Goal: Task Accomplishment & Management: Use online tool/utility

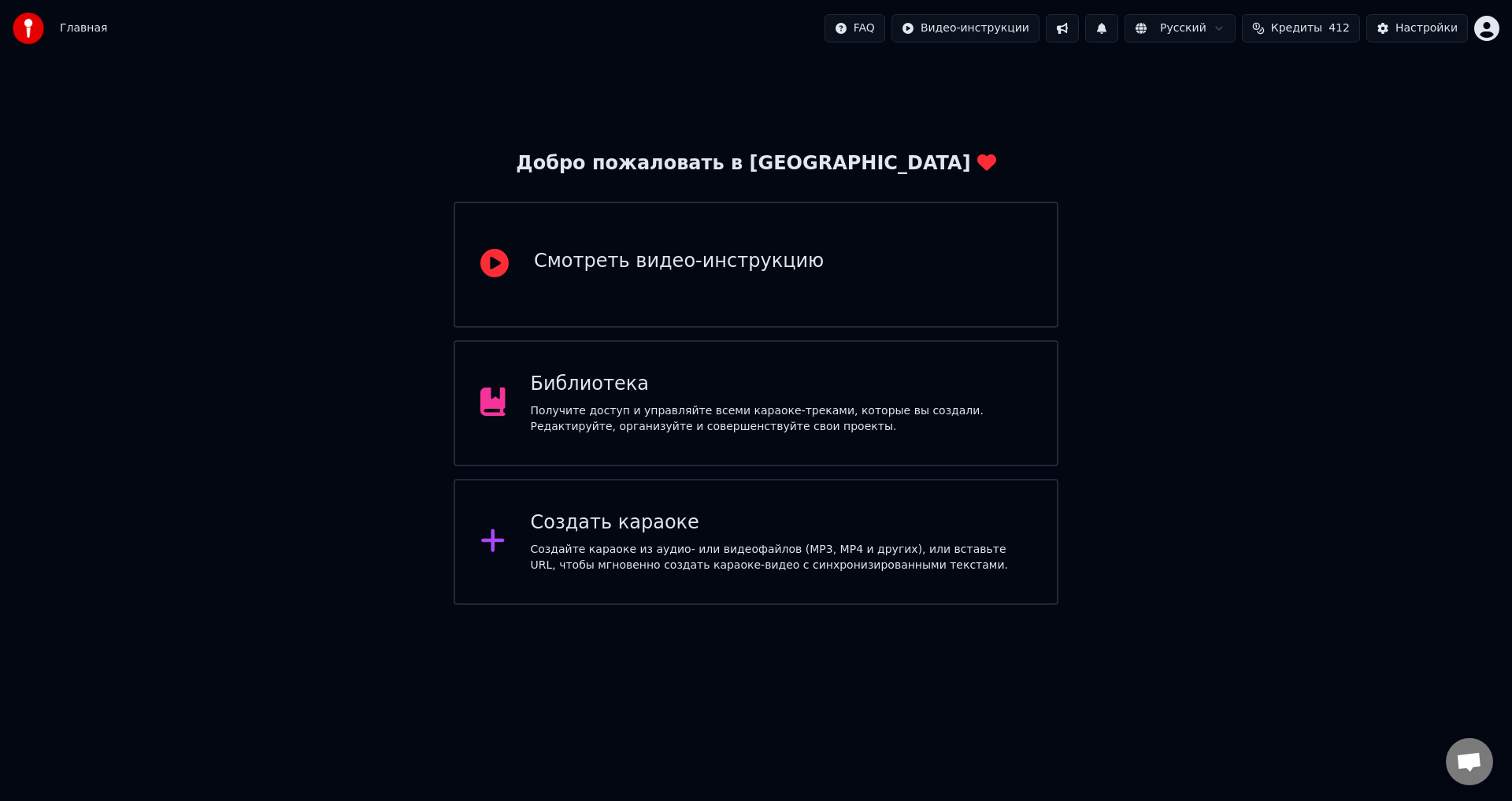
click at [600, 381] on div "Библиотека" at bounding box center [782, 384] width 502 height 25
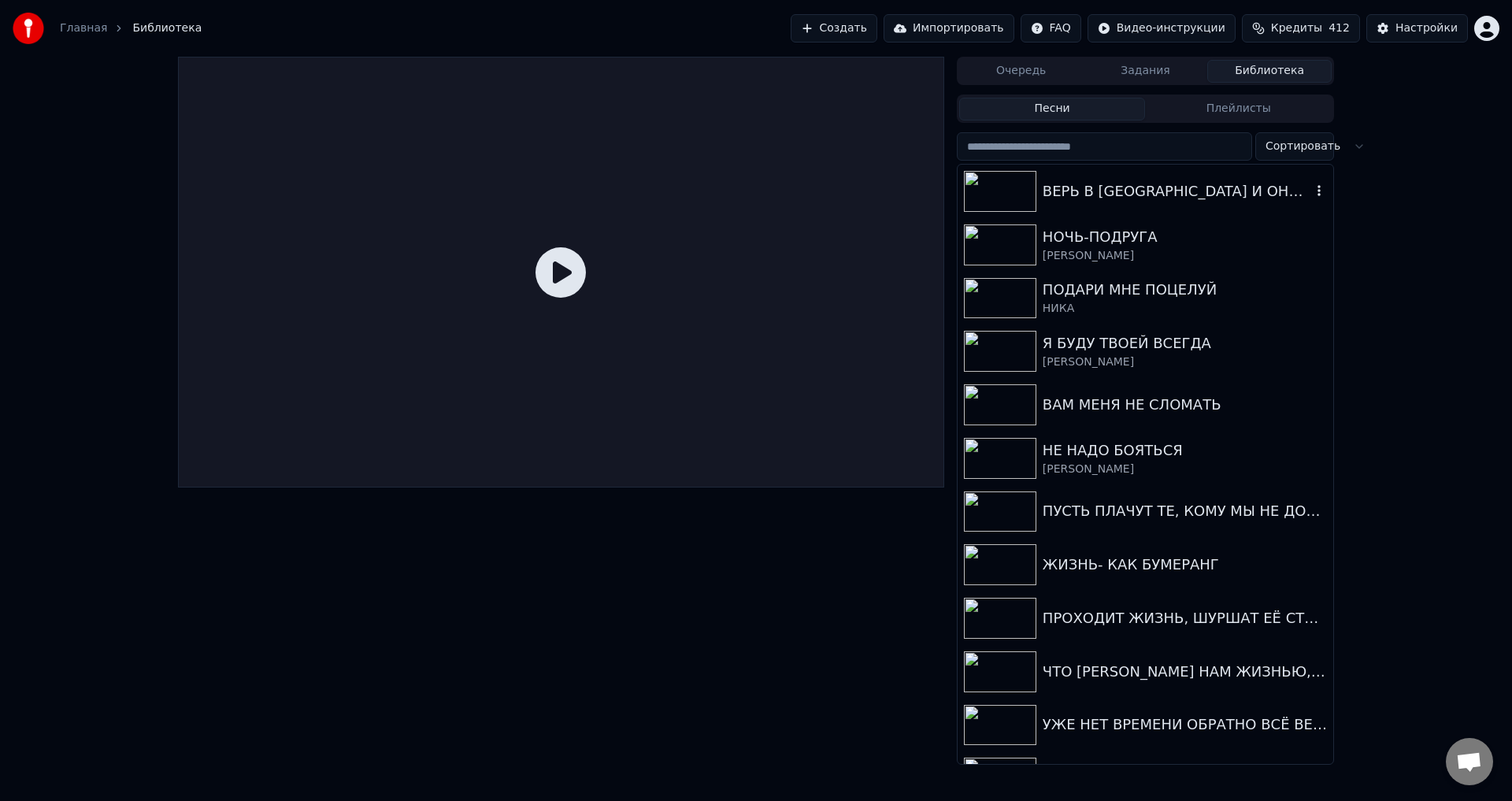
click at [1089, 193] on div "ВЕРЬ В [GEOGRAPHIC_DATA] И ОНО ПРИДЁТ" at bounding box center [1177, 191] width 269 height 22
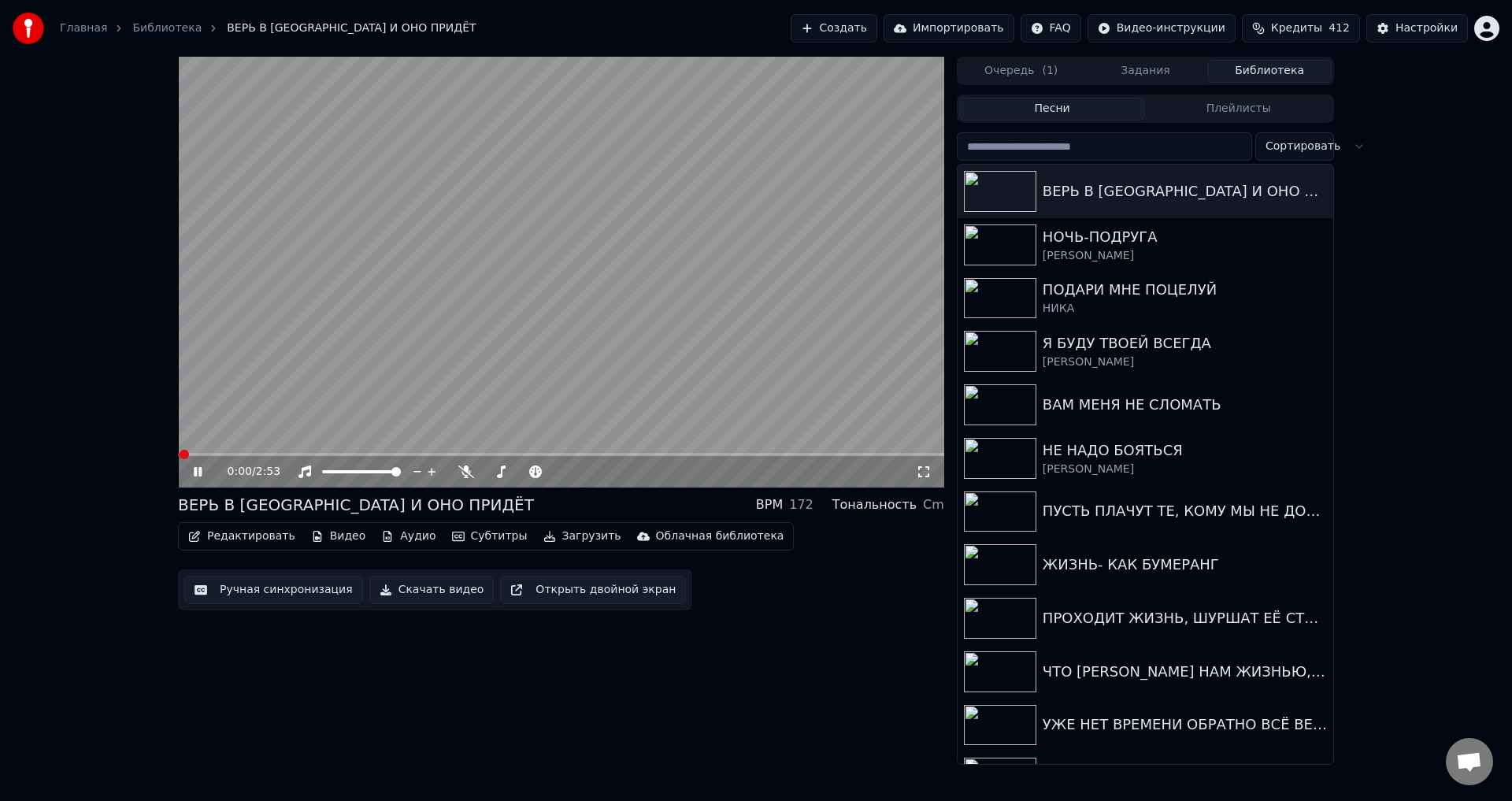
click at [248, 539] on button "Редактировать" at bounding box center [241, 536] width 119 height 22
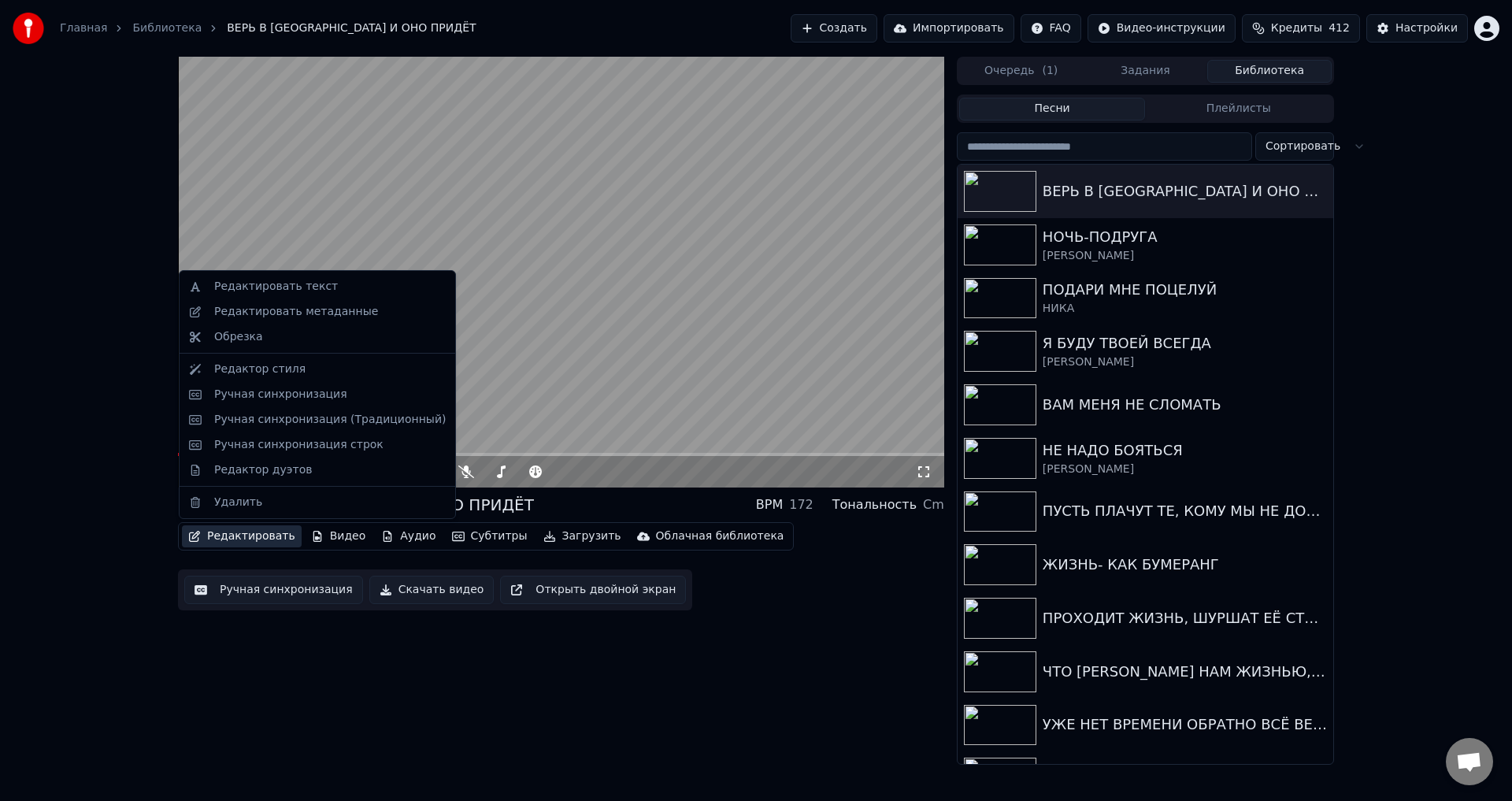
click at [266, 591] on button "Ручная синхронизация" at bounding box center [274, 590] width 179 height 28
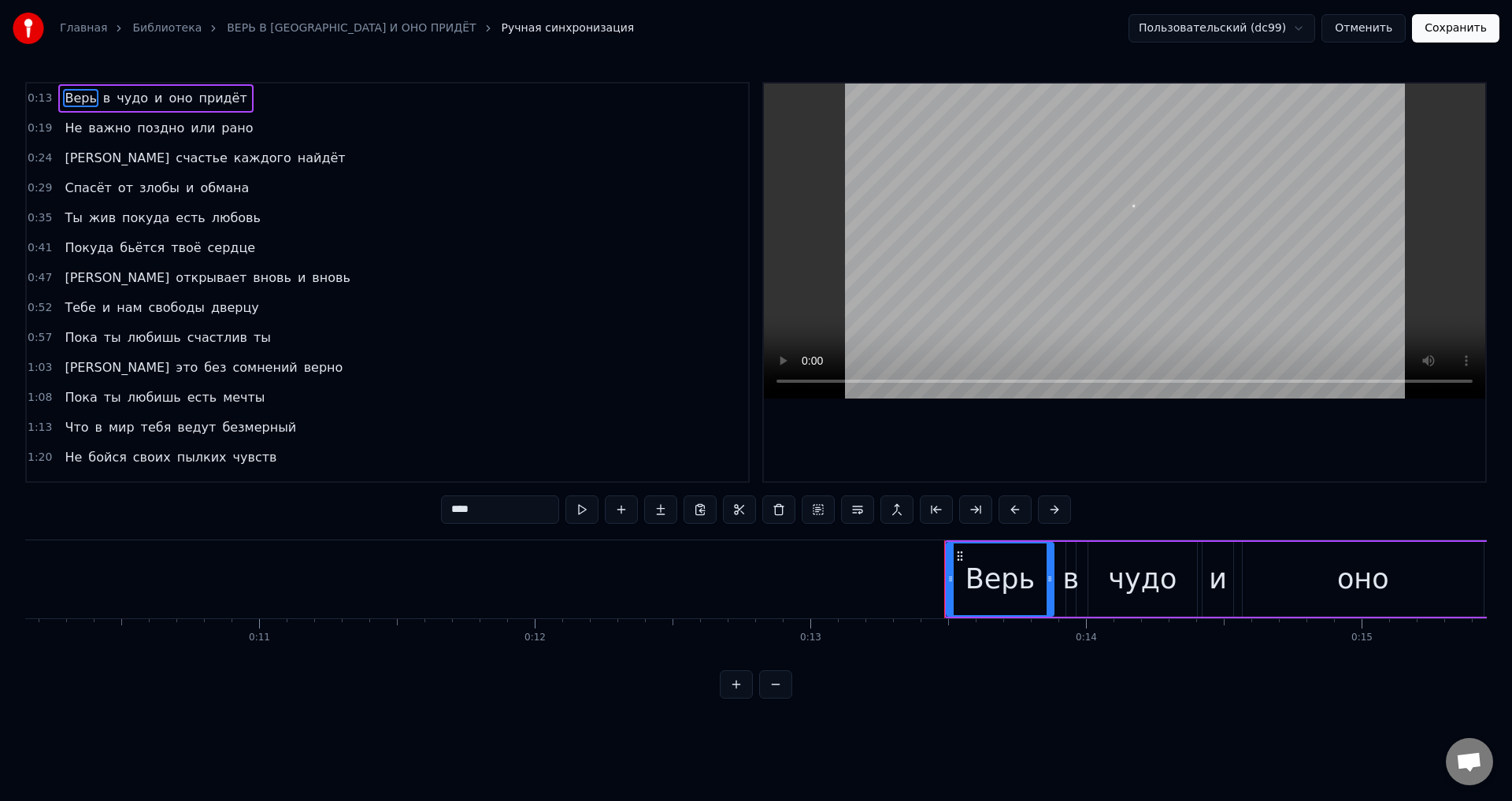
scroll to position [0, 3638]
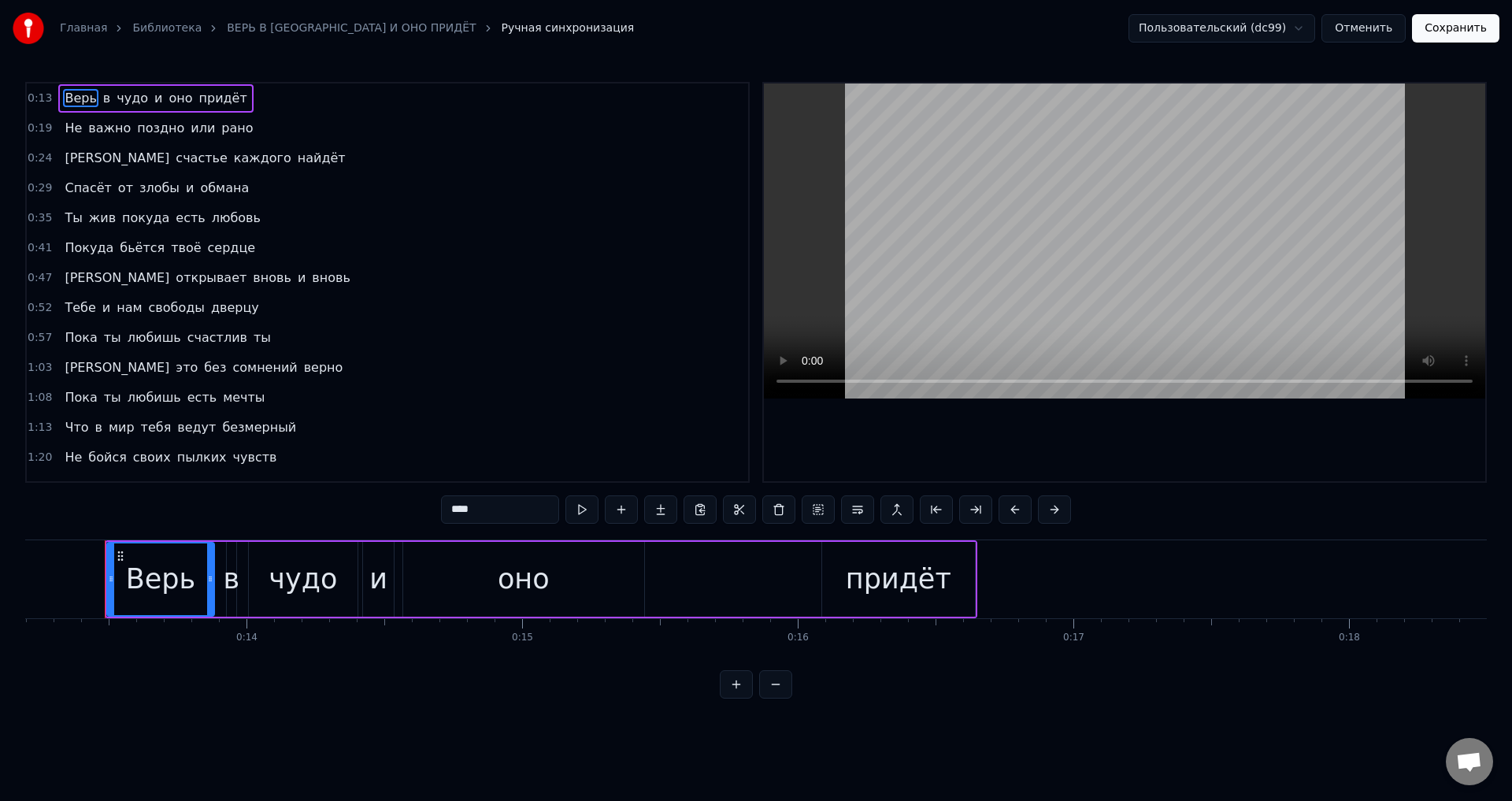
click at [67, 97] on span "Верь" at bounding box center [80, 98] width 35 height 18
click at [1018, 512] on button at bounding box center [1015, 509] width 33 height 28
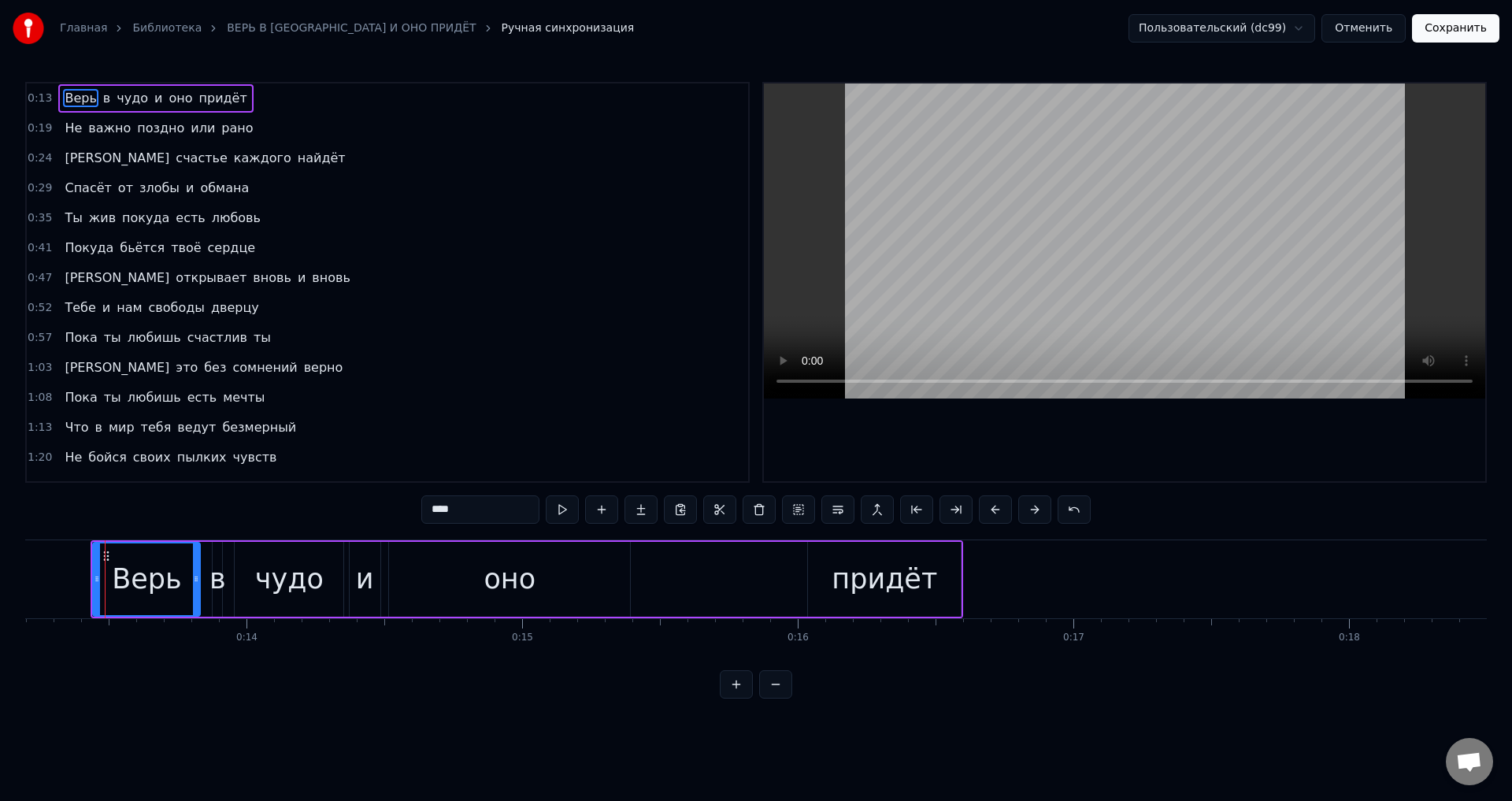
click at [63, 131] on span "Не" at bounding box center [73, 128] width 20 height 18
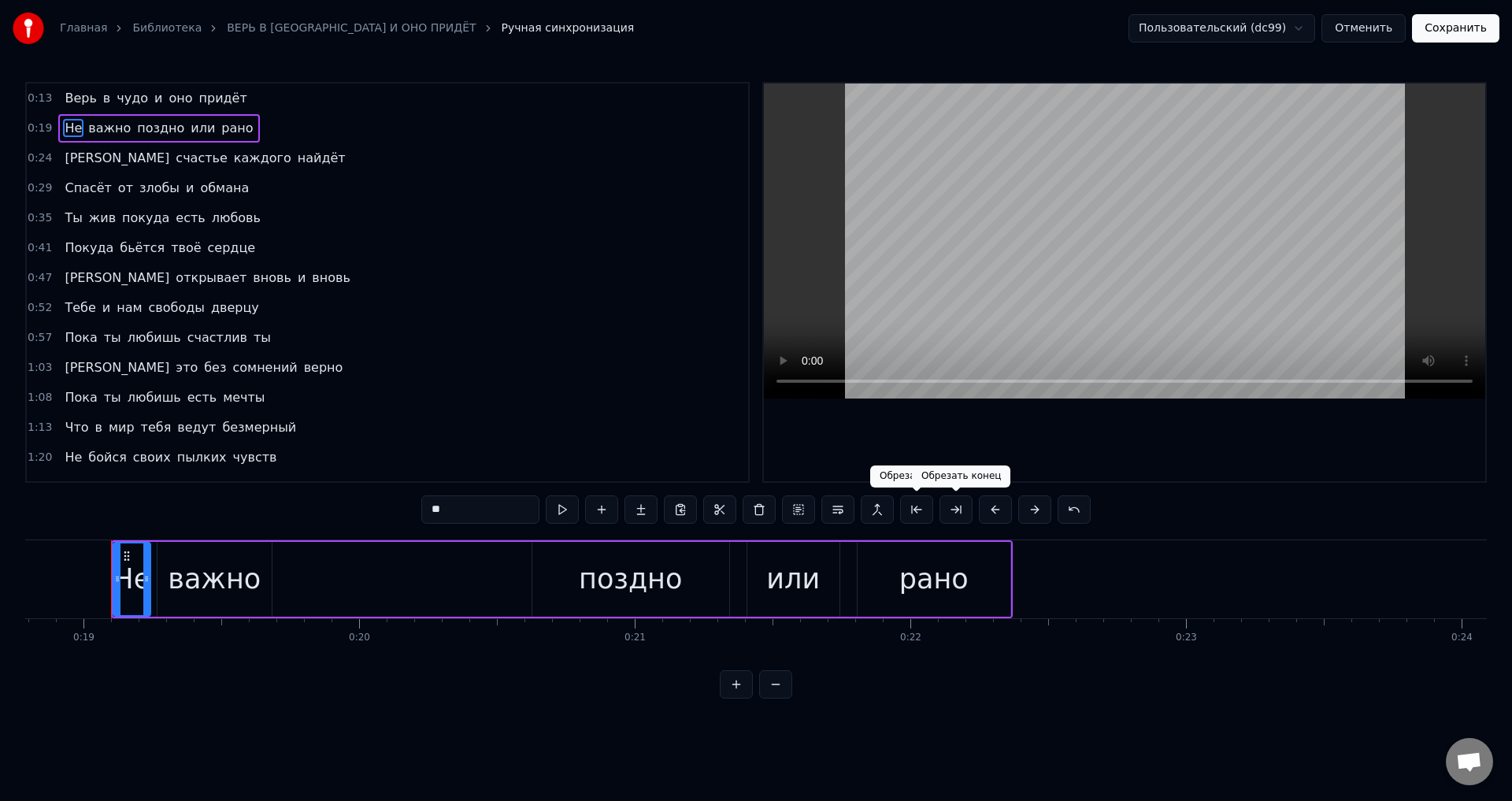
scroll to position [0, 5186]
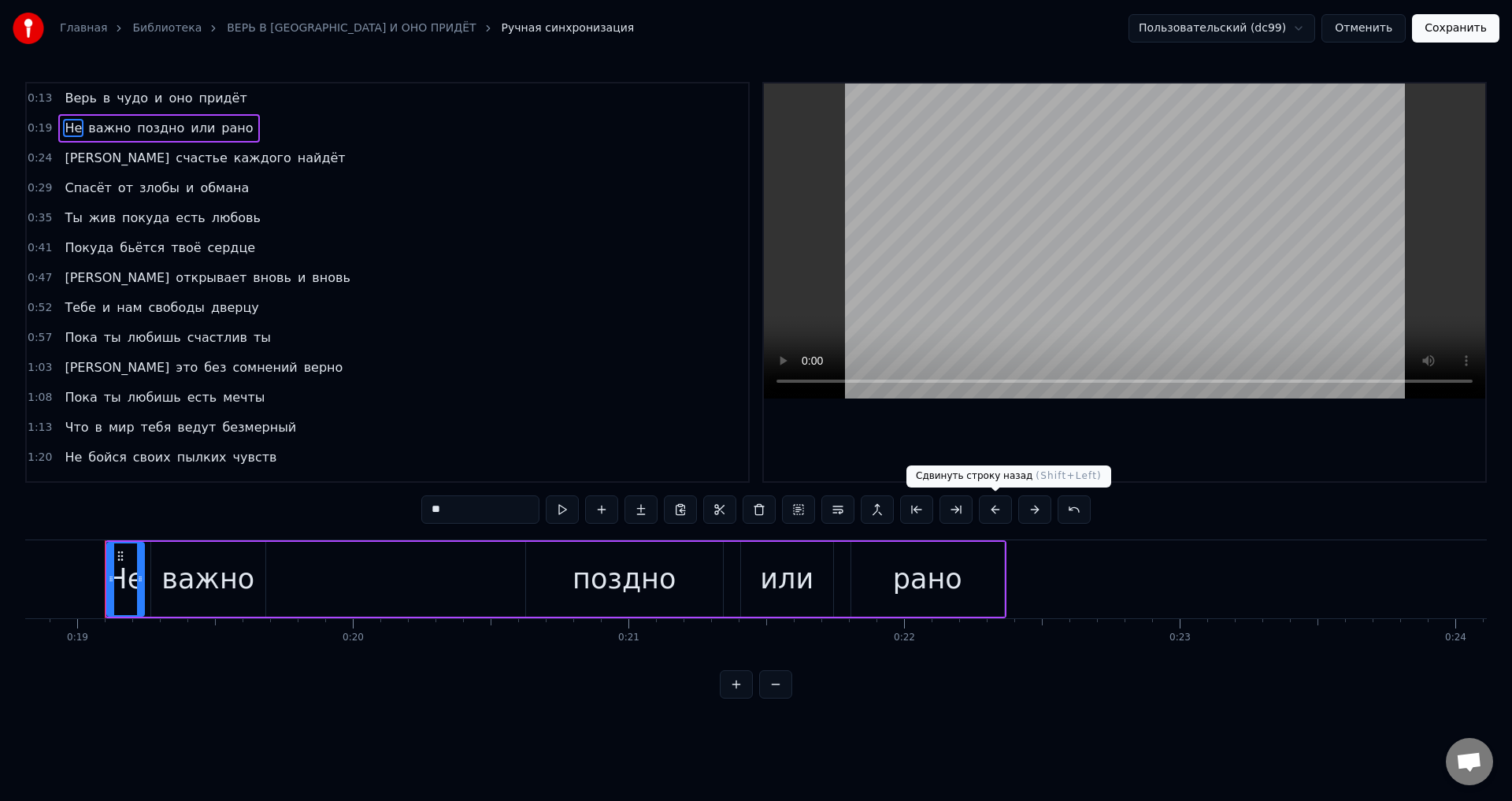
click at [995, 510] on button at bounding box center [995, 509] width 33 height 28
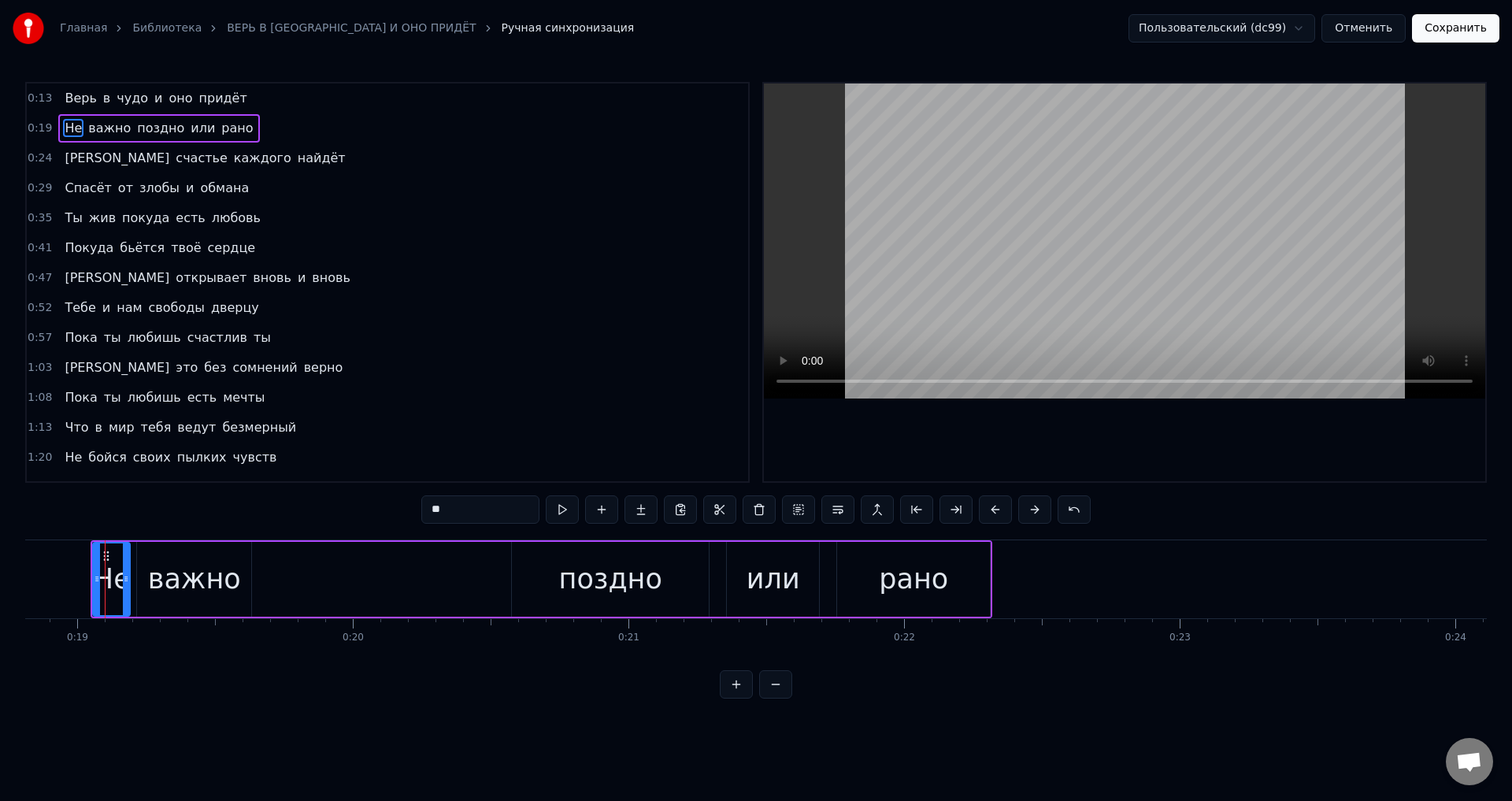
click at [65, 154] on span "[PERSON_NAME]" at bounding box center [117, 158] width 108 height 18
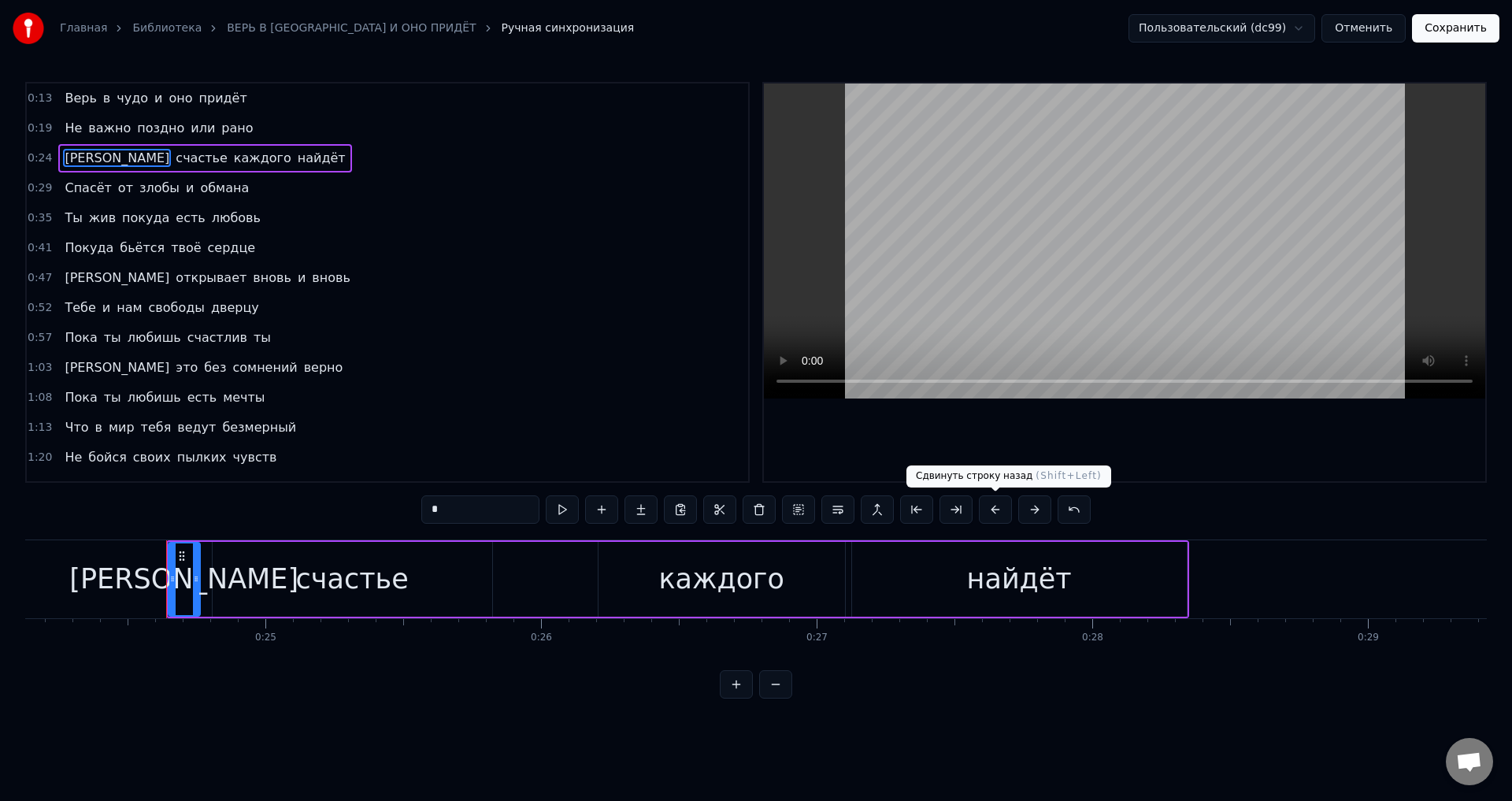
click at [996, 512] on button at bounding box center [995, 509] width 33 height 28
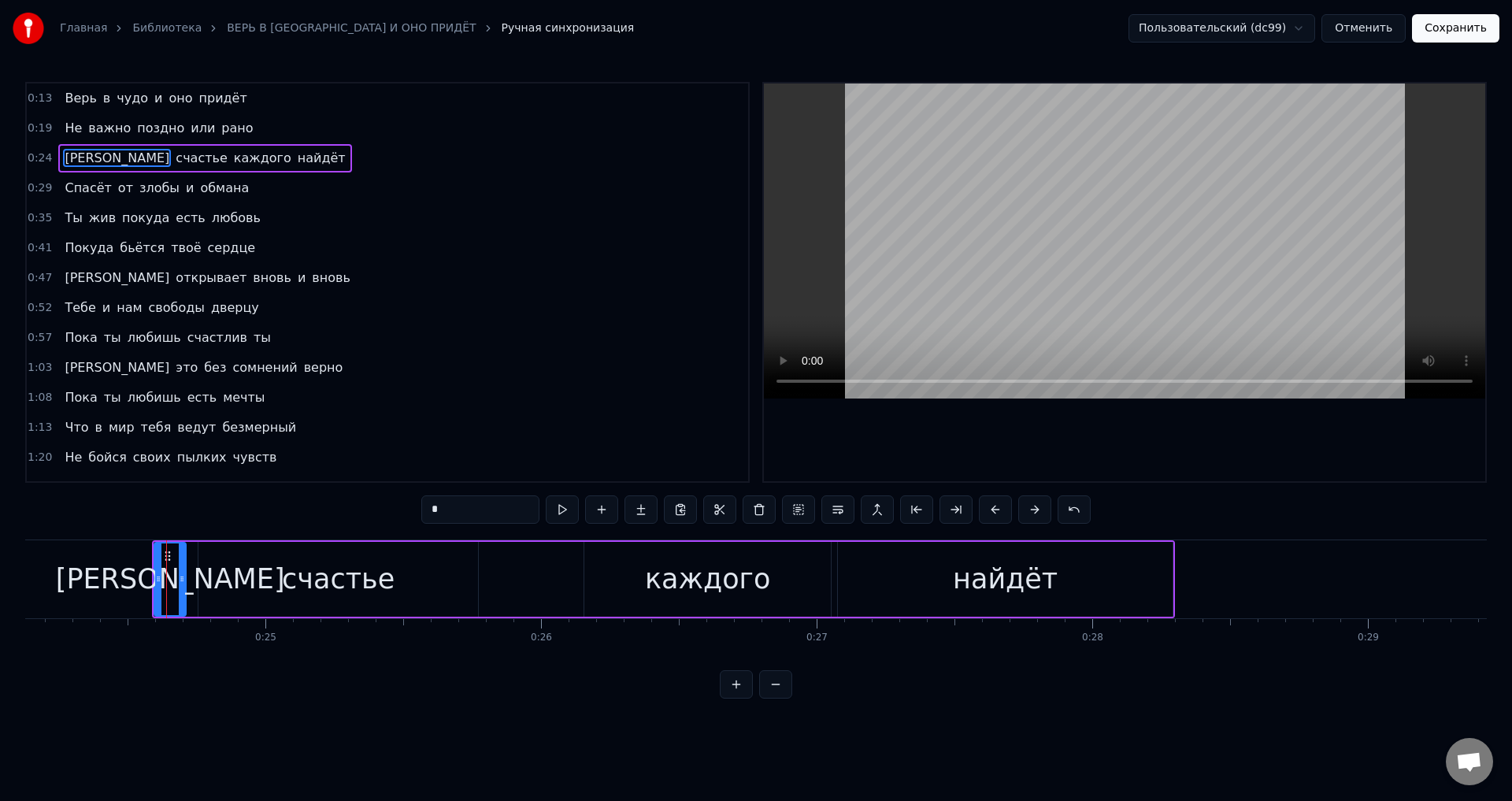
scroll to position [0, 6713]
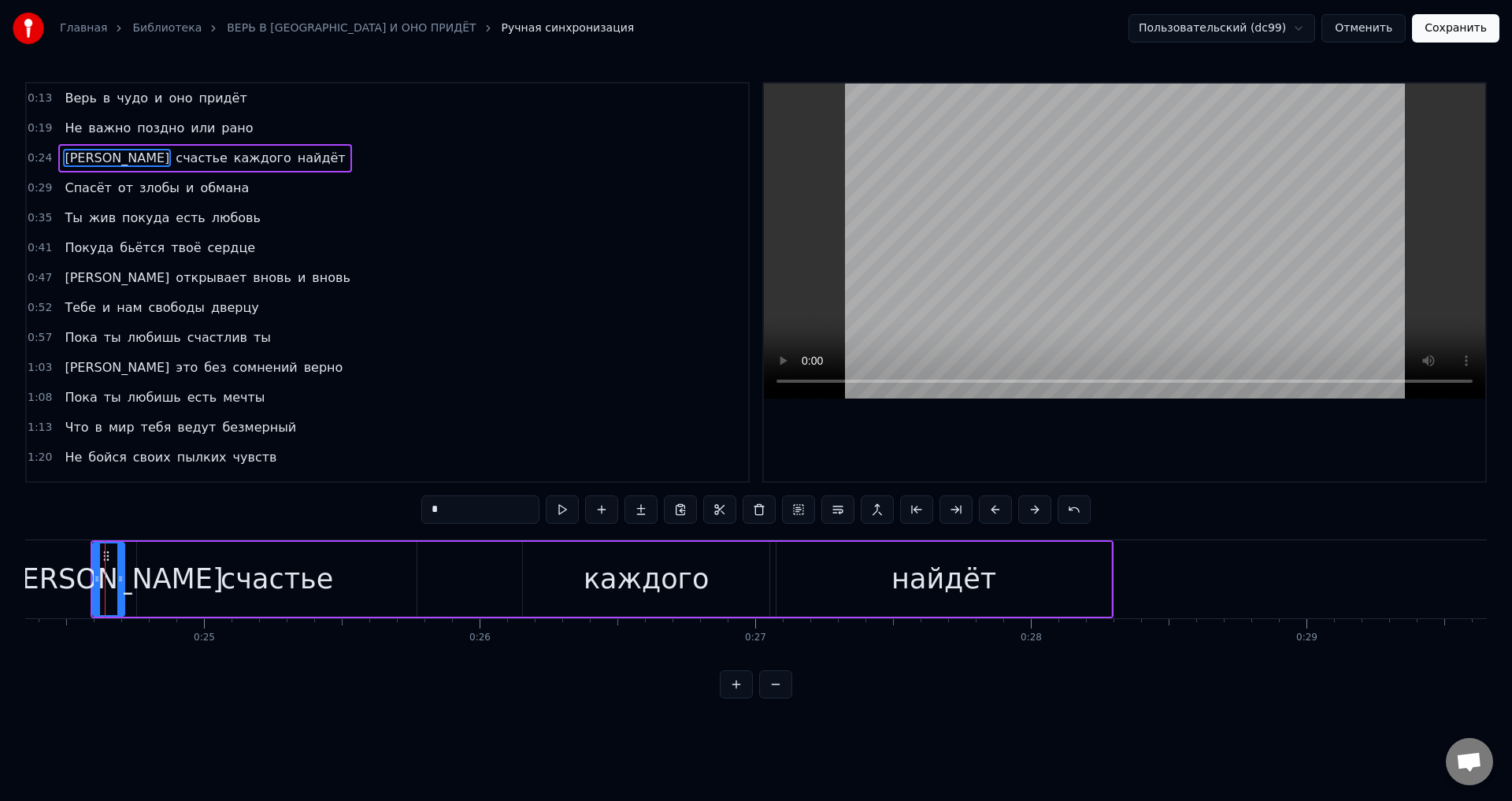
click at [74, 192] on span "Спасёт" at bounding box center [88, 188] width 50 height 18
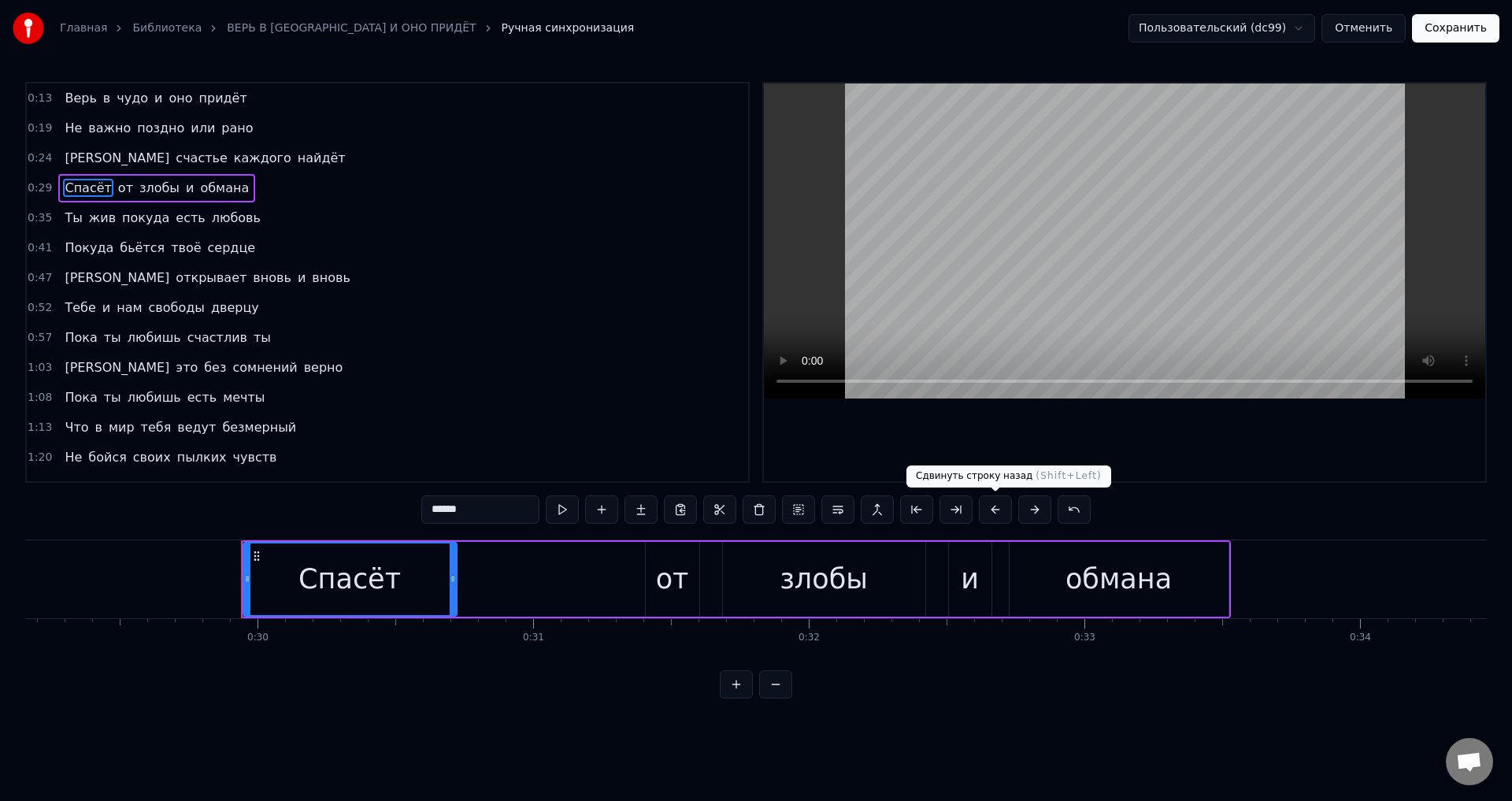
scroll to position [0, 8175]
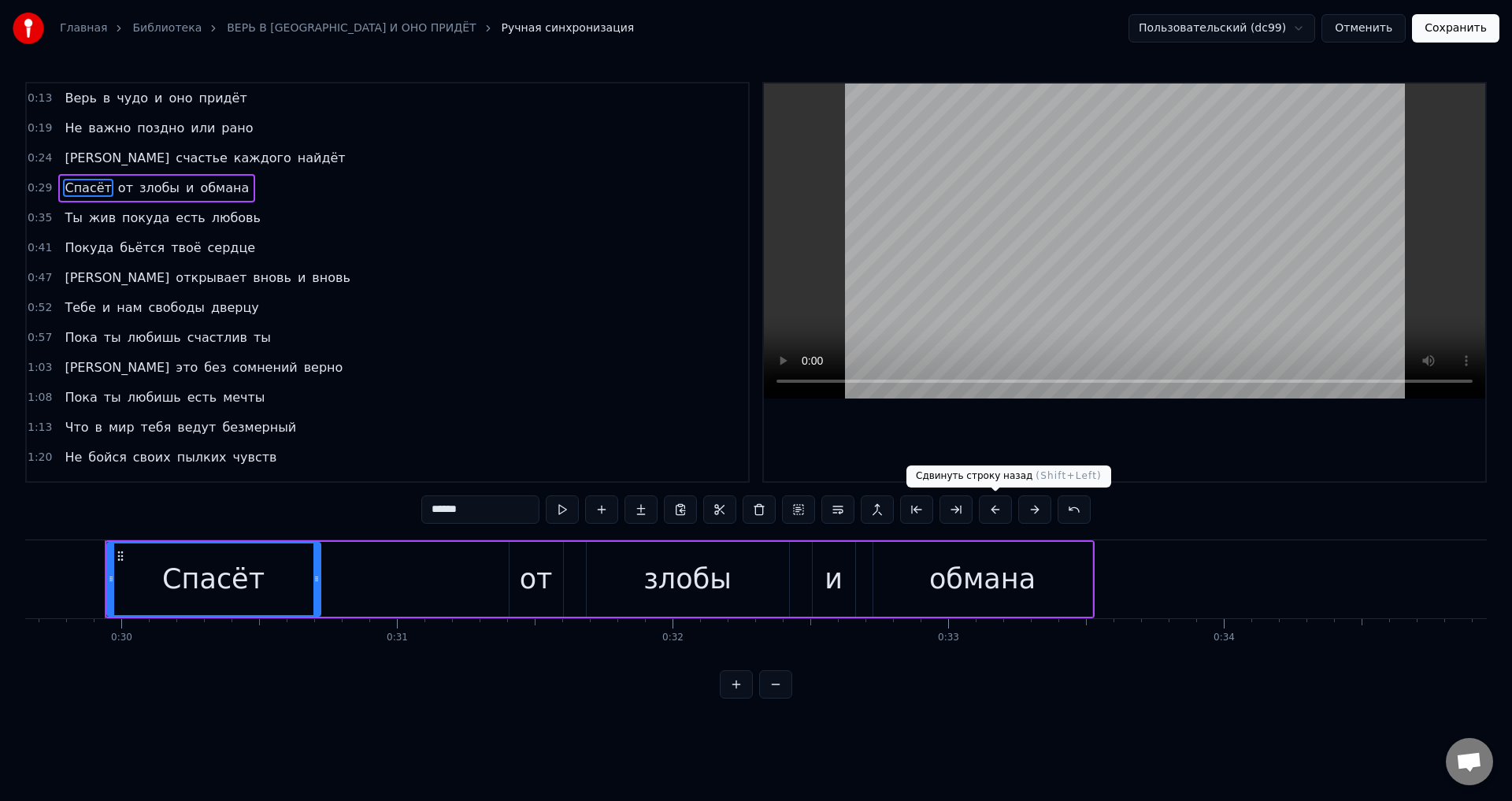
click at [995, 511] on button at bounding box center [995, 509] width 33 height 28
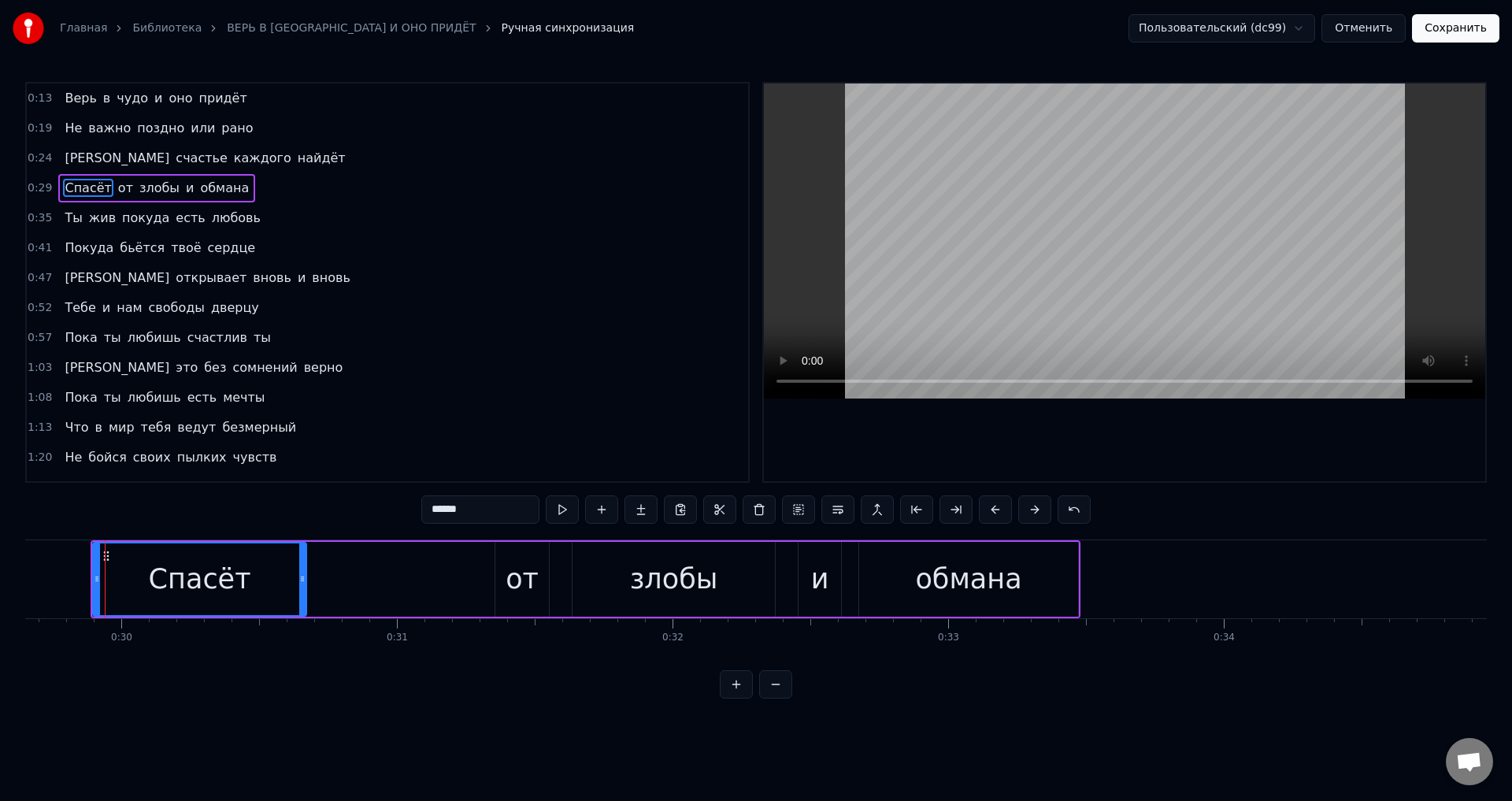
click at [71, 215] on span "Ты" at bounding box center [73, 218] width 20 height 18
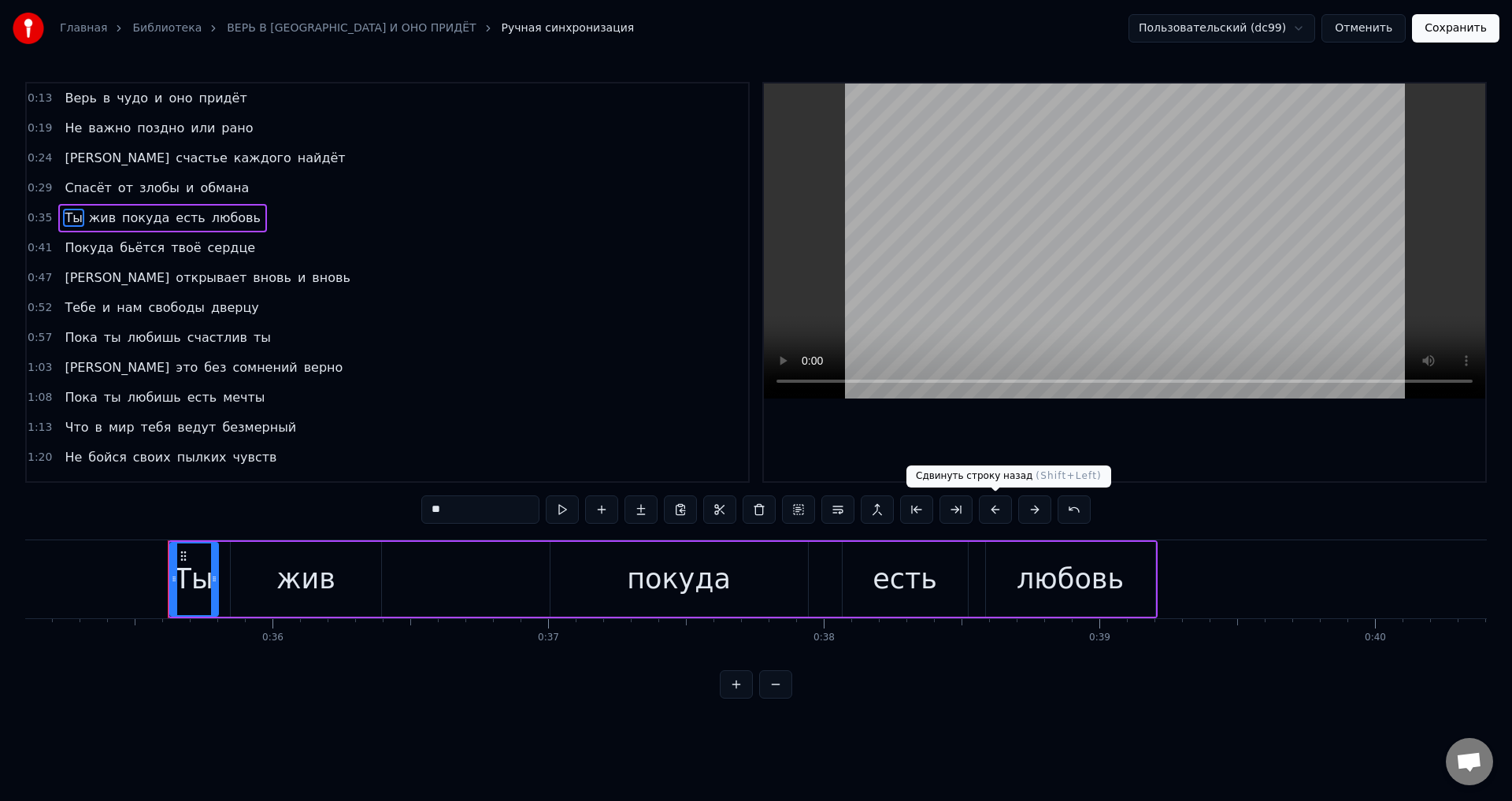
scroll to position [0, 9741]
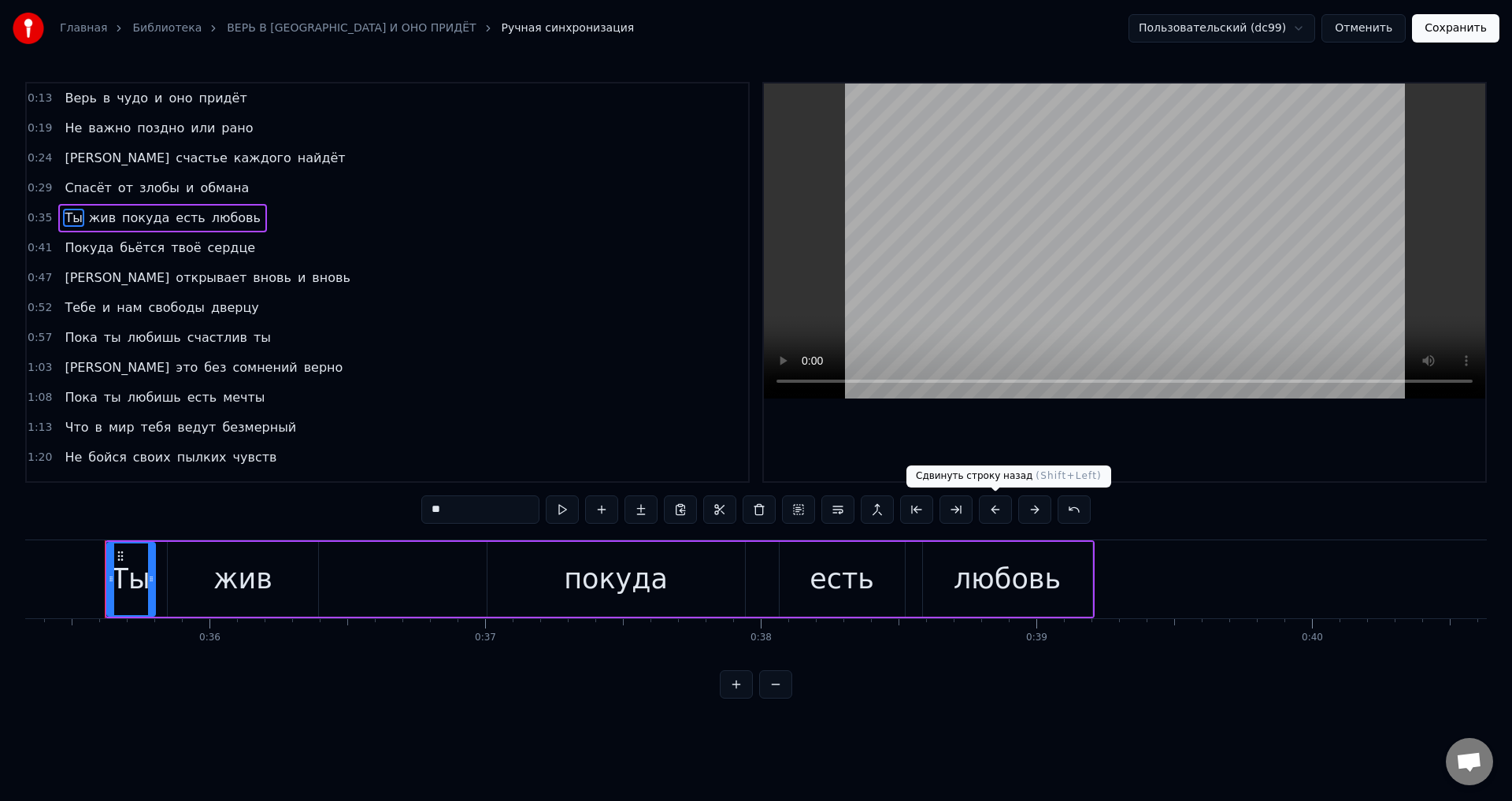
click at [1003, 507] on button at bounding box center [995, 509] width 33 height 28
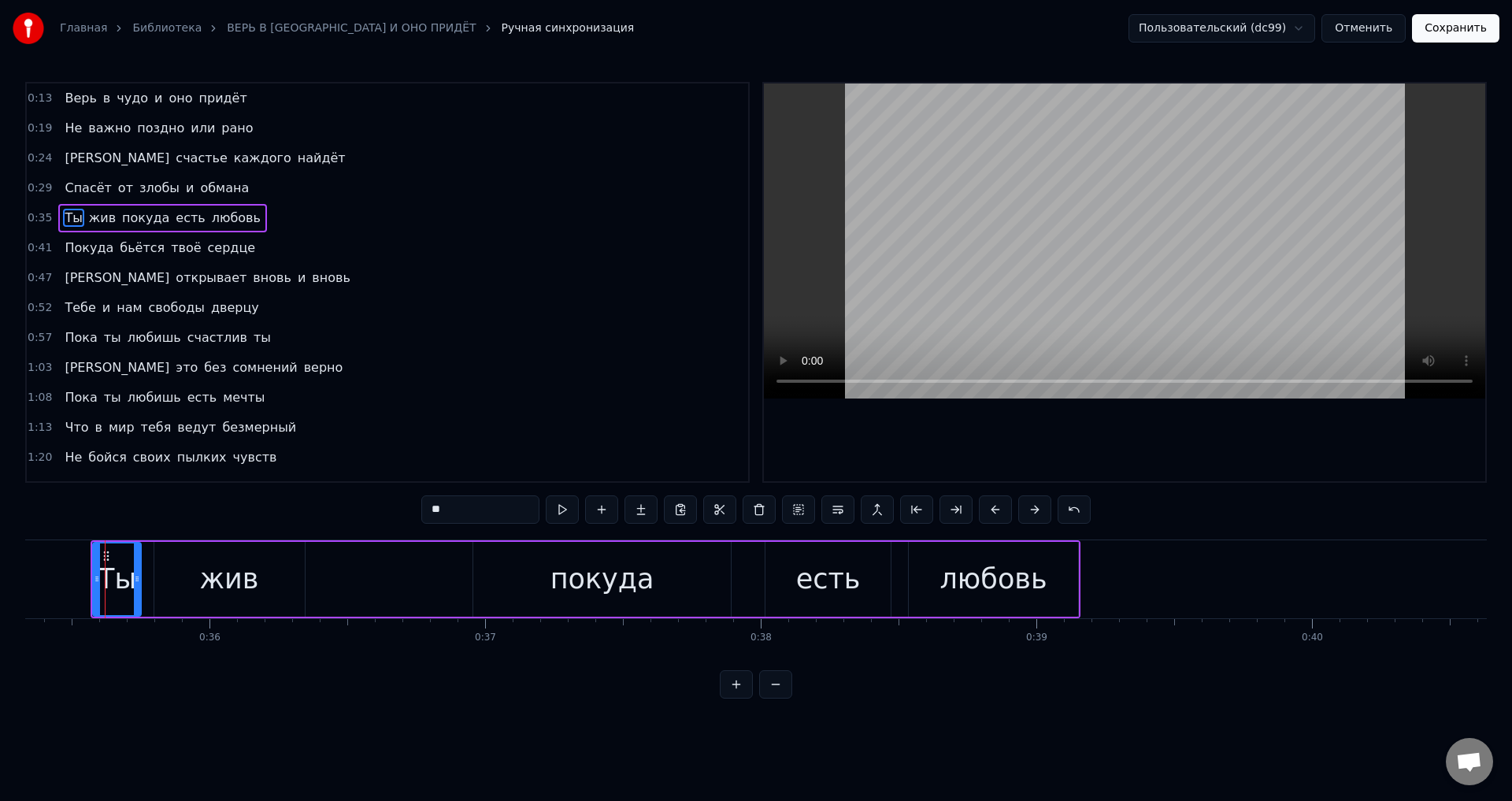
click at [72, 244] on span "Покуда" at bounding box center [89, 248] width 52 height 18
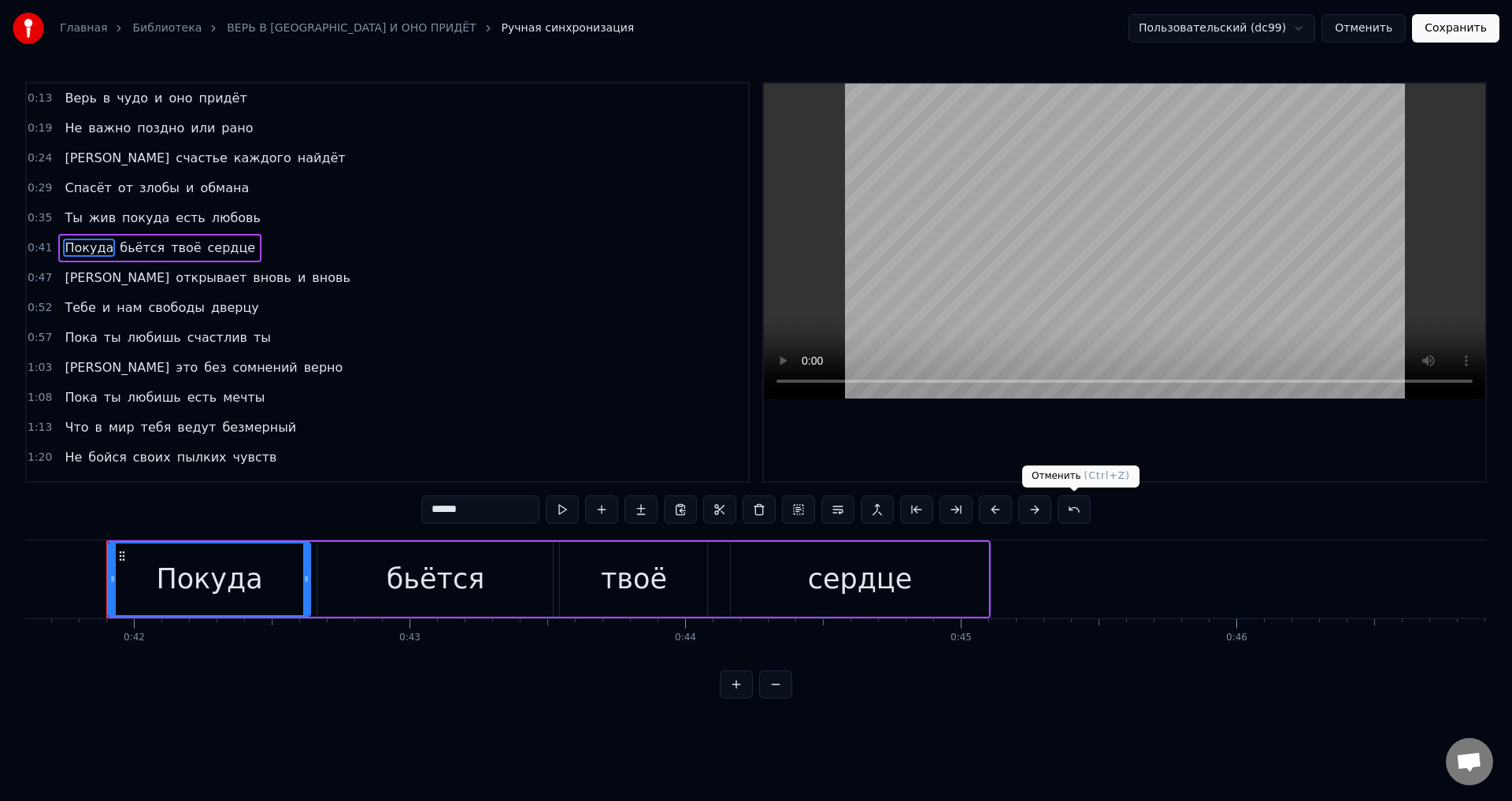
scroll to position [0, 11472]
click at [995, 509] on button at bounding box center [995, 509] width 33 height 28
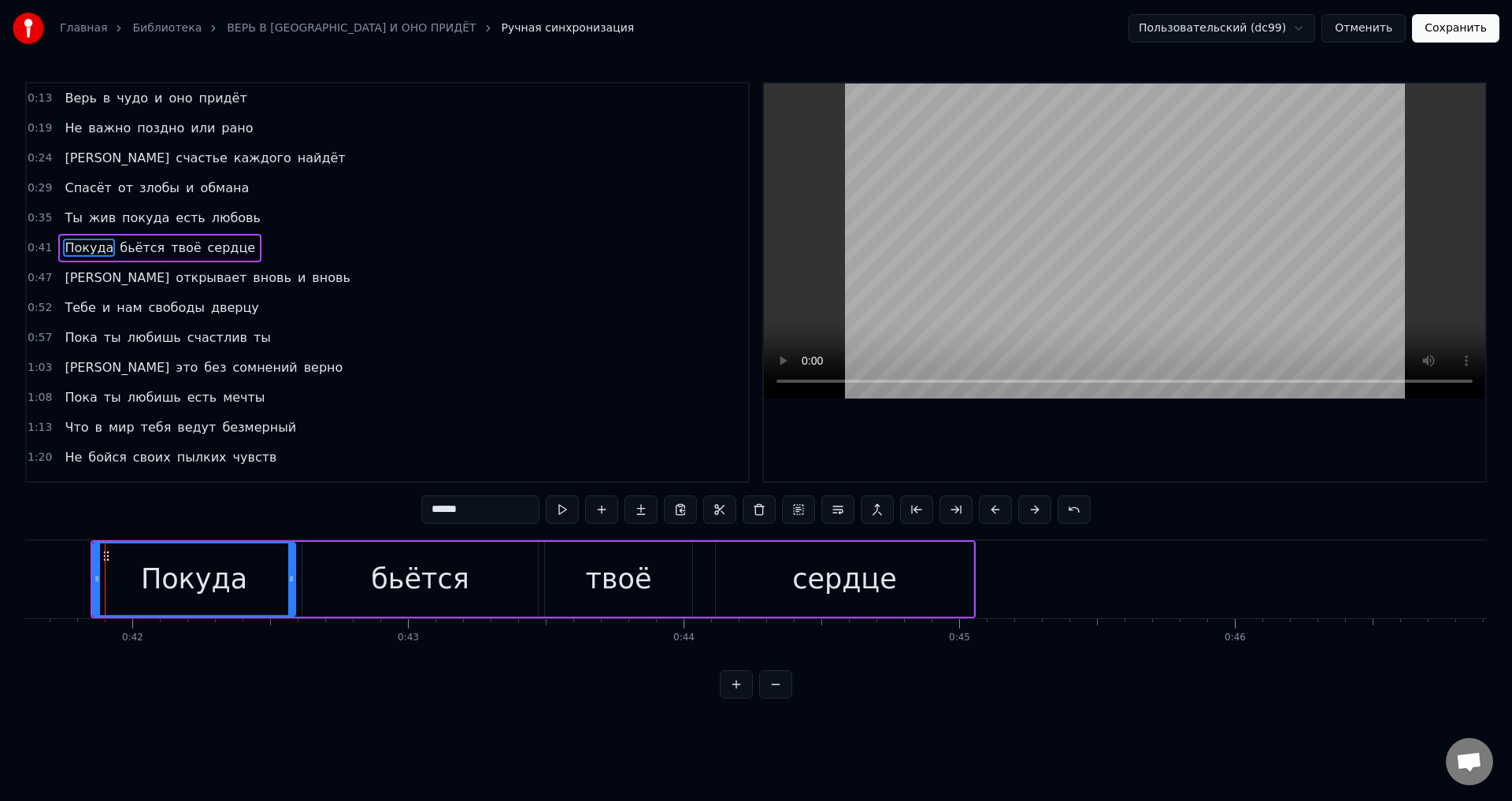
click at [65, 280] on span "[PERSON_NAME]" at bounding box center [117, 278] width 108 height 18
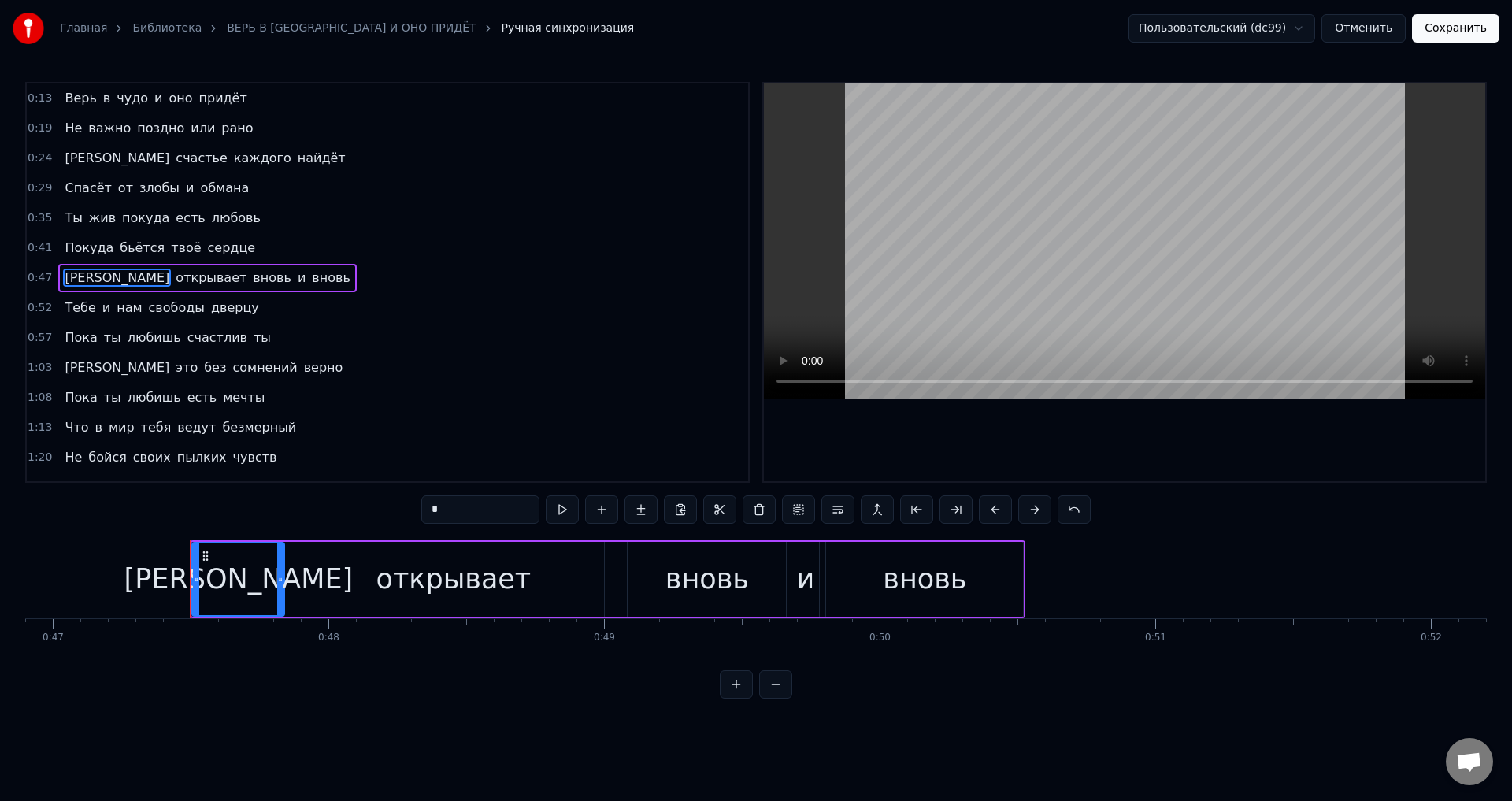
scroll to position [0, 13016]
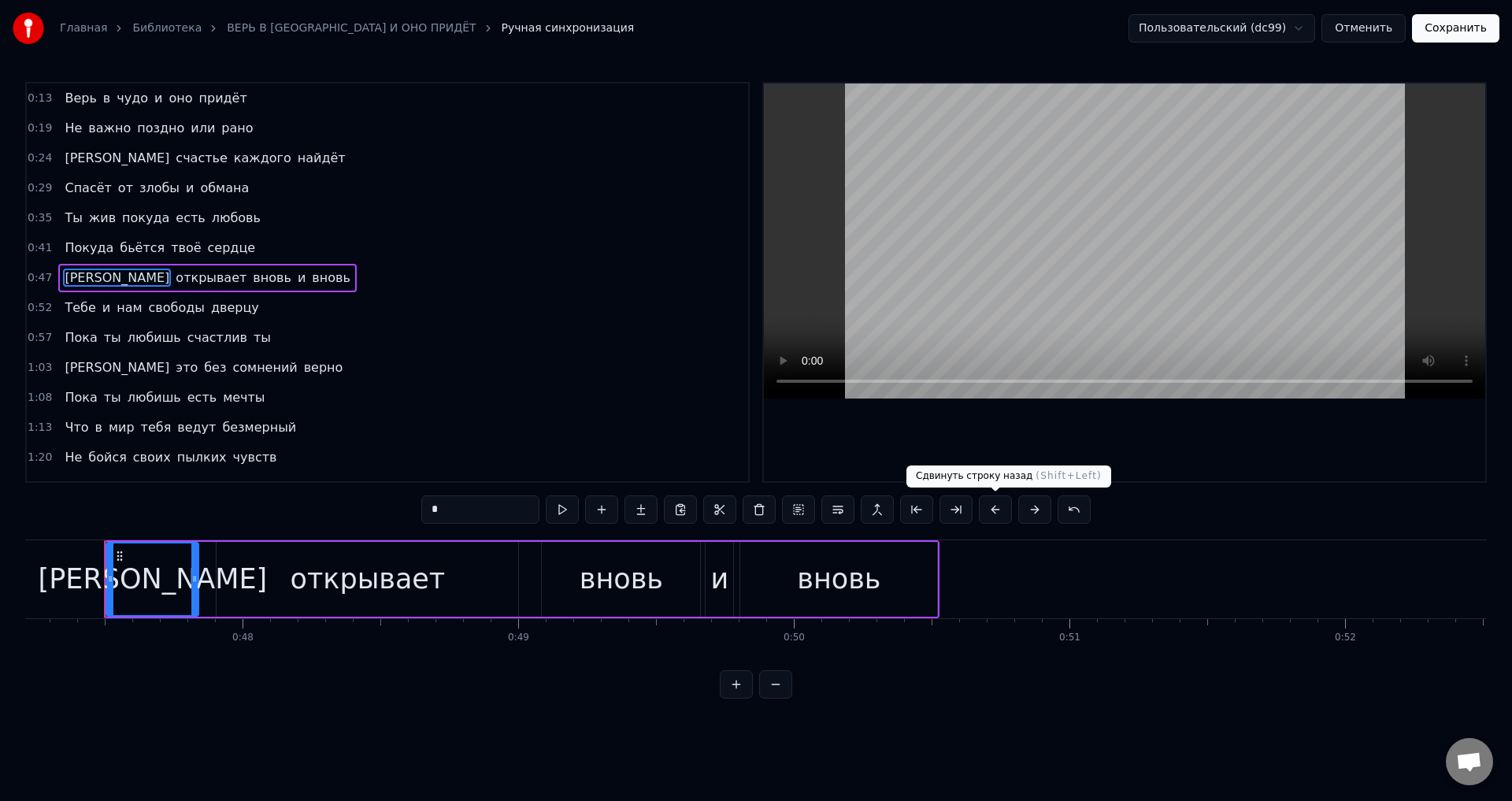
click at [994, 509] on button at bounding box center [995, 509] width 33 height 28
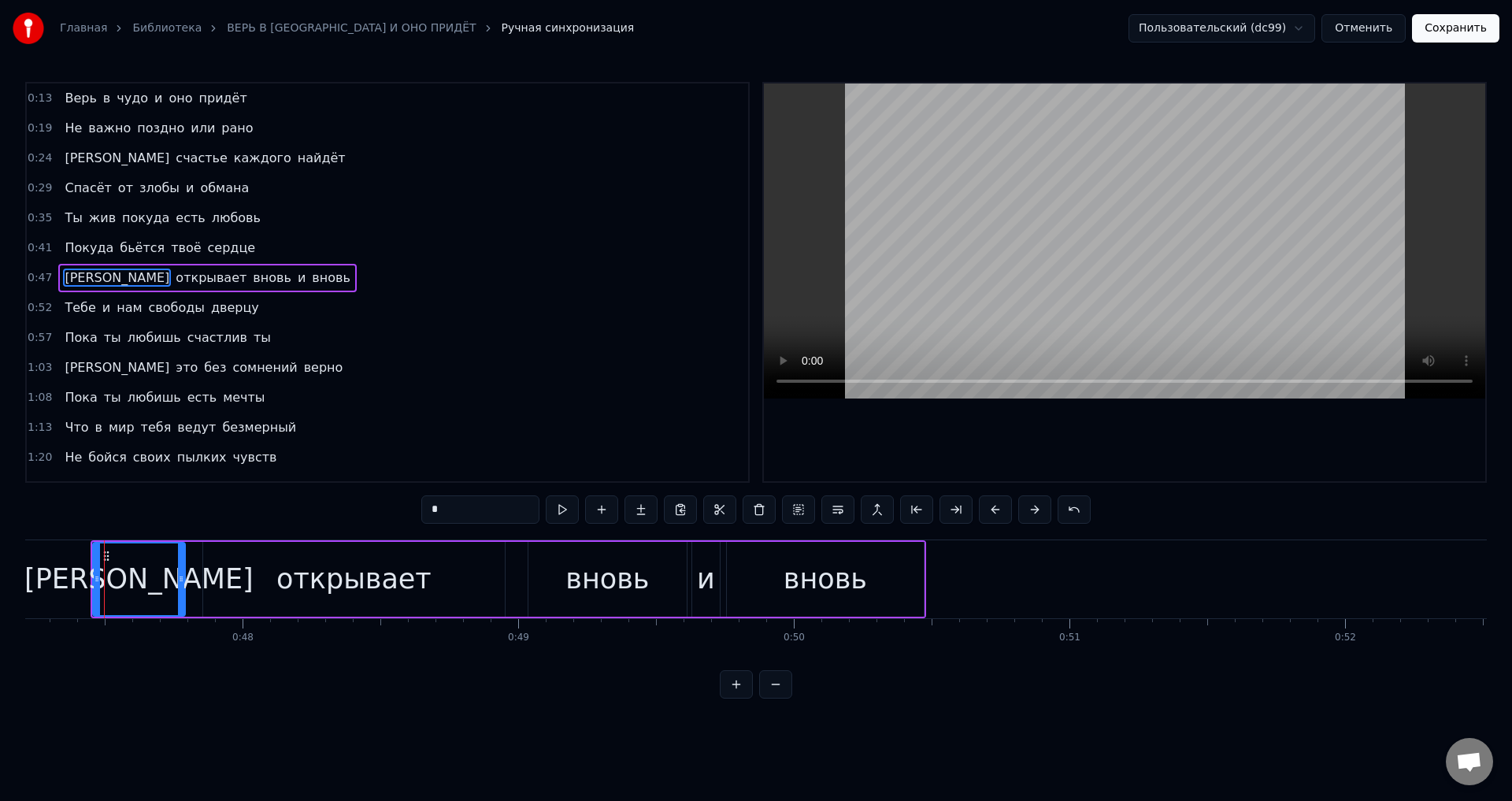
click at [72, 309] on span "Тебе" at bounding box center [80, 307] width 34 height 18
type input "****"
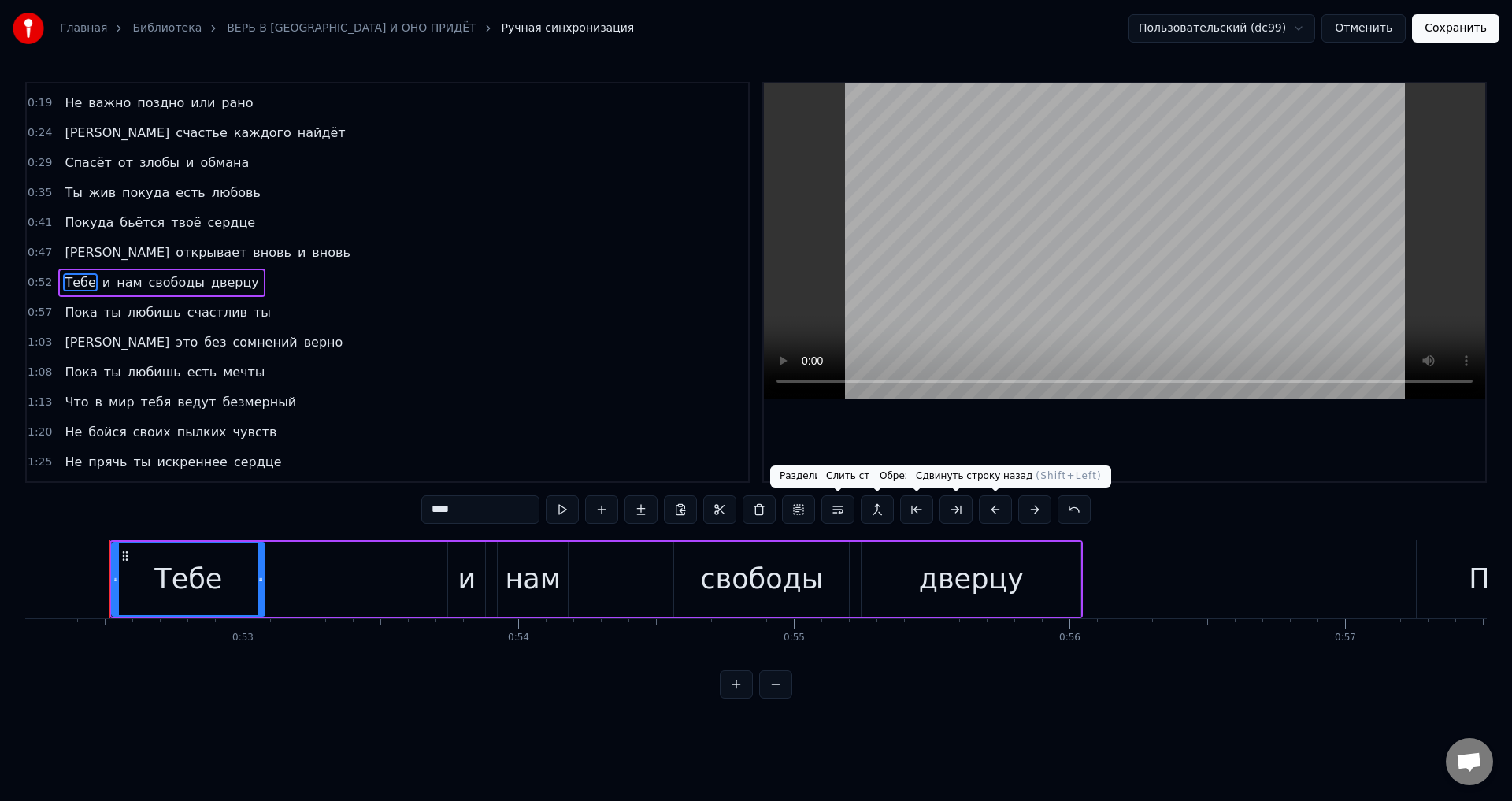
scroll to position [0, 14400]
click at [999, 510] on button at bounding box center [995, 509] width 33 height 28
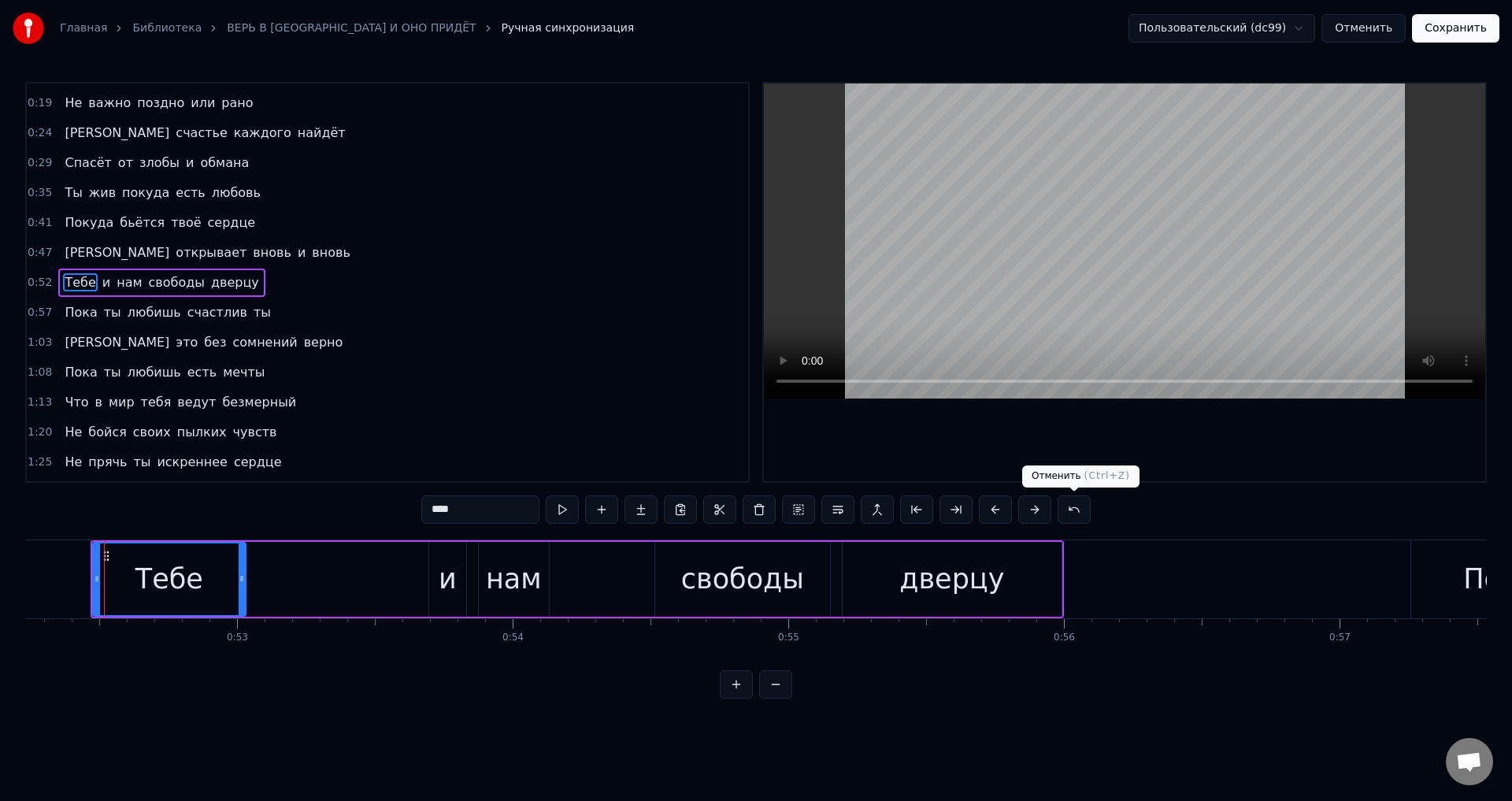
click at [1071, 507] on button at bounding box center [1074, 509] width 33 height 28
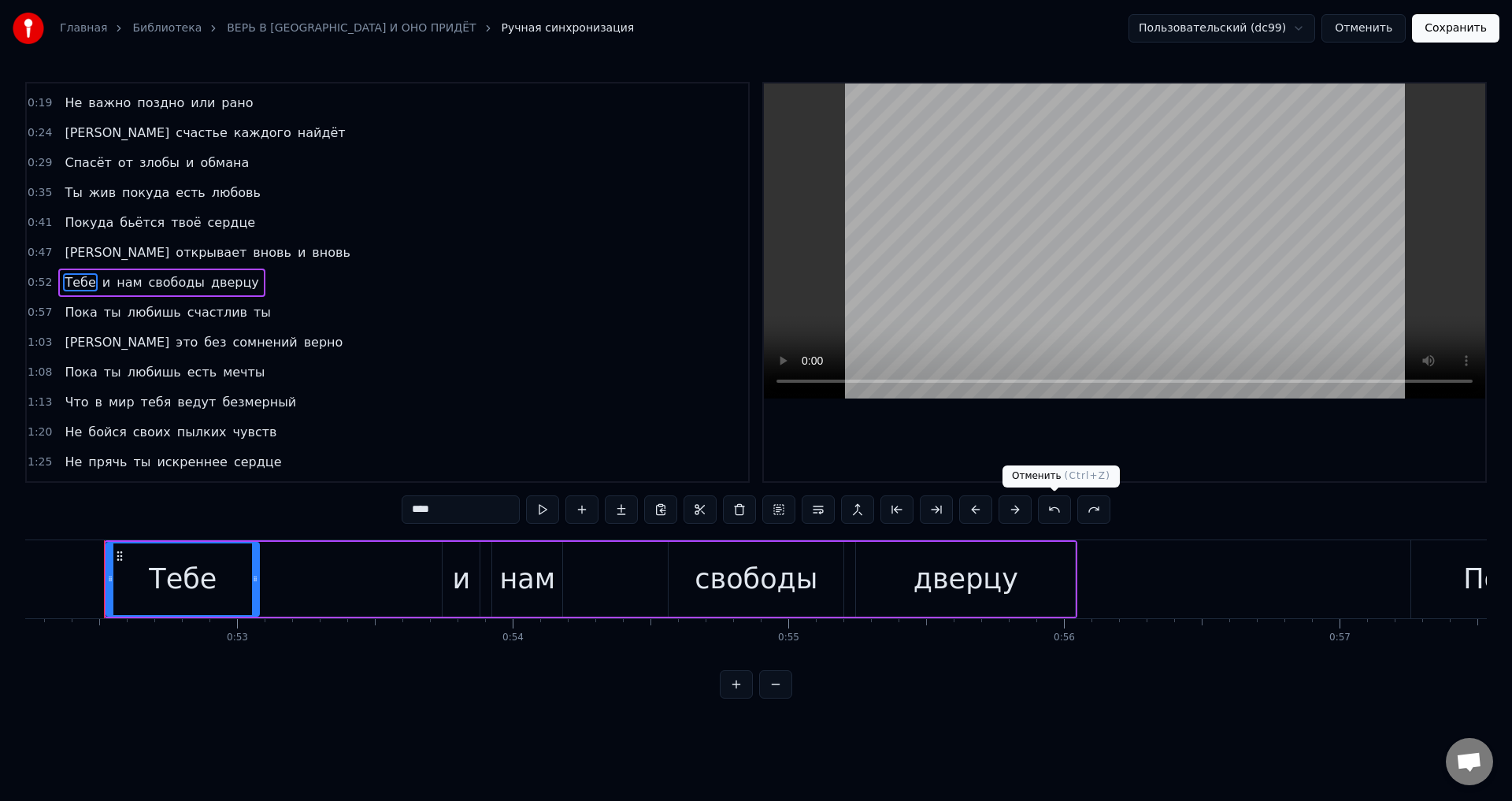
click at [1052, 510] on button at bounding box center [1055, 509] width 33 height 28
click at [1055, 510] on button at bounding box center [1055, 509] width 33 height 28
click at [1051, 504] on button at bounding box center [1055, 509] width 33 height 28
click at [1094, 507] on button at bounding box center [1094, 509] width 33 height 28
click at [1058, 506] on button at bounding box center [1055, 509] width 33 height 28
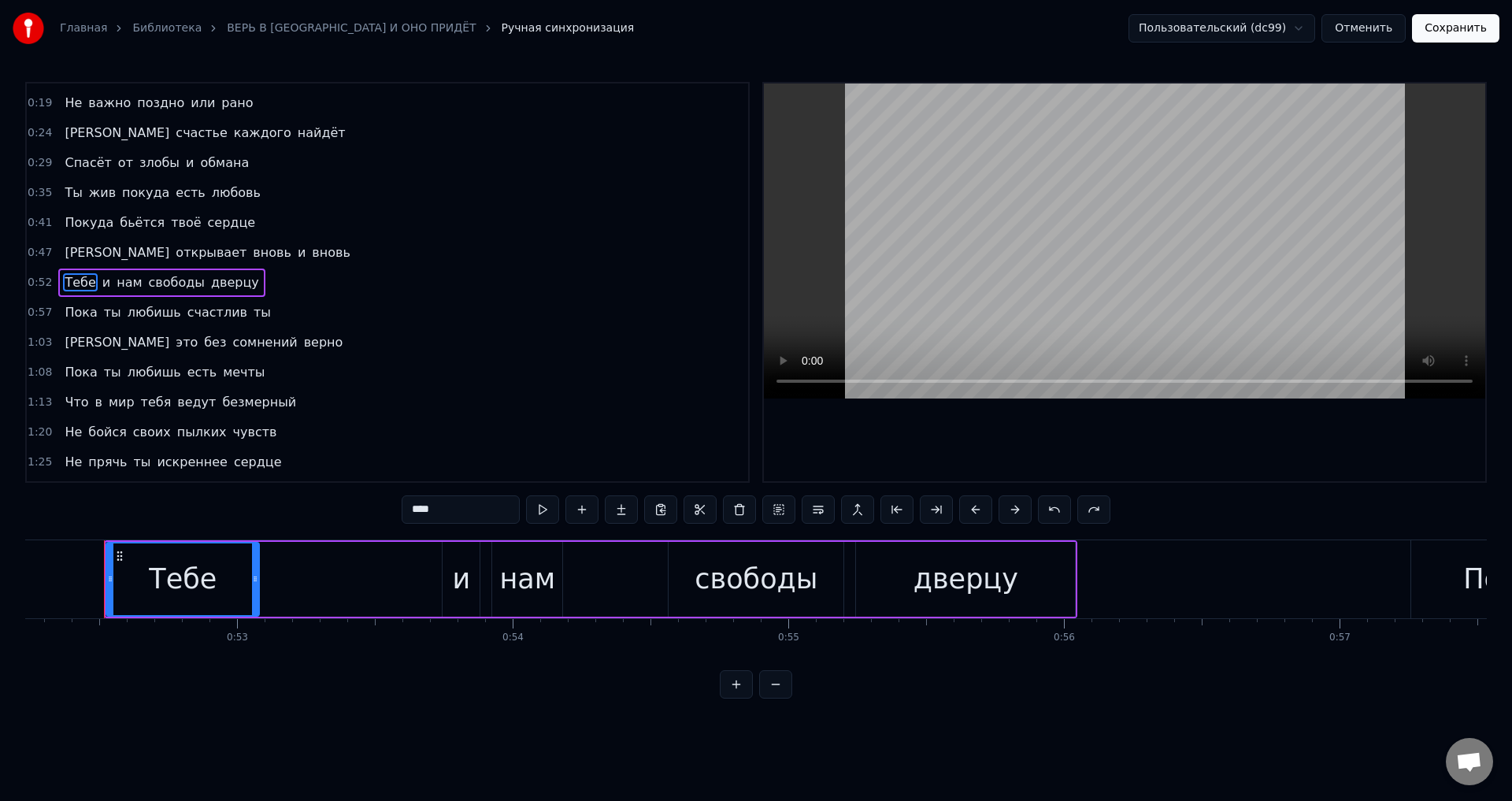
click at [1058, 506] on button at bounding box center [1055, 509] width 33 height 28
click at [1367, 28] on button "Отменить" at bounding box center [1364, 28] width 84 height 28
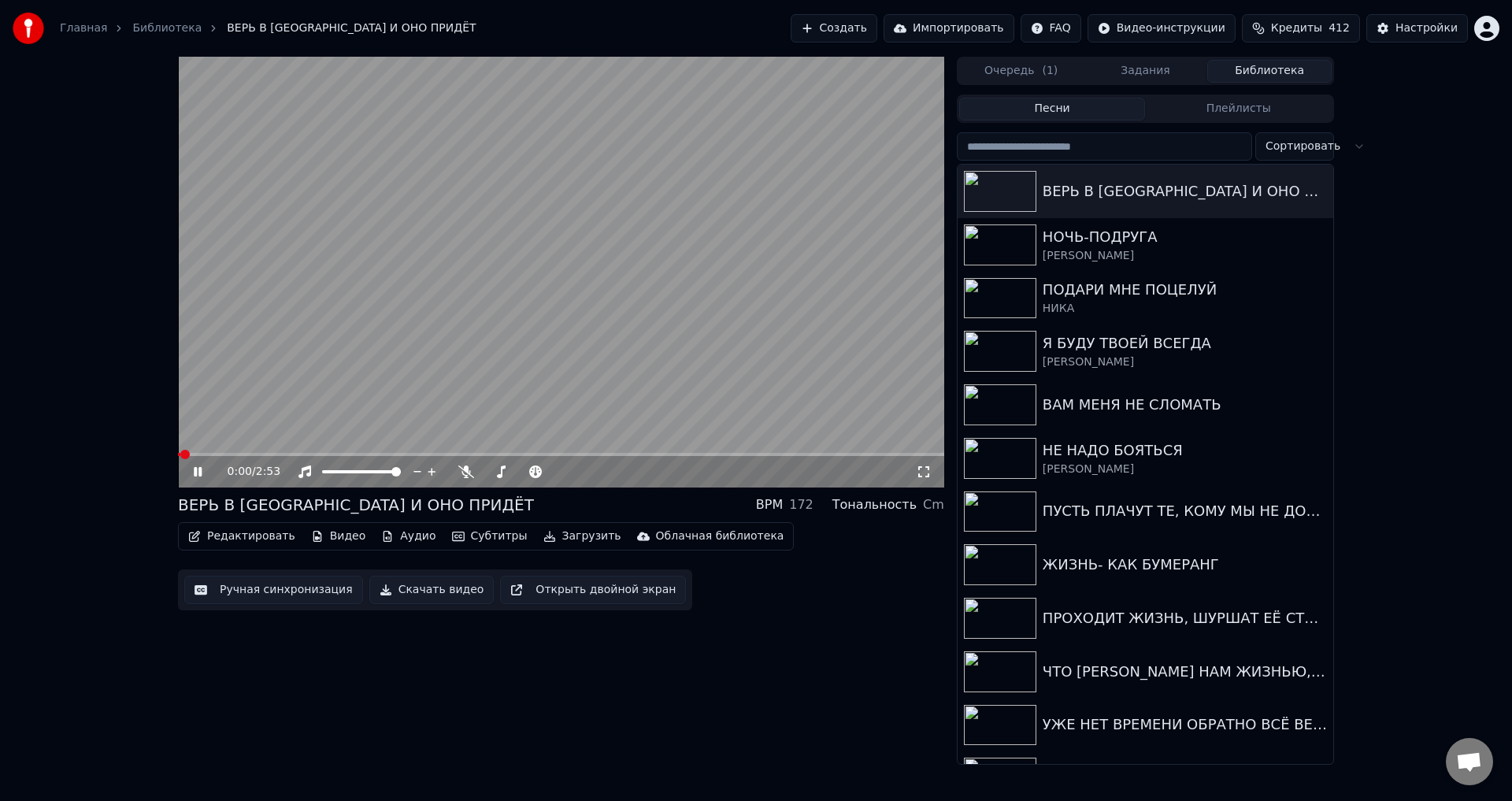
click at [272, 595] on button "Ручная синхронизация" at bounding box center [274, 590] width 179 height 28
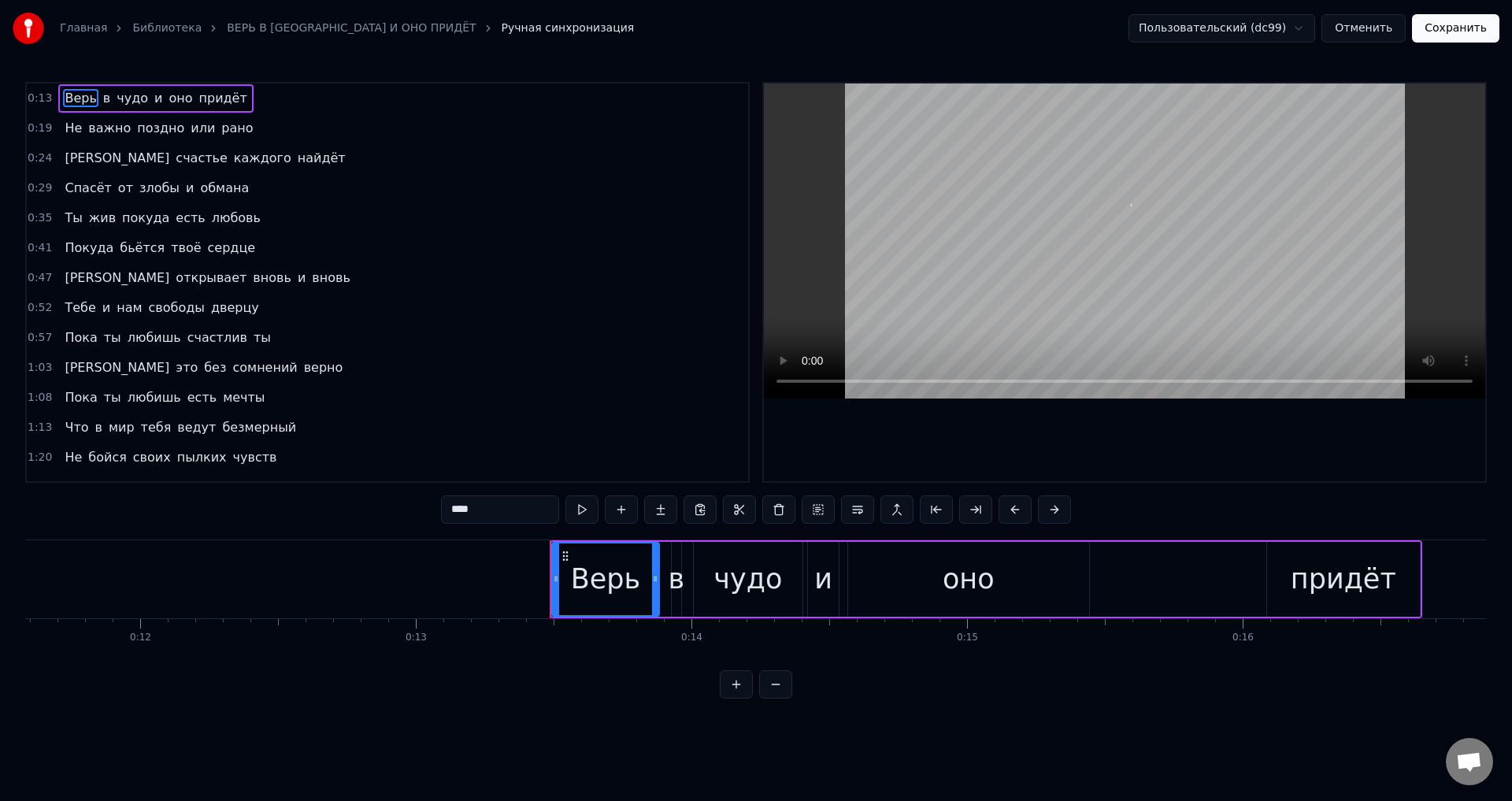
drag, startPoint x: 74, startPoint y: 98, endPoint x: 90, endPoint y: 129, distance: 34.9
click at [74, 99] on span "Верь" at bounding box center [80, 98] width 35 height 18
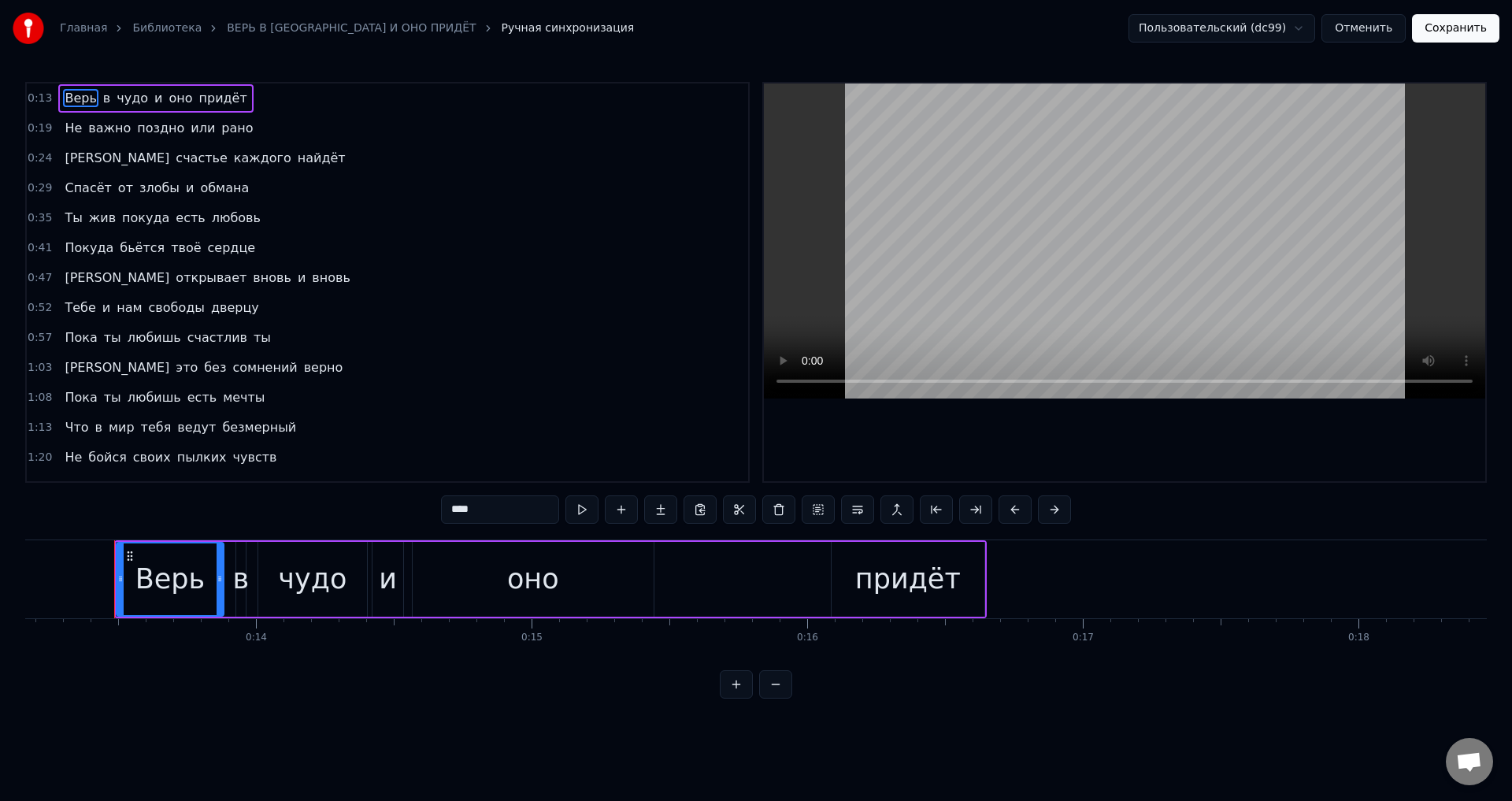
scroll to position [0, 3638]
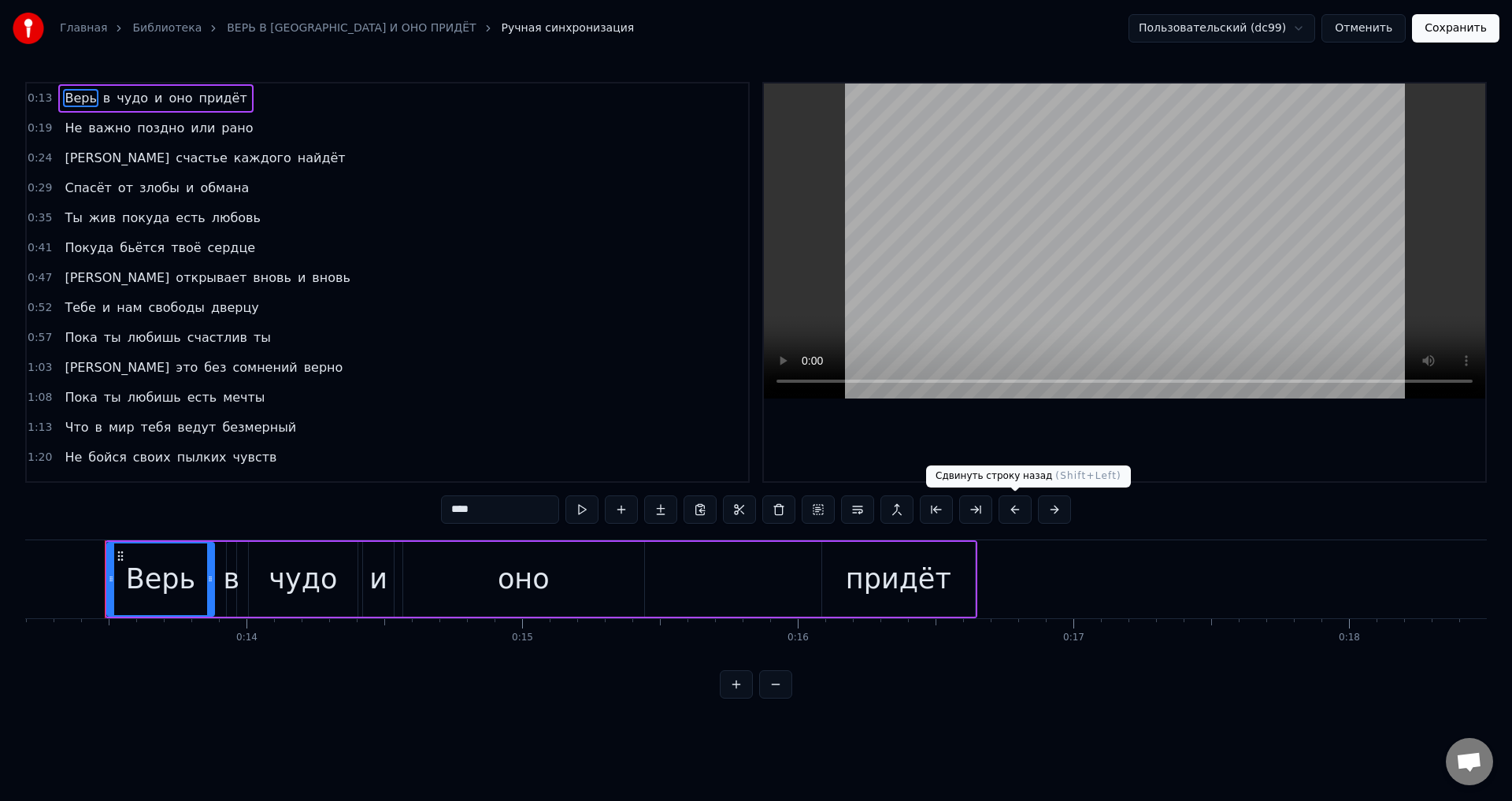
click at [1012, 510] on button at bounding box center [1015, 509] width 33 height 28
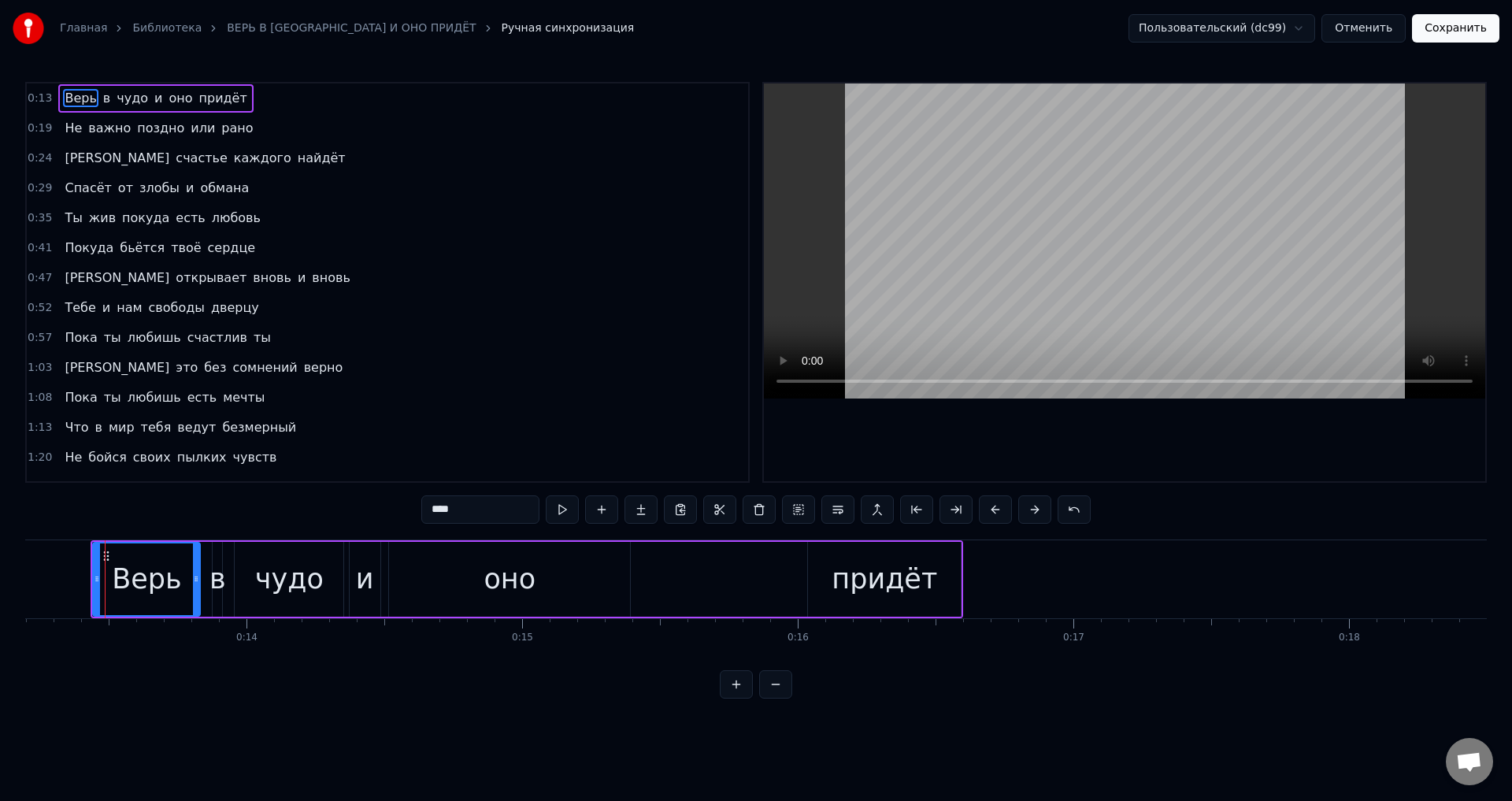
drag, startPoint x: 65, startPoint y: 129, endPoint x: 223, endPoint y: 251, distance: 199.6
click at [65, 130] on span "Не" at bounding box center [73, 128] width 20 height 18
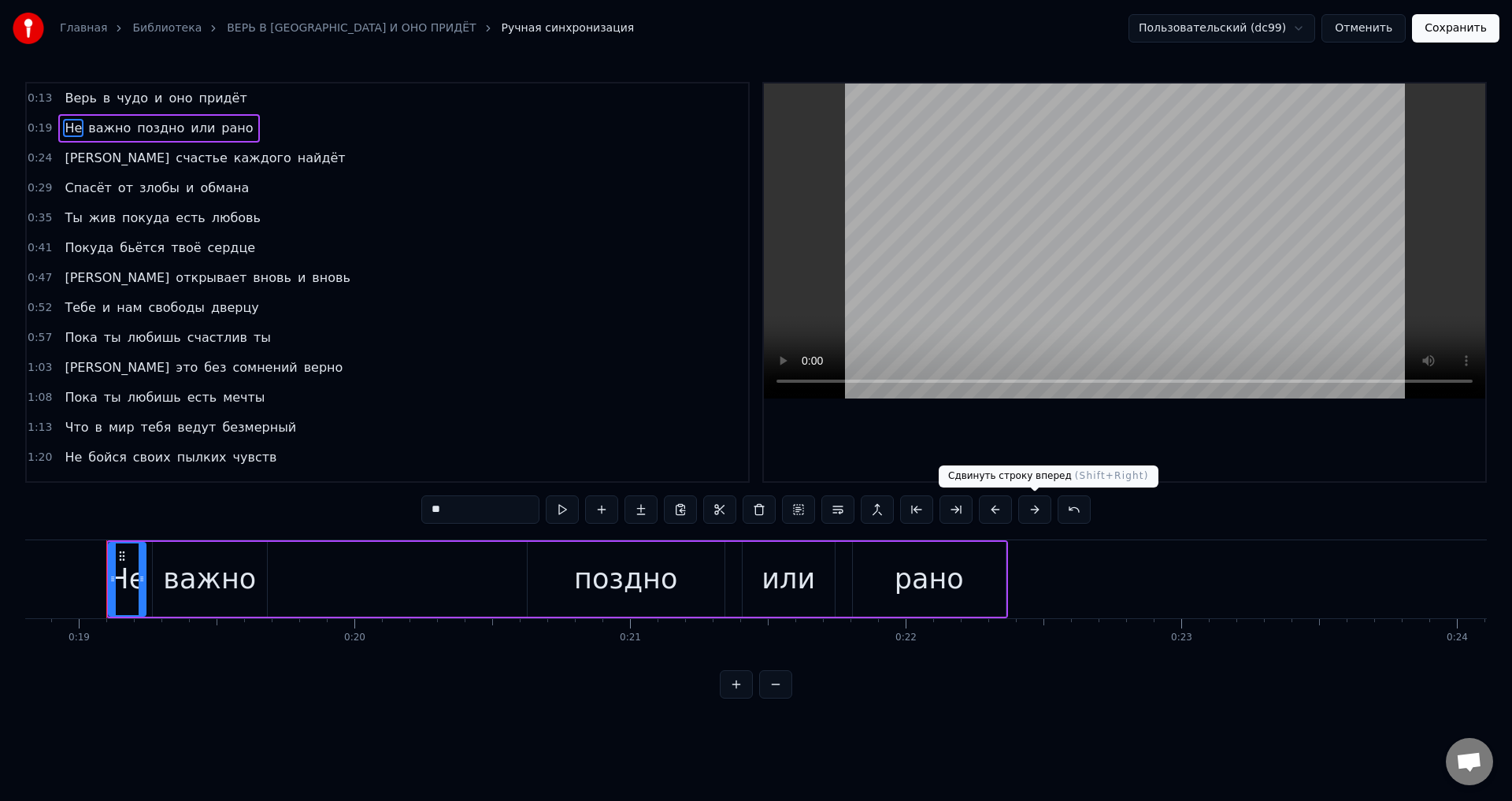
scroll to position [0, 5186]
click at [998, 512] on button at bounding box center [995, 509] width 33 height 28
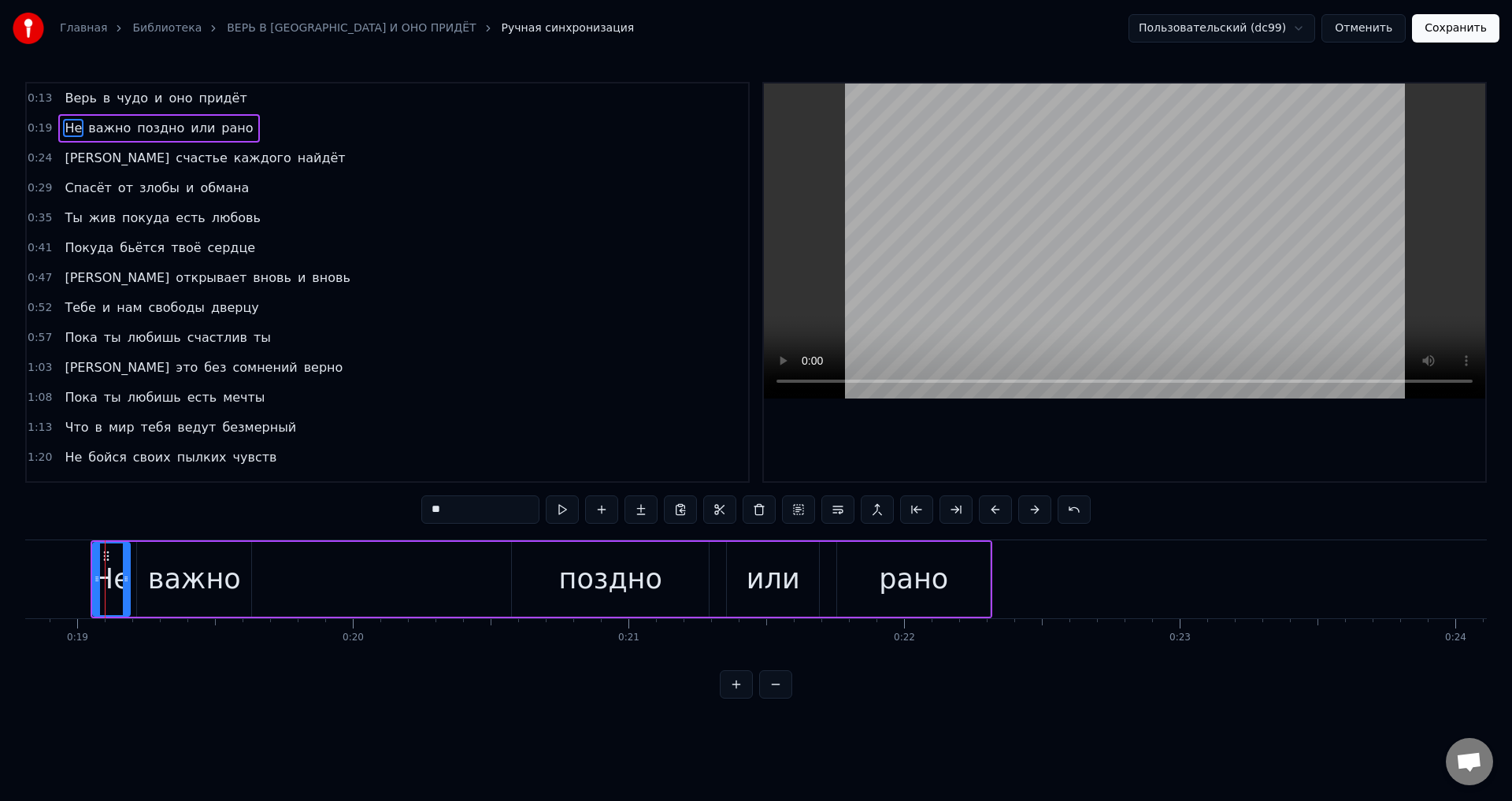
click at [67, 158] on span "[PERSON_NAME]" at bounding box center [117, 158] width 108 height 18
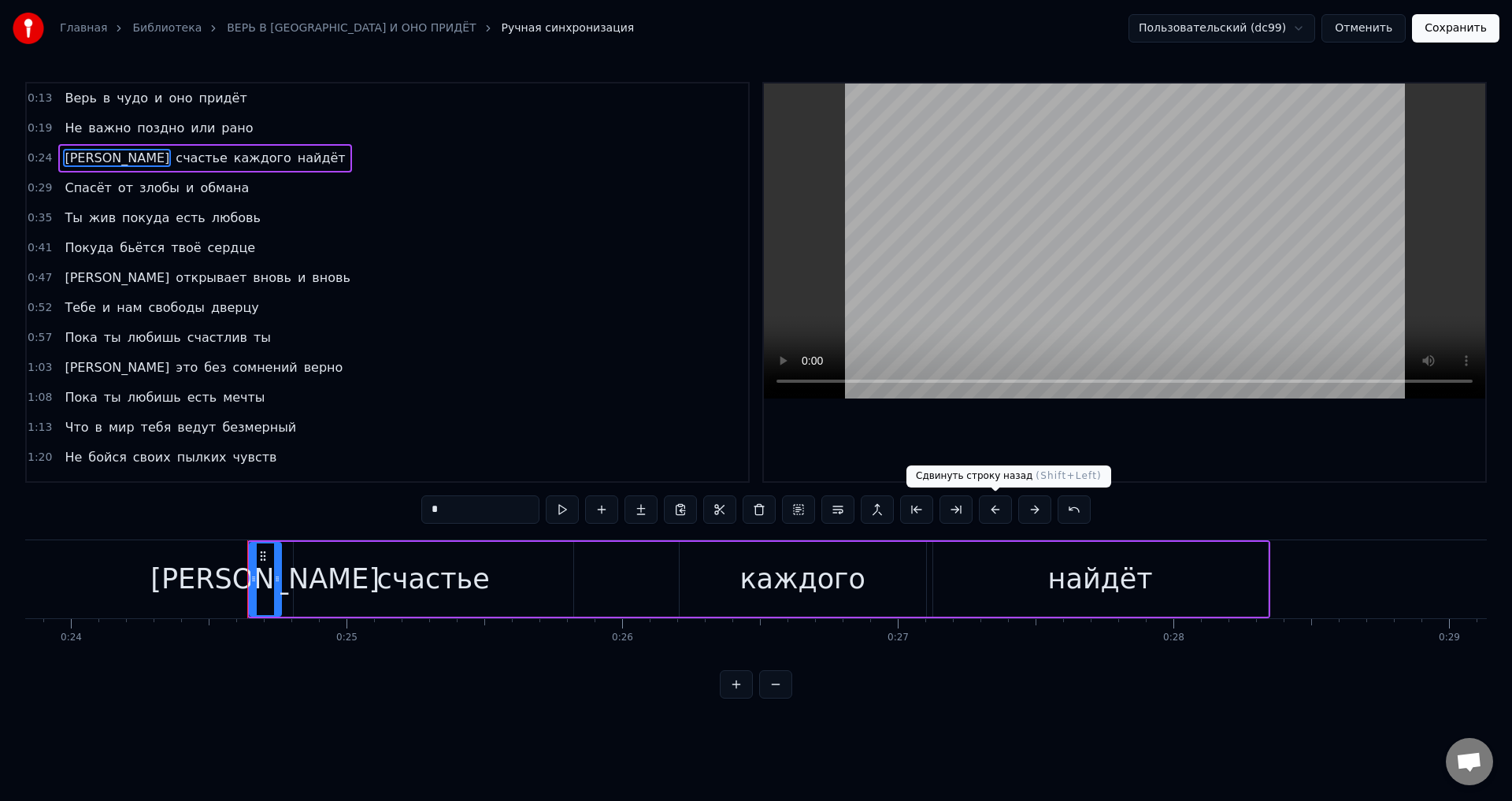
scroll to position [0, 6713]
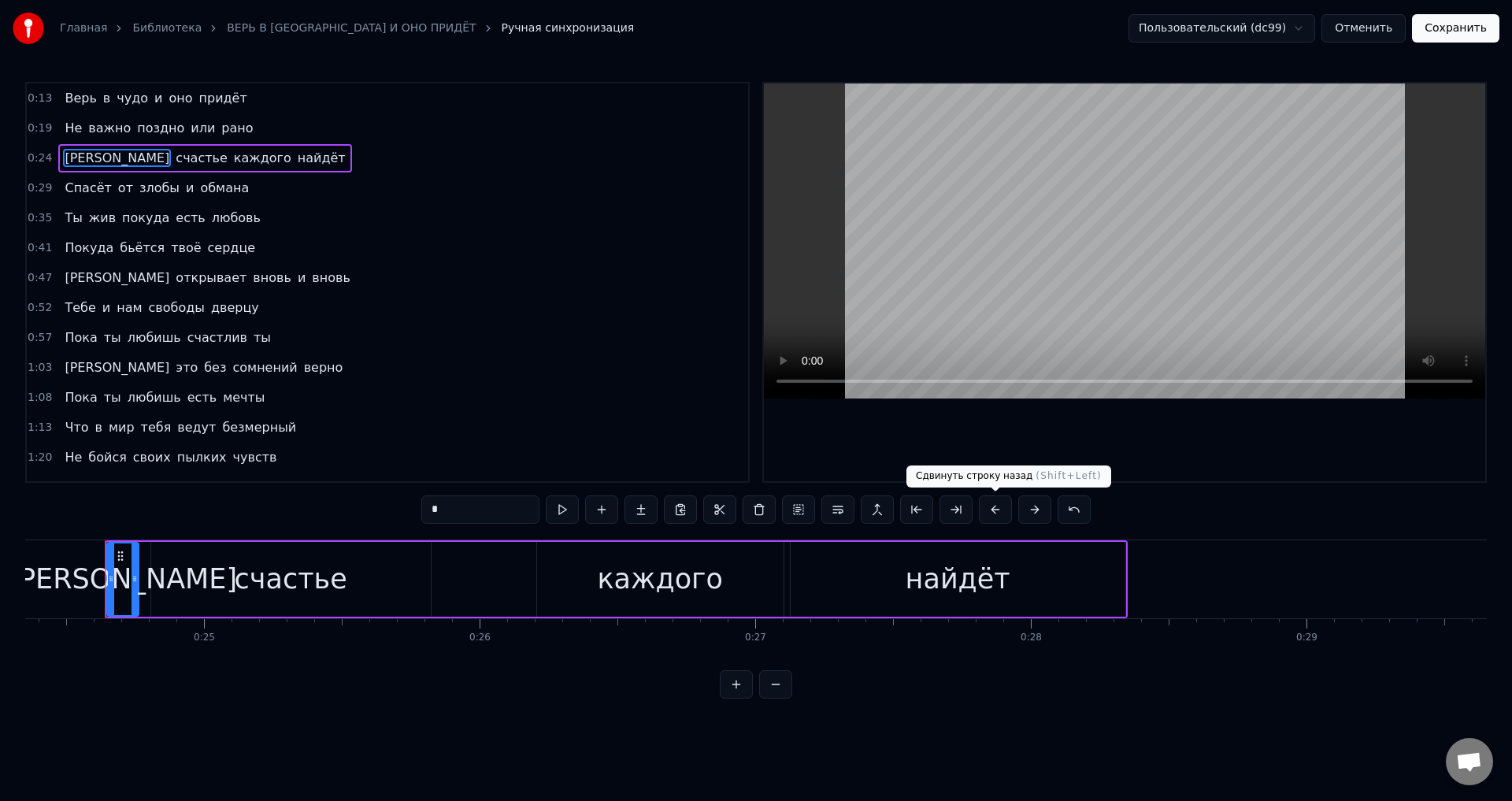
click at [995, 508] on button at bounding box center [995, 509] width 33 height 28
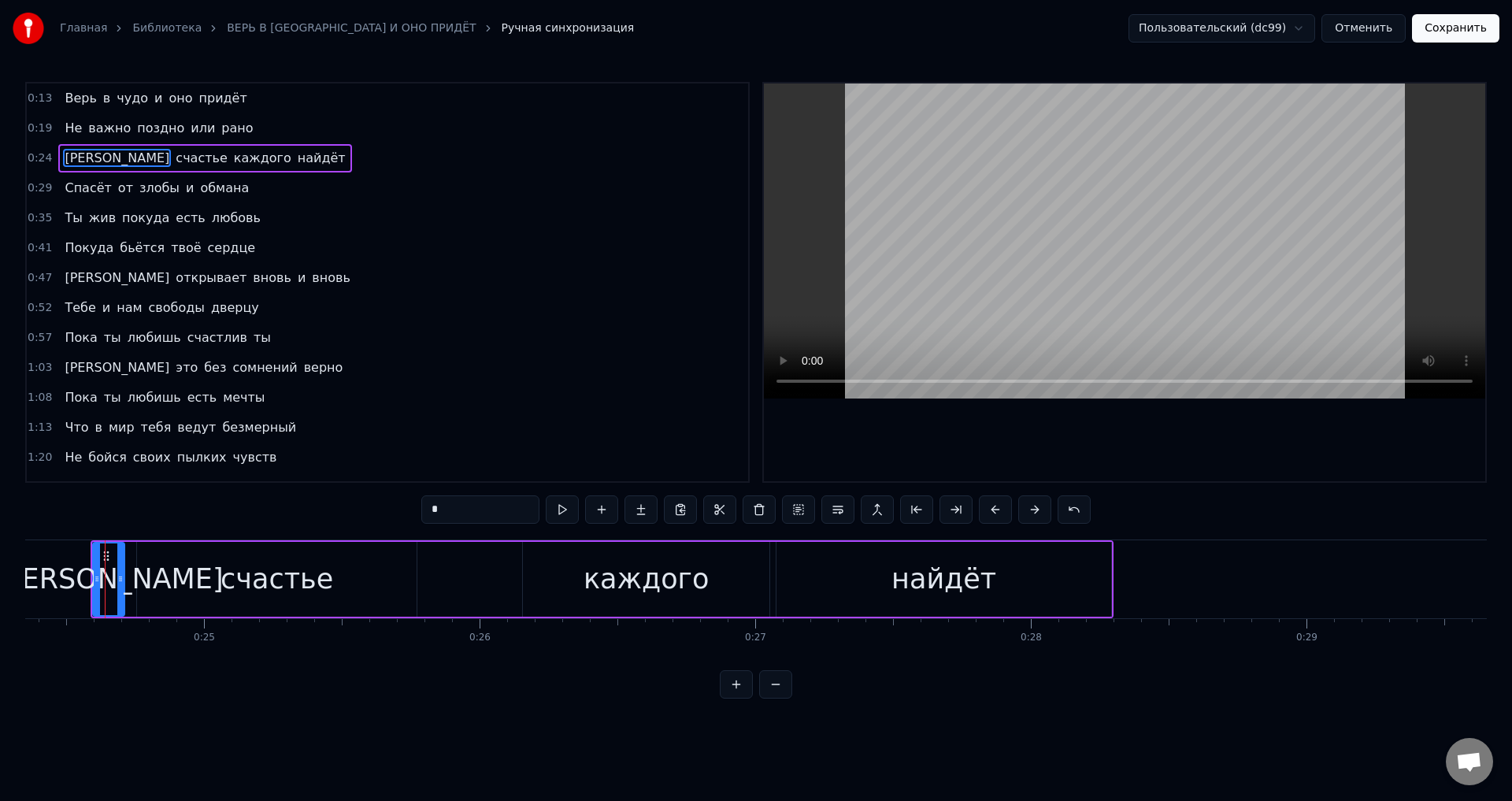
click at [68, 182] on span "Спасёт" at bounding box center [88, 188] width 50 height 18
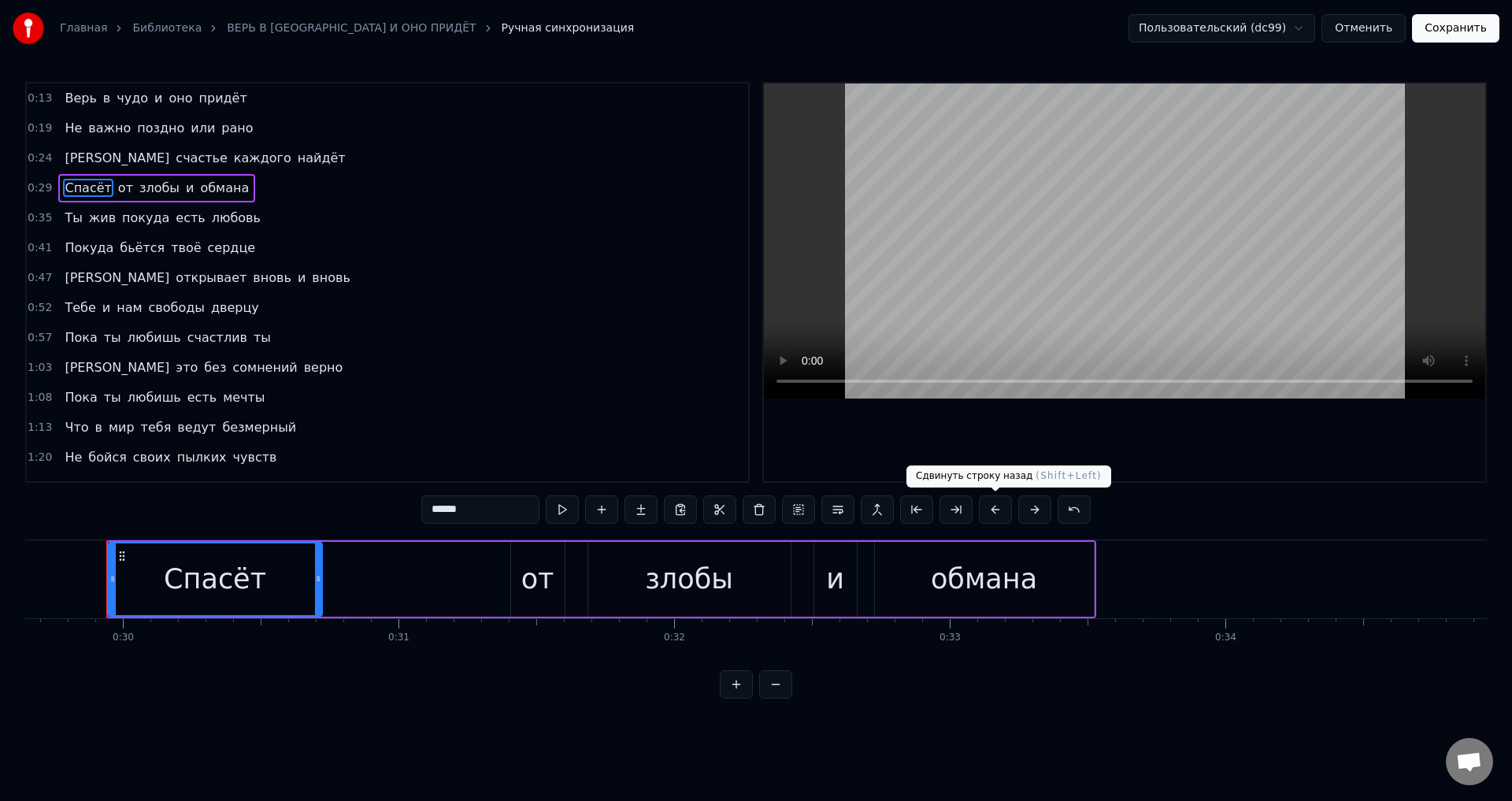
scroll to position [0, 8175]
click at [995, 509] on button at bounding box center [995, 509] width 33 height 28
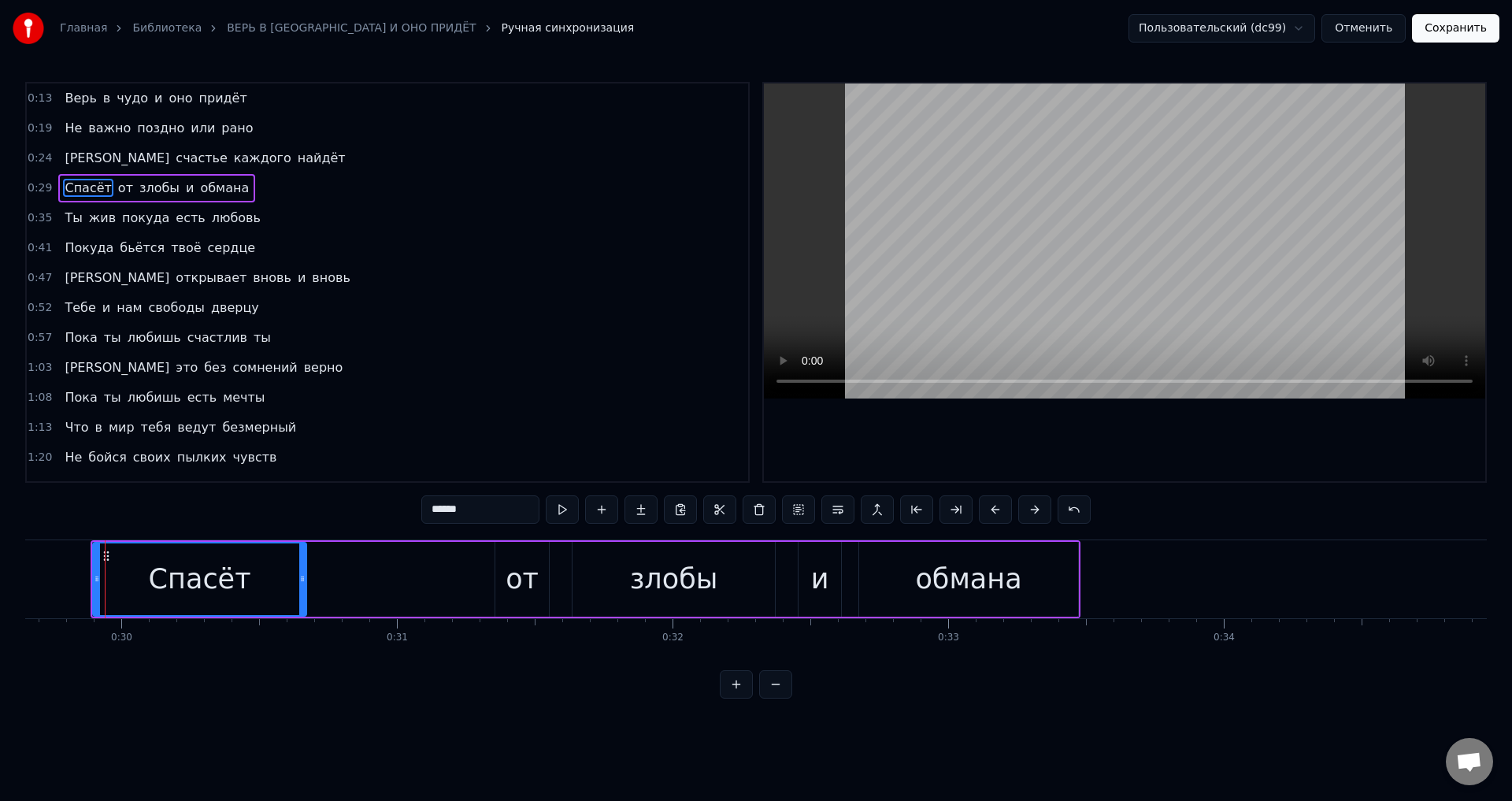
click at [63, 219] on span "Ты" at bounding box center [73, 218] width 20 height 18
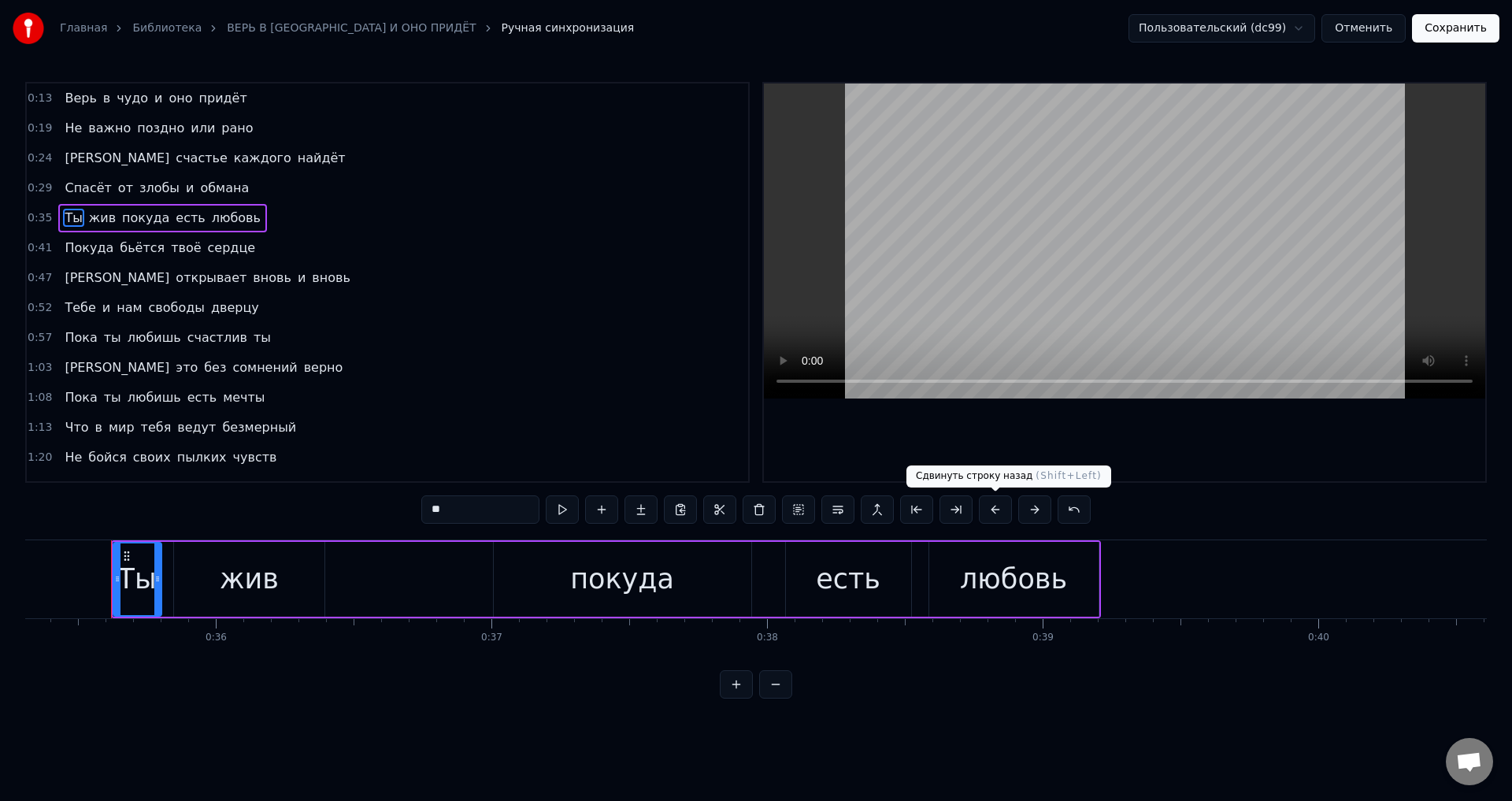
click at [995, 504] on button at bounding box center [995, 509] width 33 height 28
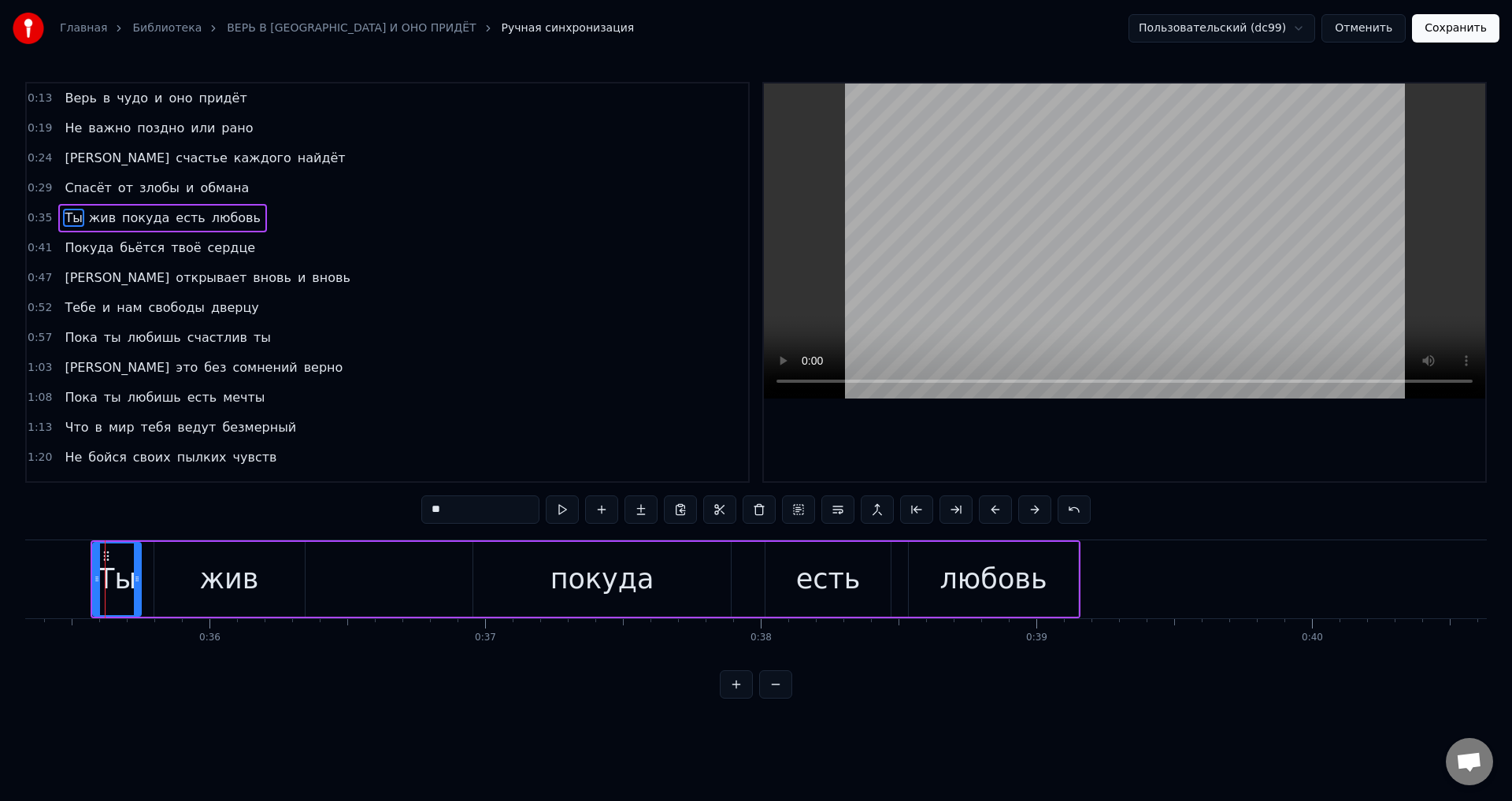
click at [65, 248] on span "Покуда" at bounding box center [89, 248] width 52 height 18
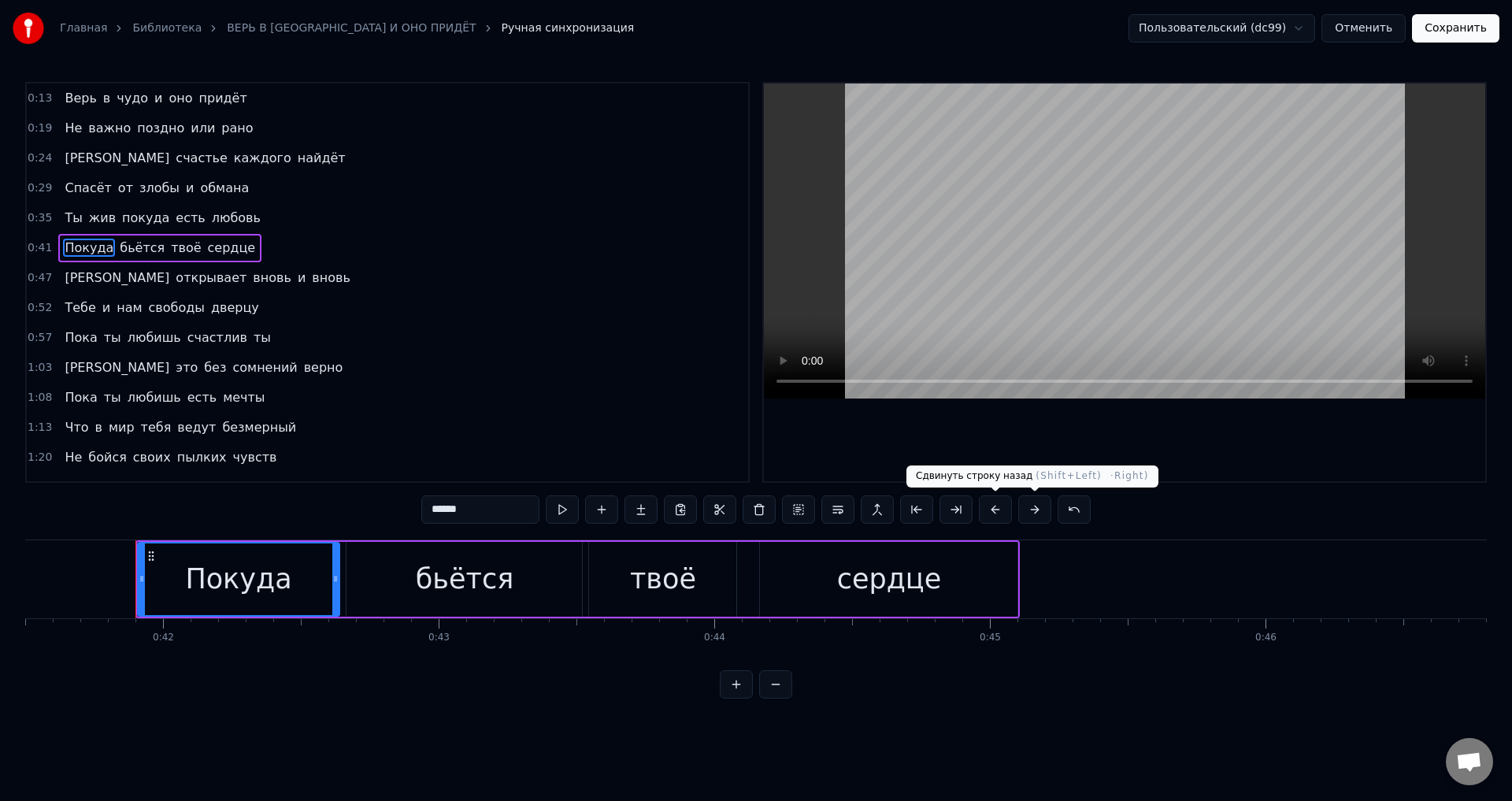
scroll to position [0, 11472]
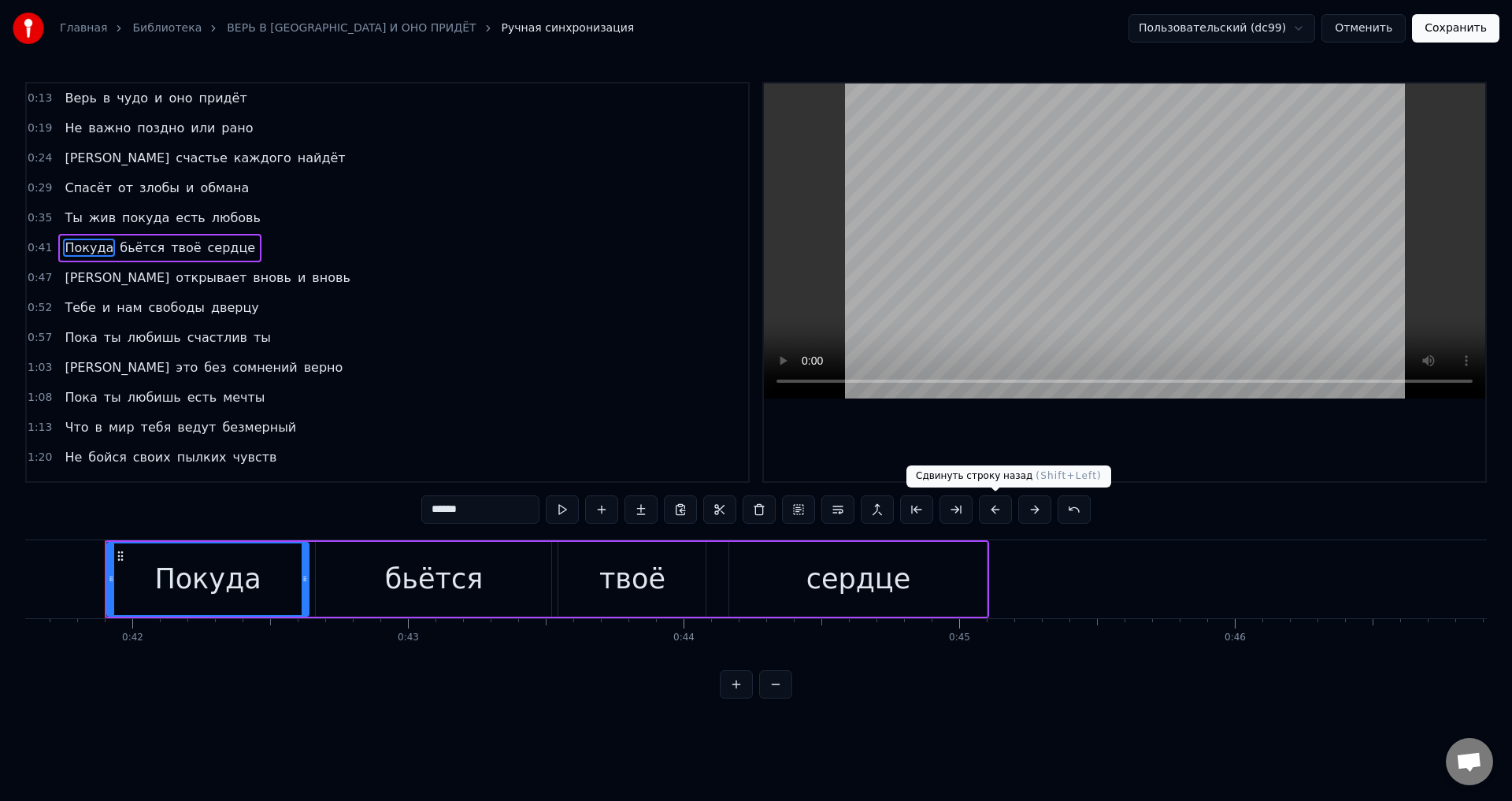
click at [997, 508] on button at bounding box center [995, 509] width 33 height 28
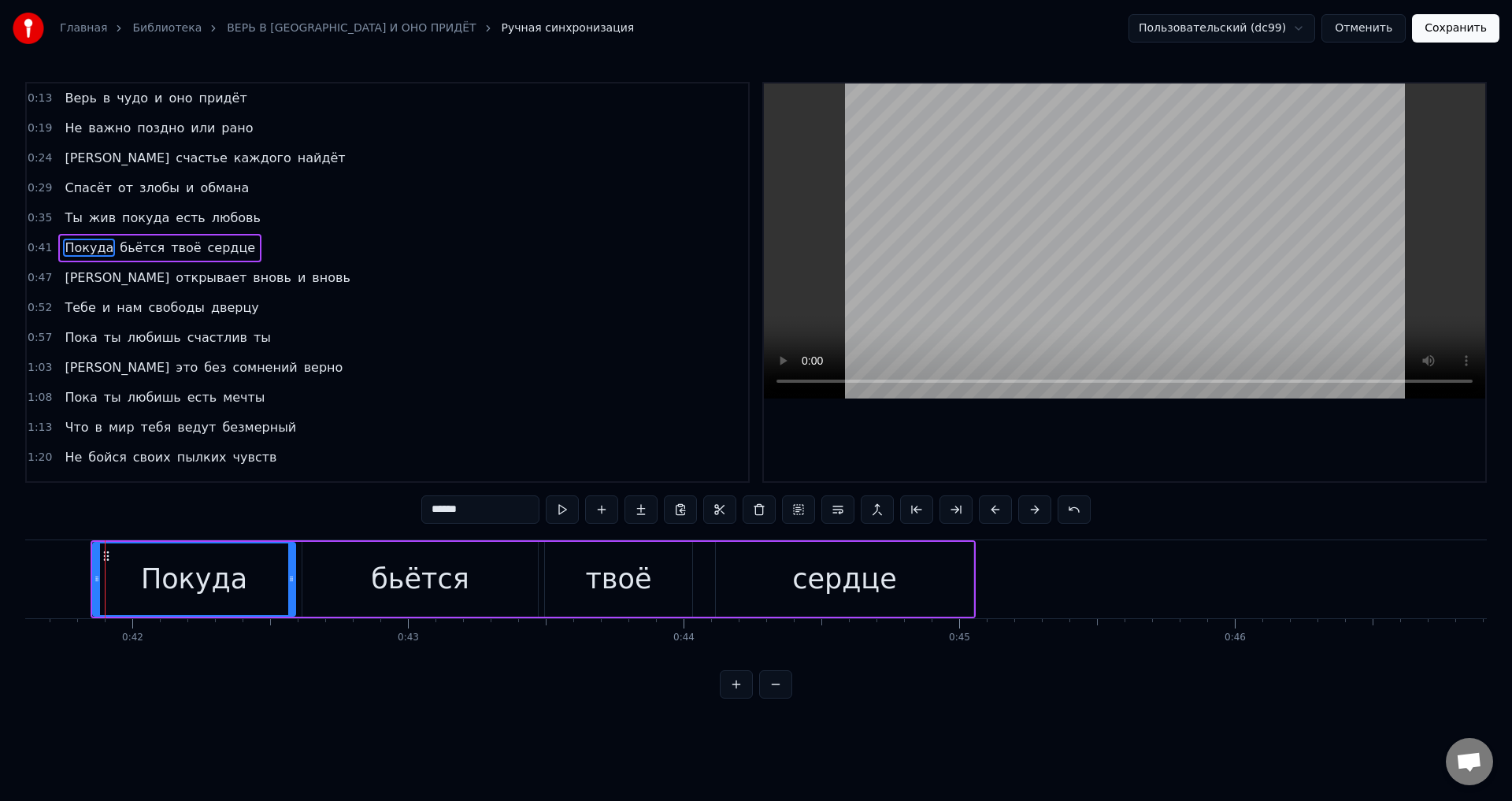
click at [65, 273] on span "[PERSON_NAME]" at bounding box center [117, 278] width 108 height 18
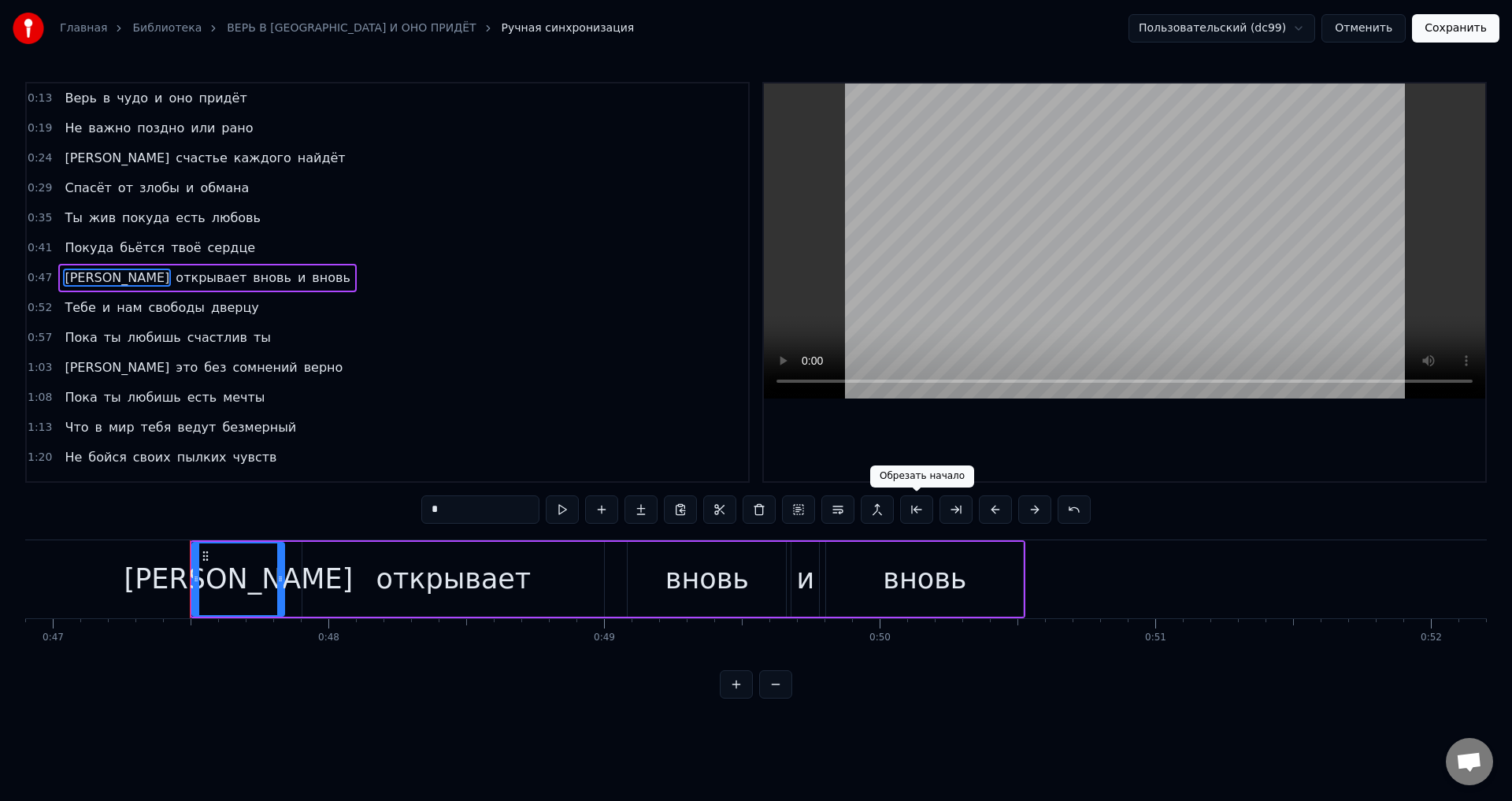
scroll to position [0, 13016]
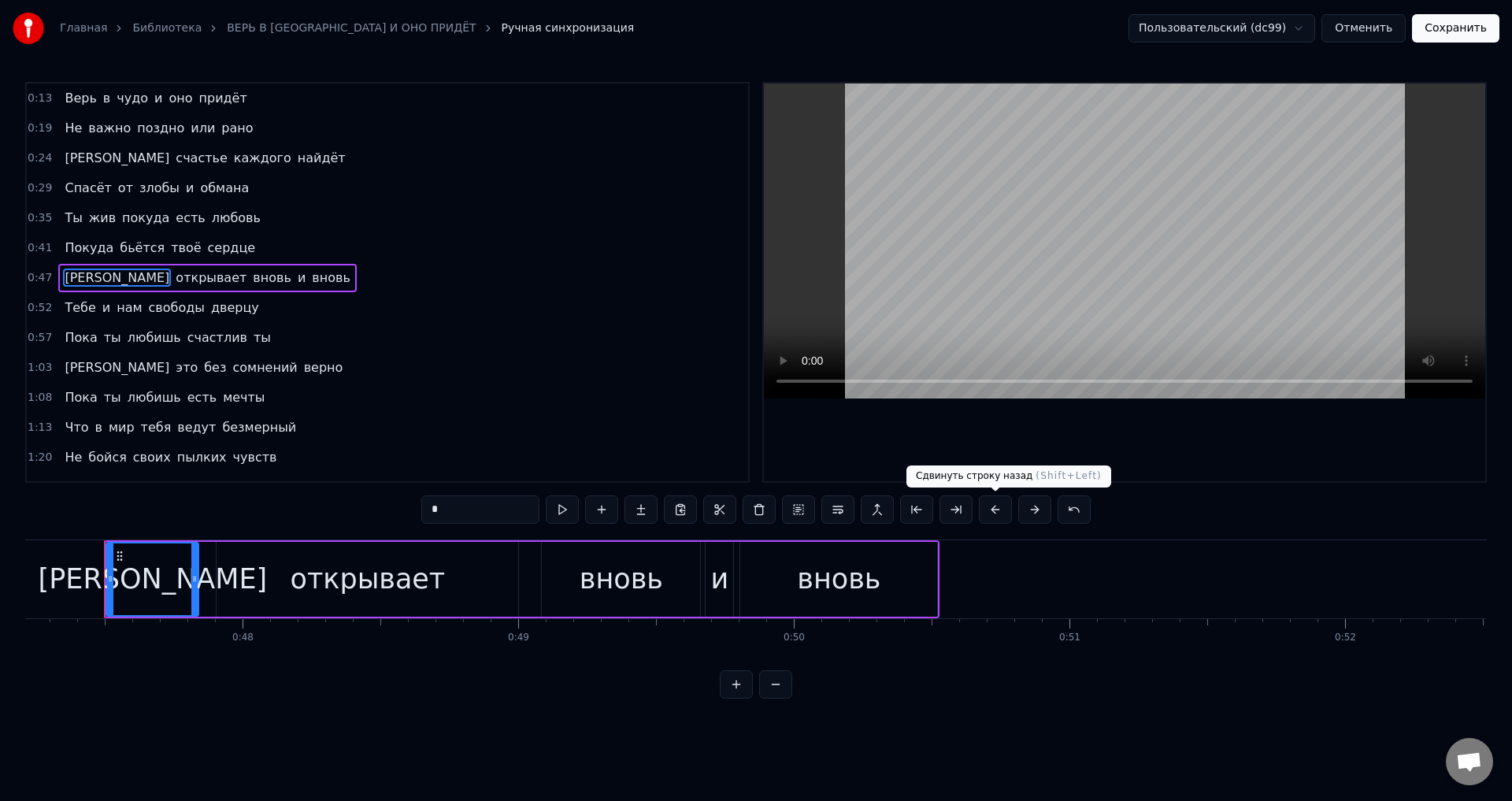
click at [995, 509] on button at bounding box center [995, 509] width 33 height 28
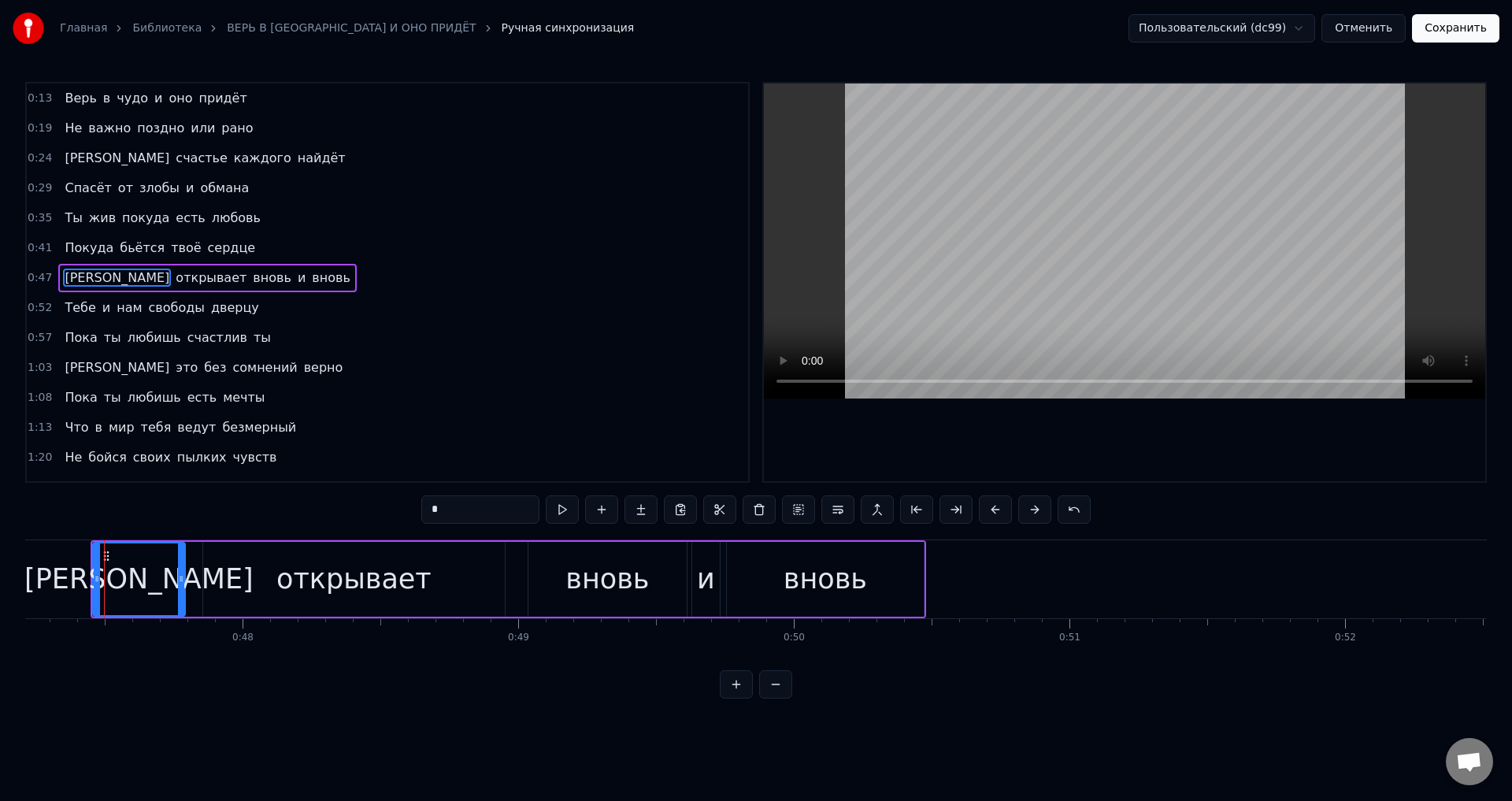
click at [70, 308] on span "Тебе" at bounding box center [80, 307] width 34 height 18
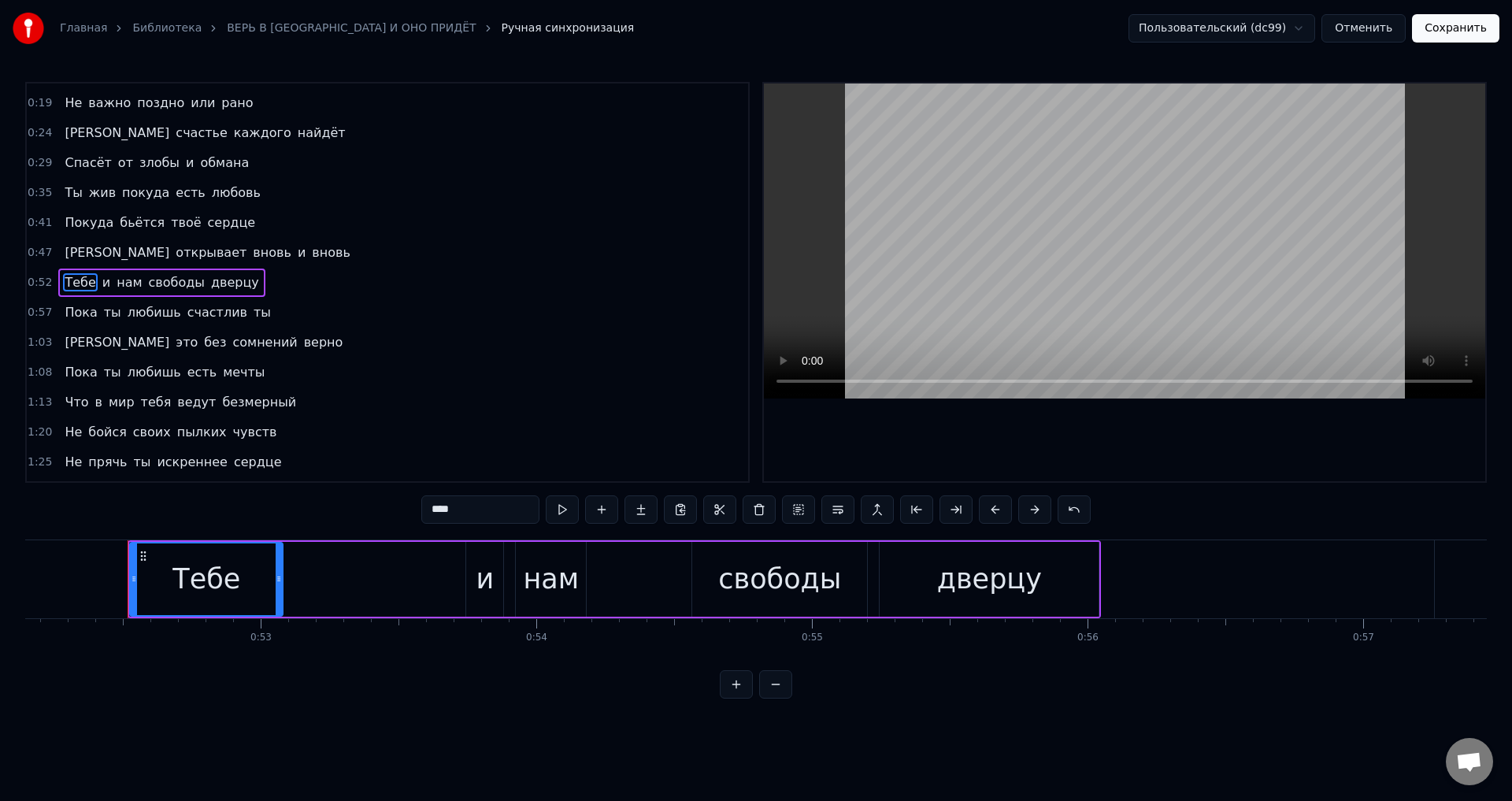
scroll to position [0, 14400]
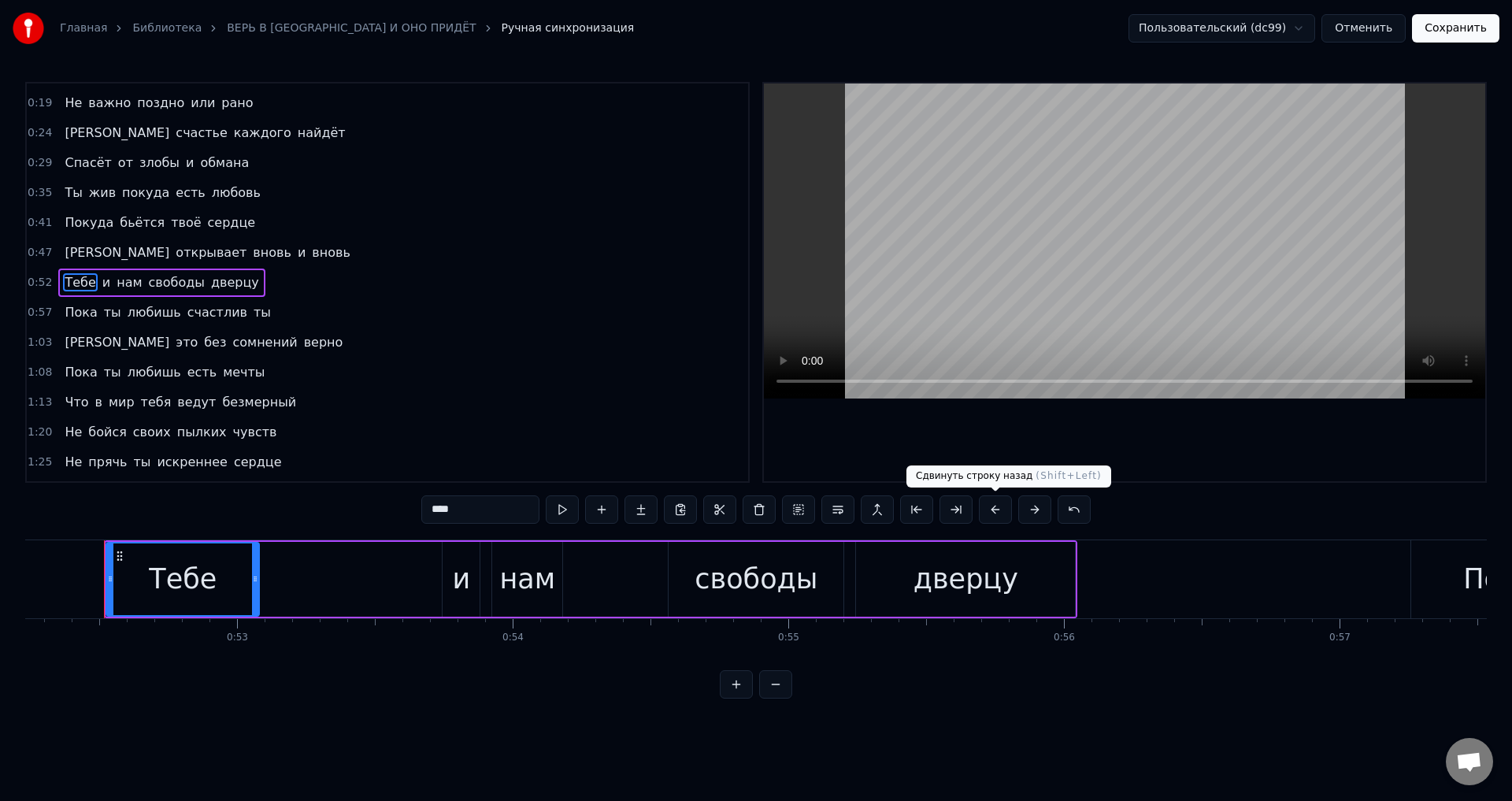
click at [996, 508] on button at bounding box center [995, 509] width 33 height 28
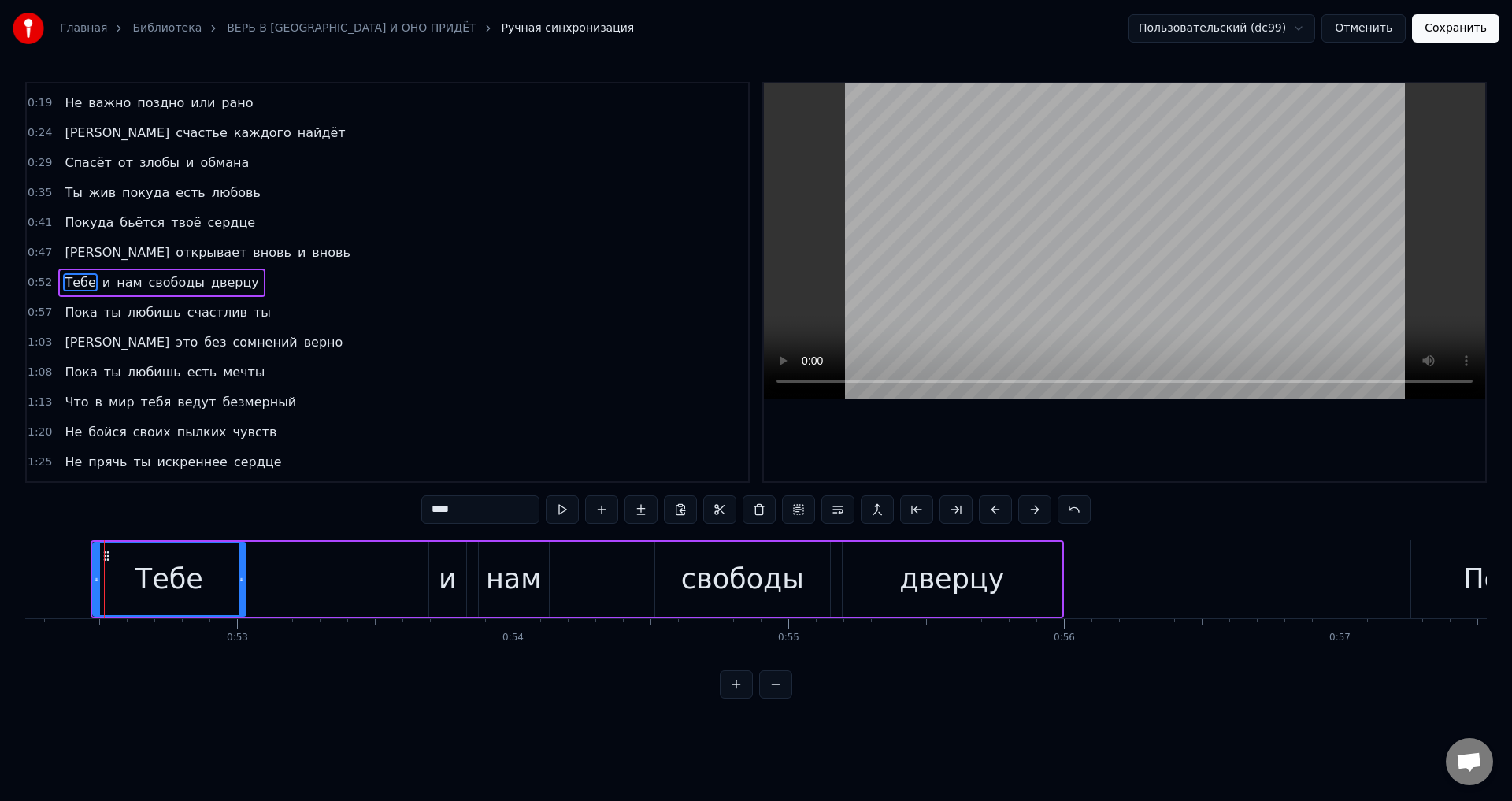
click at [73, 310] on span "Пока" at bounding box center [81, 312] width 36 height 18
type input "****"
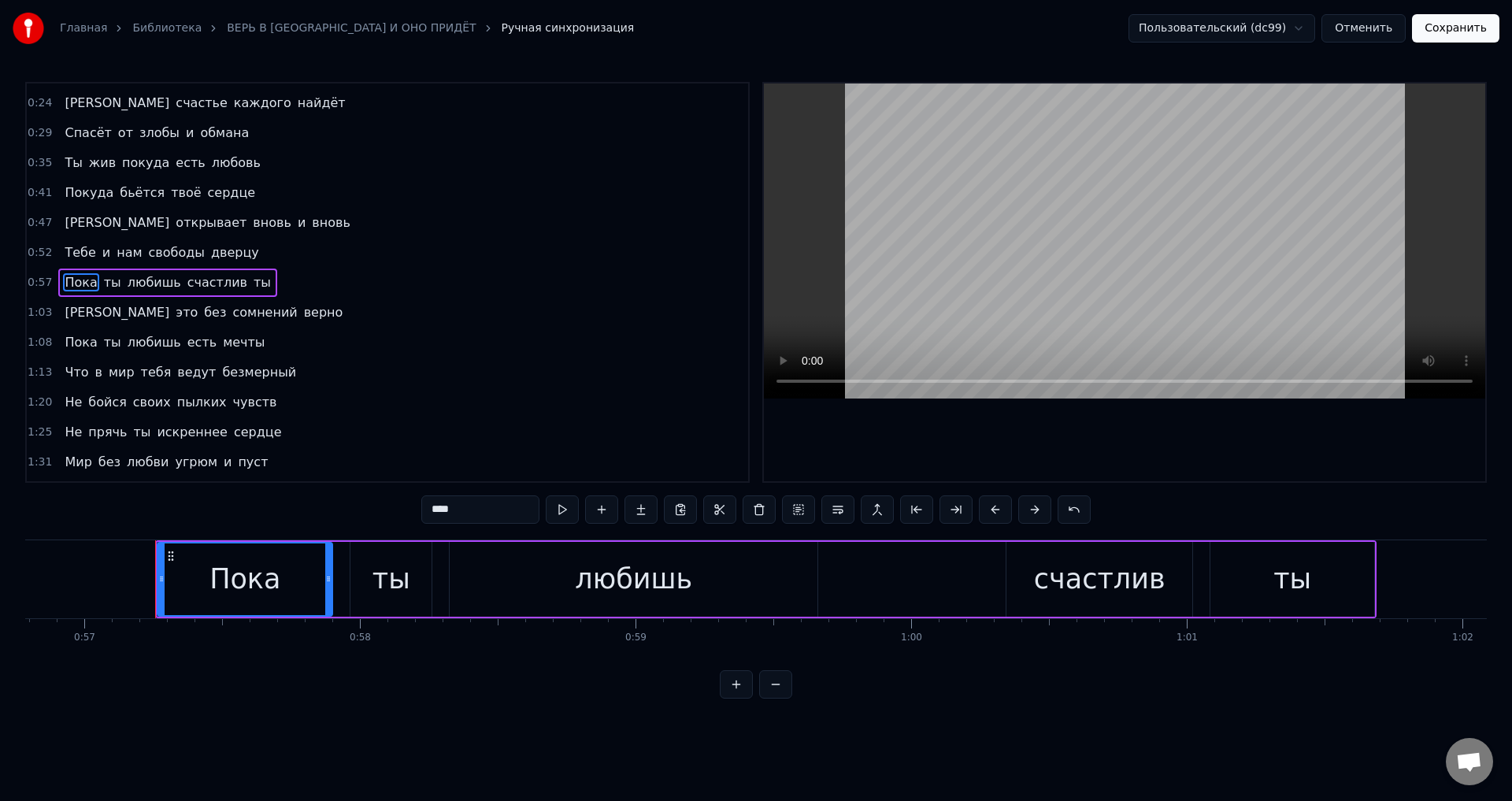
scroll to position [0, 15707]
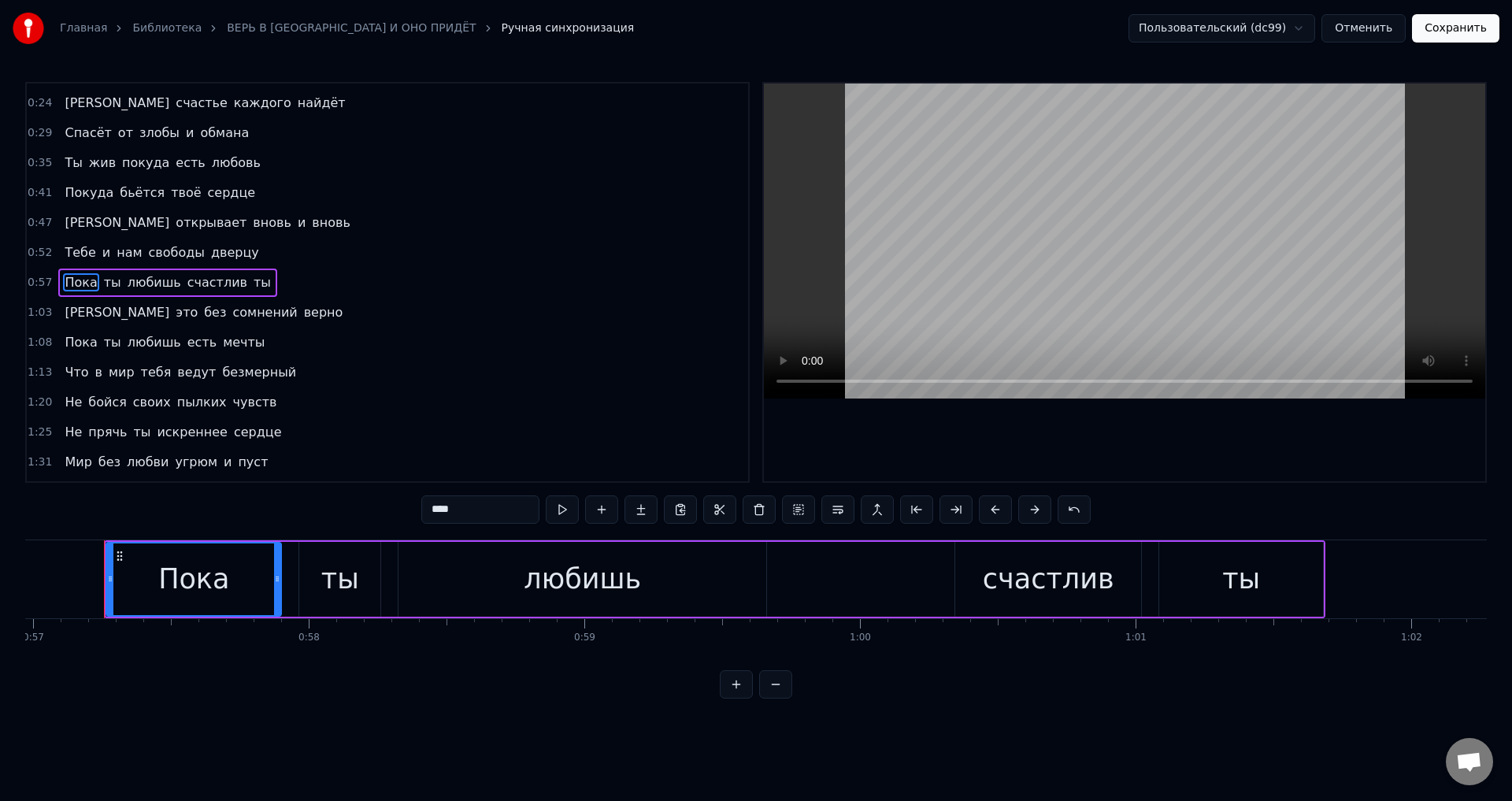
click at [1491, 31] on button "Сохранить" at bounding box center [1456, 28] width 88 height 28
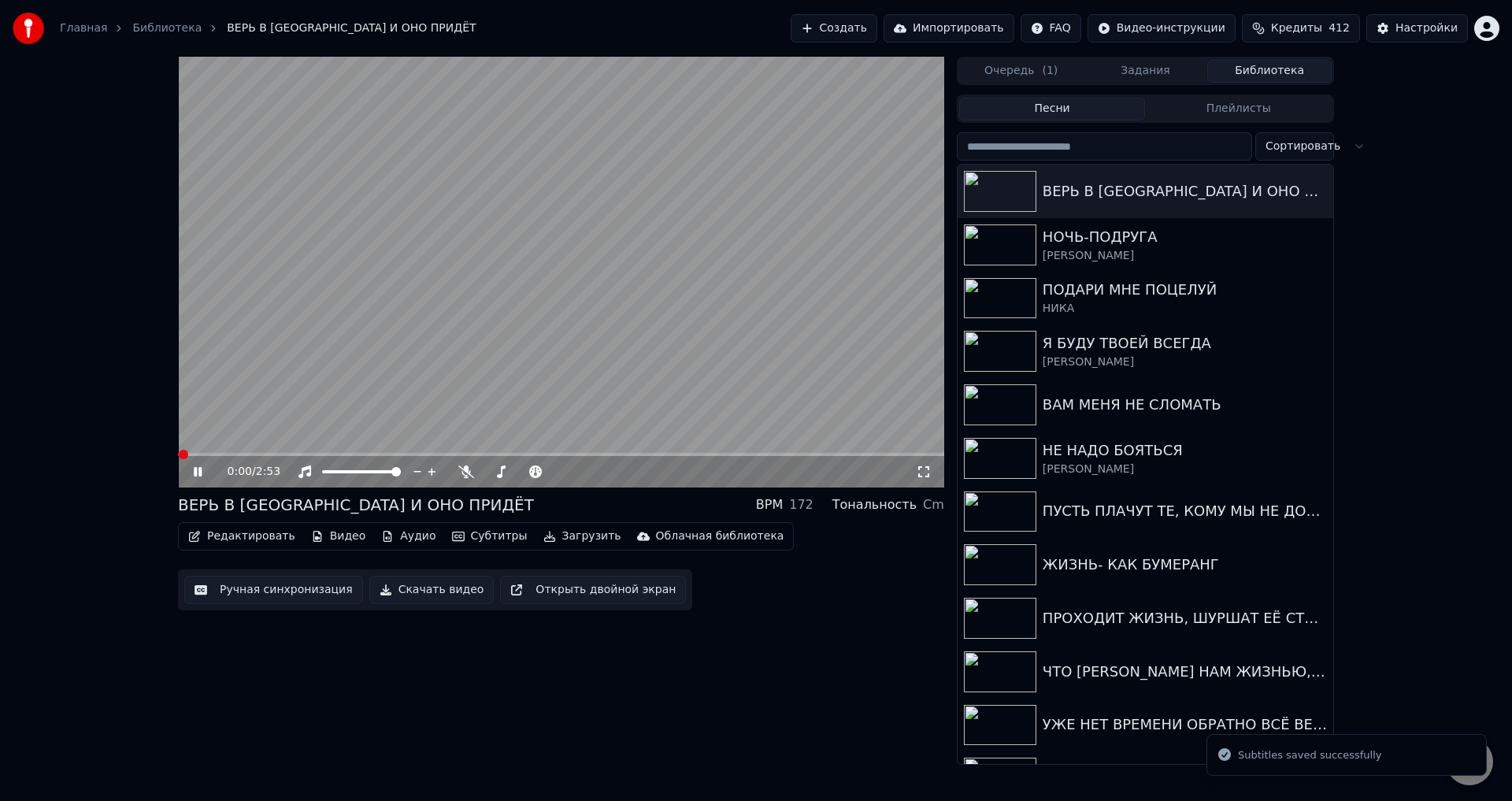
click at [925, 467] on icon at bounding box center [924, 472] width 11 height 11
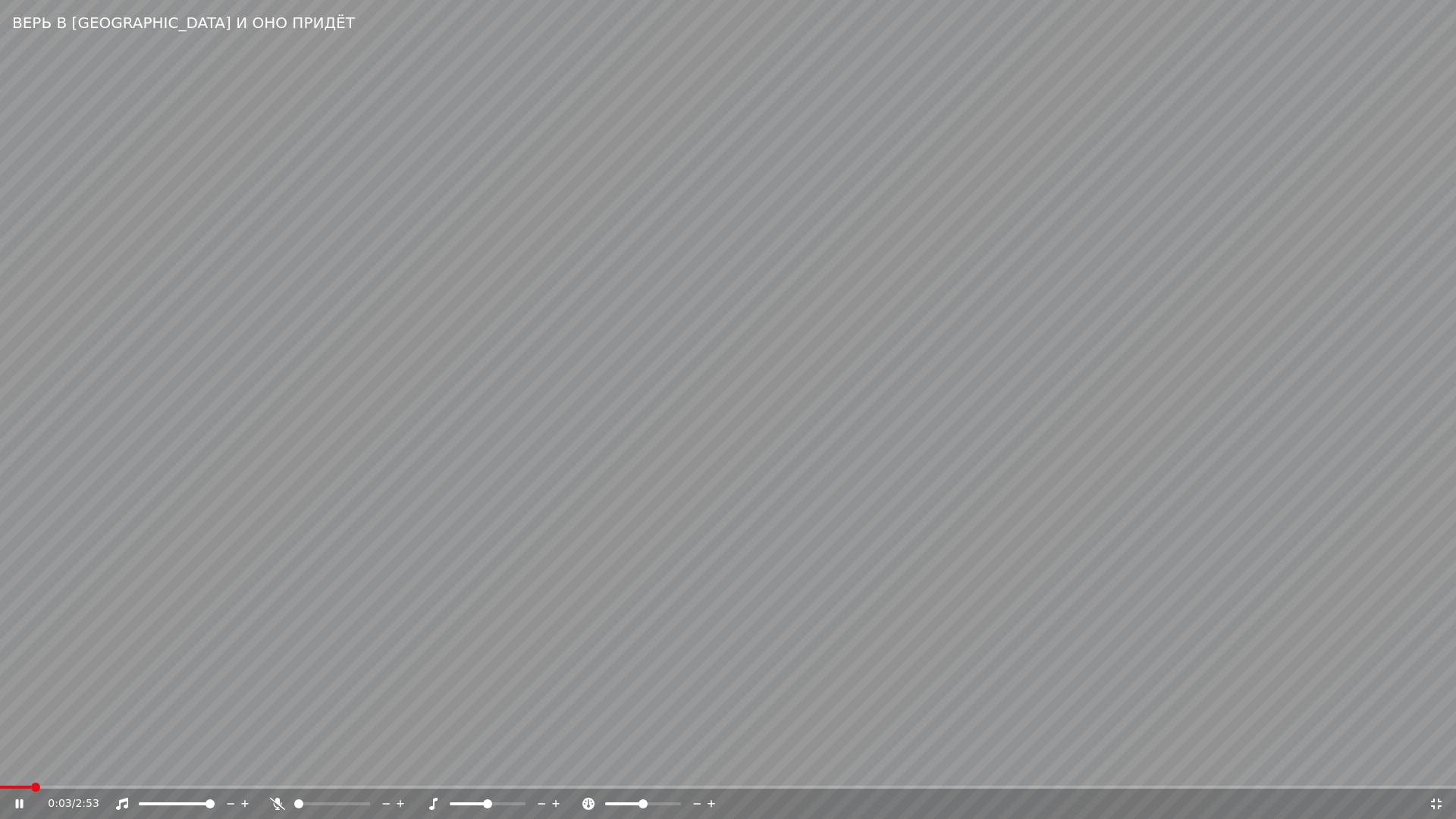
click at [65, 771] on span at bounding box center [728, 787] width 1456 height 3
click at [872, 673] on video at bounding box center [728, 409] width 1456 height 819
click at [1433, 771] on icon at bounding box center [1436, 804] width 15 height 13
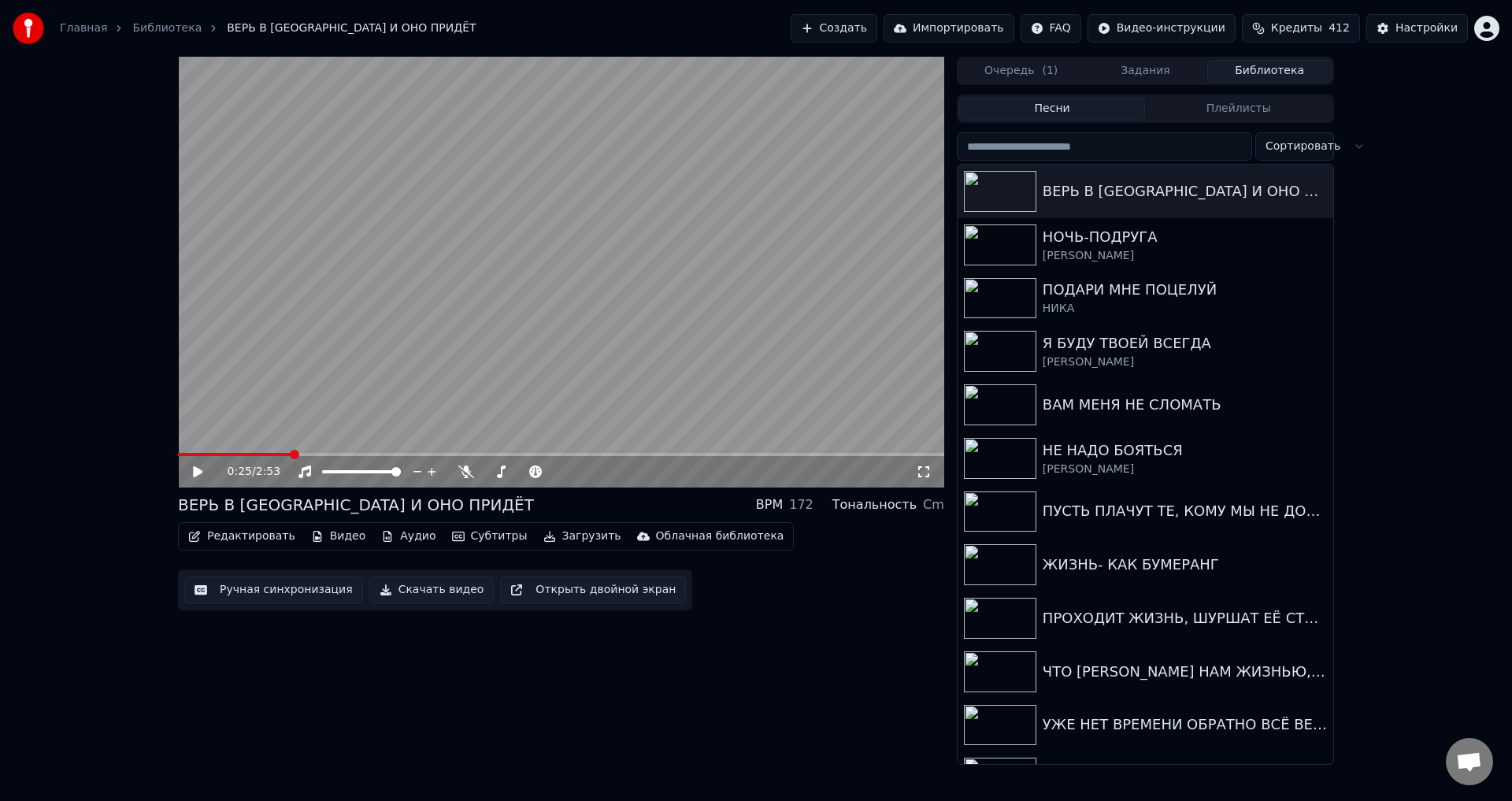
click at [256, 578] on button "Ручная синхронизация" at bounding box center [274, 590] width 179 height 28
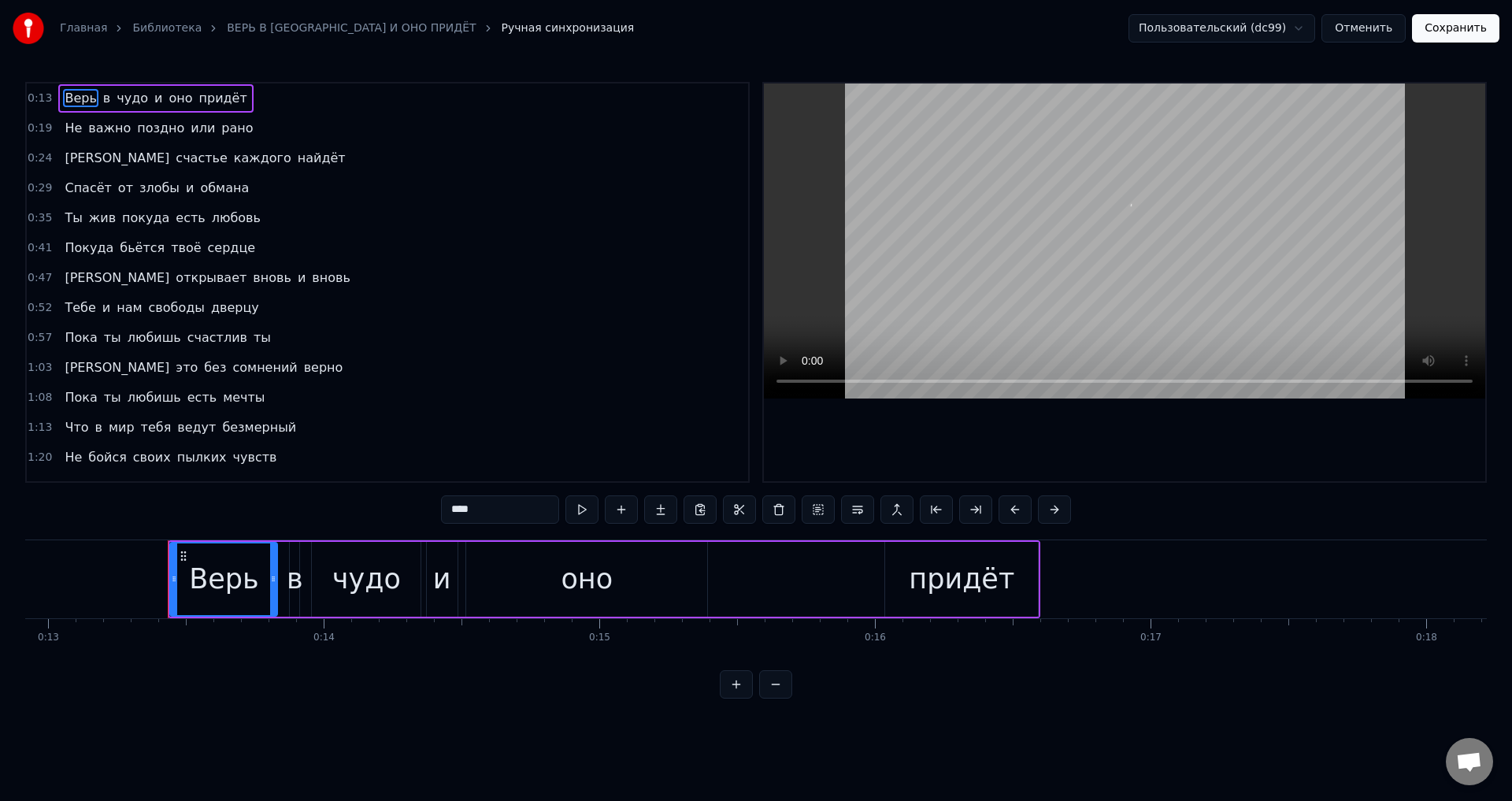
scroll to position [0, 3625]
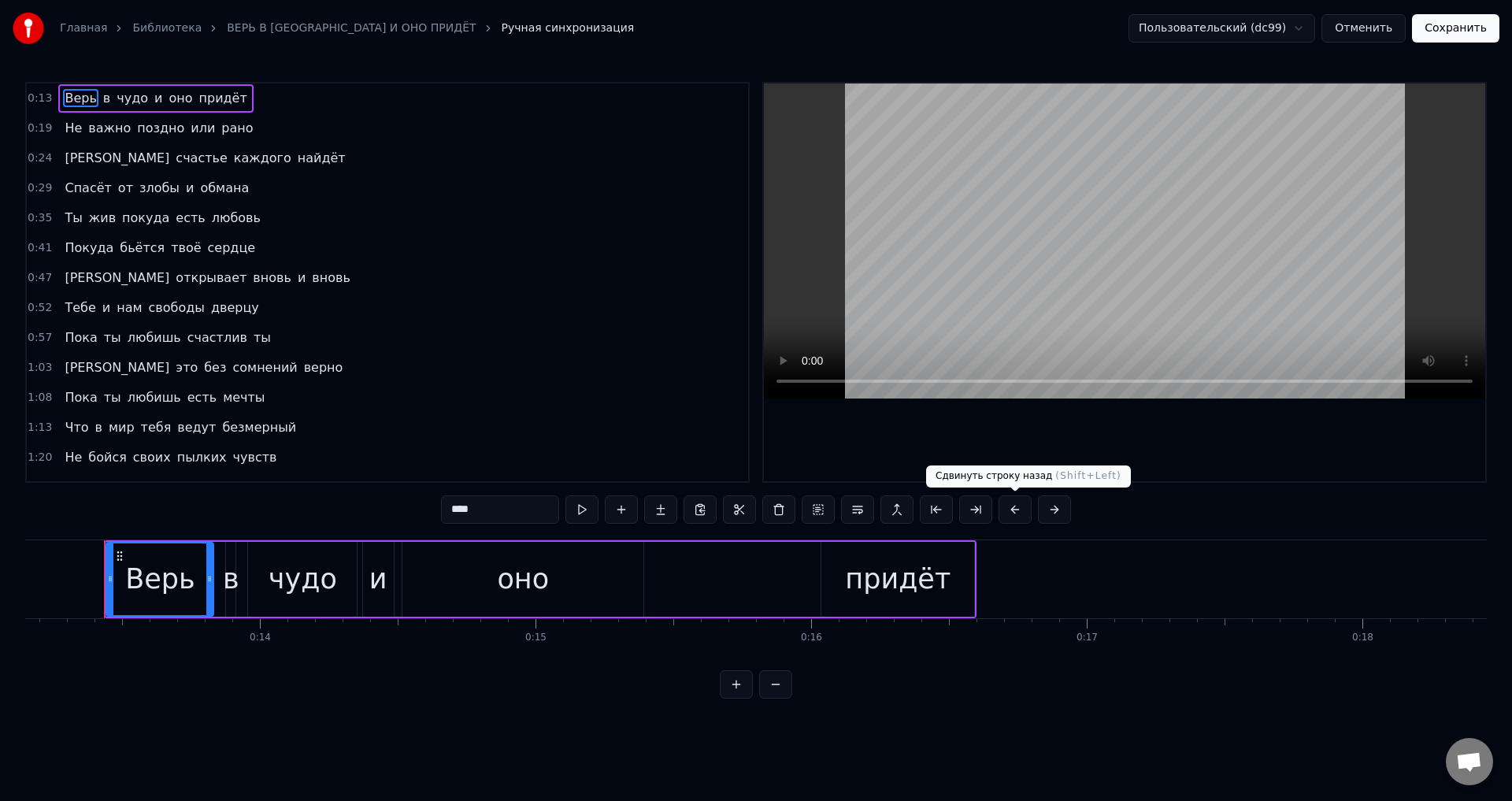
click at [1007, 504] on button at bounding box center [1015, 509] width 33 height 28
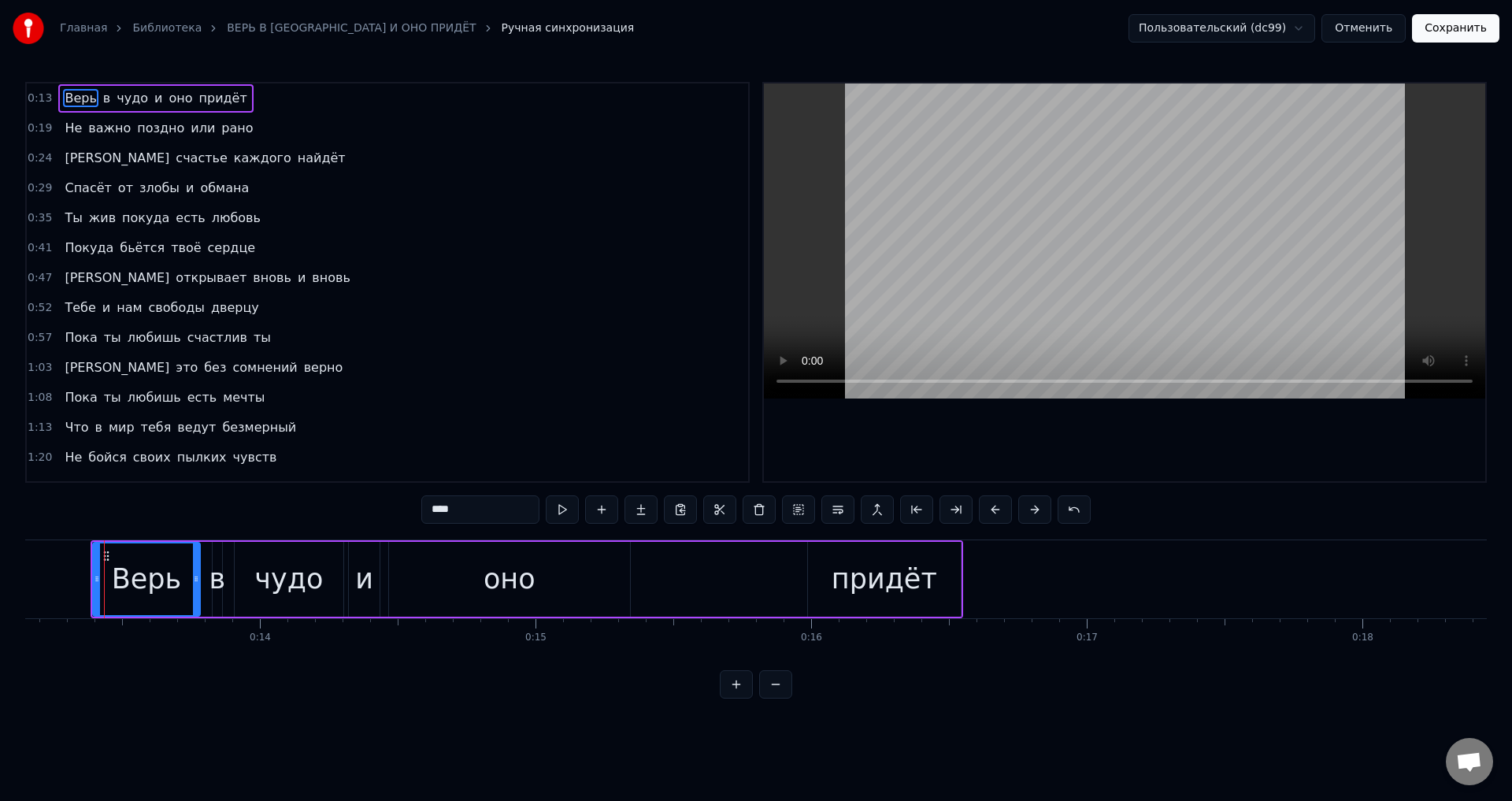
click at [63, 132] on span "Не" at bounding box center [73, 128] width 20 height 18
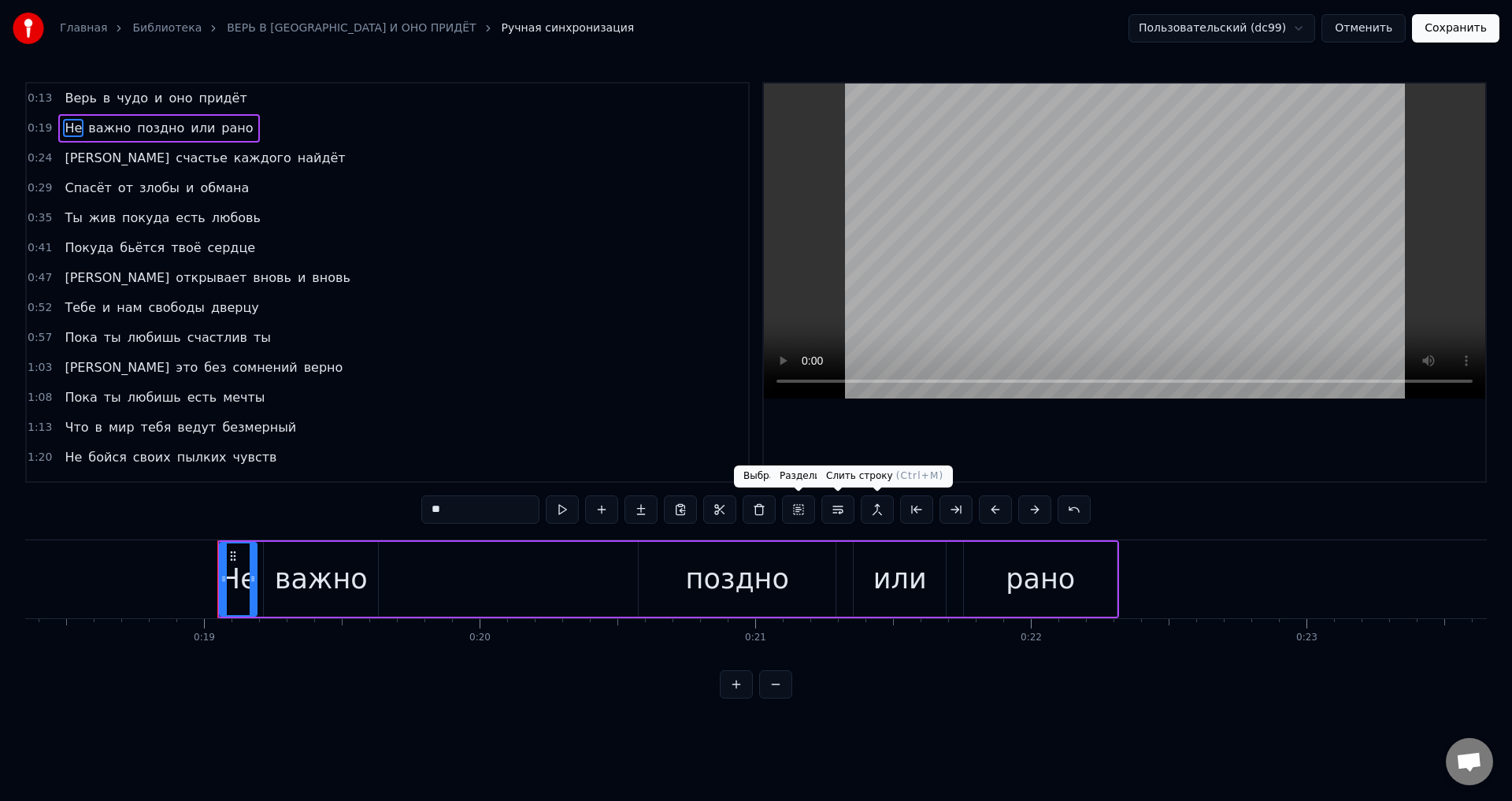
scroll to position [0, 5173]
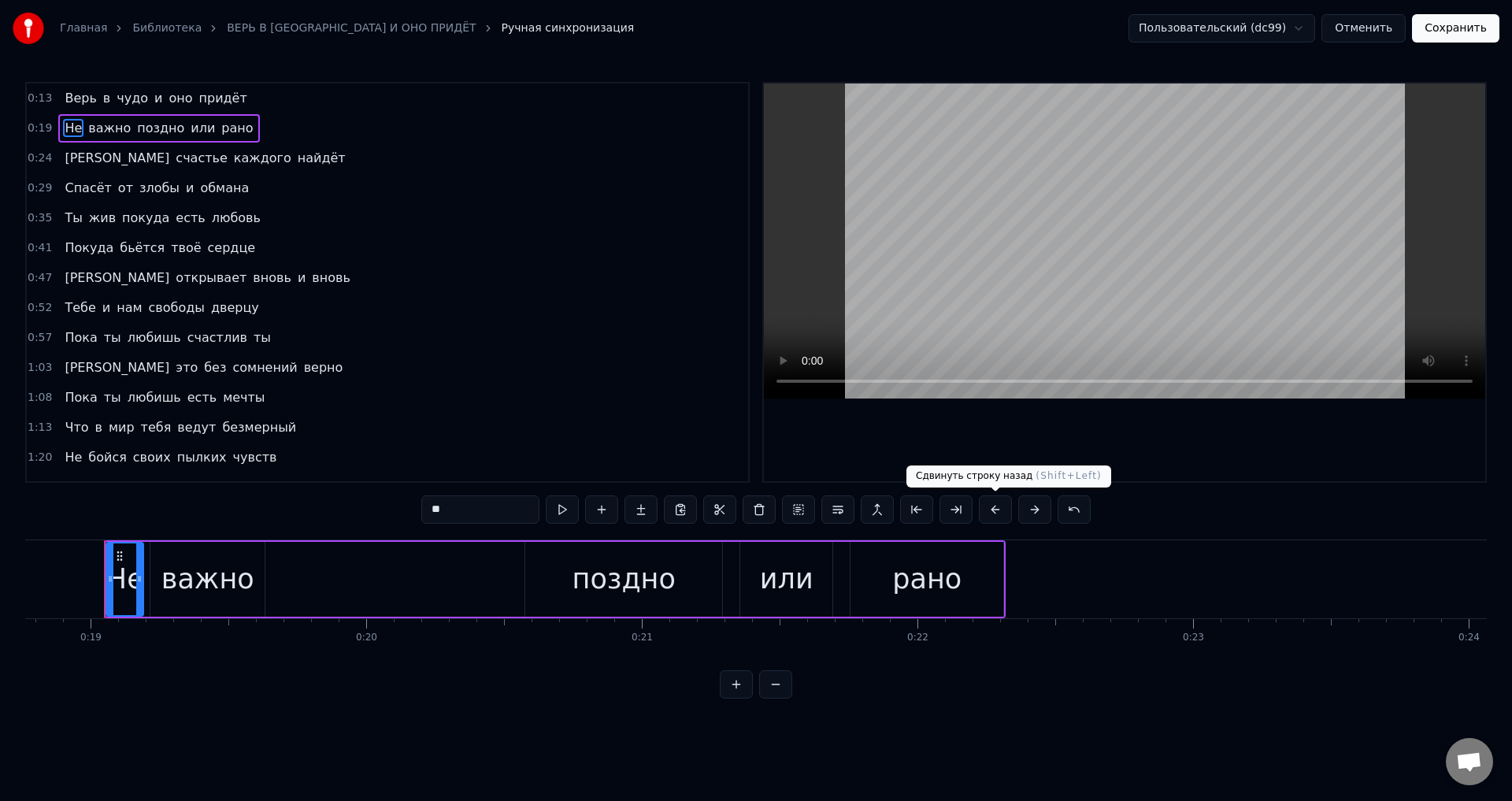
click at [995, 504] on button at bounding box center [995, 509] width 33 height 28
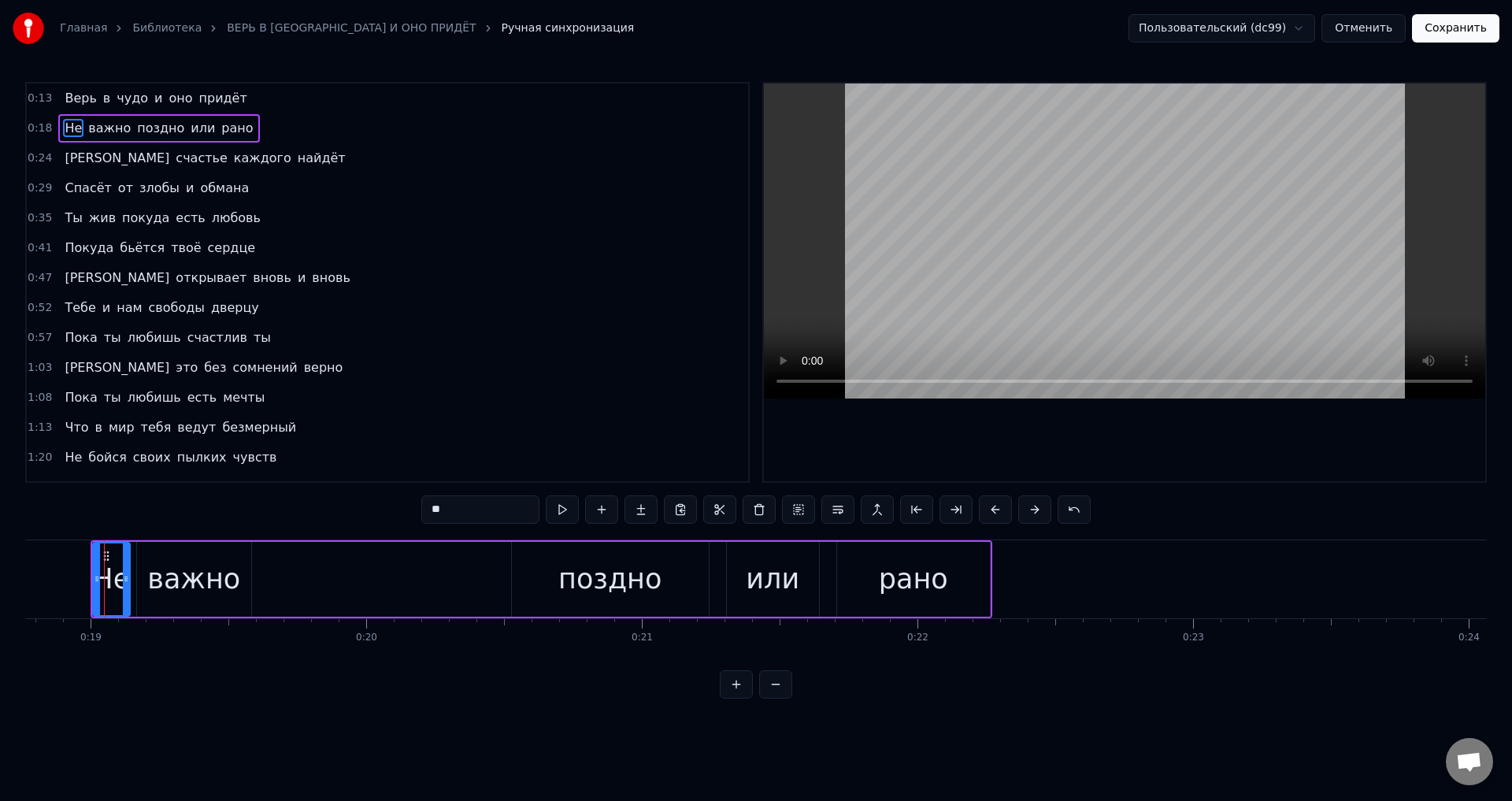
click at [66, 159] on span "[PERSON_NAME]" at bounding box center [117, 158] width 108 height 18
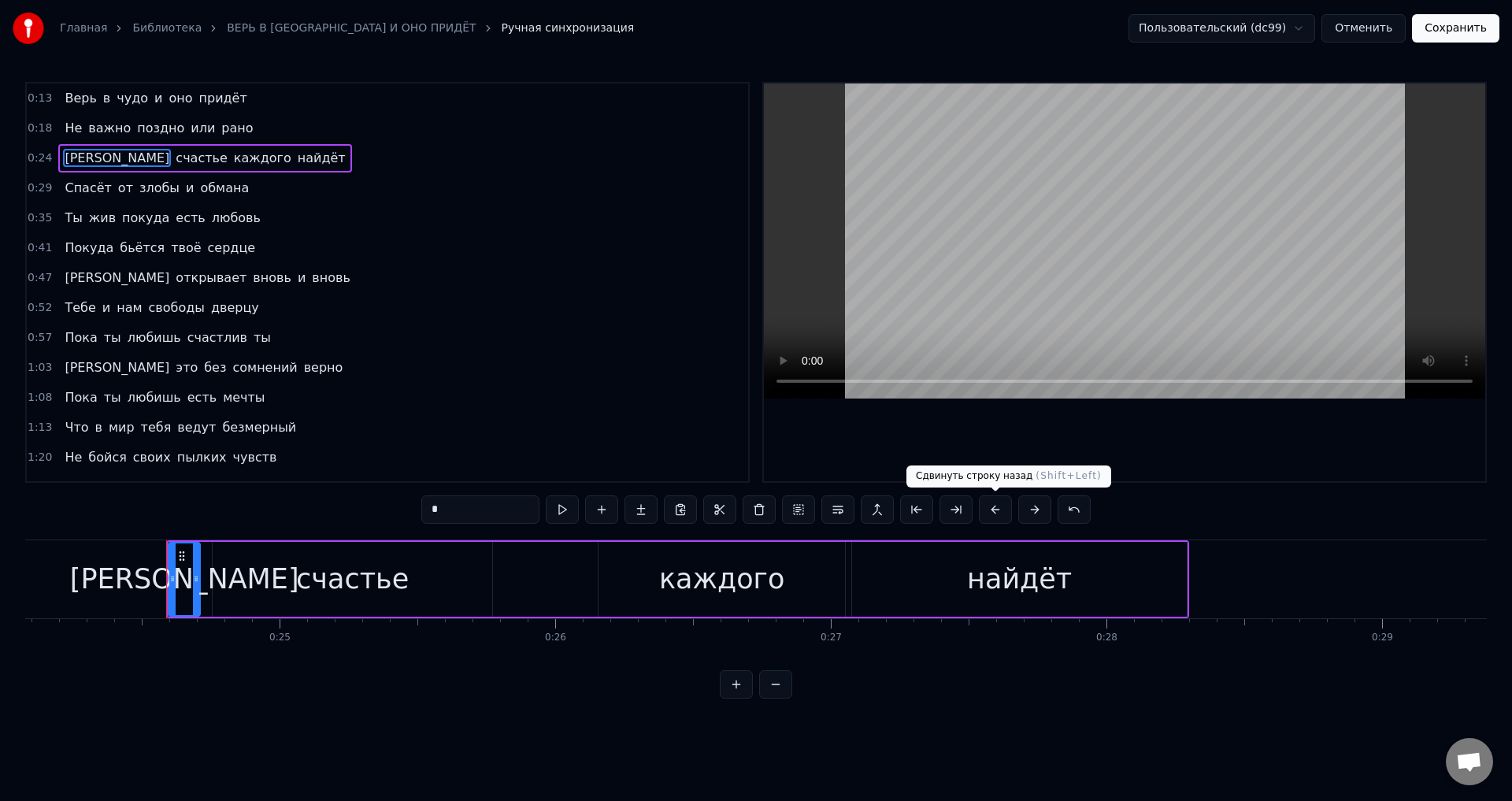
scroll to position [0, 6700]
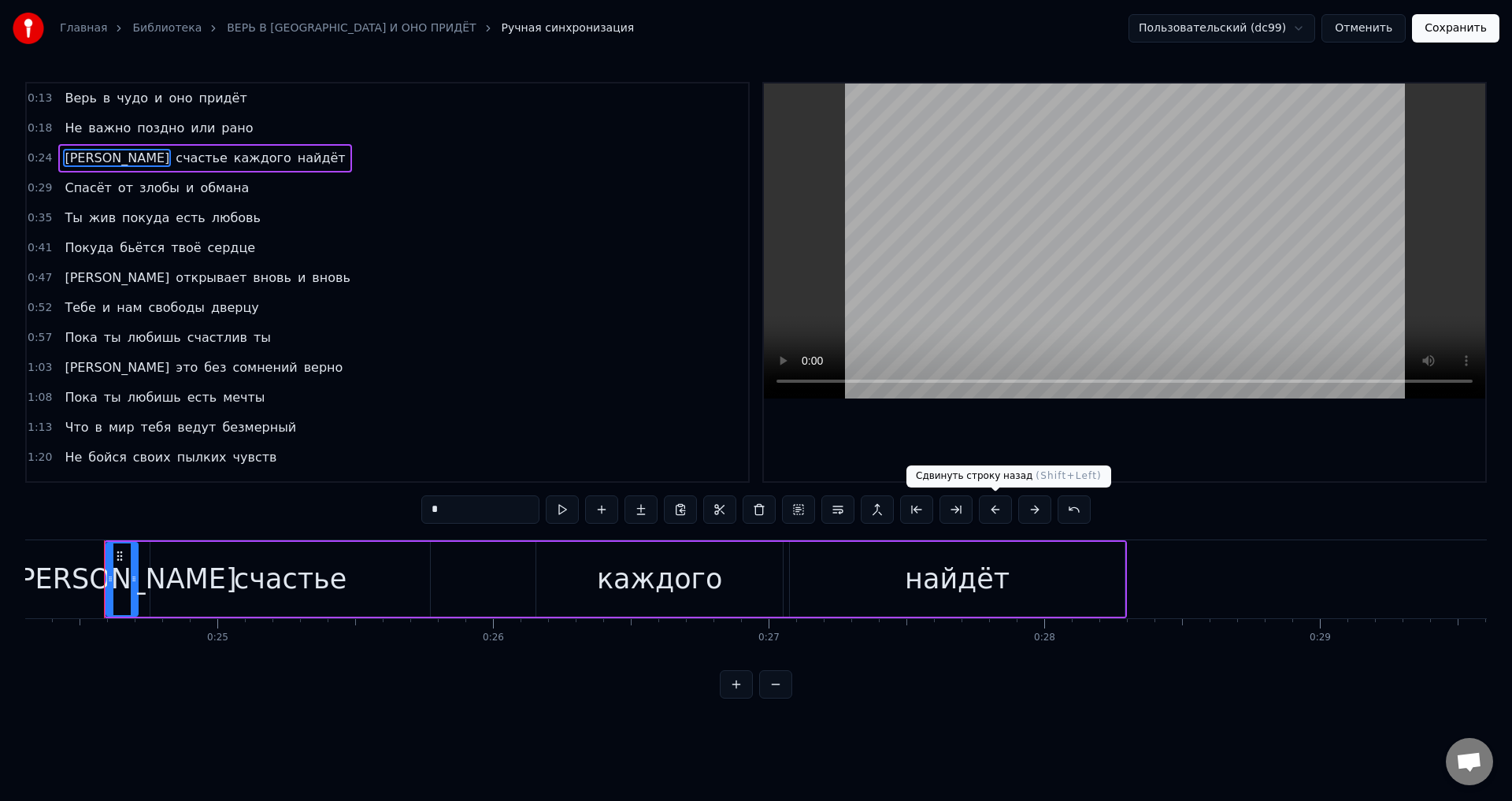
click at [998, 512] on button at bounding box center [995, 509] width 33 height 28
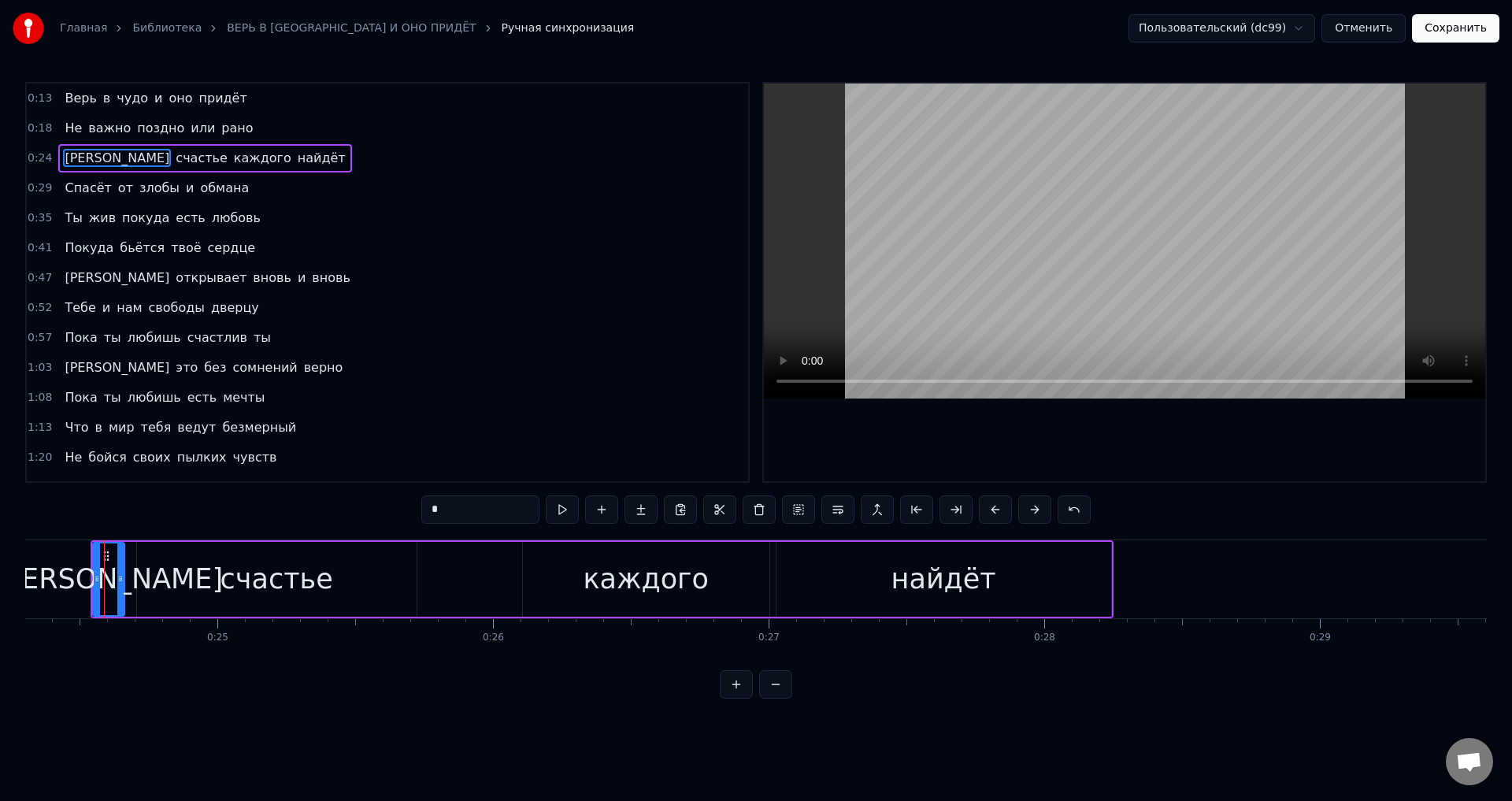
click at [67, 191] on span "Спасёт" at bounding box center [88, 188] width 50 height 18
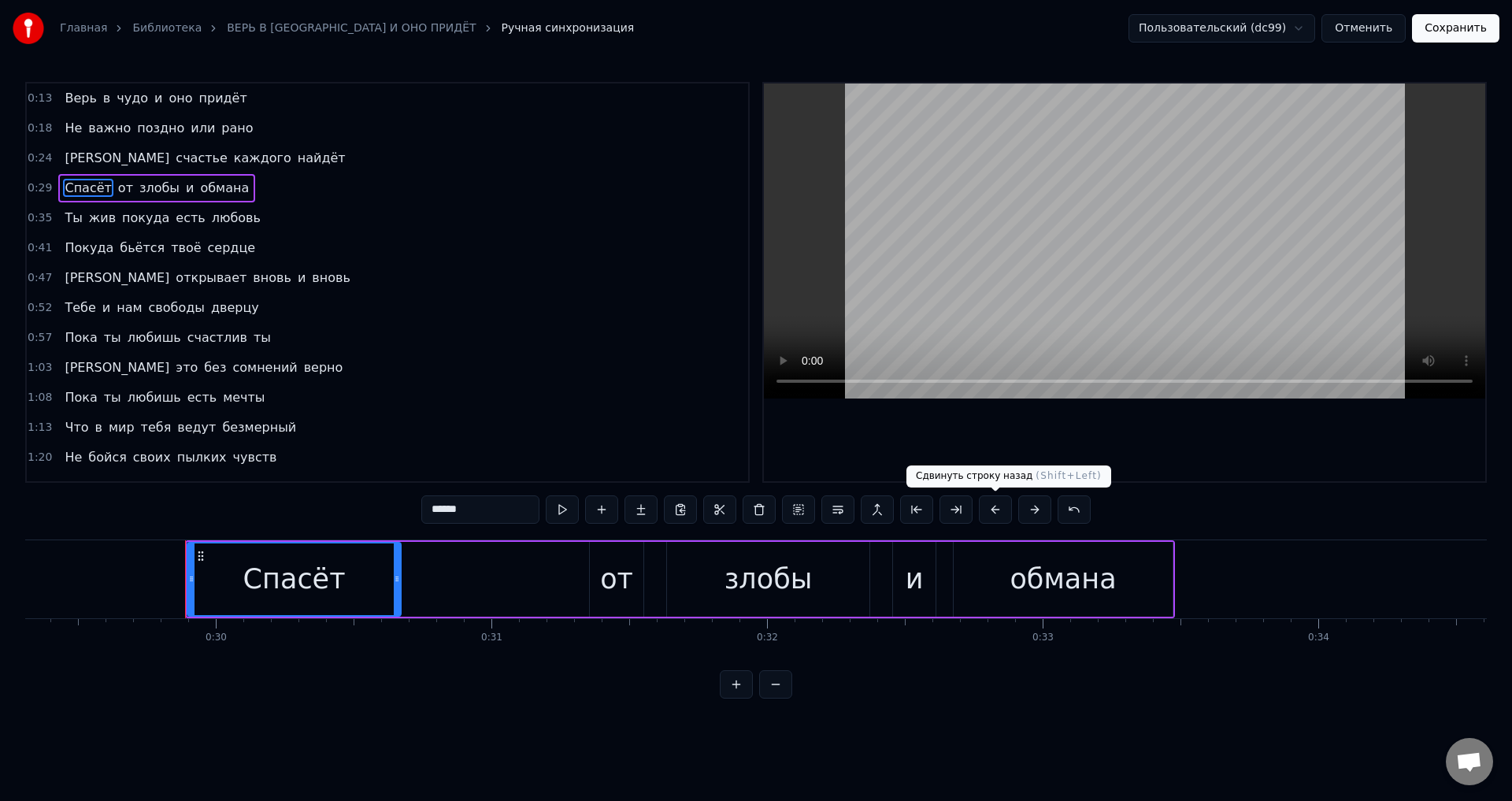
drag, startPoint x: 994, startPoint y: 504, endPoint x: 827, endPoint y: 570, distance: 179.6
click at [994, 504] on button at bounding box center [995, 509] width 33 height 28
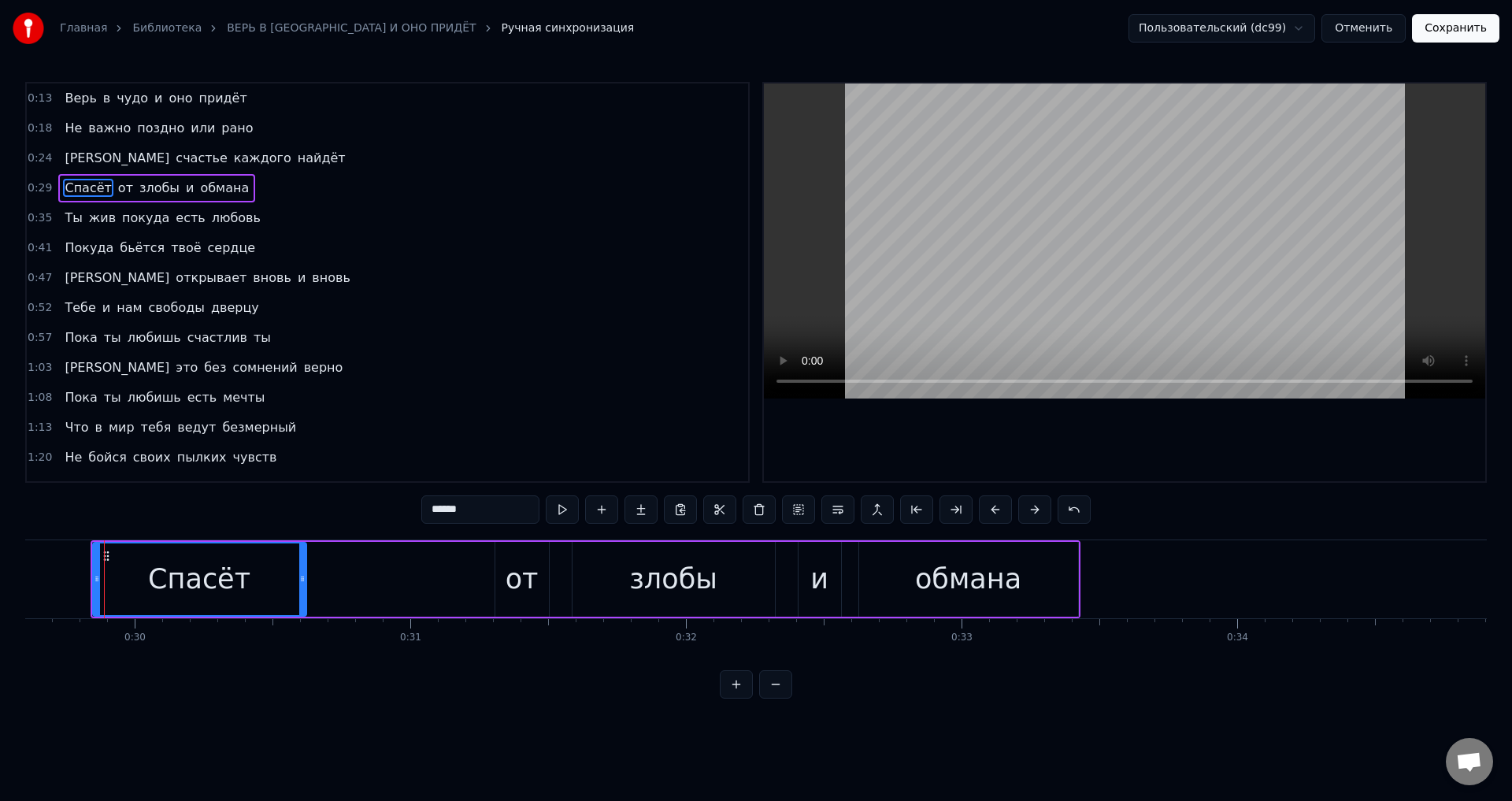
click at [75, 219] on span "Ты" at bounding box center [73, 218] width 20 height 18
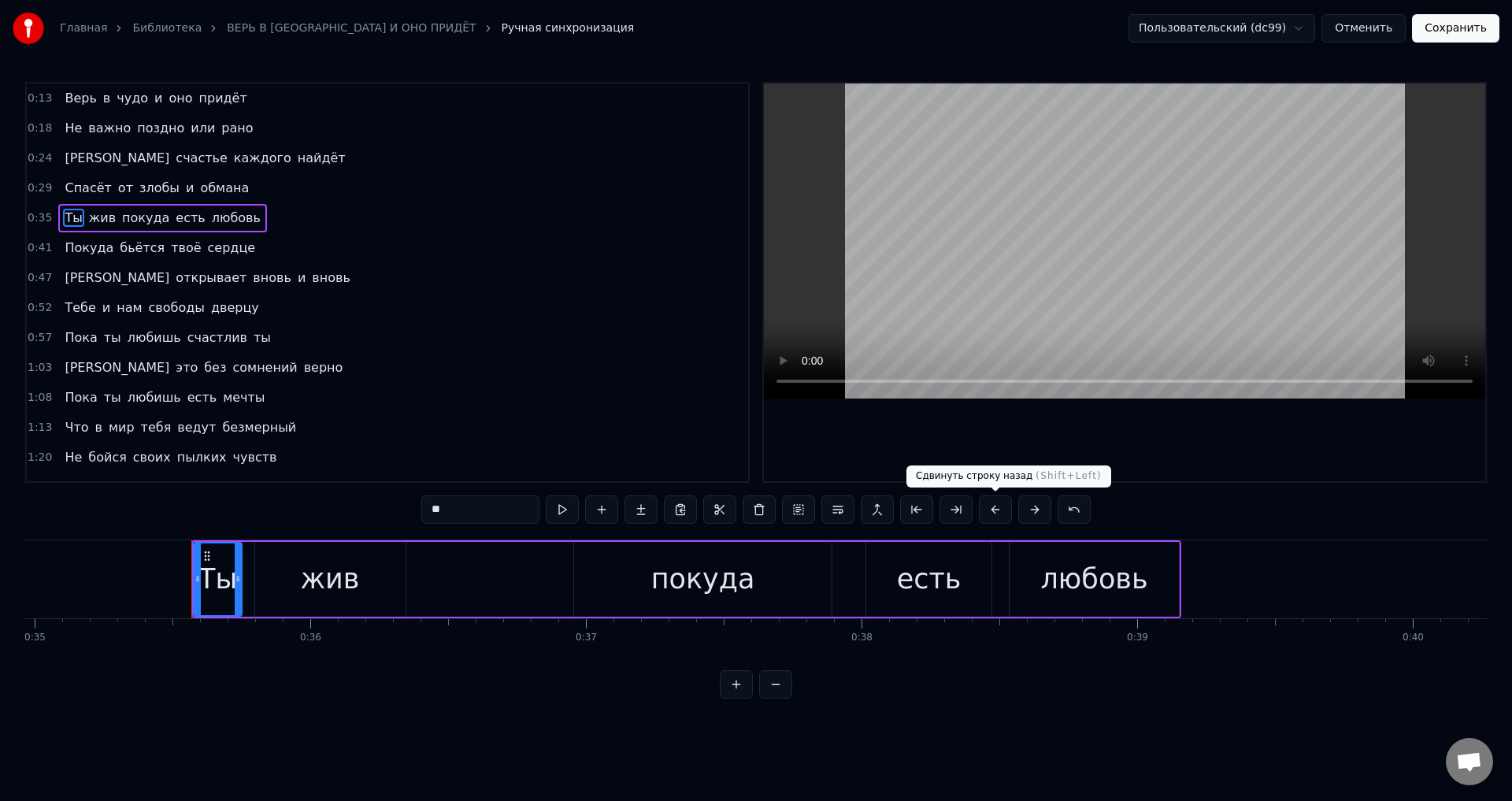
scroll to position [0, 9728]
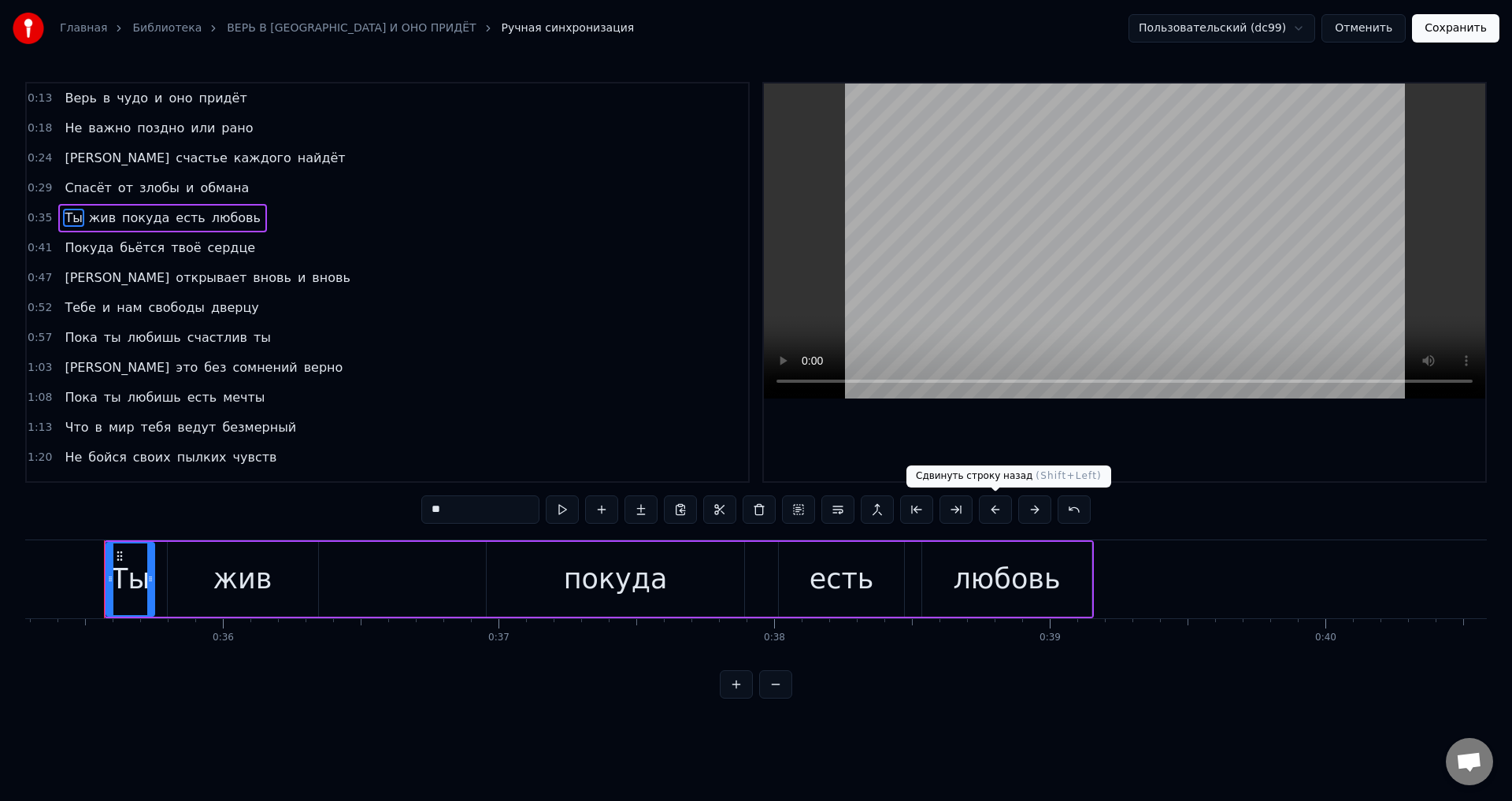
click at [996, 508] on button at bounding box center [995, 509] width 33 height 28
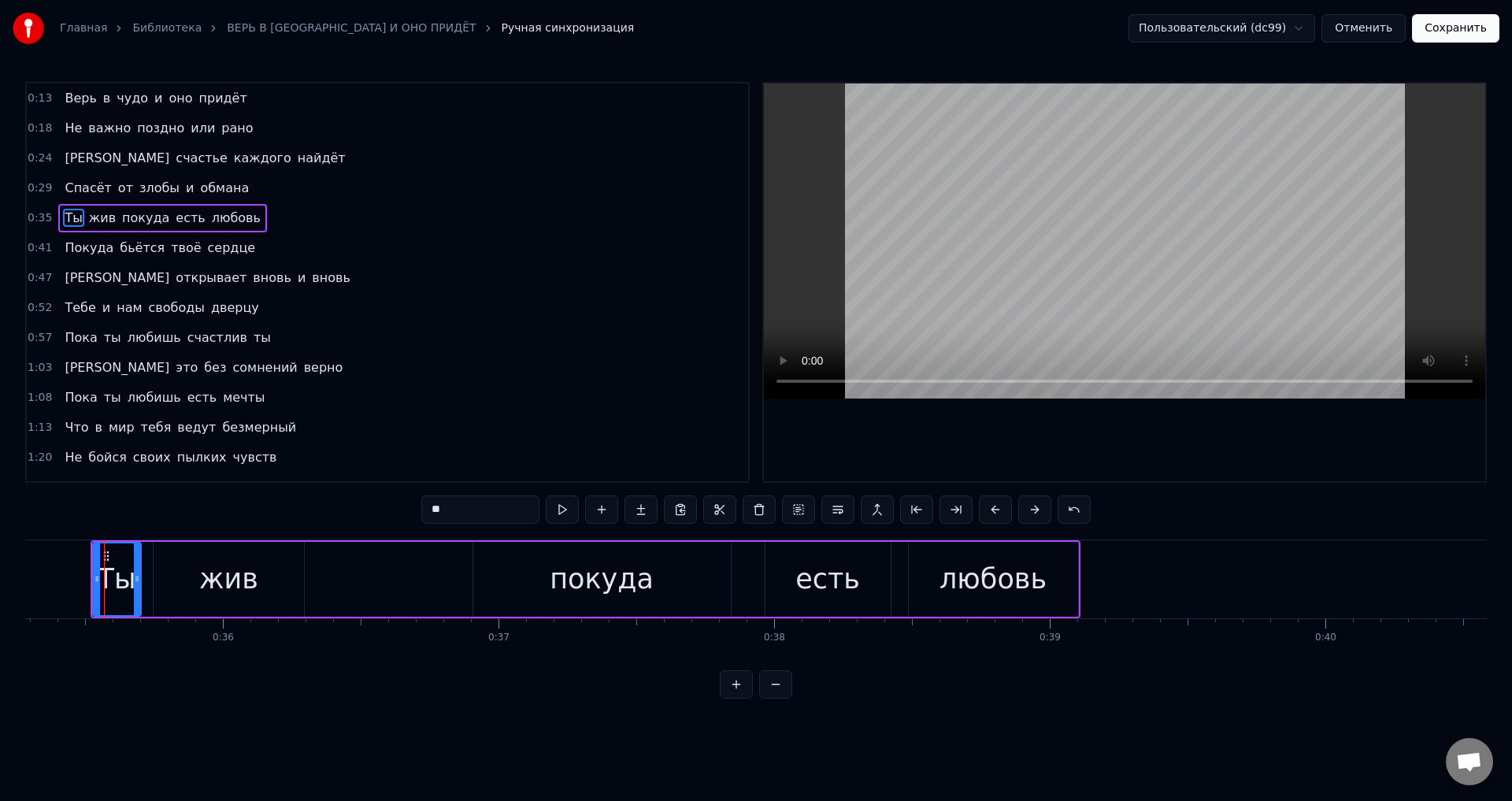
click at [63, 246] on span "Покуда" at bounding box center [89, 248] width 52 height 18
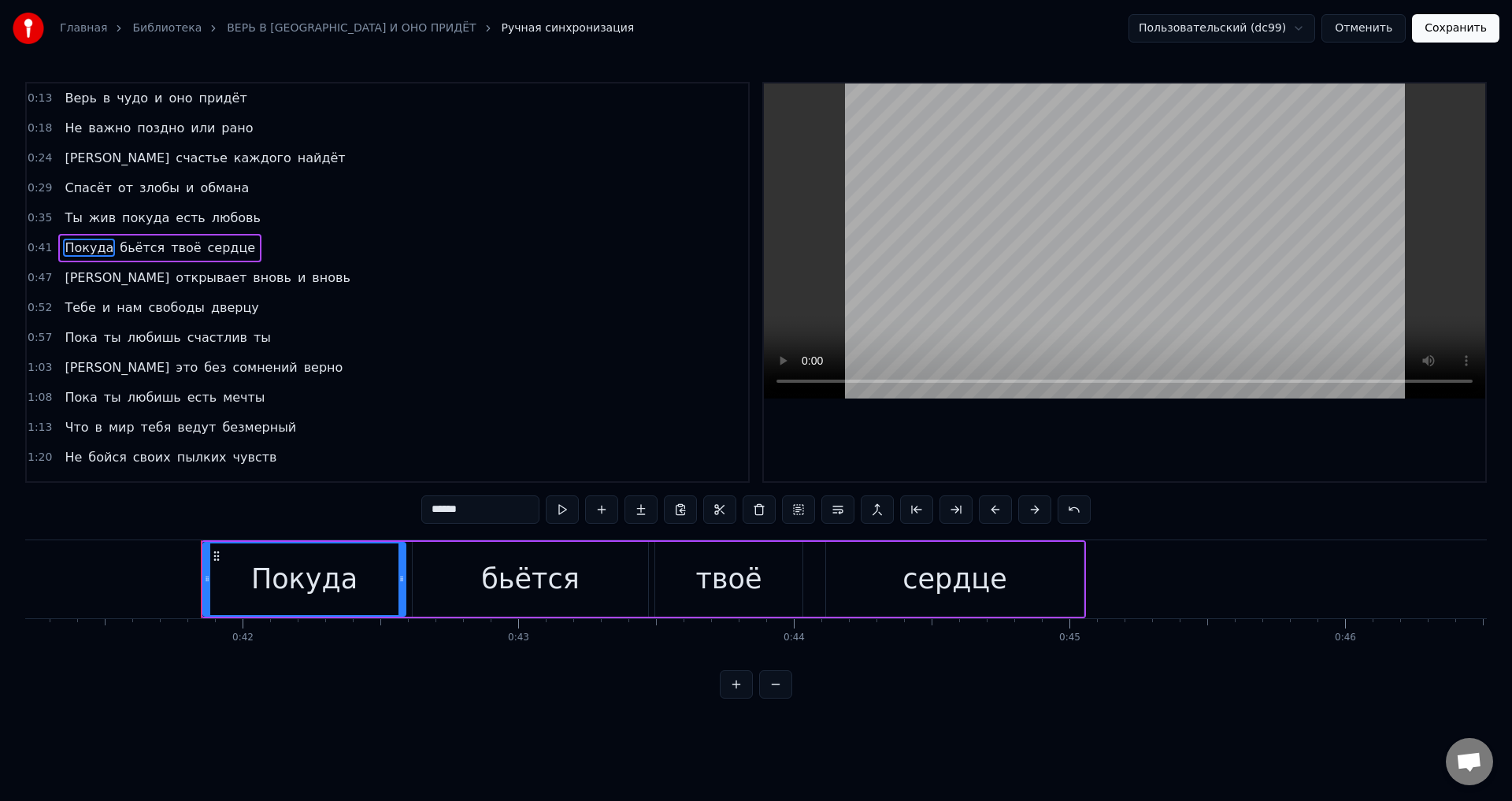
scroll to position [0, 11458]
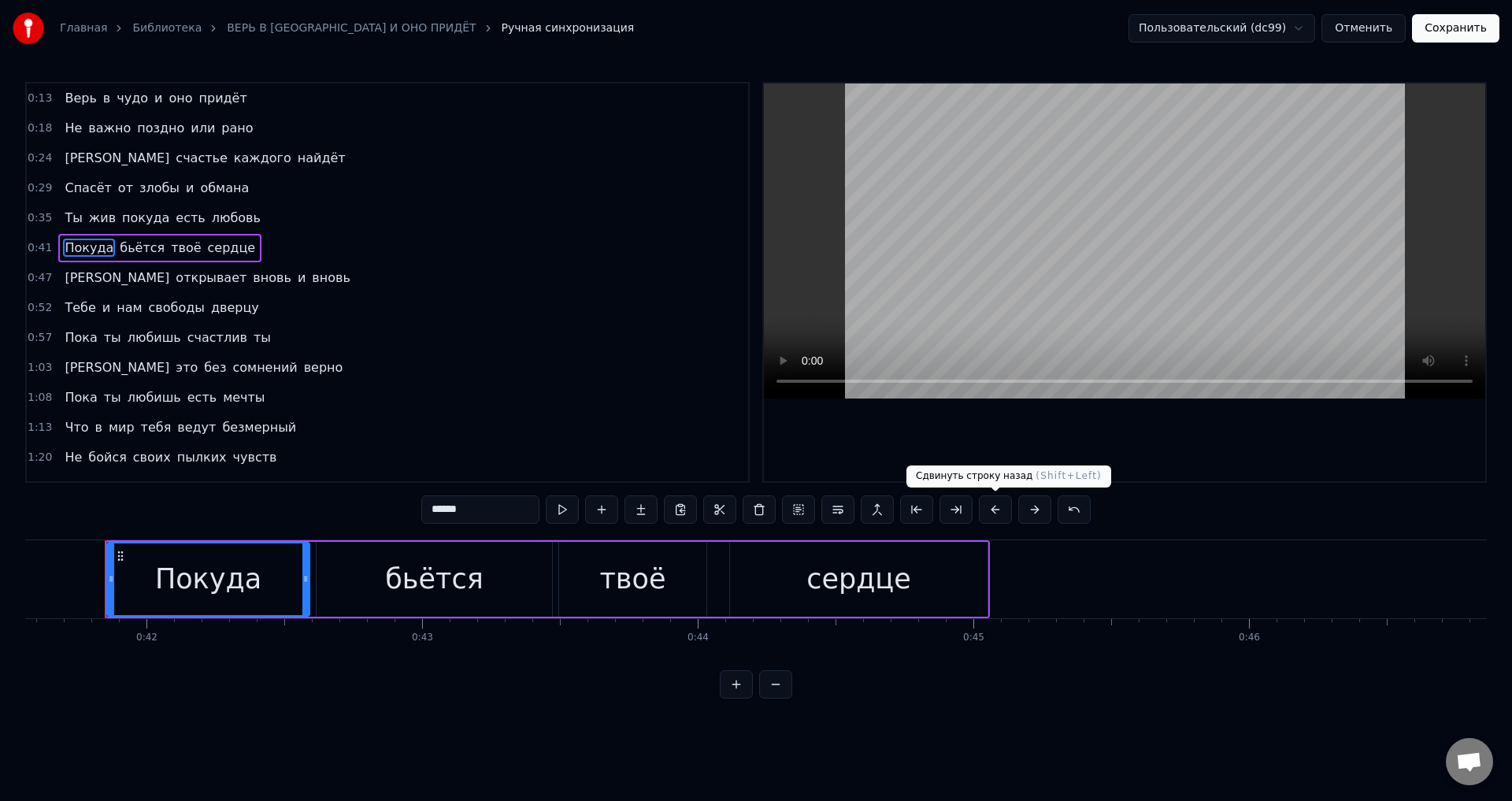
click at [999, 513] on button at bounding box center [995, 509] width 33 height 28
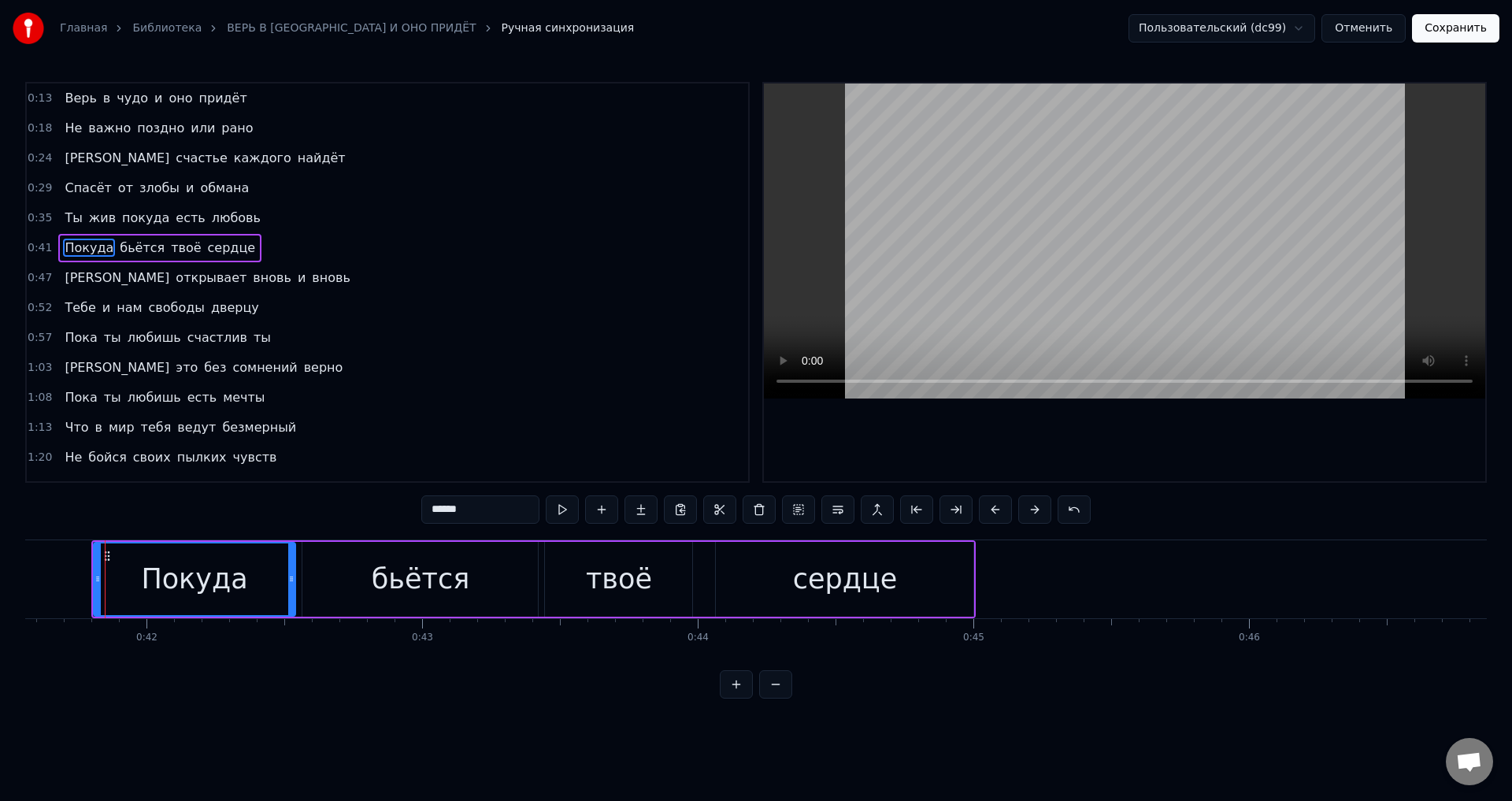
click at [63, 280] on span "[PERSON_NAME]" at bounding box center [117, 278] width 108 height 18
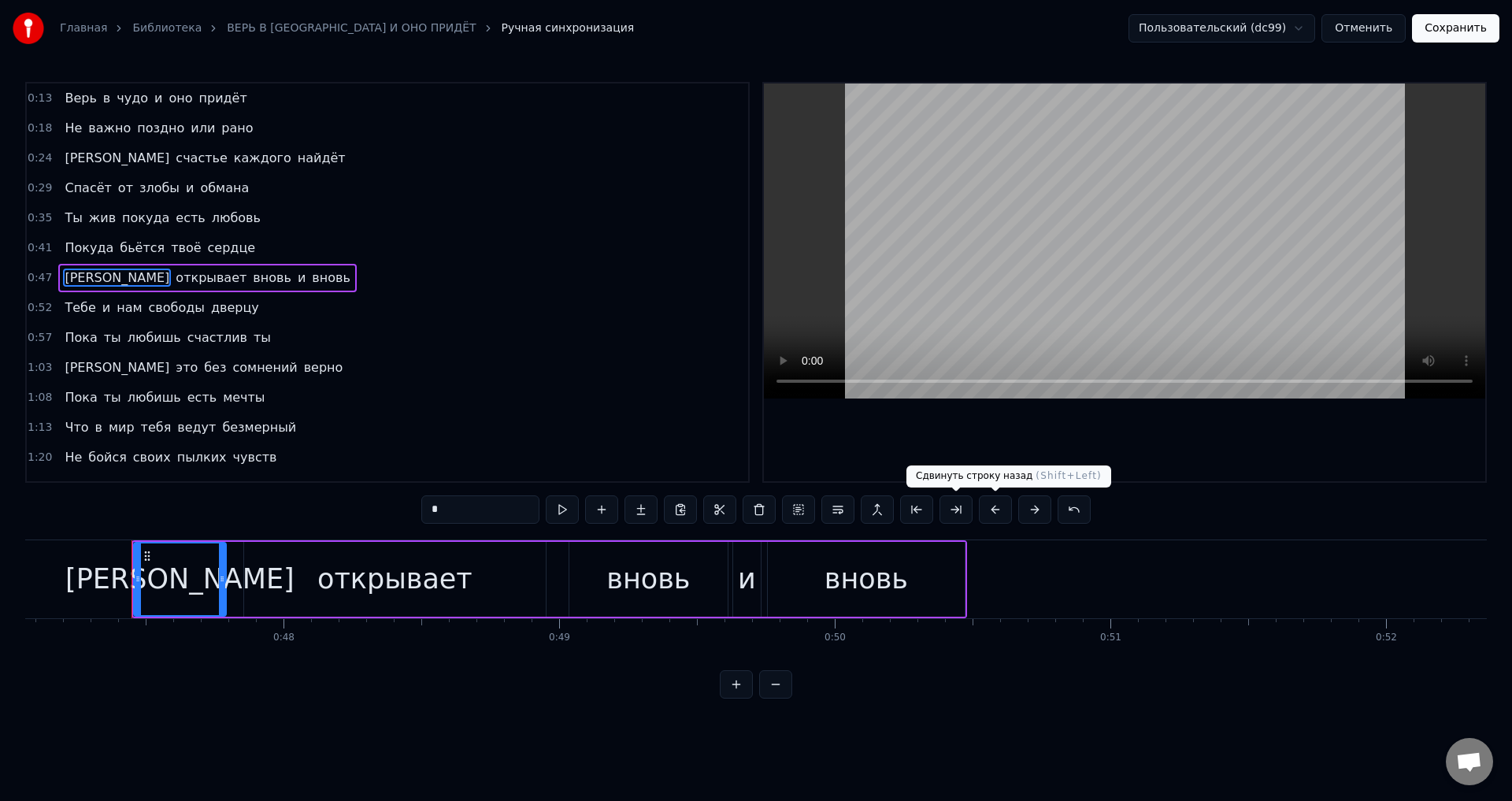
scroll to position [0, 13002]
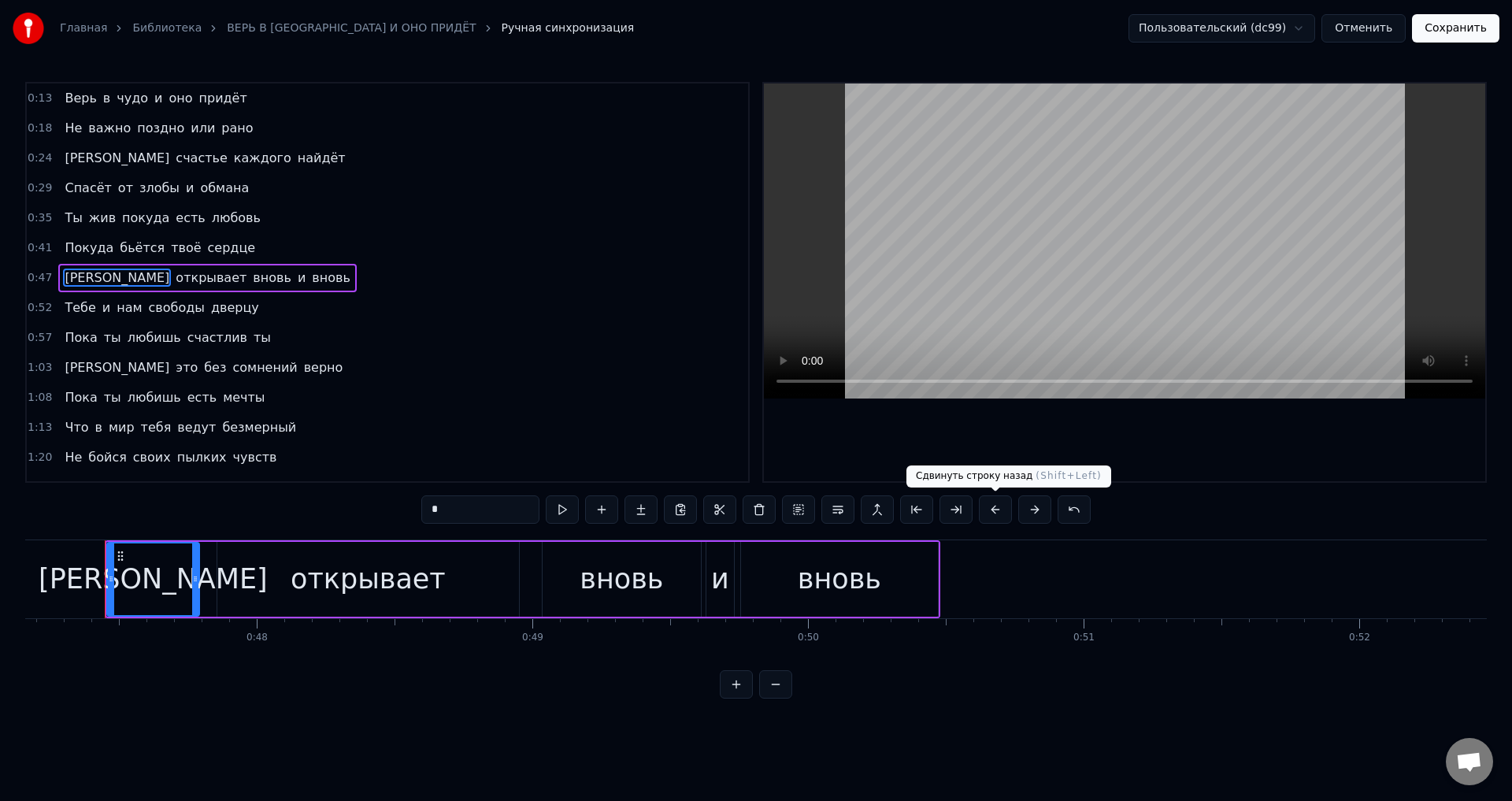
click at [995, 509] on button at bounding box center [995, 509] width 33 height 28
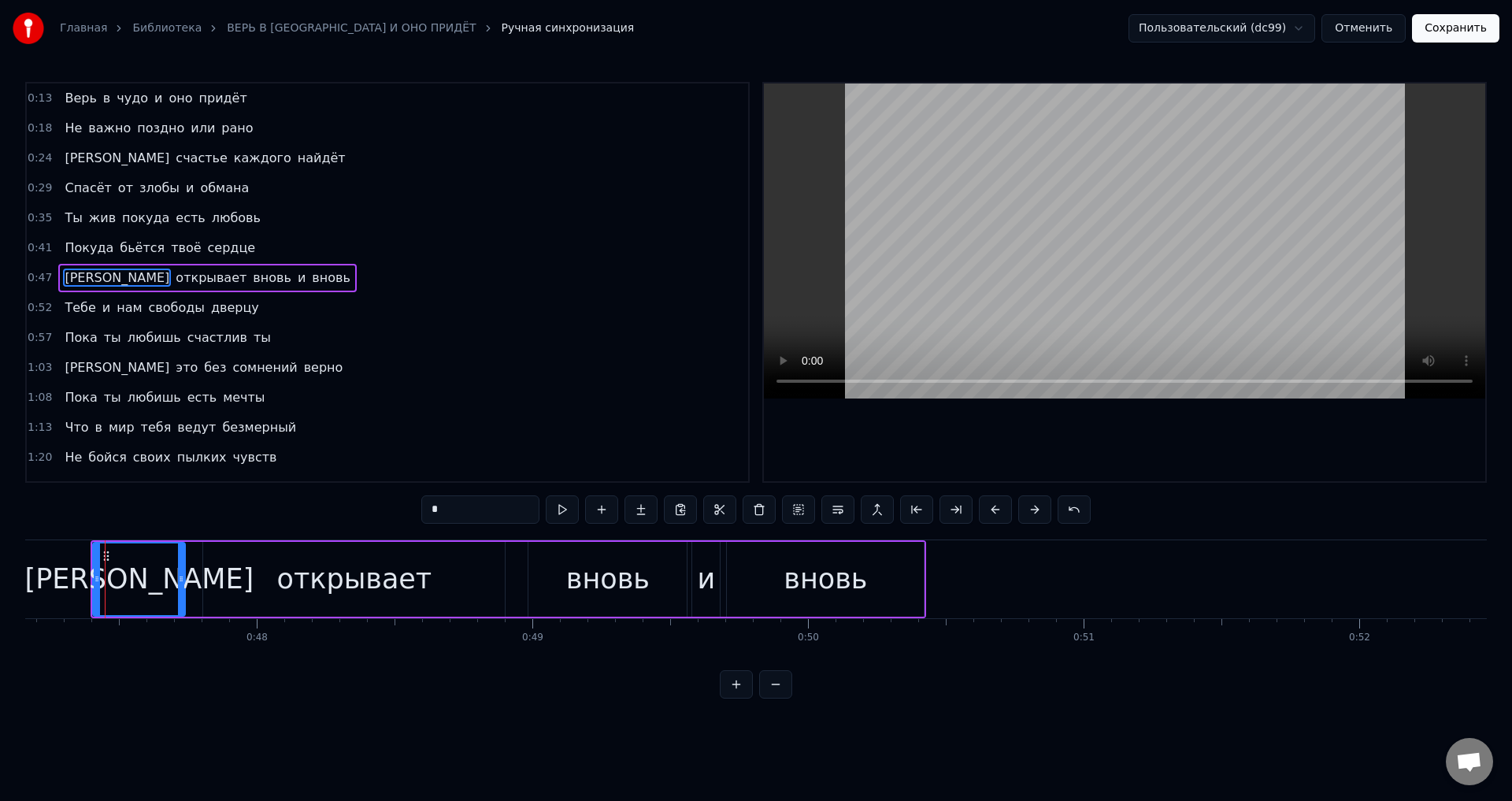
click at [69, 313] on span "Тебе" at bounding box center [80, 307] width 34 height 18
type input "****"
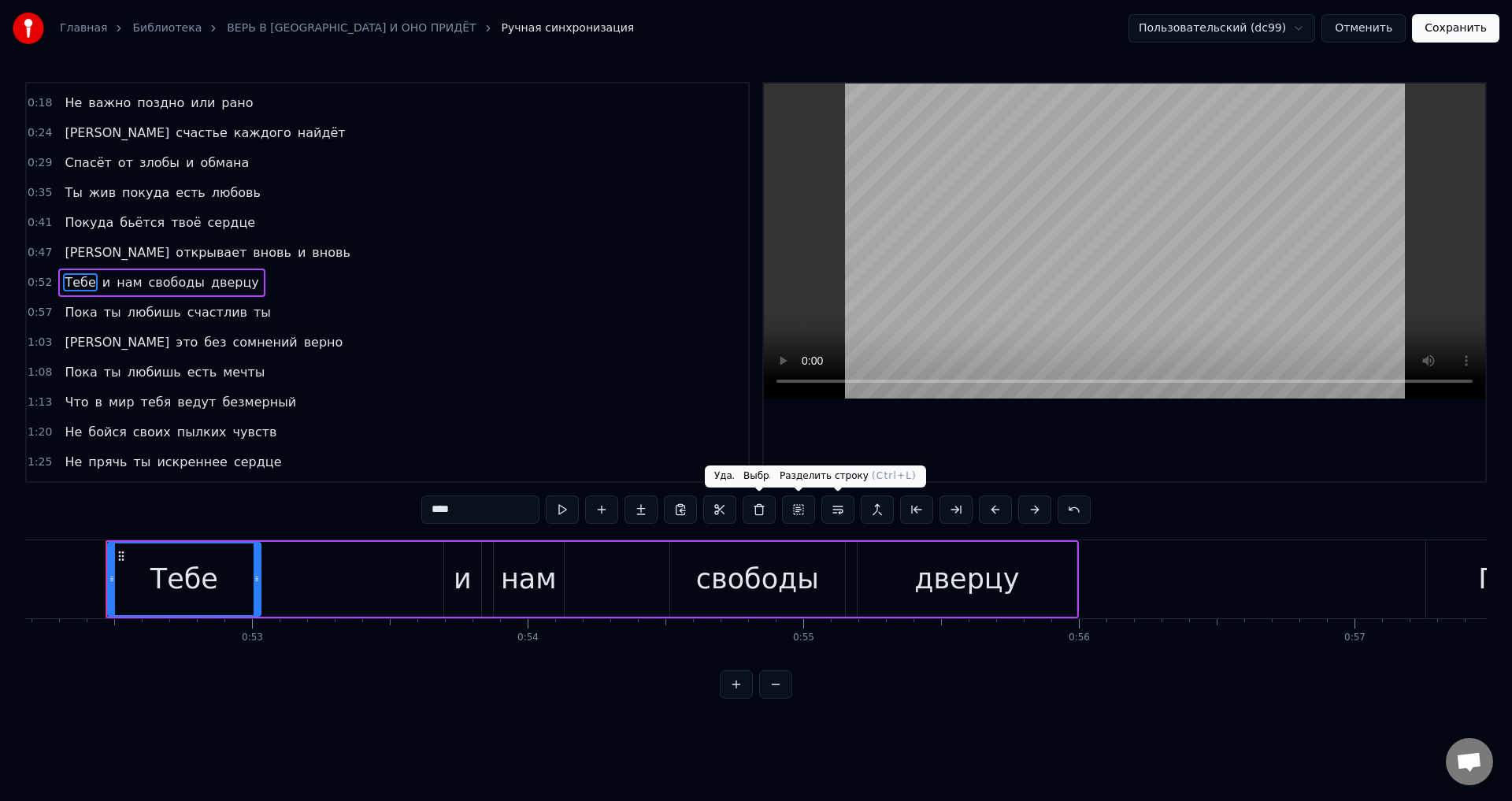
scroll to position [0, 14386]
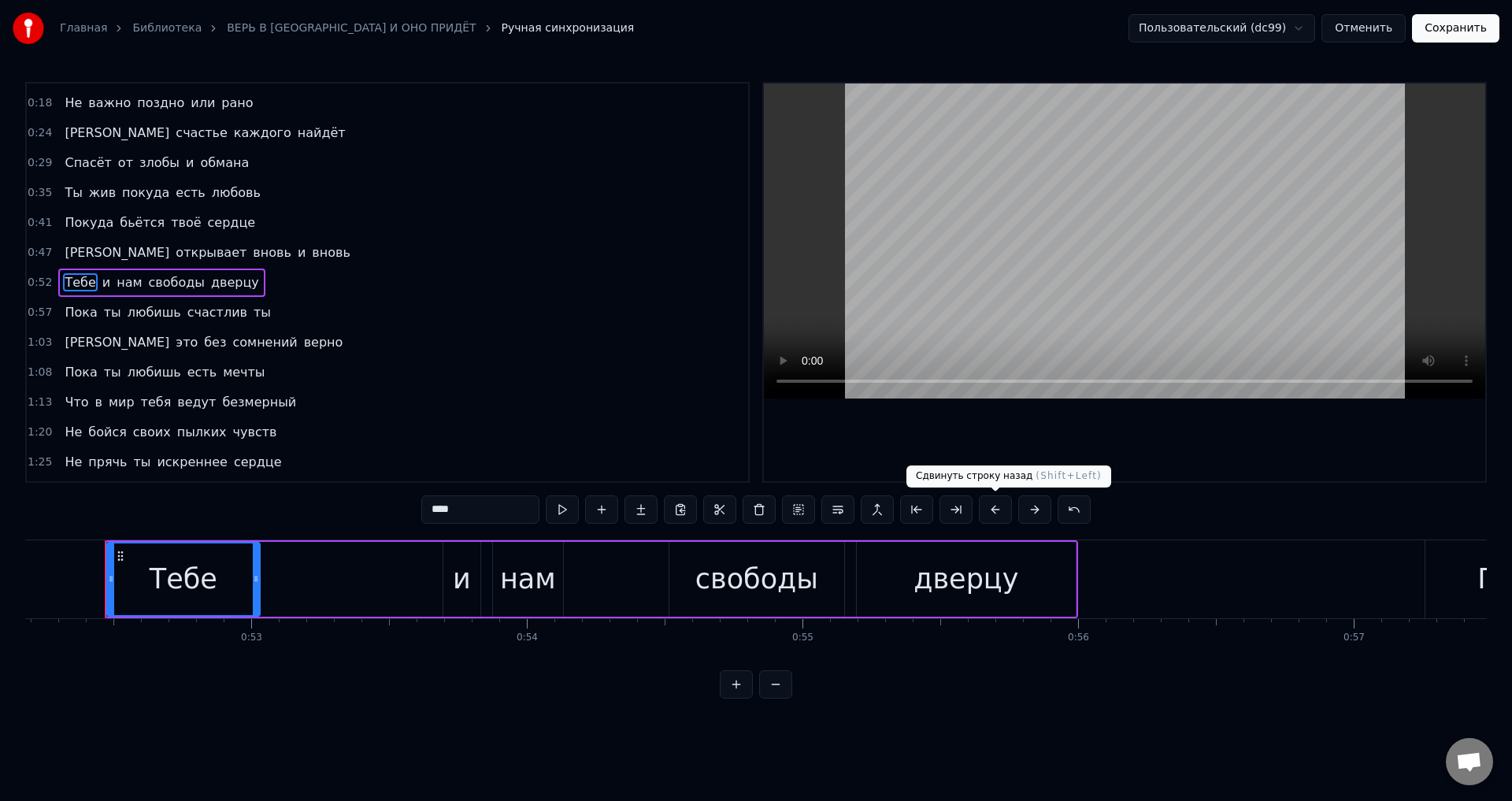
click at [999, 511] on button at bounding box center [995, 509] width 33 height 28
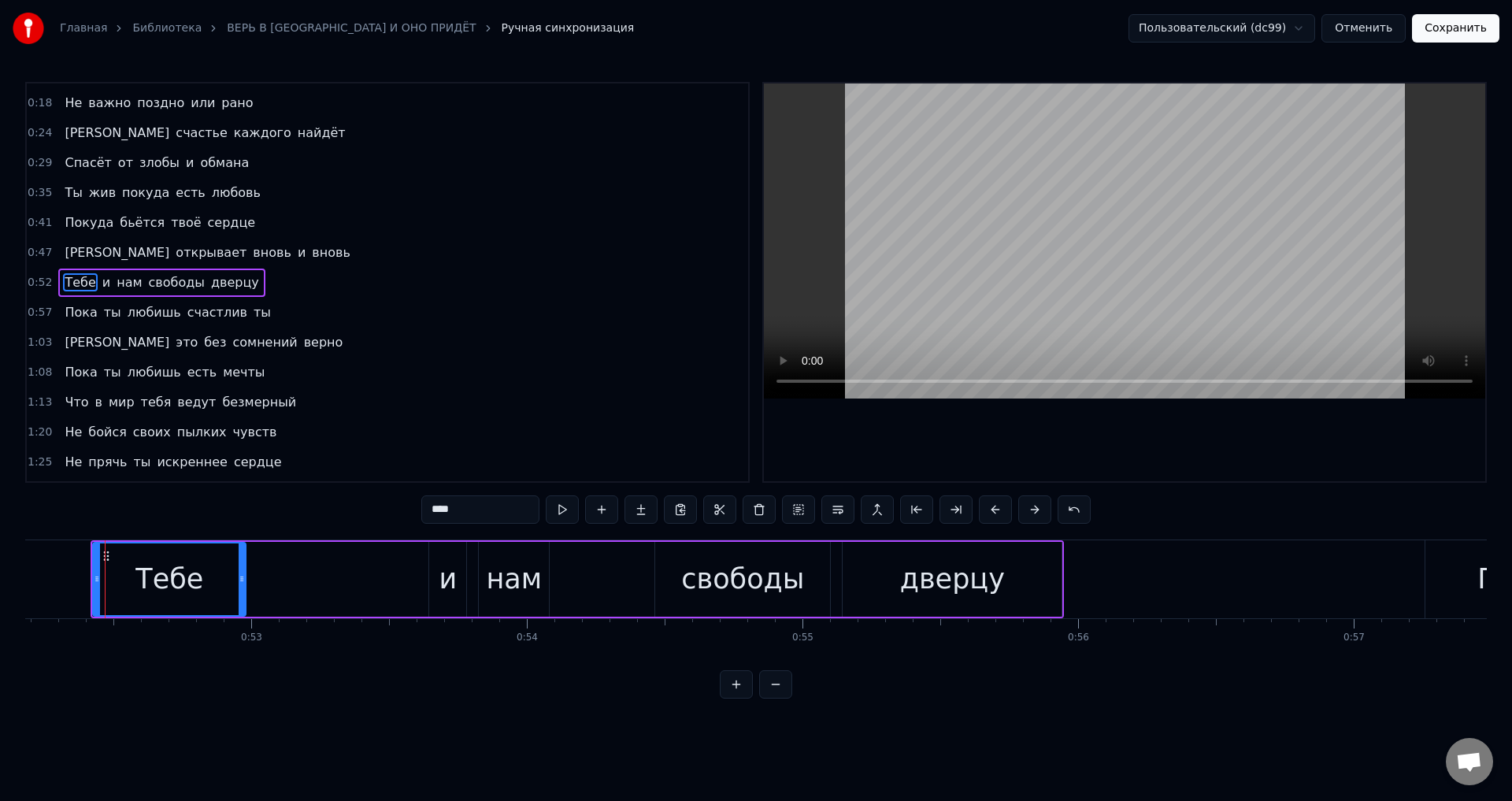
click at [1445, 33] on button "Сохранить" at bounding box center [1456, 28] width 88 height 28
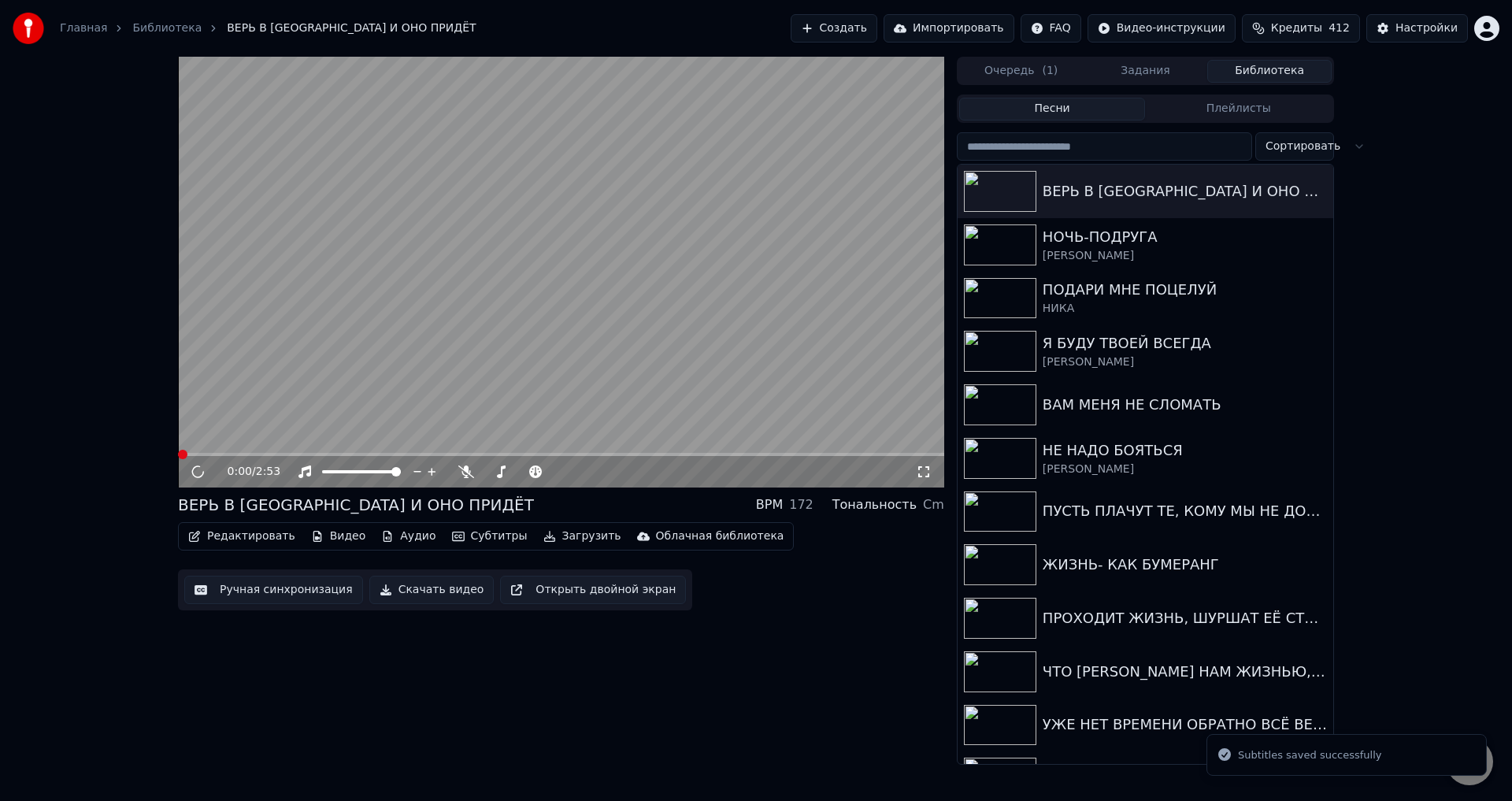
click at [926, 470] on icon at bounding box center [924, 472] width 15 height 13
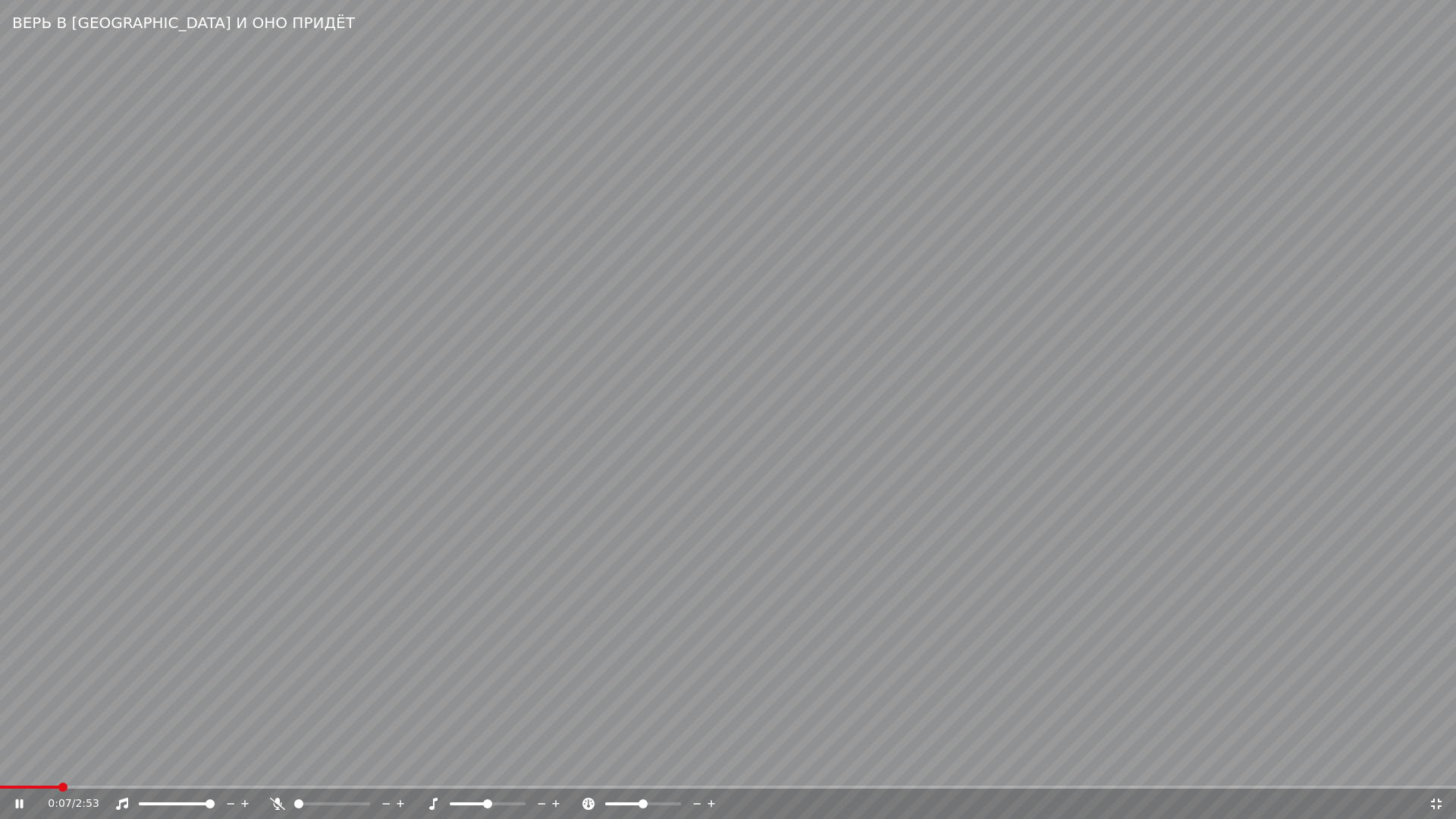
click at [63, 771] on span at bounding box center [728, 787] width 1456 height 3
click at [516, 771] on span at bounding box center [279, 787] width 559 height 3
click at [485, 771] on span at bounding box center [264, 787] width 527 height 3
click at [354, 748] on video at bounding box center [728, 409] width 1456 height 819
click at [1437, 771] on icon at bounding box center [1436, 804] width 15 height 13
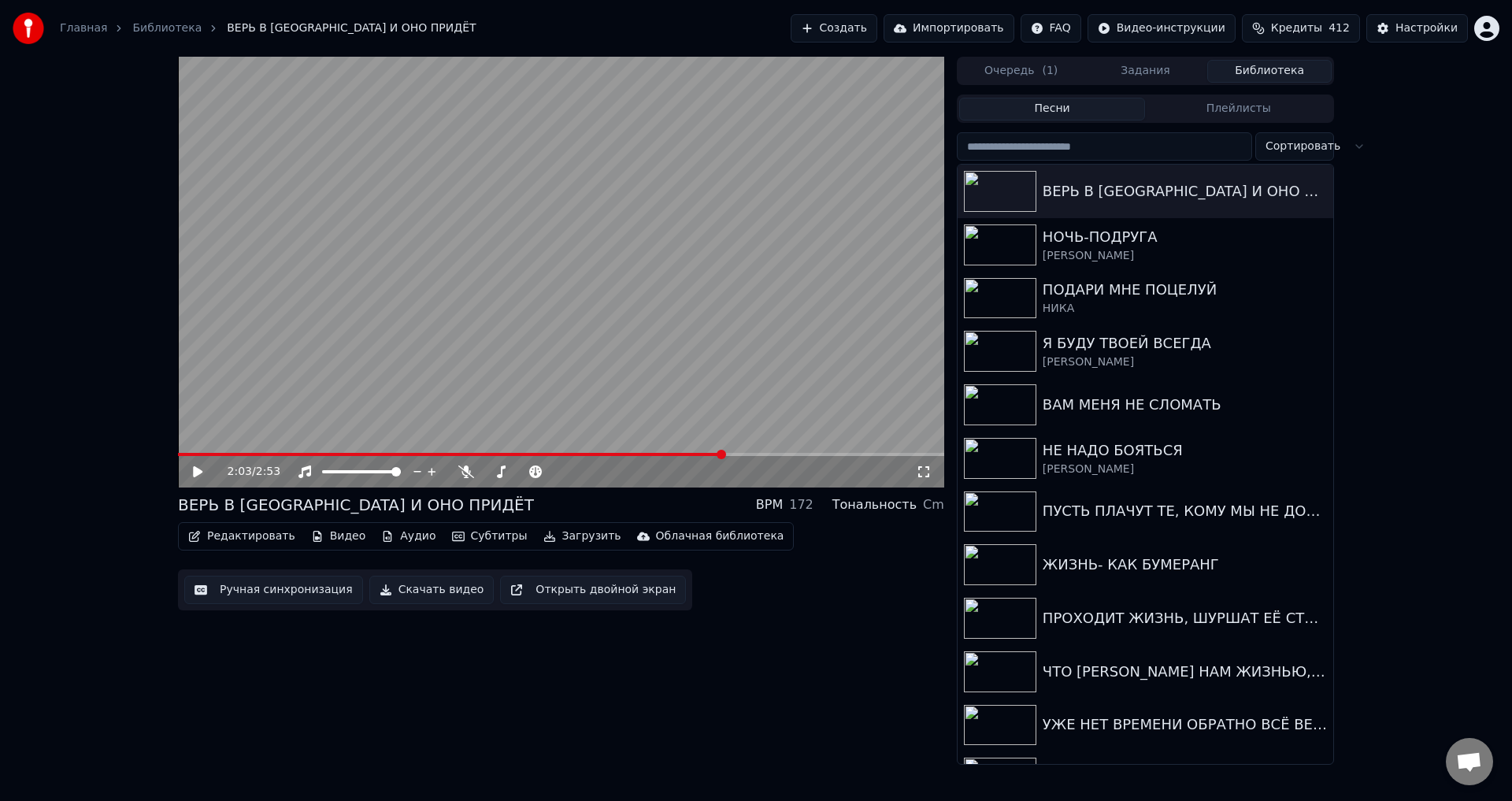
click at [299, 590] on button "Ручная синхронизация" at bounding box center [274, 590] width 179 height 28
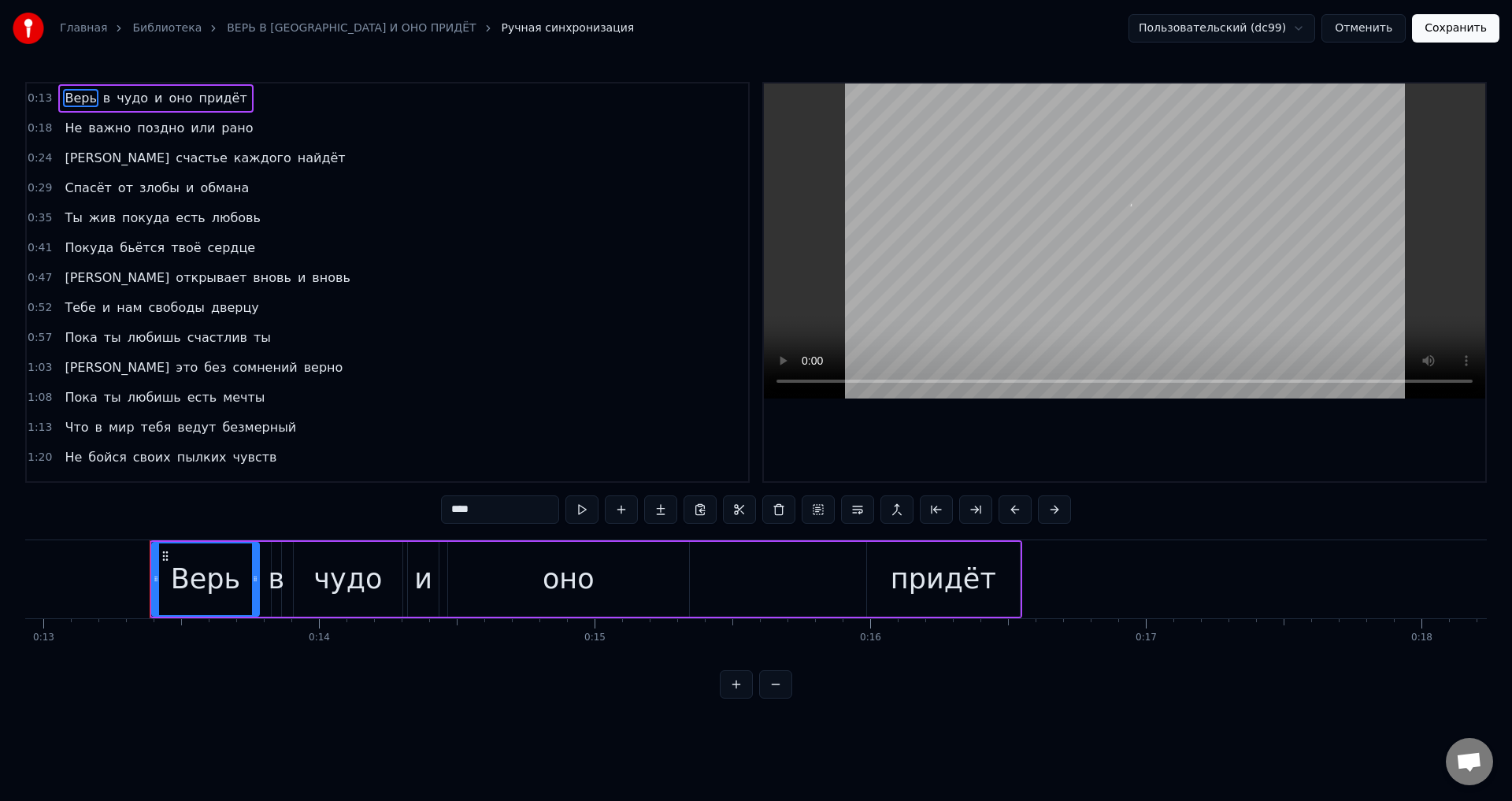
scroll to position [0, 3611]
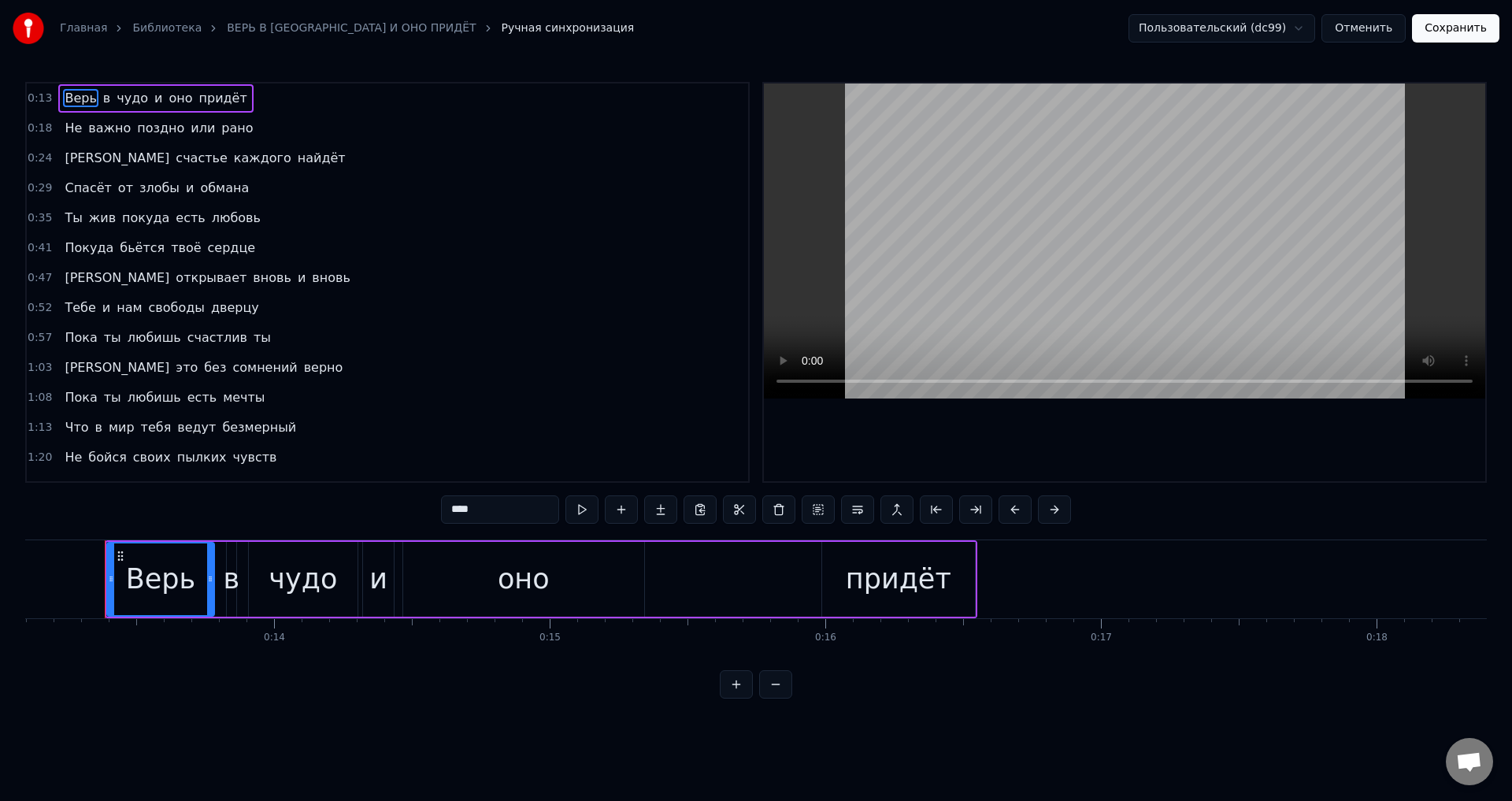
click at [63, 335] on span "Пока" at bounding box center [81, 337] width 36 height 18
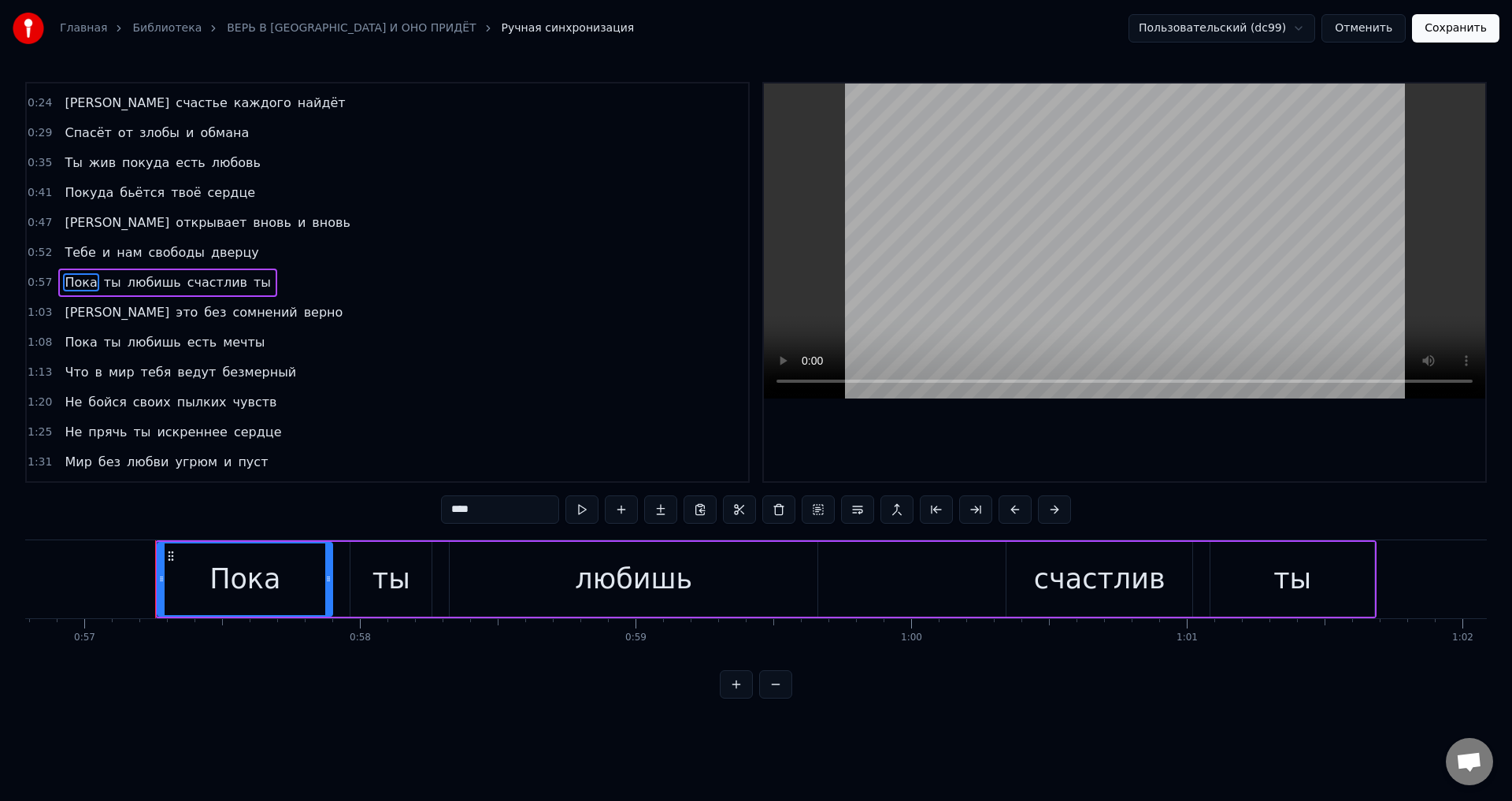
scroll to position [0, 15707]
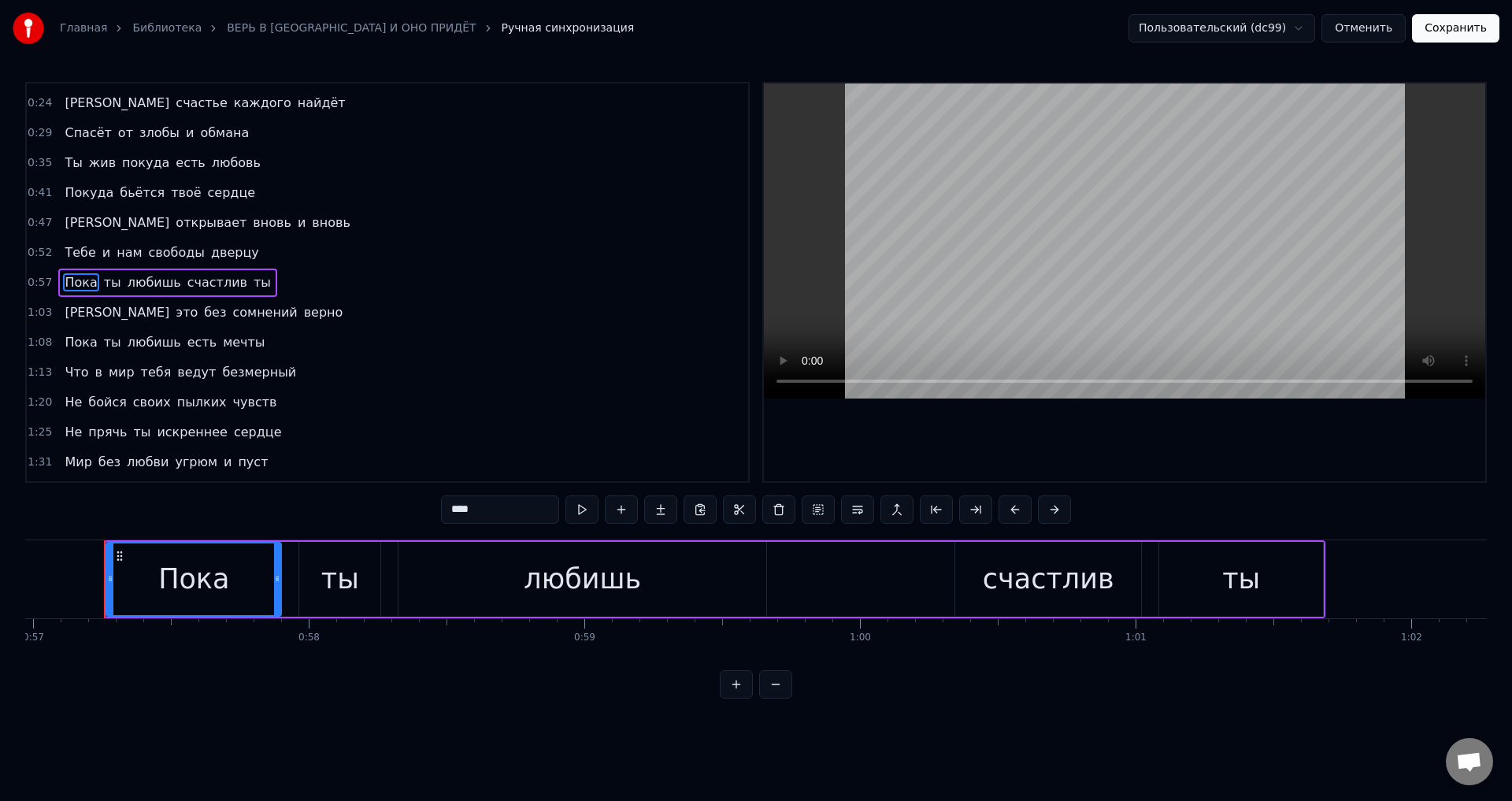
click at [63, 314] on span "[PERSON_NAME]" at bounding box center [117, 312] width 108 height 18
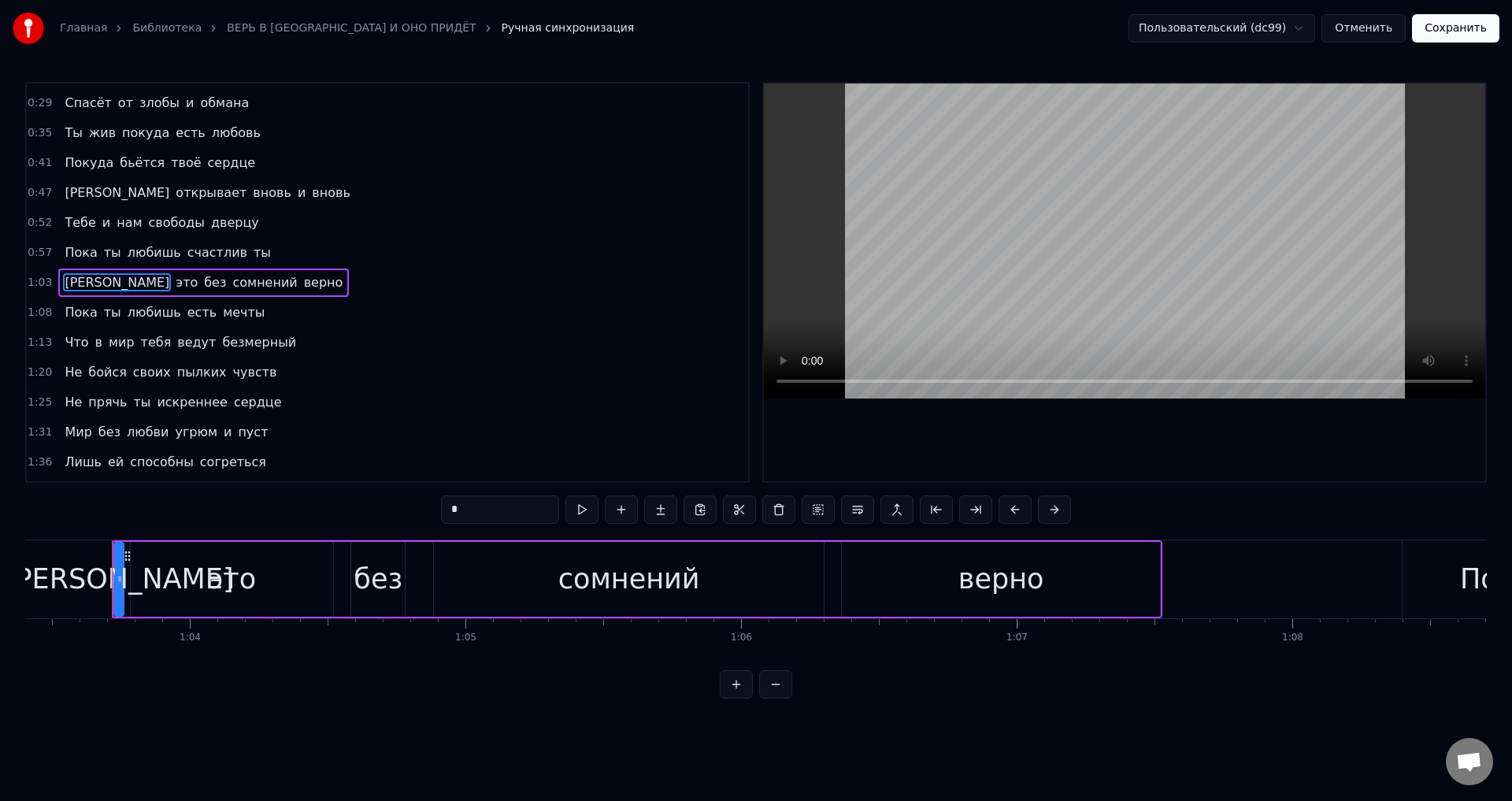
scroll to position [0, 17488]
click at [1015, 511] on button at bounding box center [1015, 509] width 33 height 28
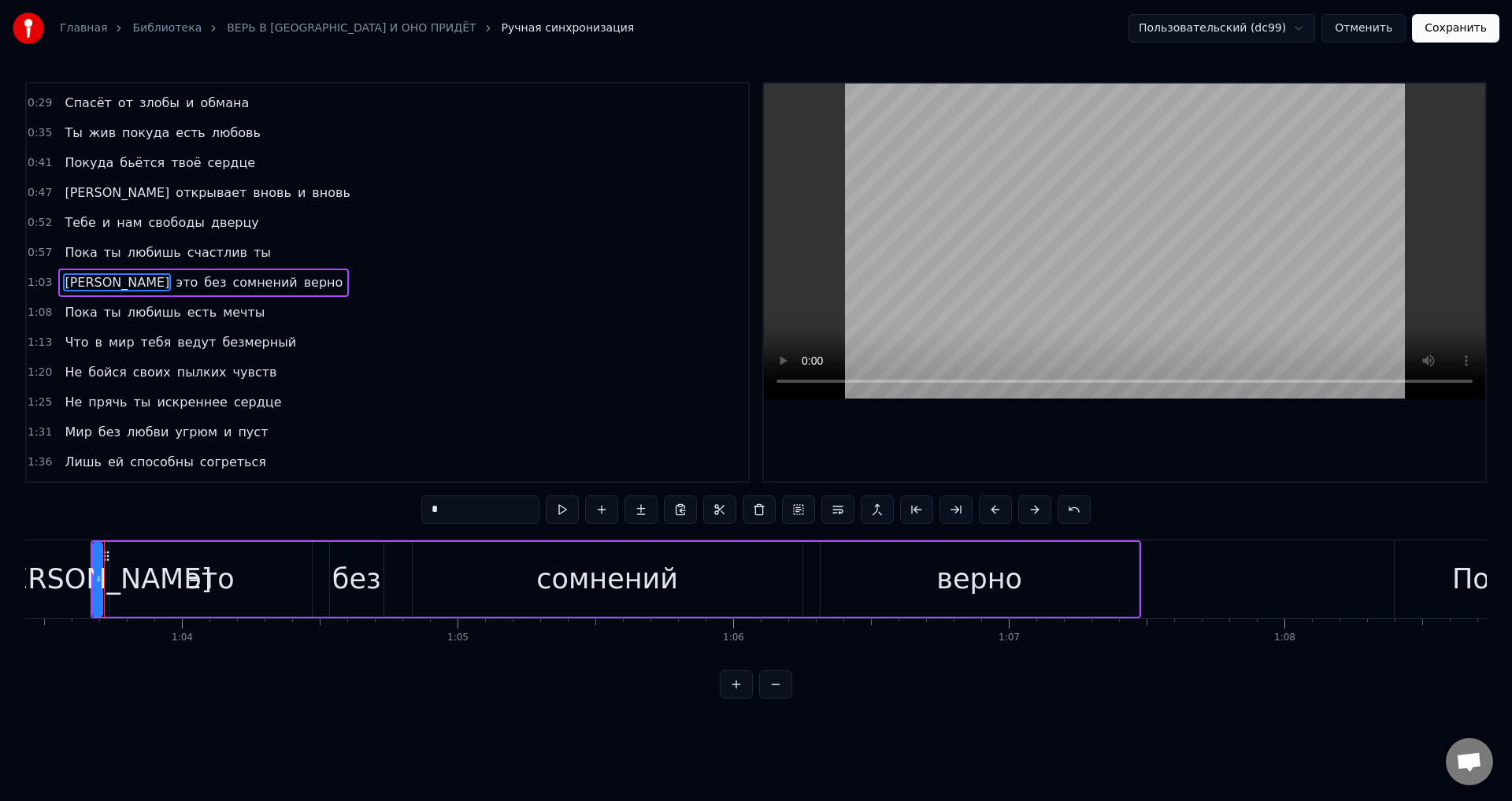
click at [65, 313] on span "Пока" at bounding box center [81, 312] width 36 height 18
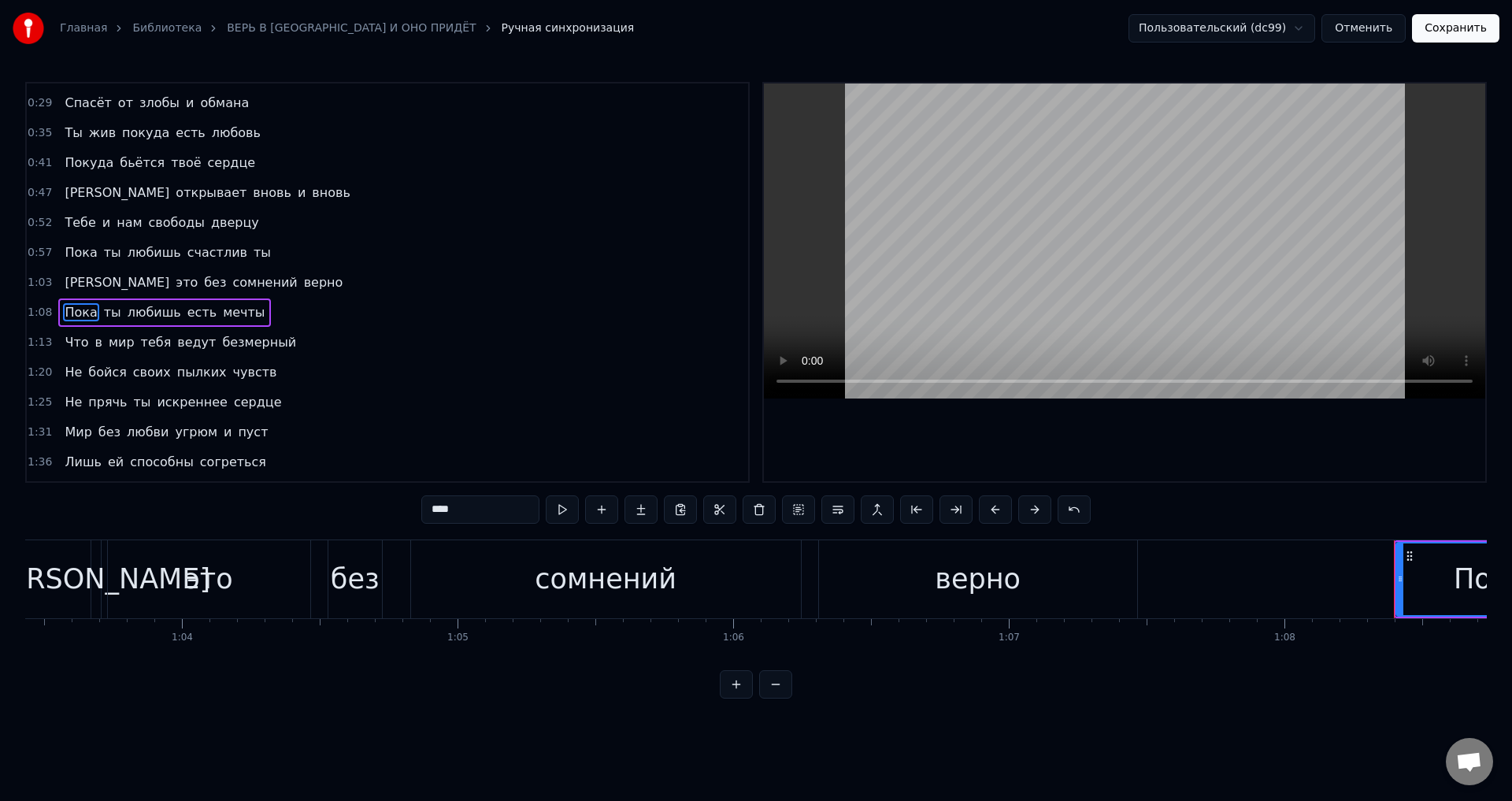
scroll to position [115, 0]
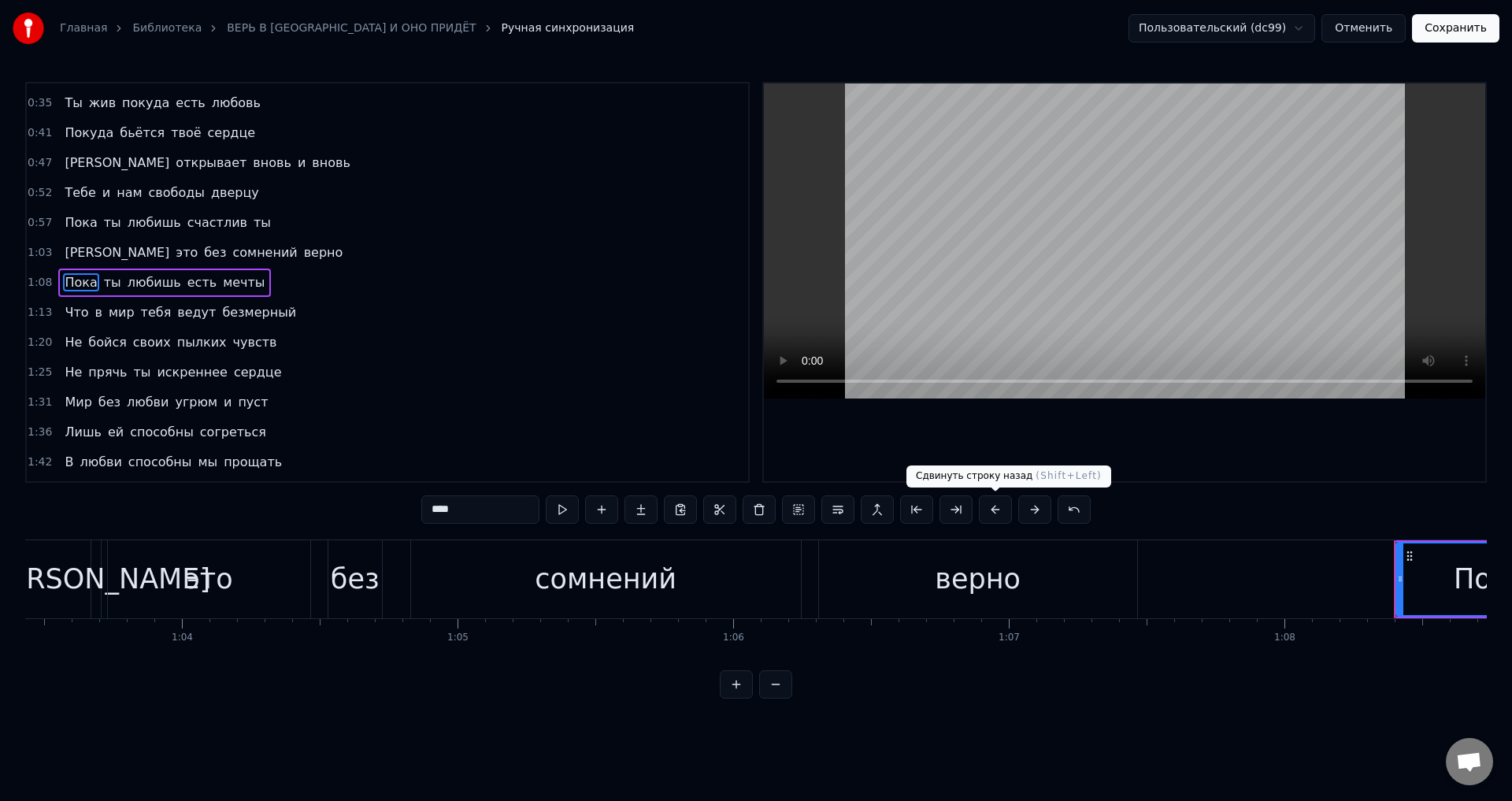
click at [993, 513] on button at bounding box center [995, 509] width 33 height 28
click at [69, 314] on span "Что" at bounding box center [76, 312] width 27 height 18
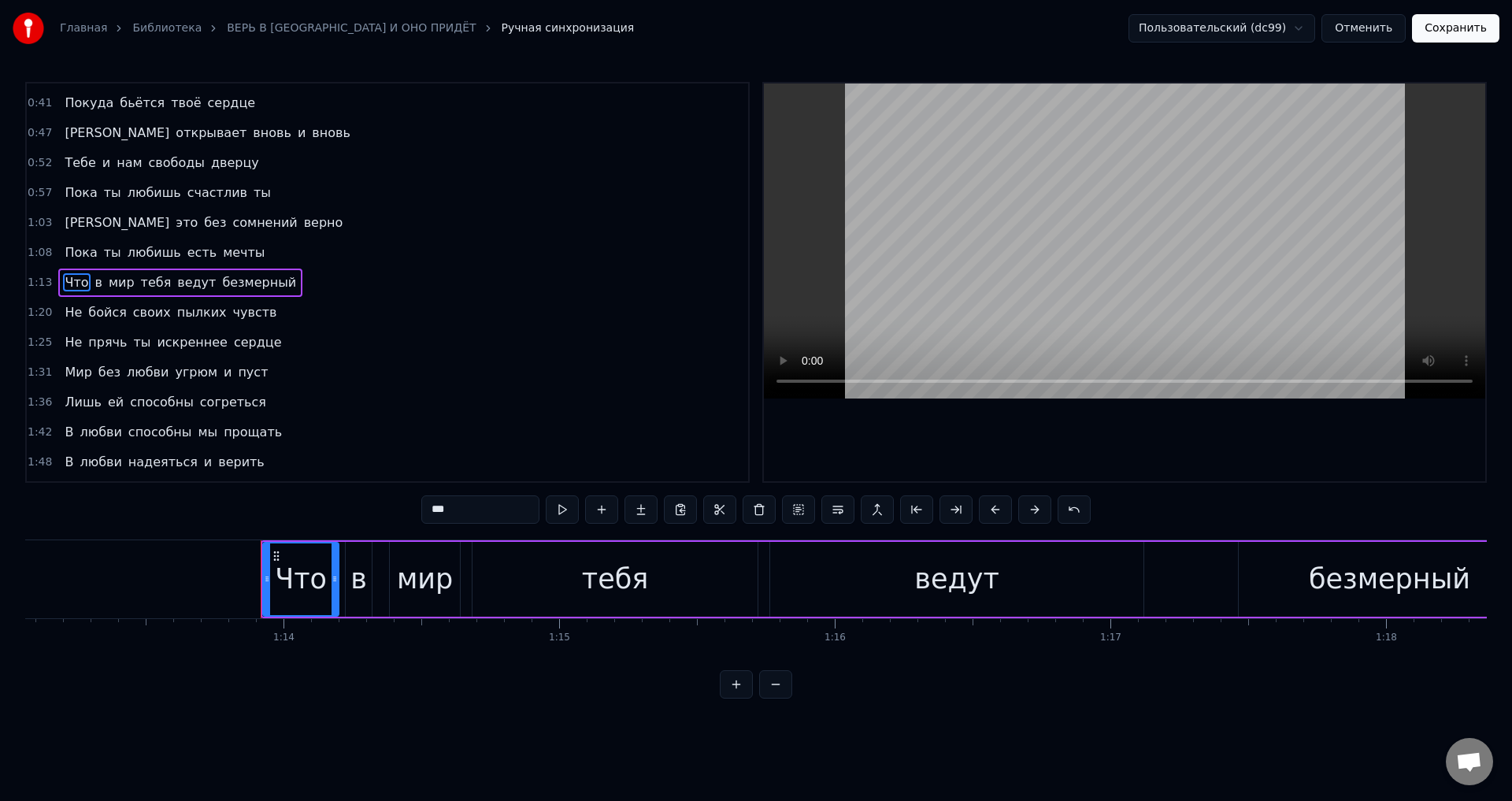
scroll to position [0, 20300]
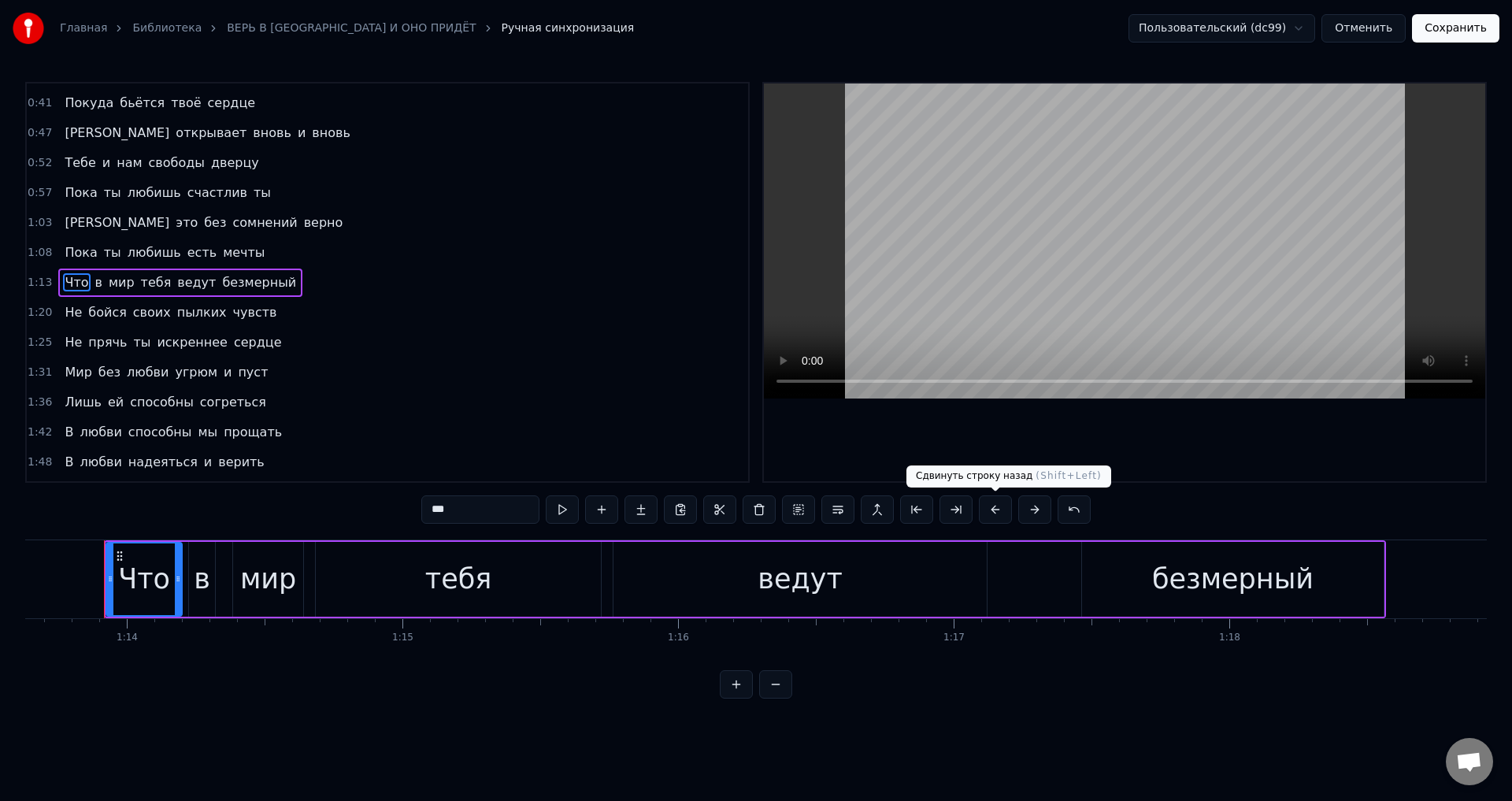
click at [994, 511] on button at bounding box center [995, 509] width 33 height 28
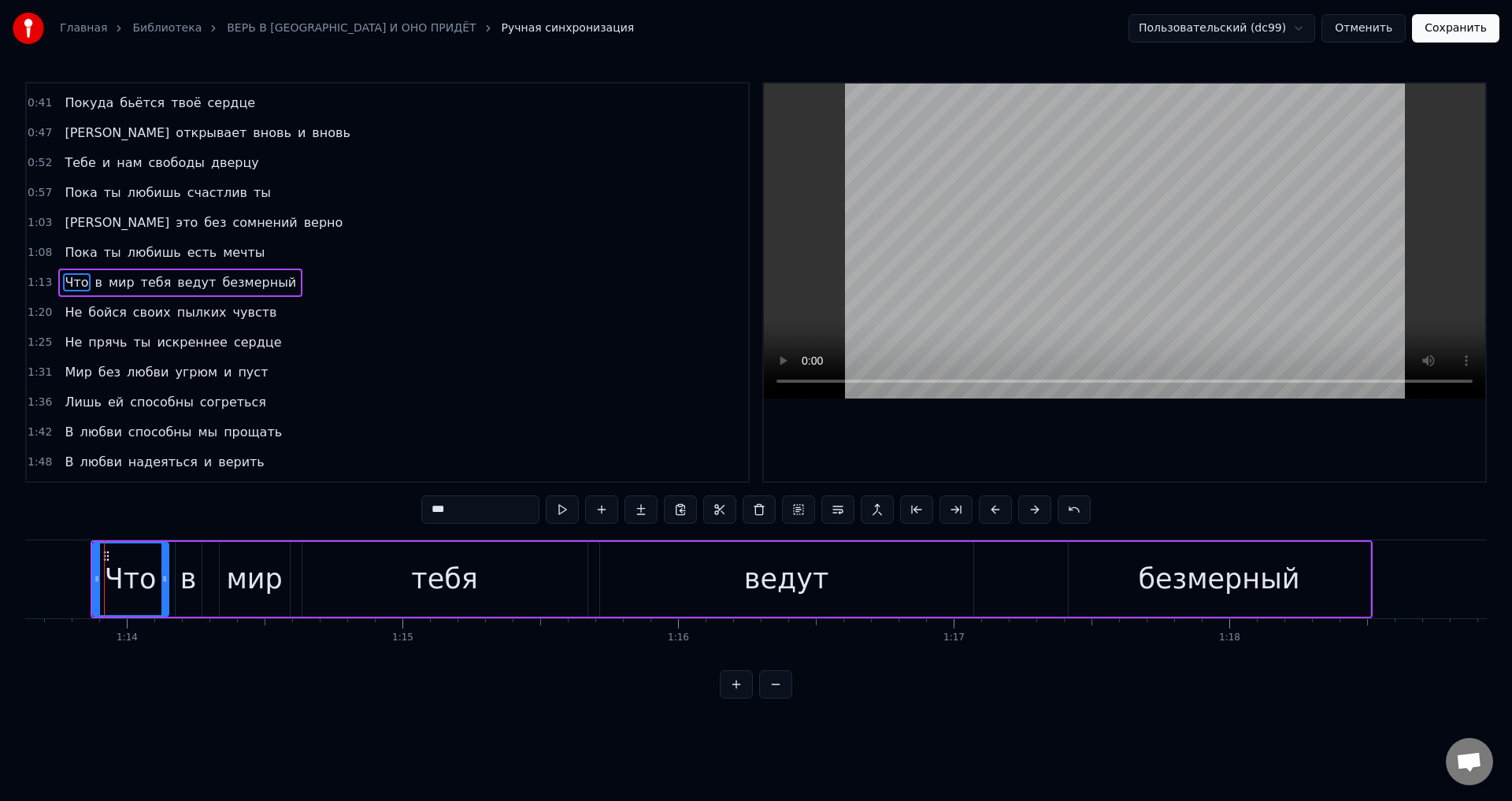
drag, startPoint x: 67, startPoint y: 307, endPoint x: 107, endPoint y: 324, distance: 43.5
click at [68, 309] on span "Не" at bounding box center [73, 312] width 20 height 18
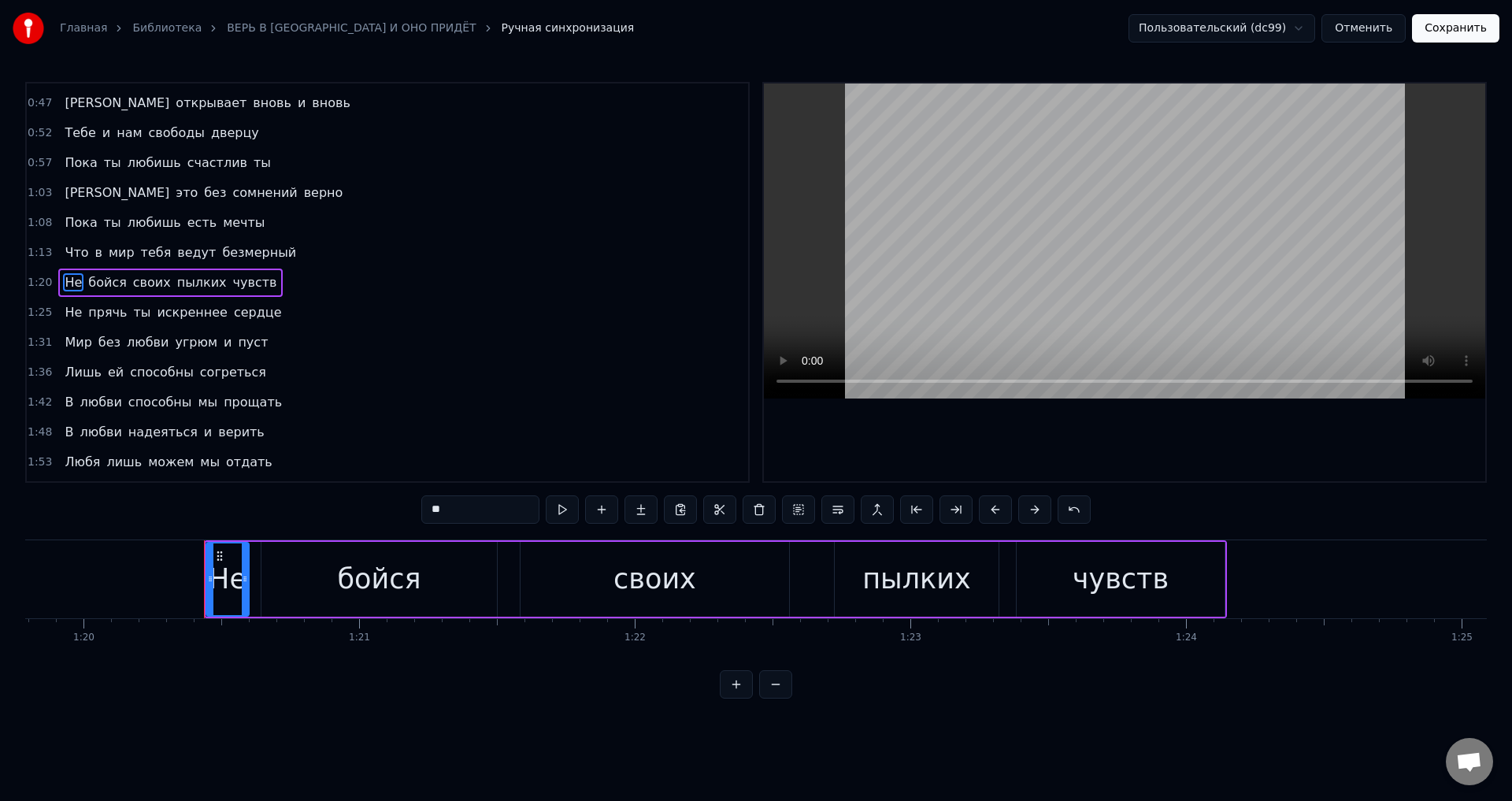
scroll to position [0, 22097]
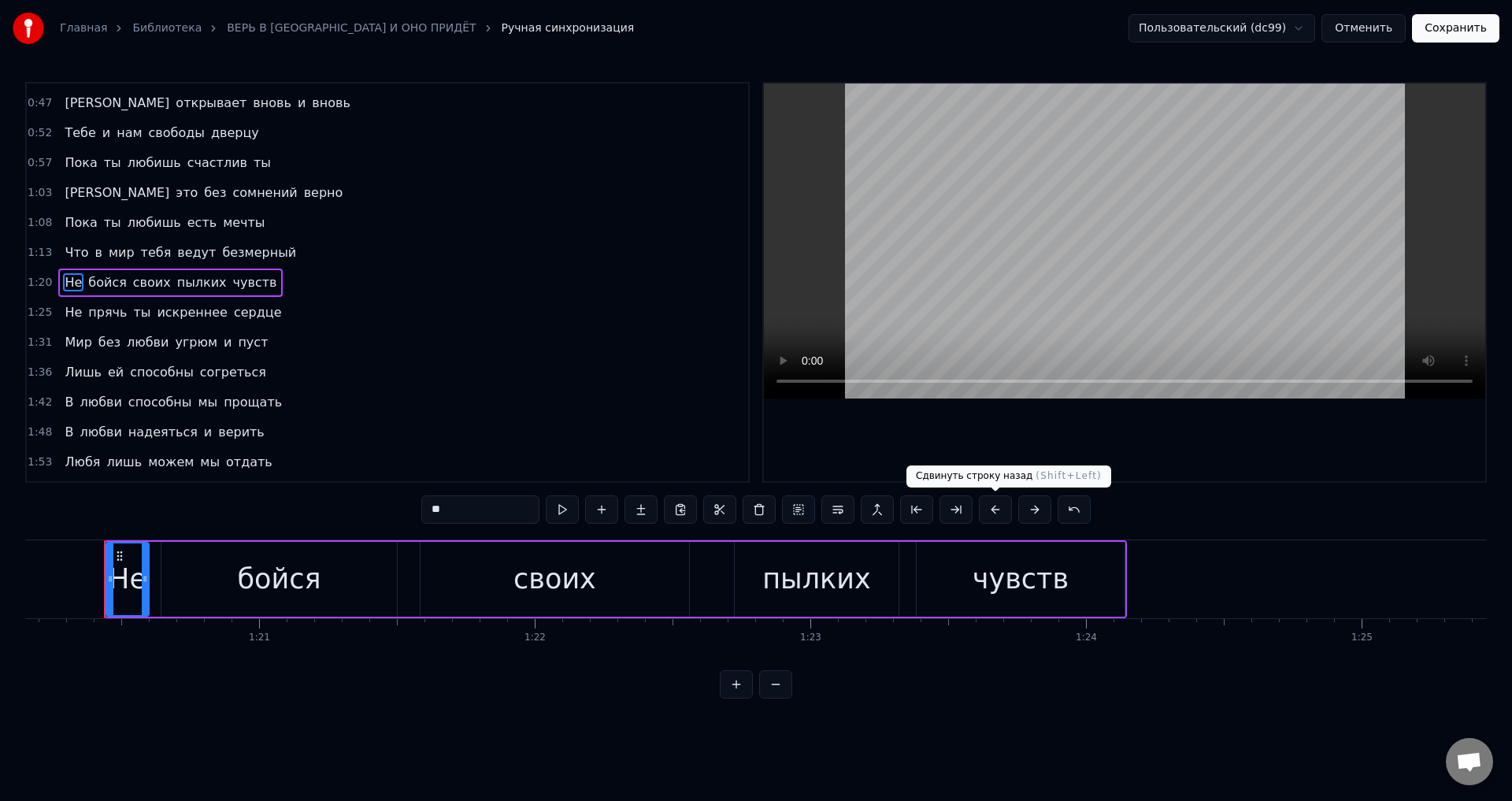
click at [991, 511] on button at bounding box center [995, 509] width 33 height 28
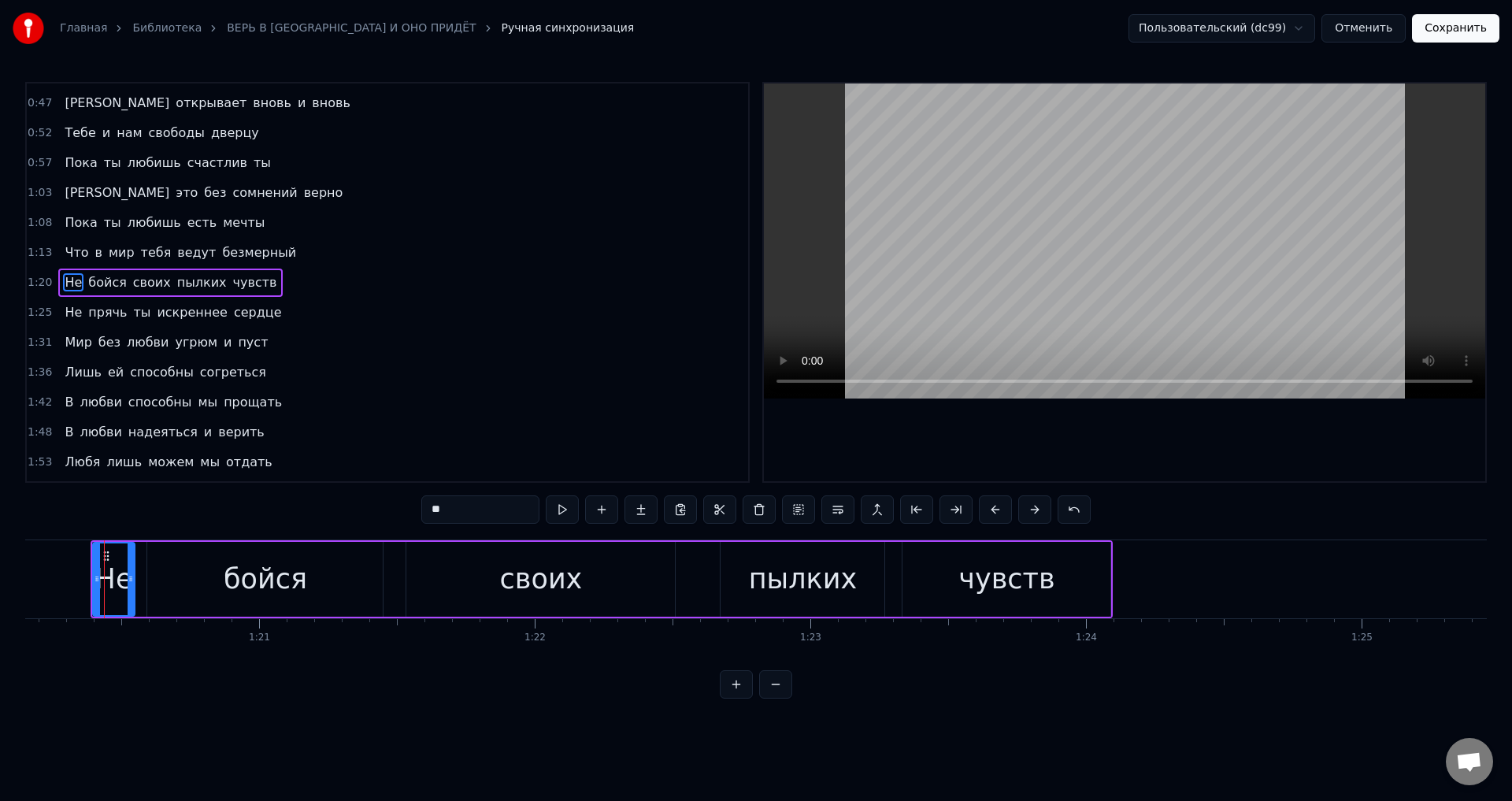
drag, startPoint x: 68, startPoint y: 311, endPoint x: 236, endPoint y: 369, distance: 177.7
click at [68, 313] on span "Не" at bounding box center [73, 312] width 20 height 18
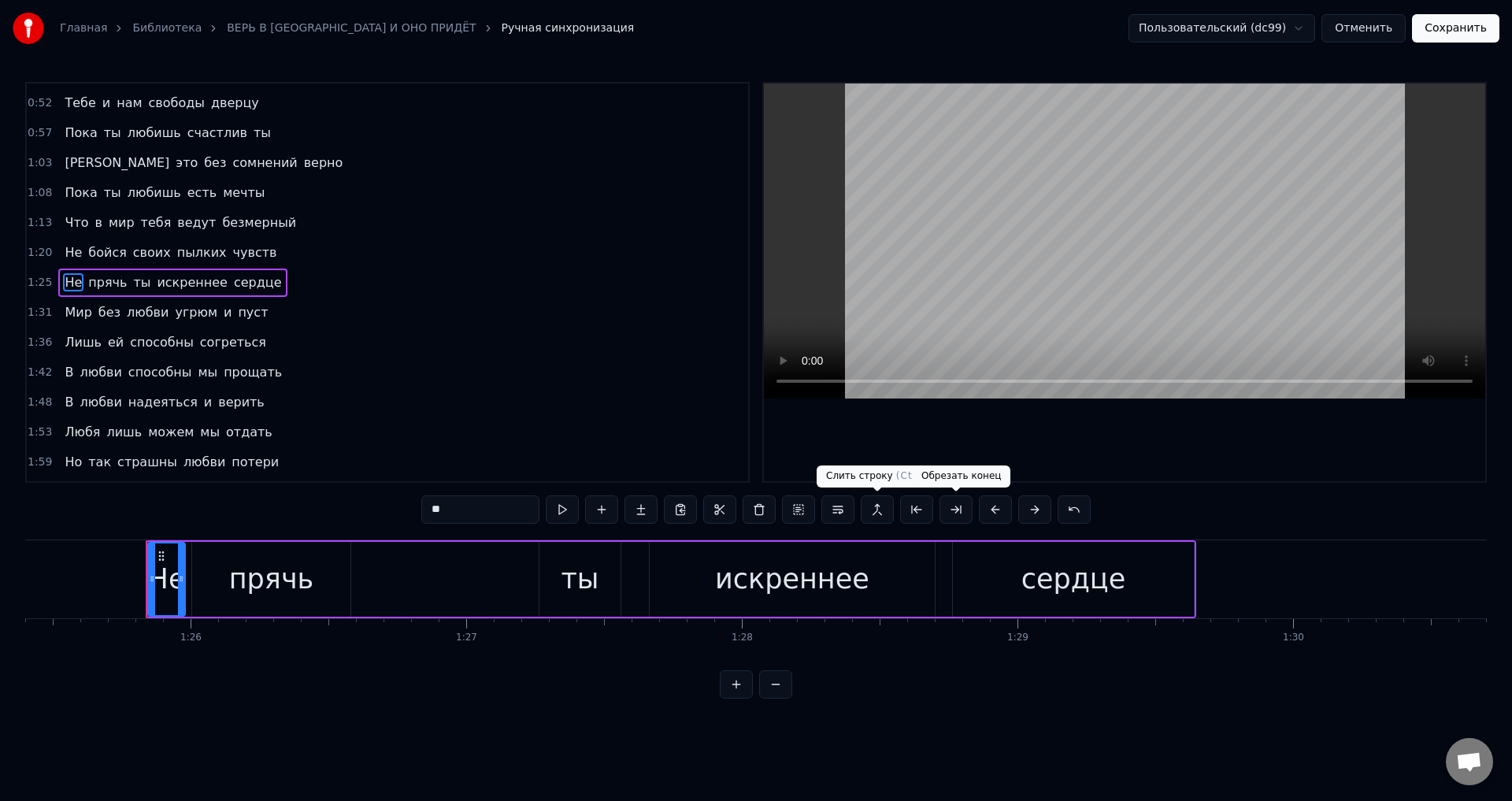
scroll to position [0, 23586]
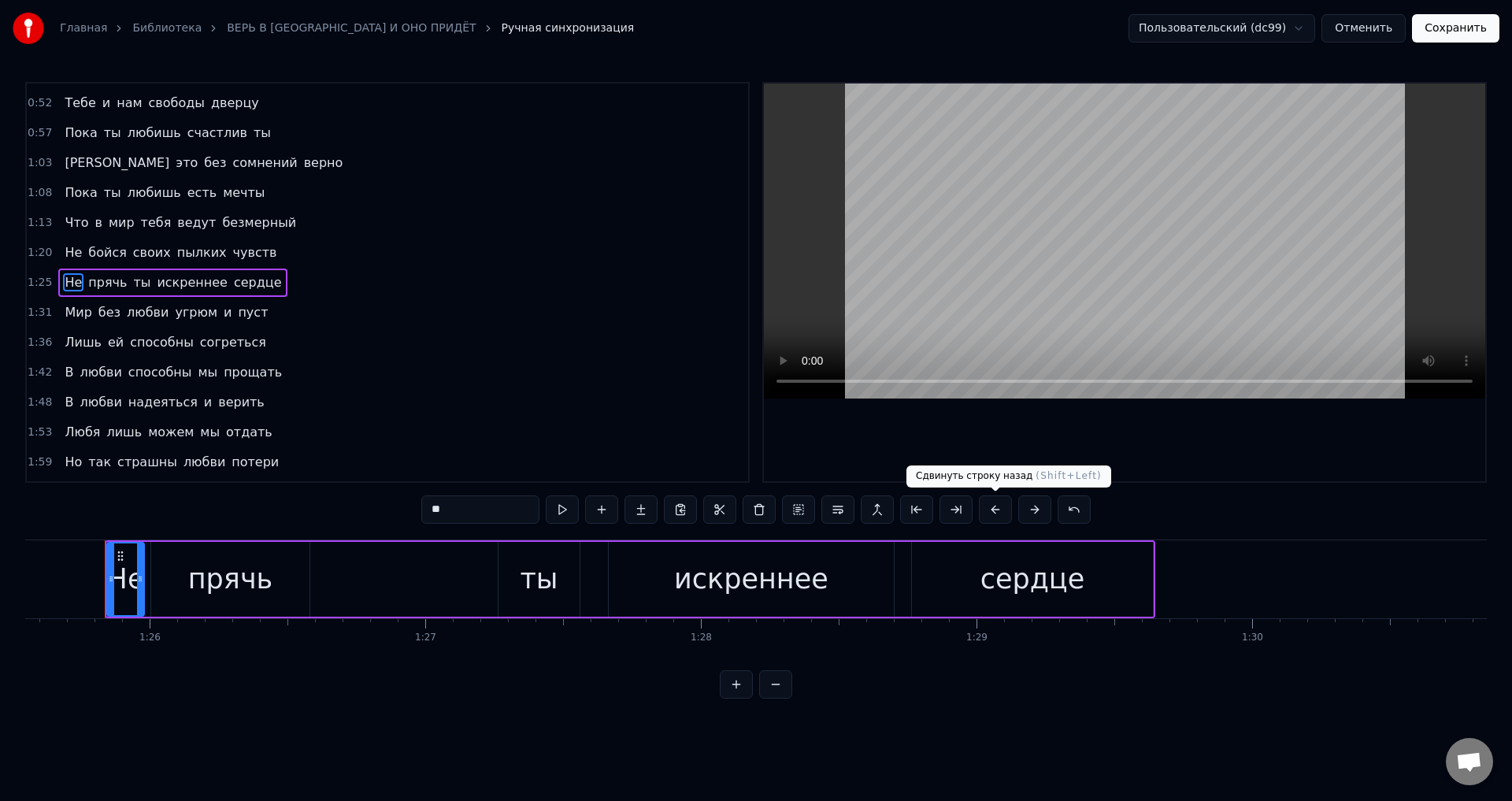
click at [997, 513] on button at bounding box center [995, 509] width 33 height 28
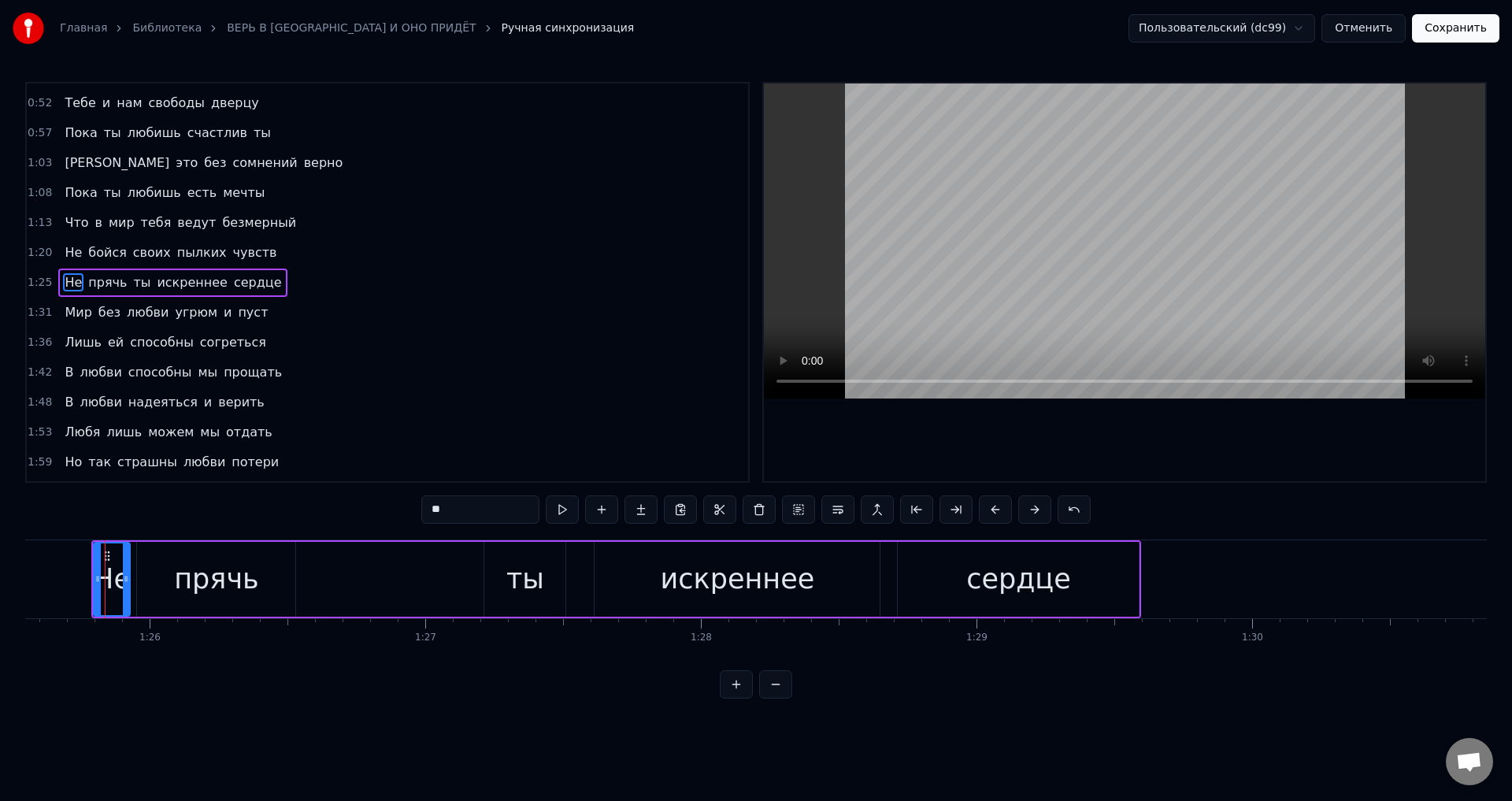
click at [76, 312] on span "Мир" at bounding box center [78, 312] width 30 height 18
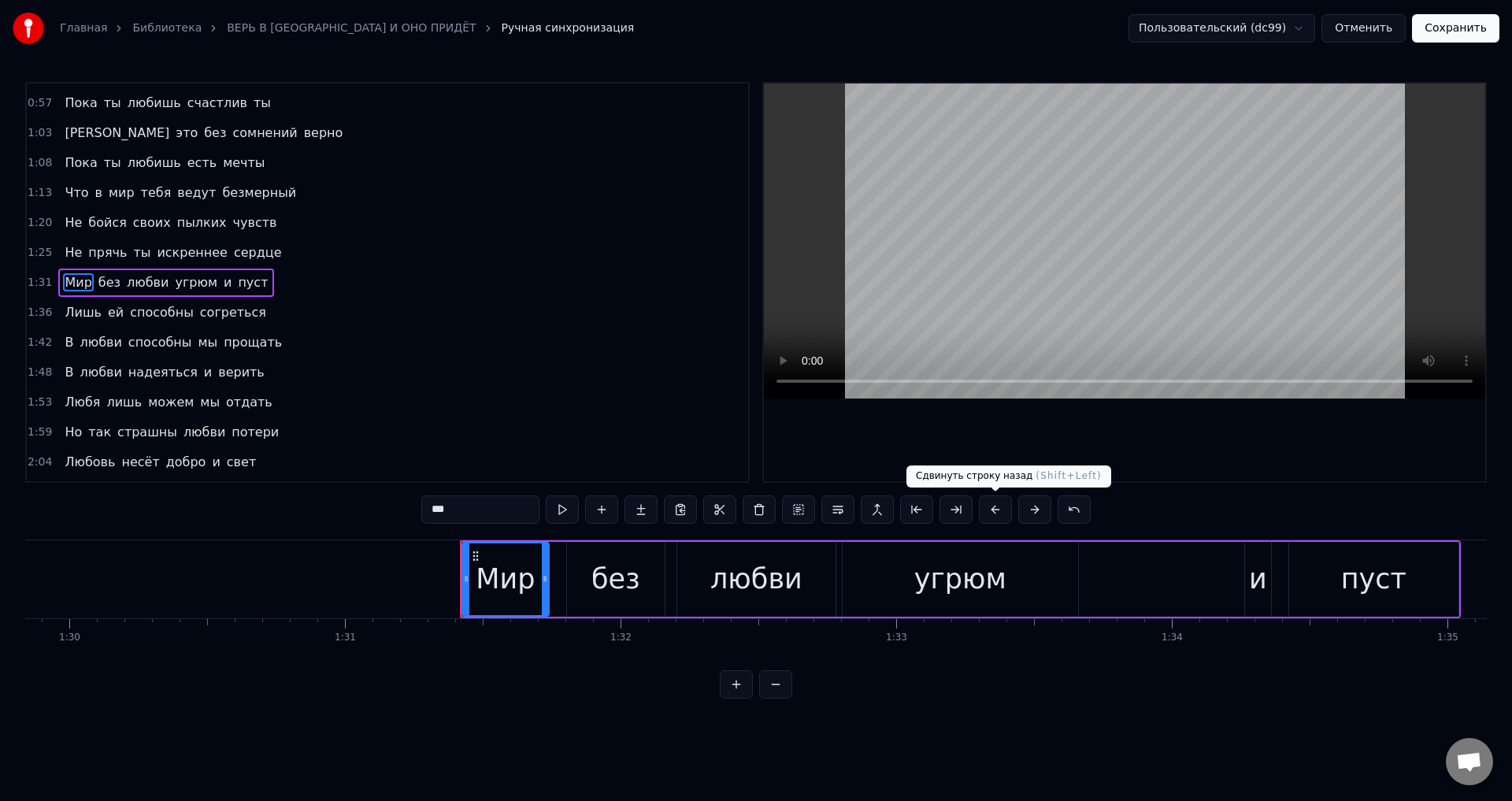
scroll to position [0, 25124]
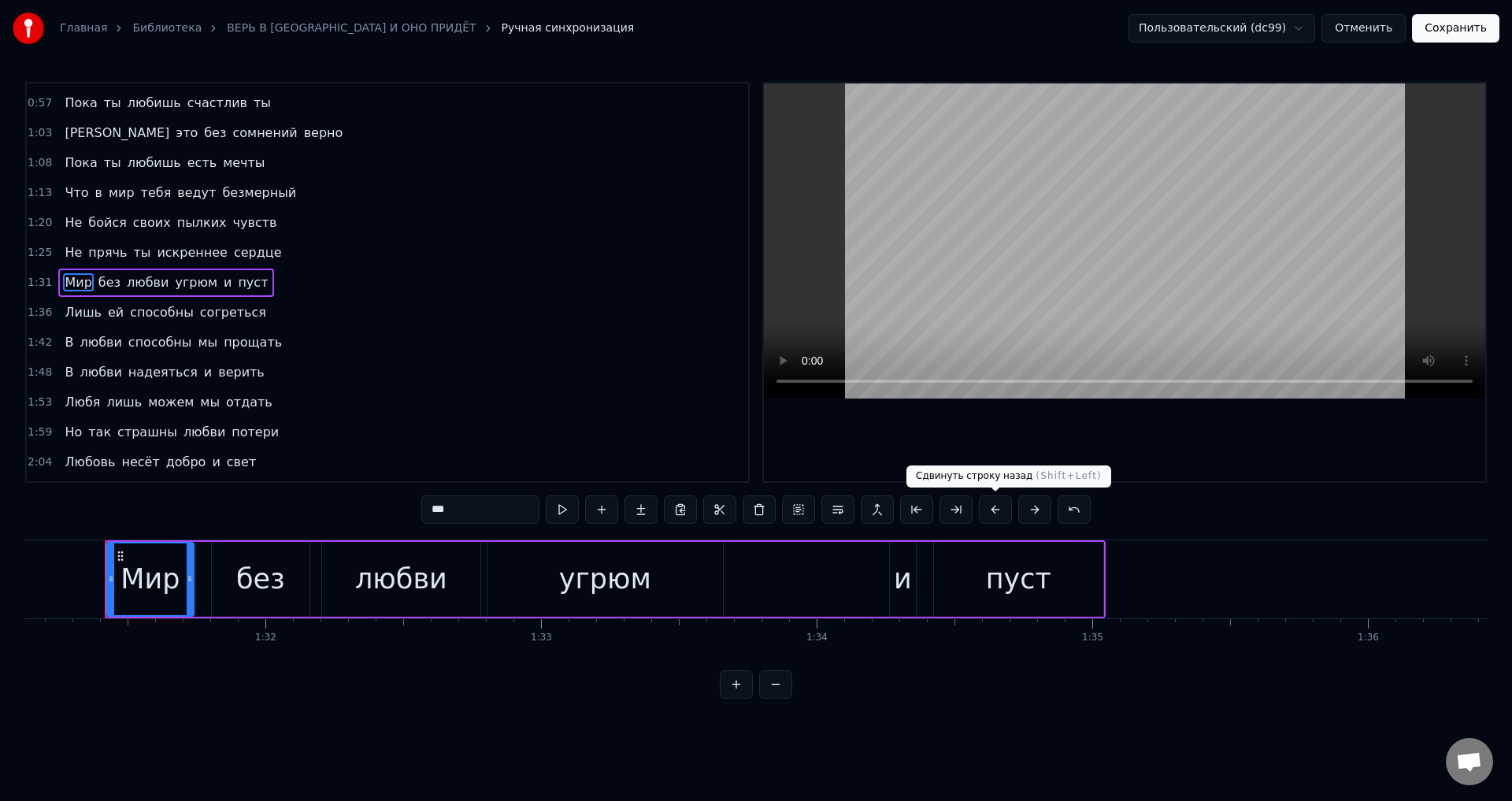
click at [993, 514] on button at bounding box center [995, 509] width 33 height 28
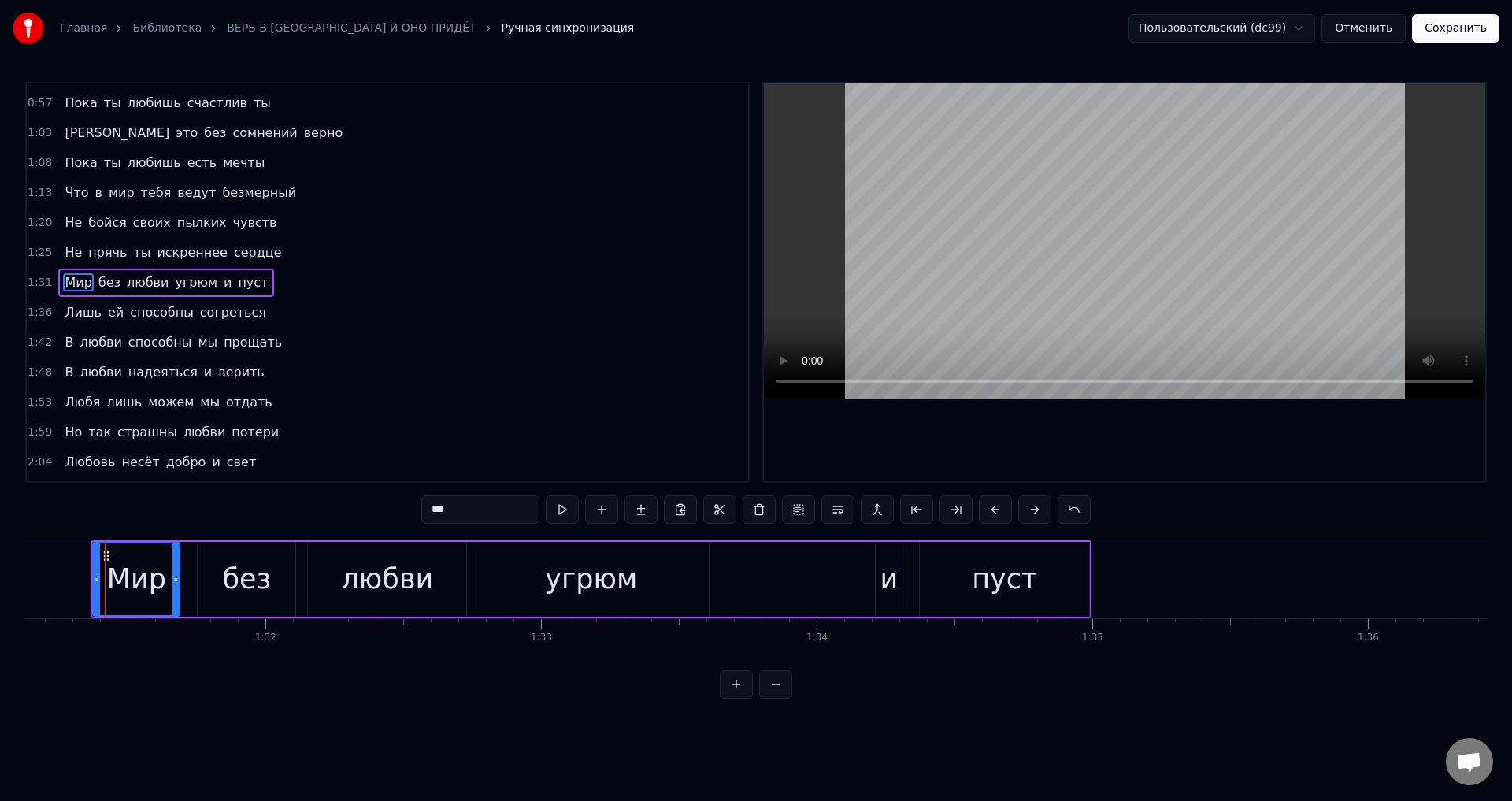
click at [76, 311] on span "Лишь" at bounding box center [83, 312] width 40 height 18
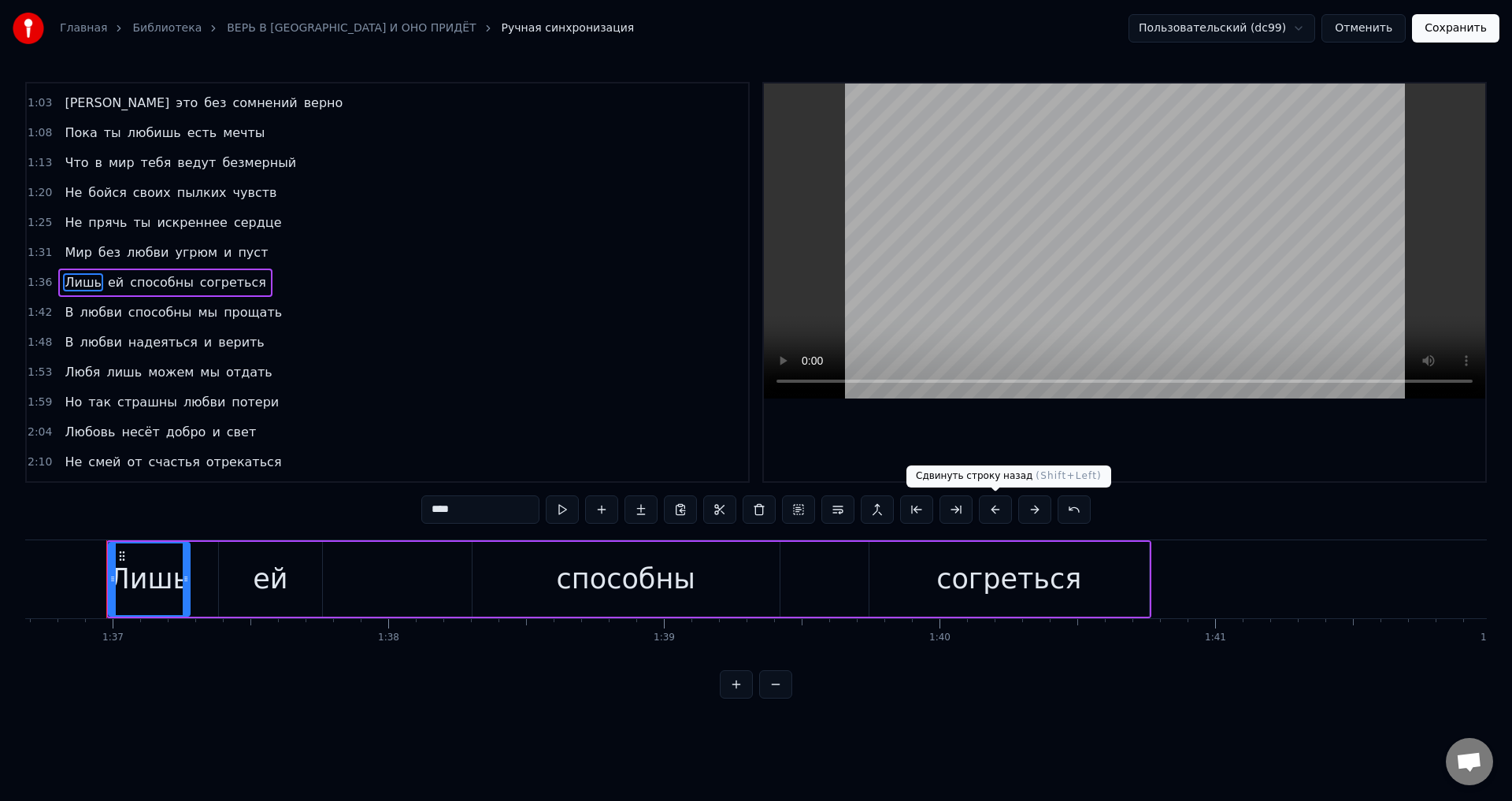
scroll to position [0, 26657]
click at [999, 511] on button at bounding box center [995, 509] width 33 height 28
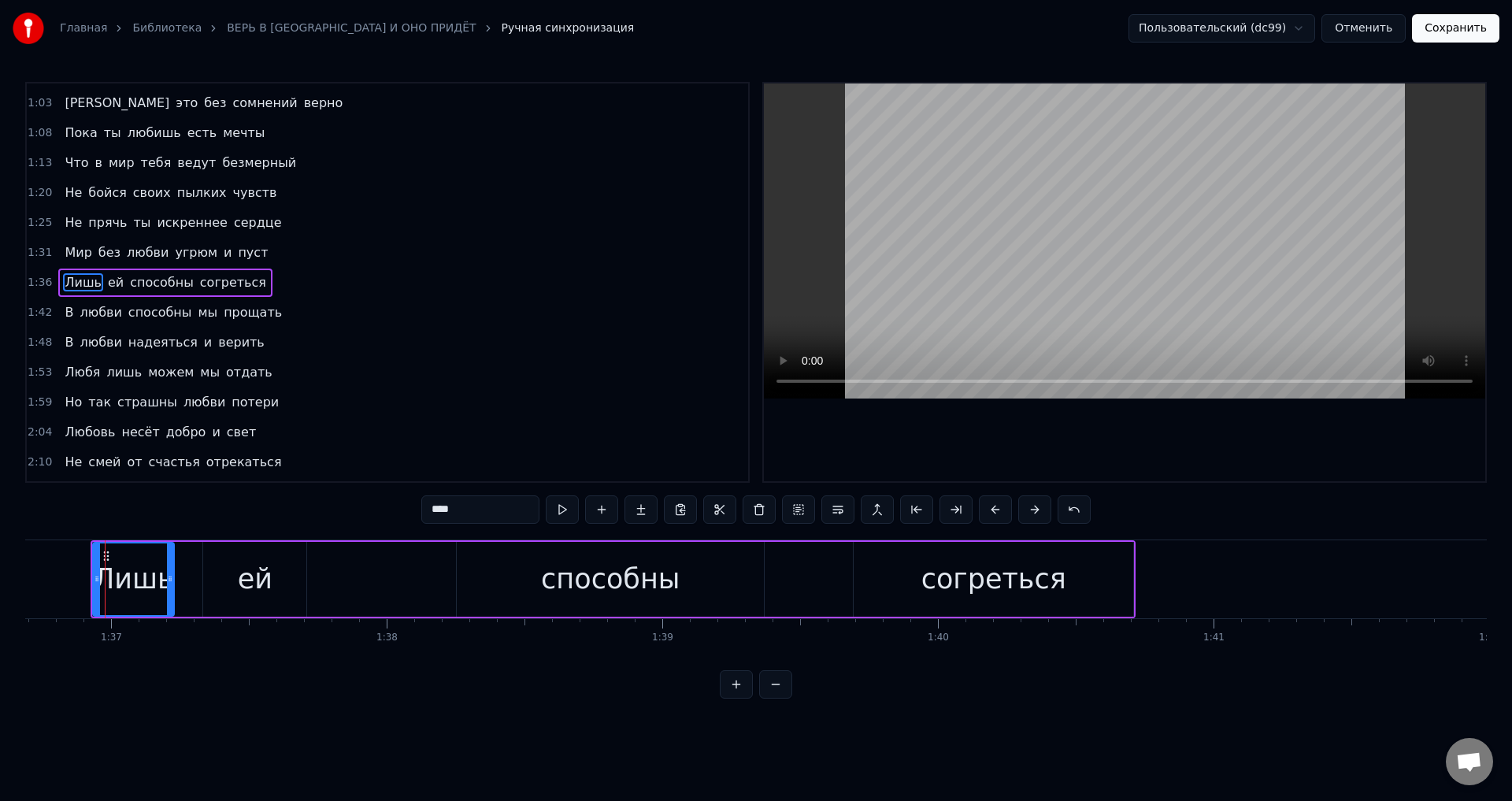
click at [63, 311] on span "В" at bounding box center [69, 312] width 12 height 18
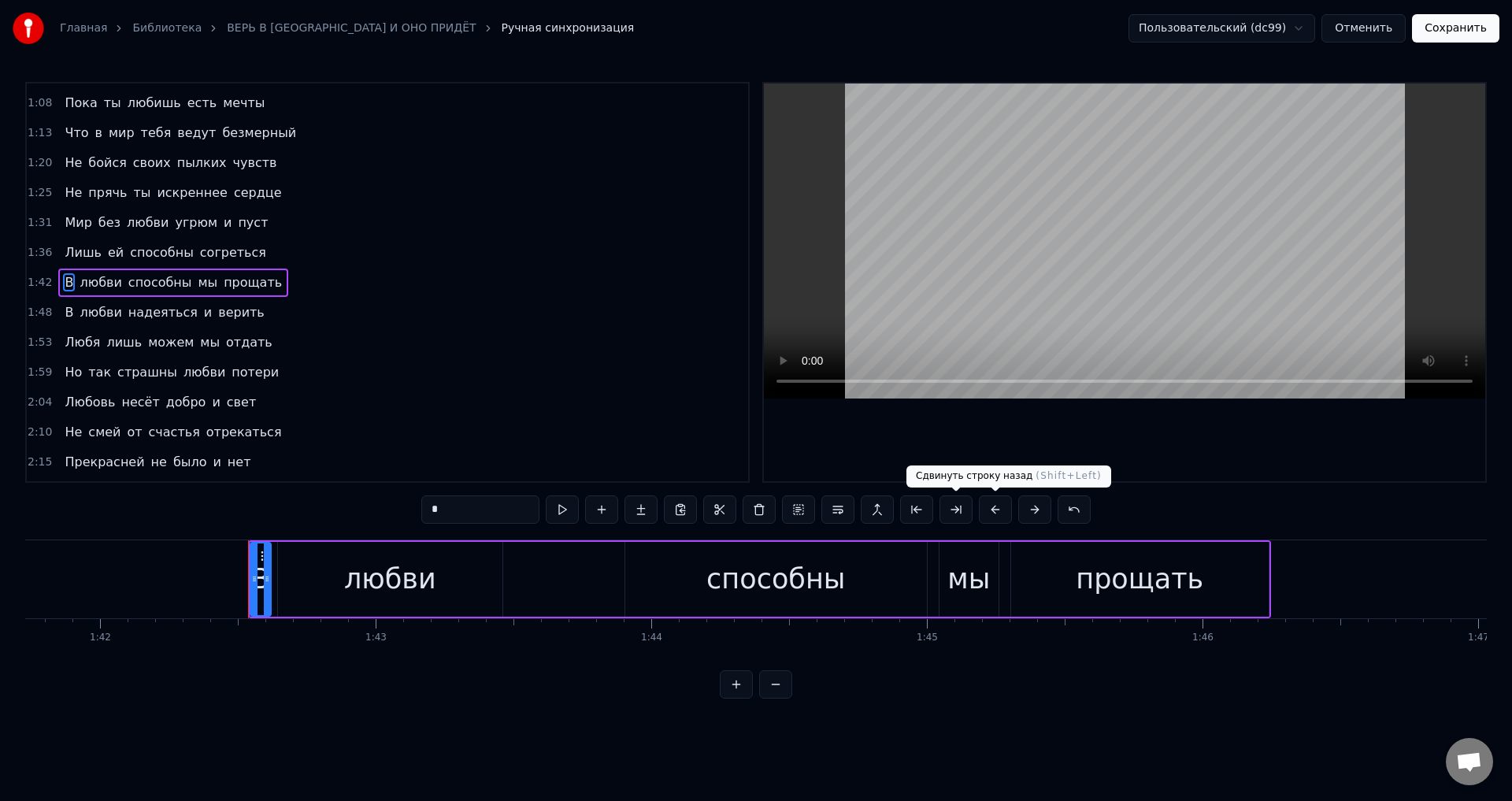
scroll to position [0, 28190]
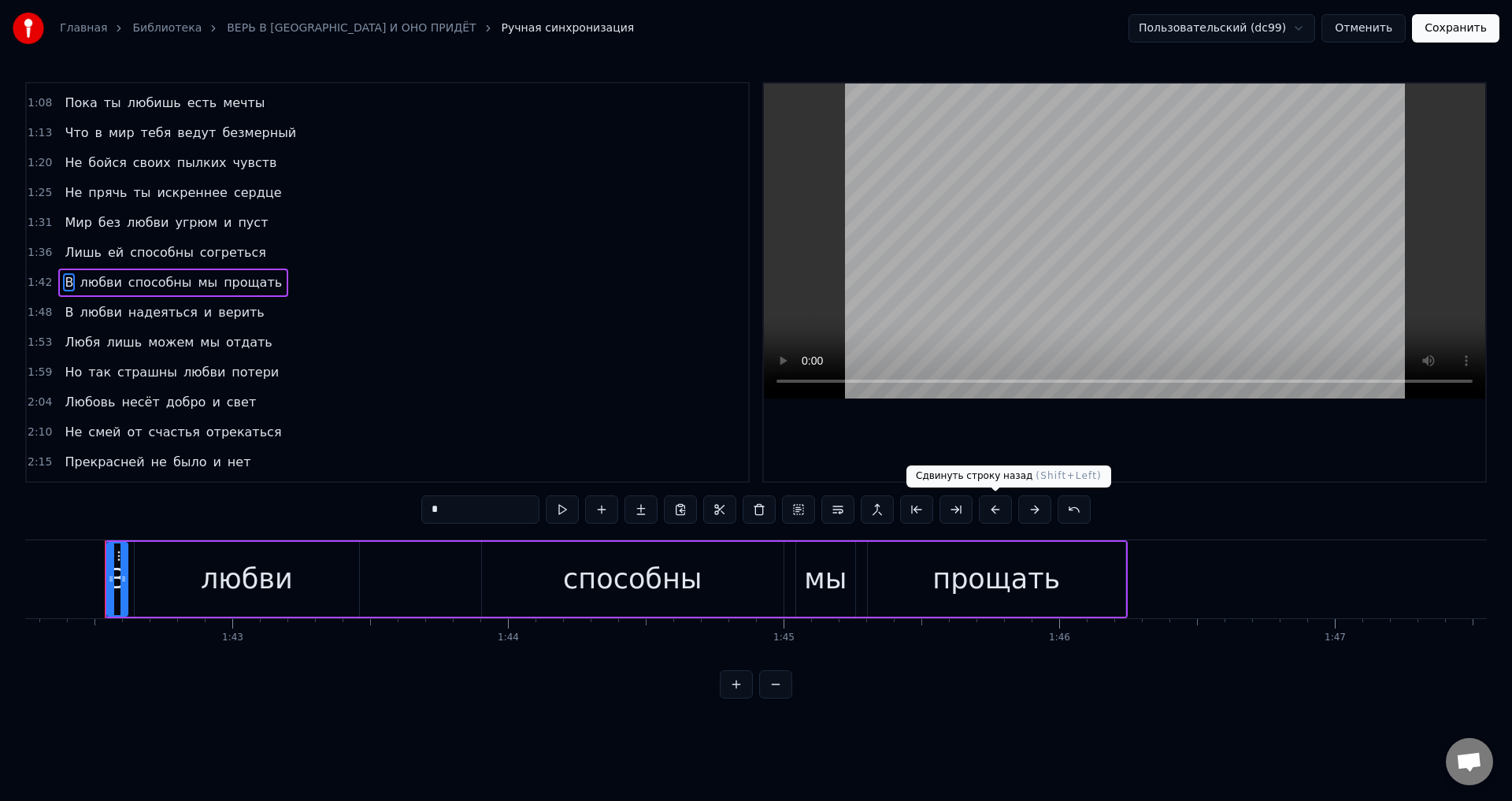
click at [998, 507] on button at bounding box center [995, 509] width 33 height 28
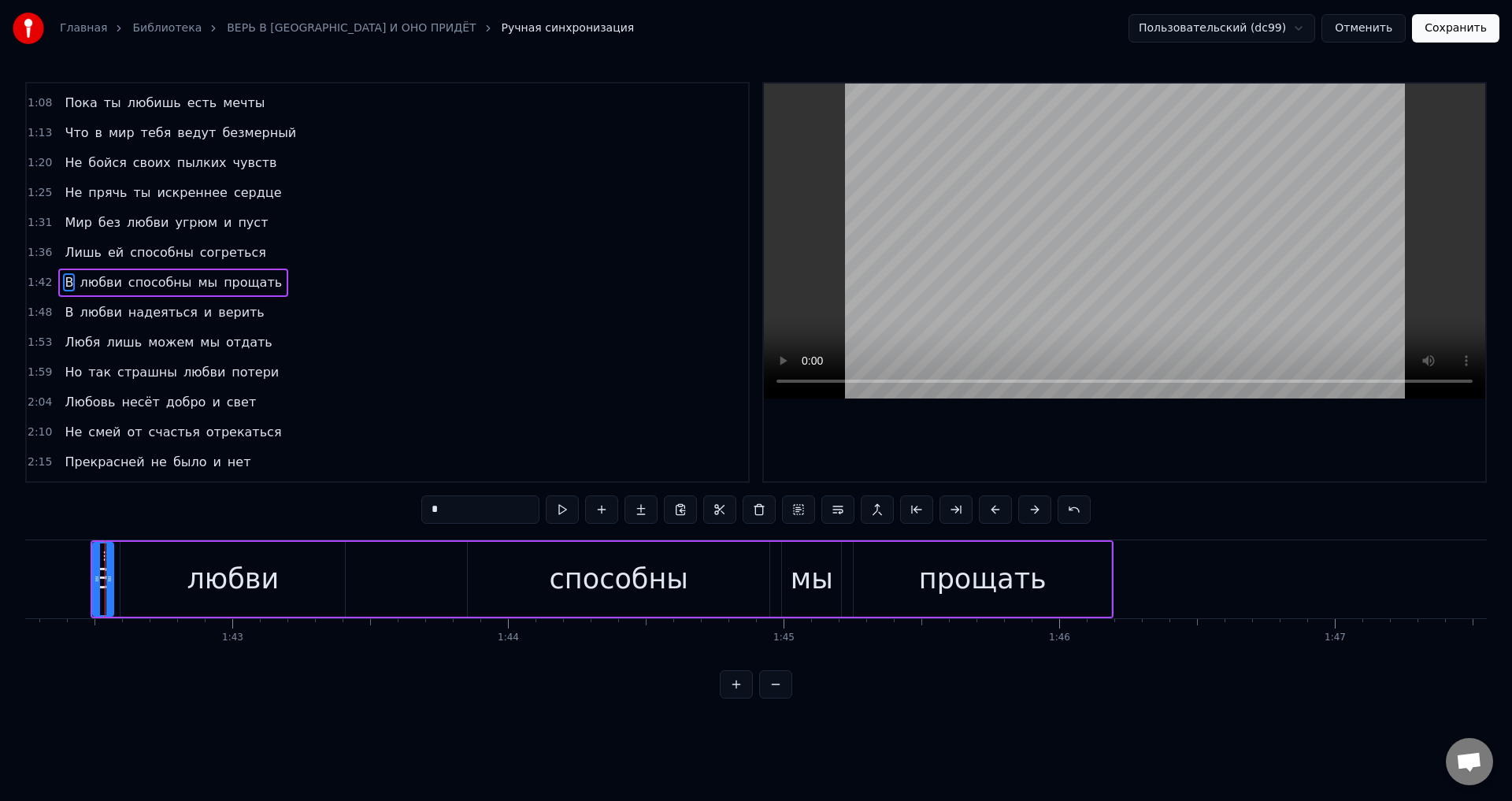
click at [63, 314] on span "В" at bounding box center [69, 312] width 12 height 18
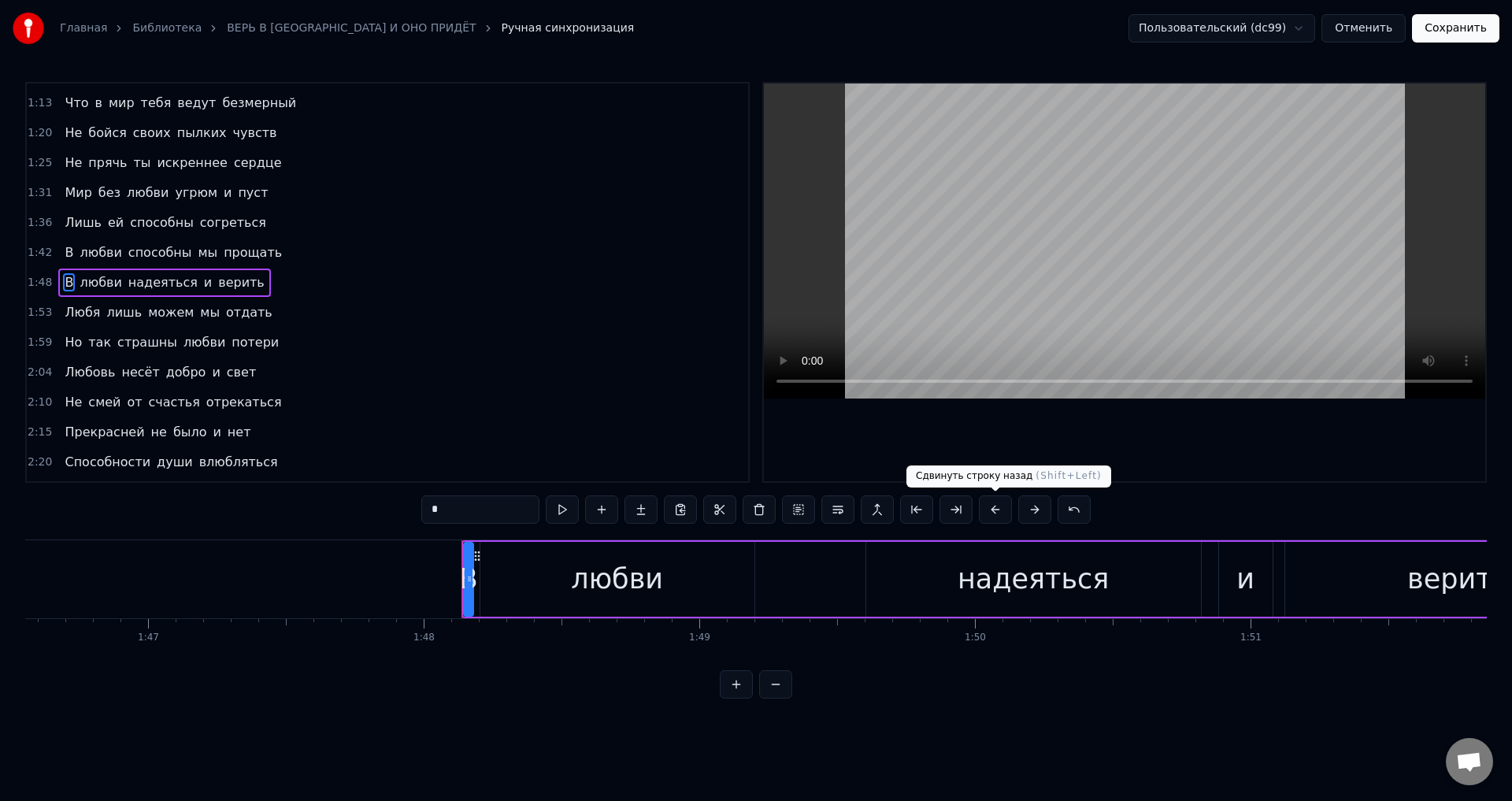
scroll to position [0, 29734]
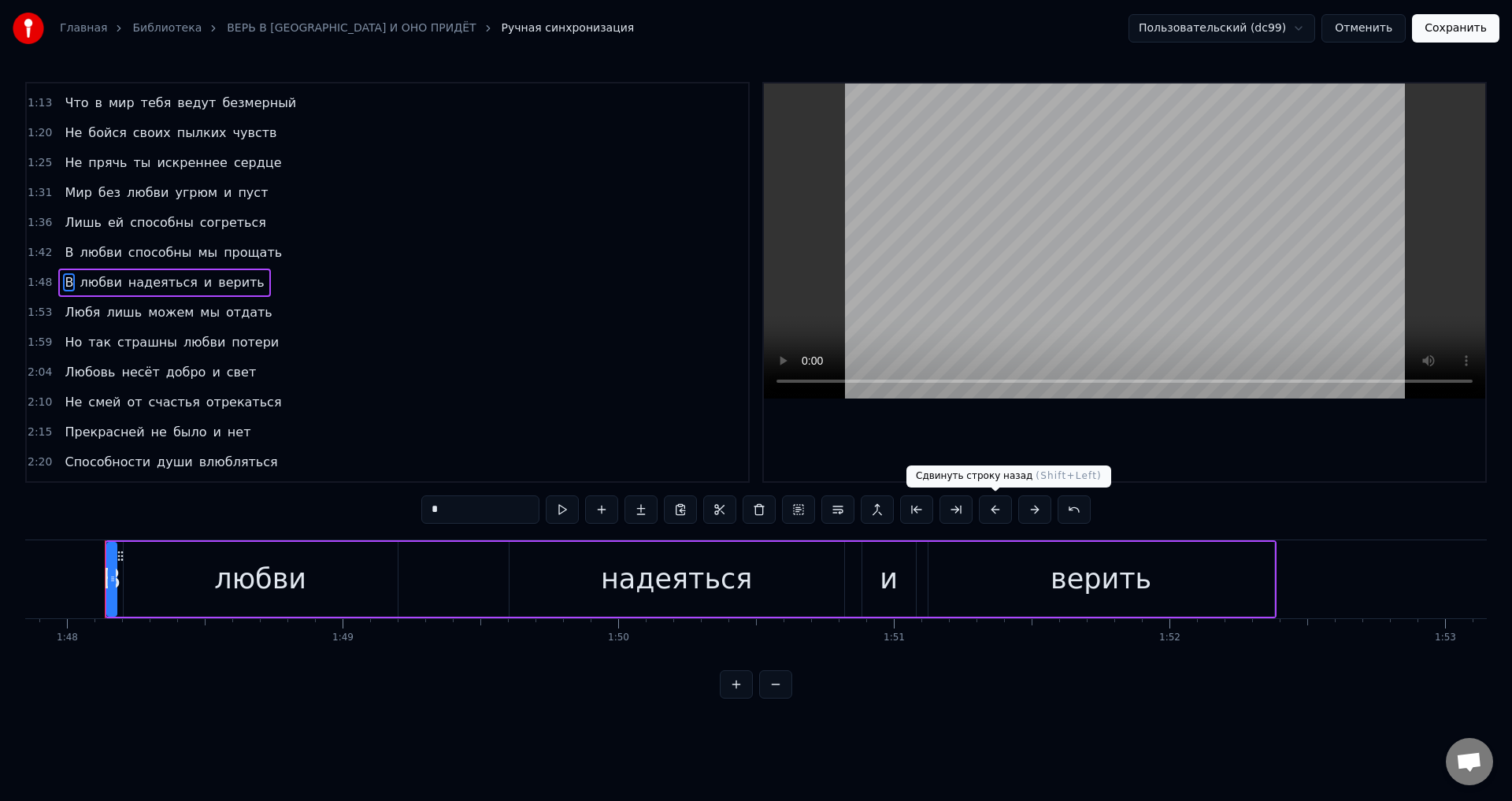
click at [999, 511] on button at bounding box center [995, 509] width 33 height 28
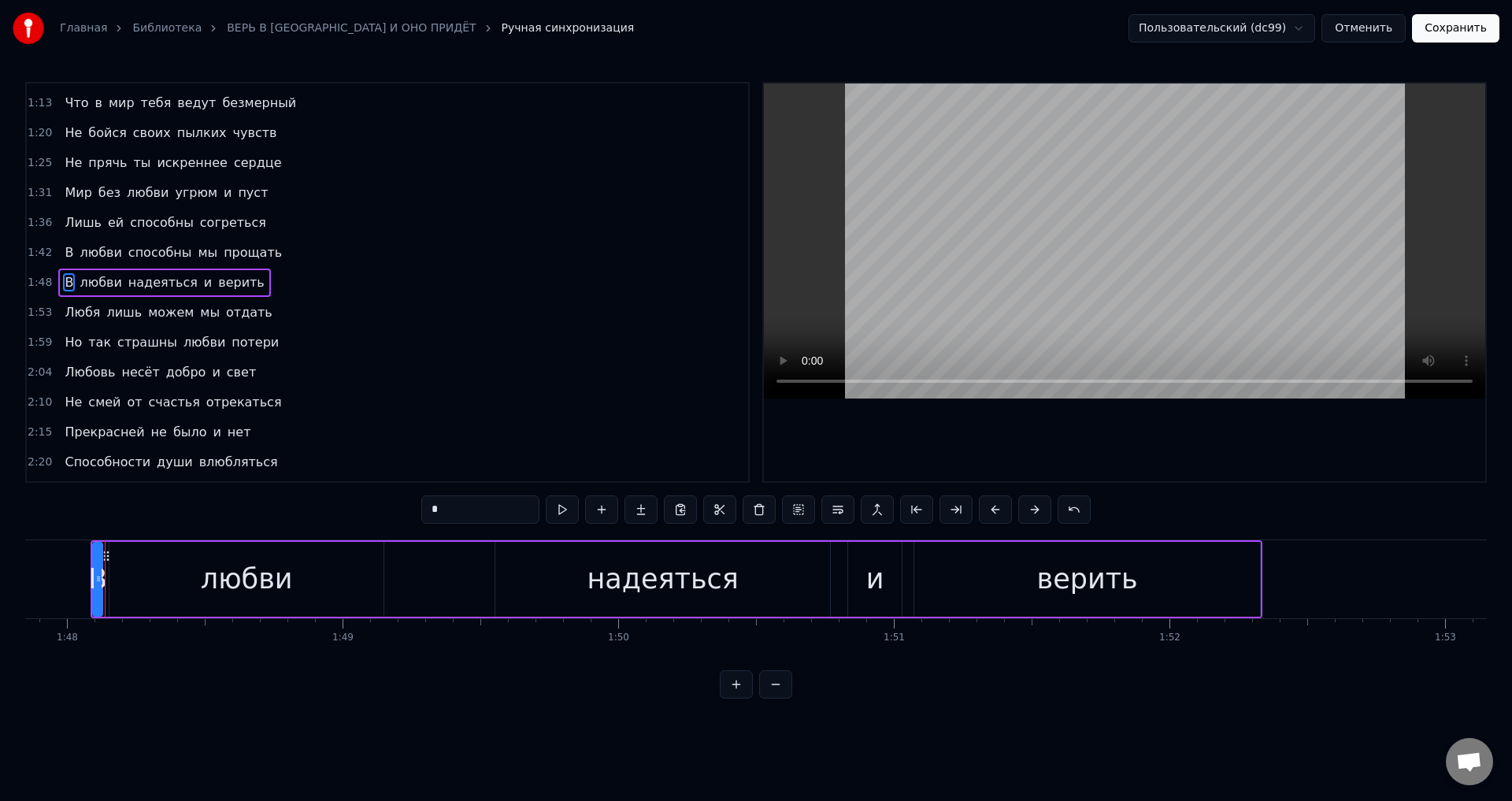
click at [68, 314] on span "Любя" at bounding box center [83, 312] width 39 height 18
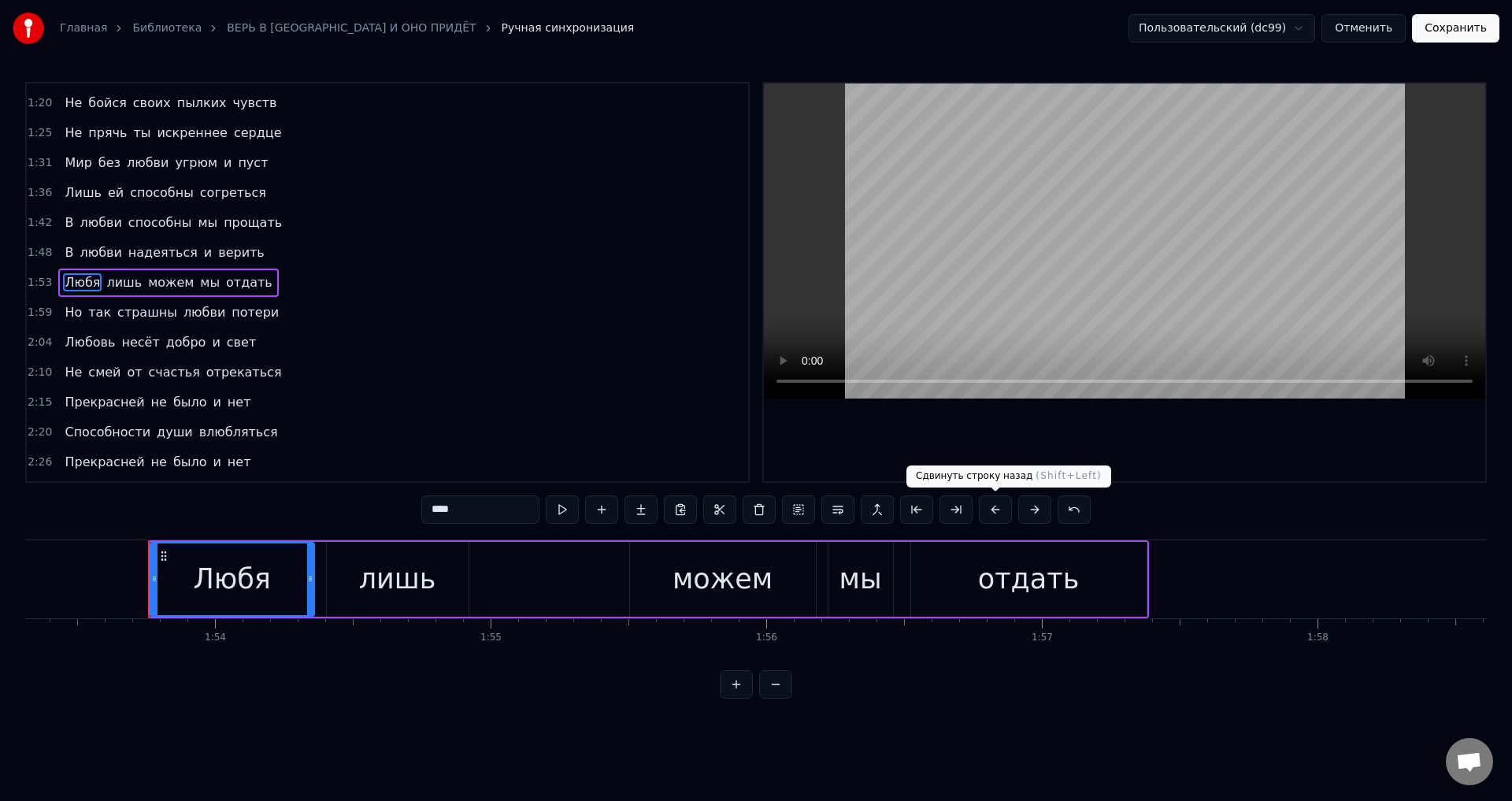
scroll to position [0, 31283]
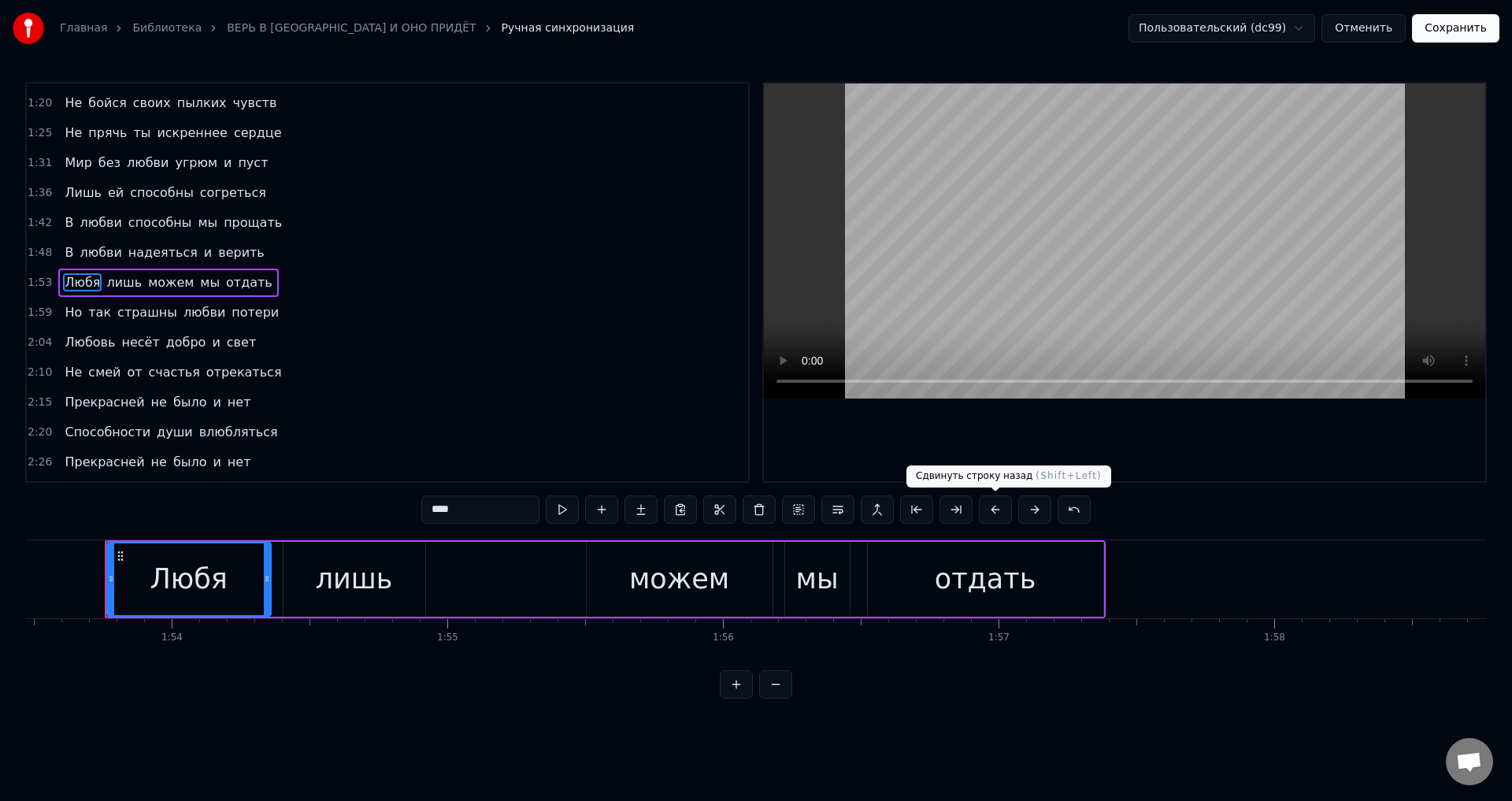
click at [994, 512] on button at bounding box center [995, 509] width 33 height 28
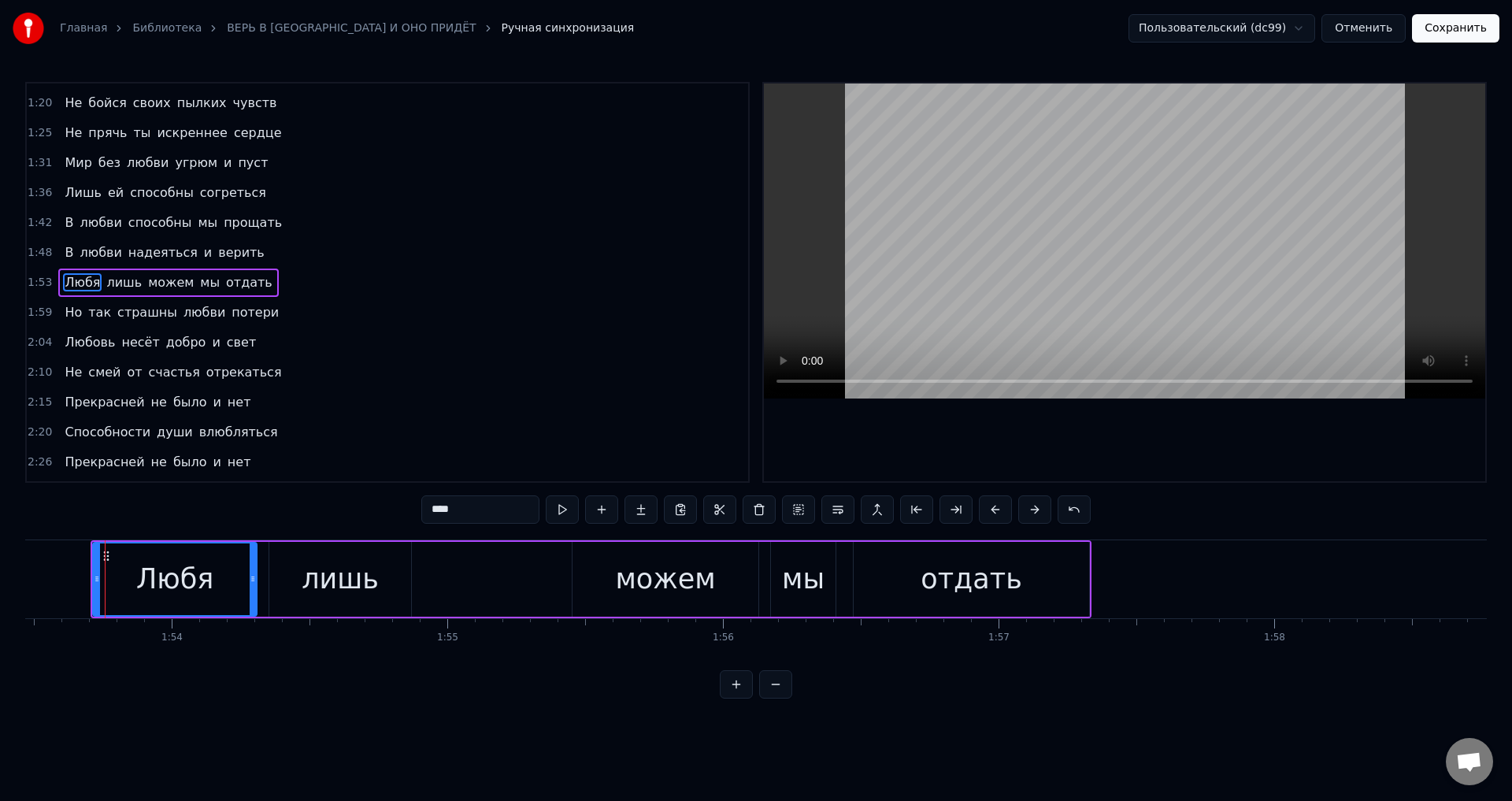
click at [67, 320] on span "Но" at bounding box center [73, 312] width 20 height 18
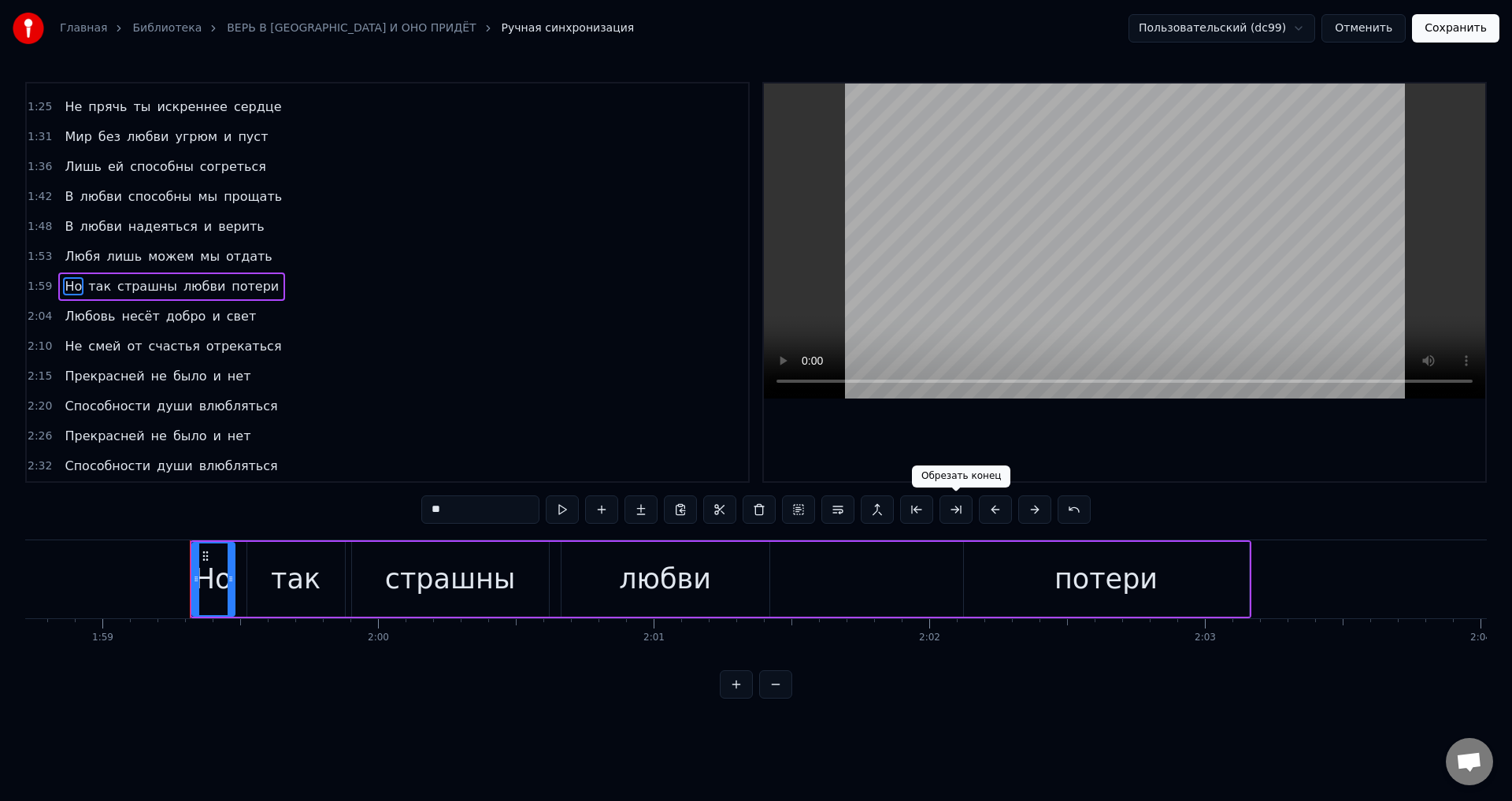
scroll to position [0, 32816]
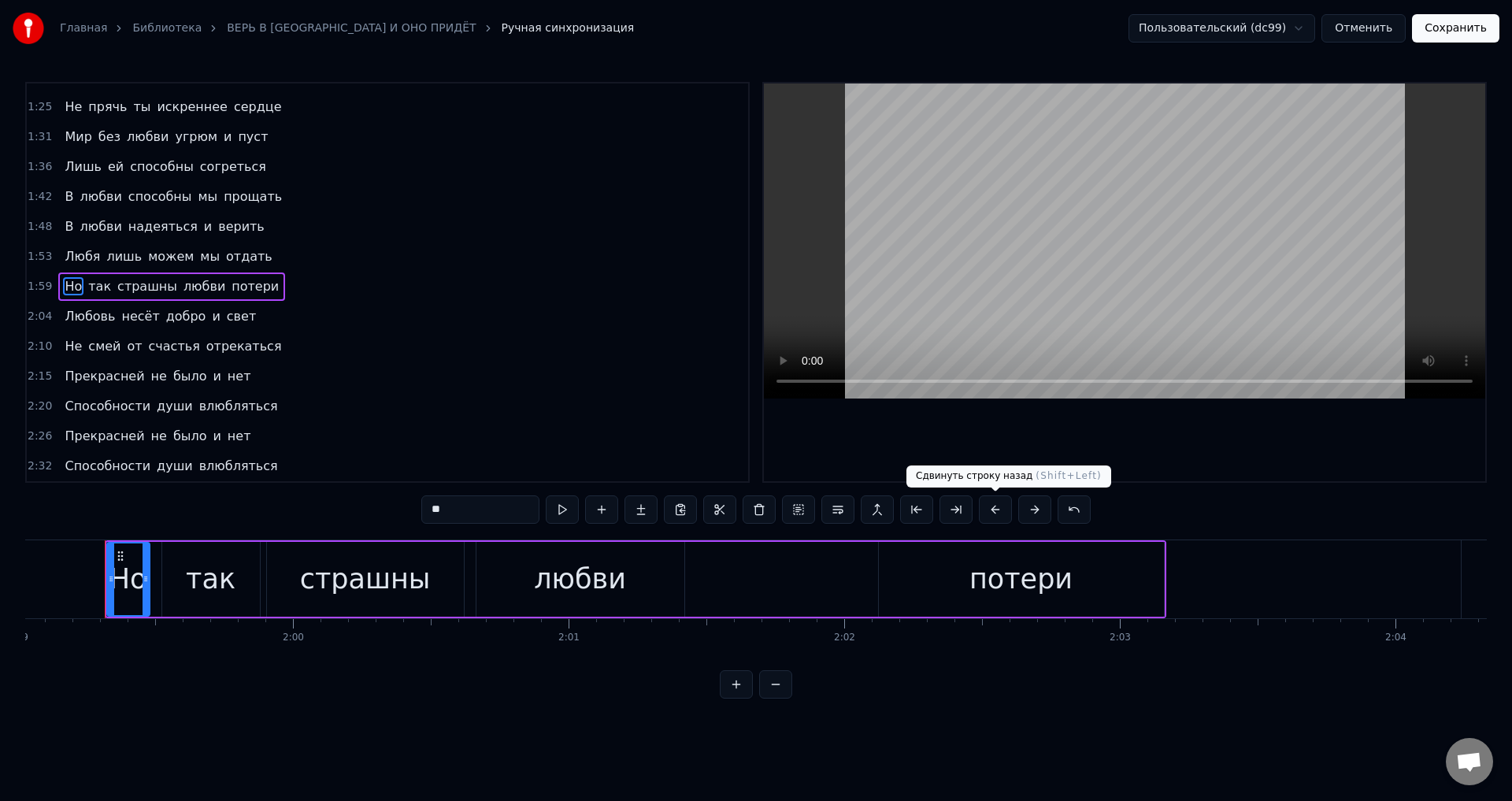
click at [996, 509] on button at bounding box center [995, 509] width 33 height 28
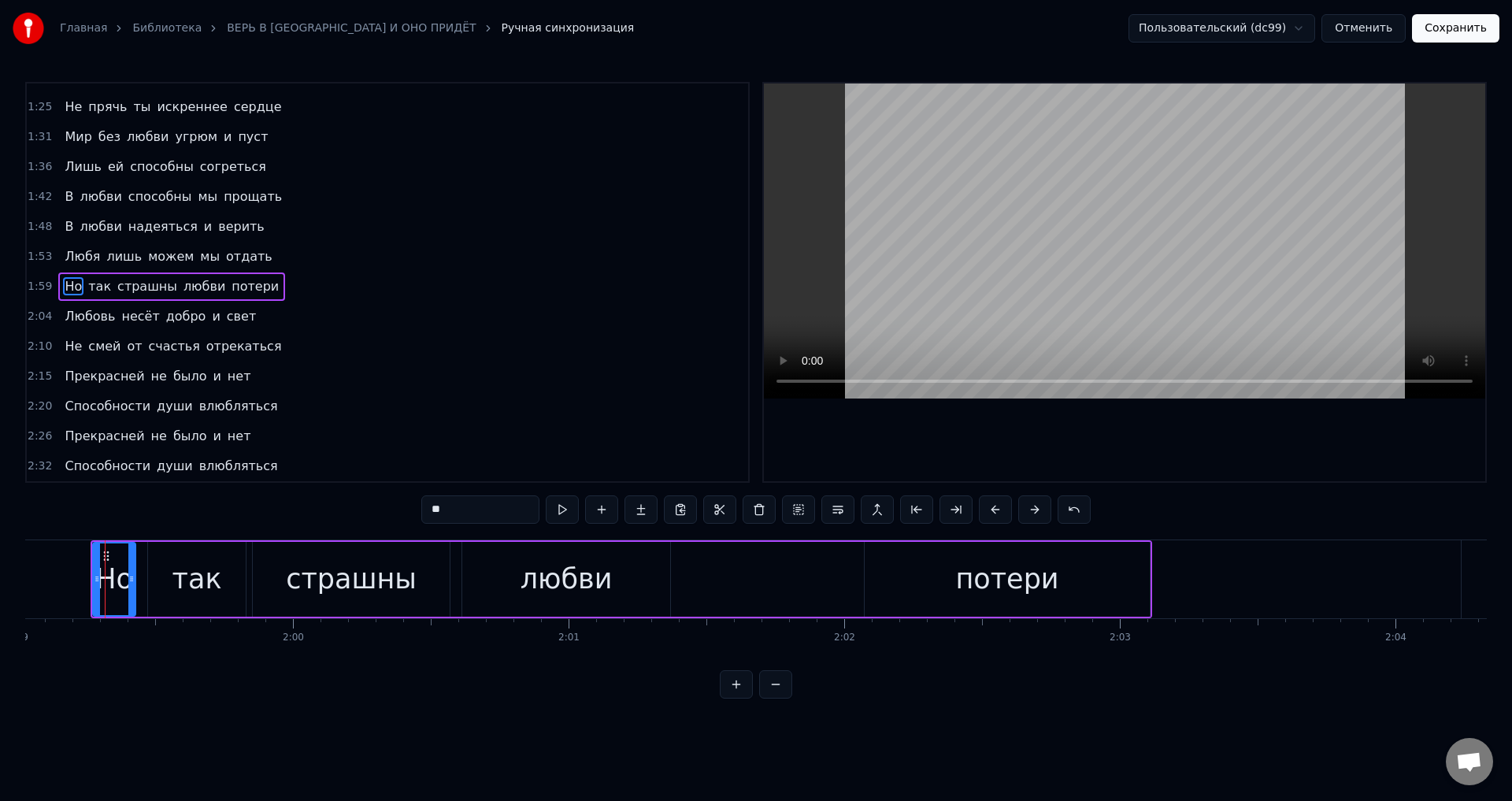
click at [71, 315] on span "Любовь" at bounding box center [90, 316] width 54 height 18
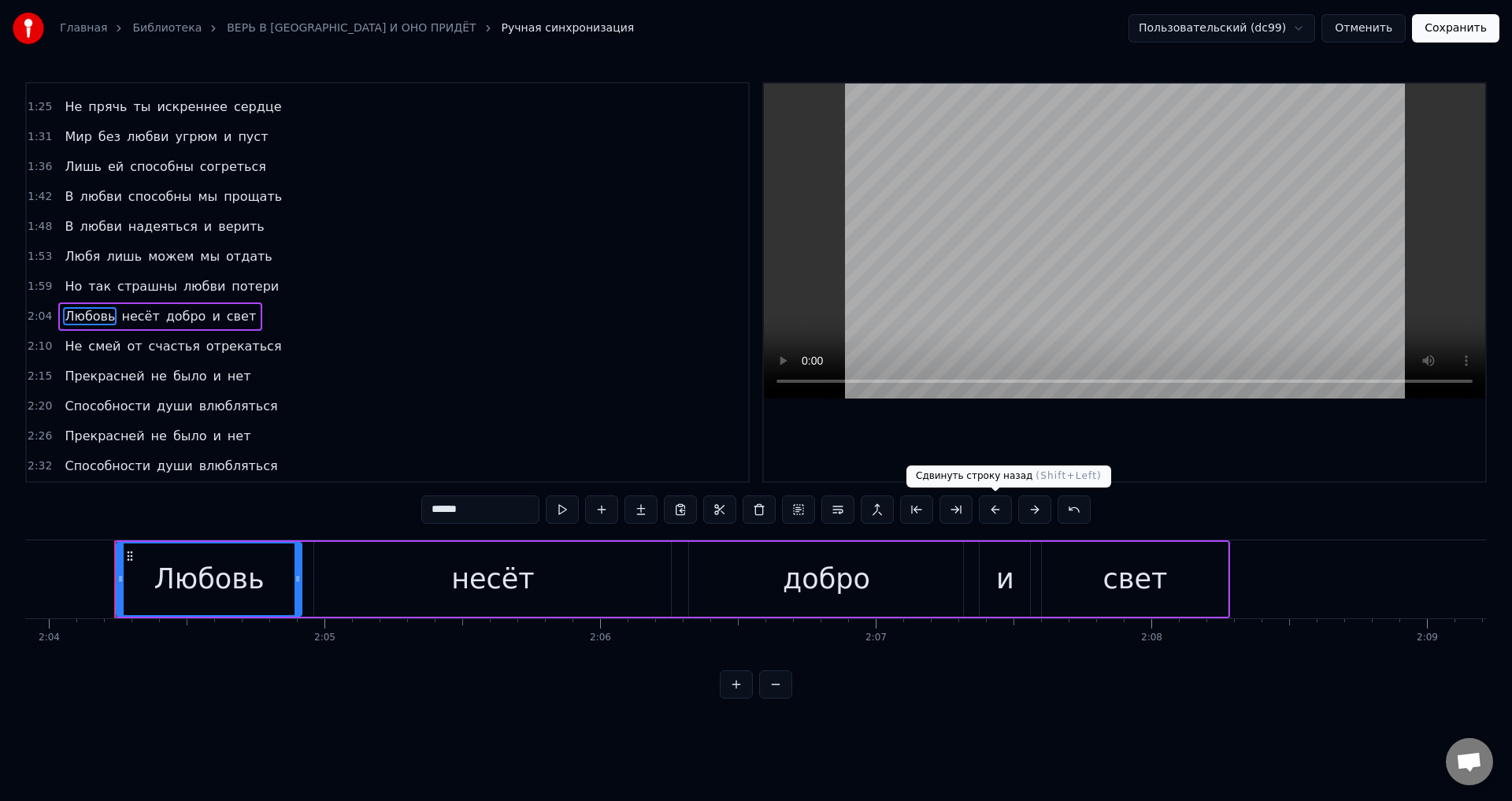
scroll to position [0, 34172]
click at [991, 511] on button at bounding box center [995, 509] width 33 height 28
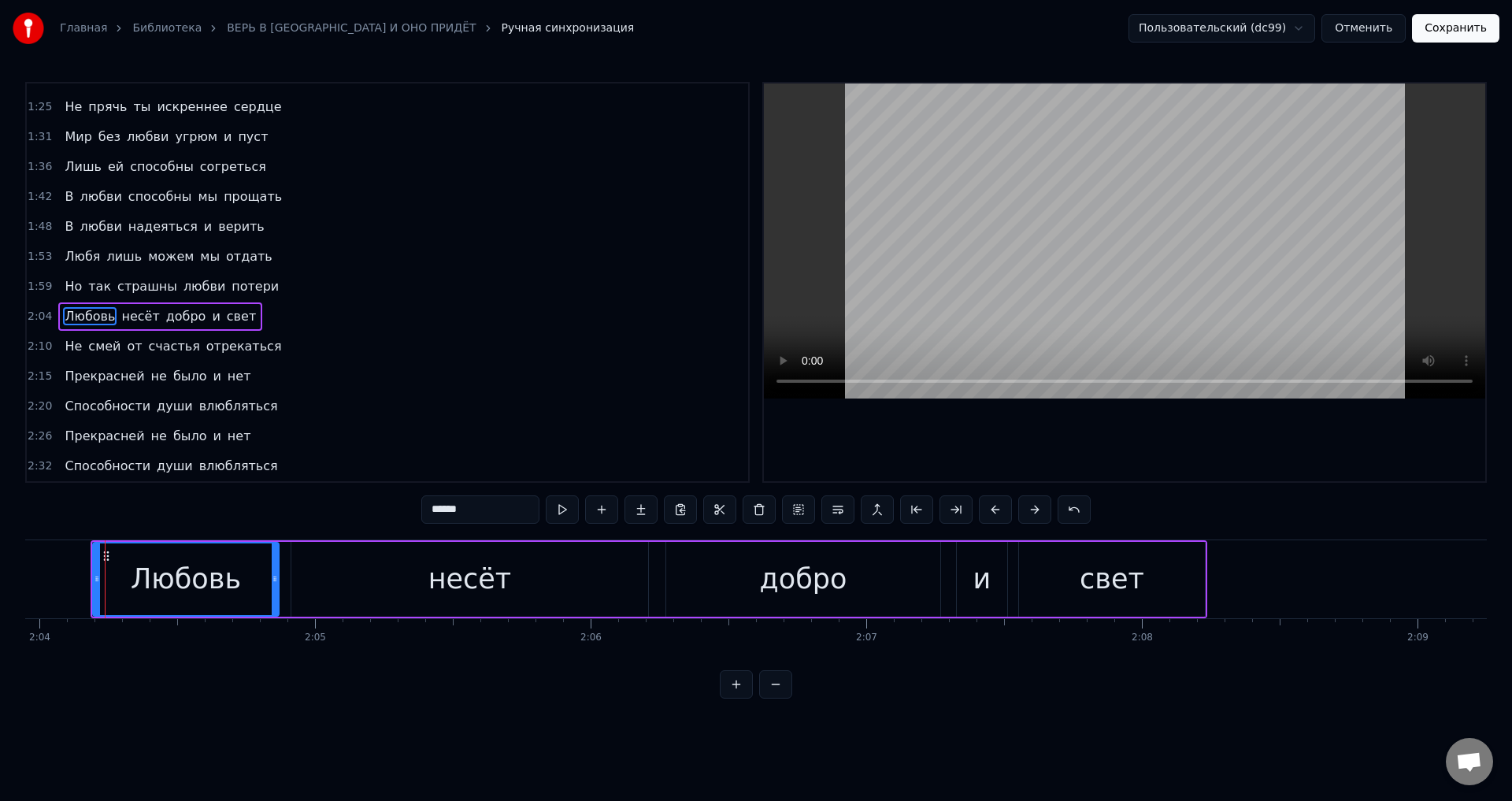
click at [71, 344] on span "Не" at bounding box center [73, 346] width 20 height 18
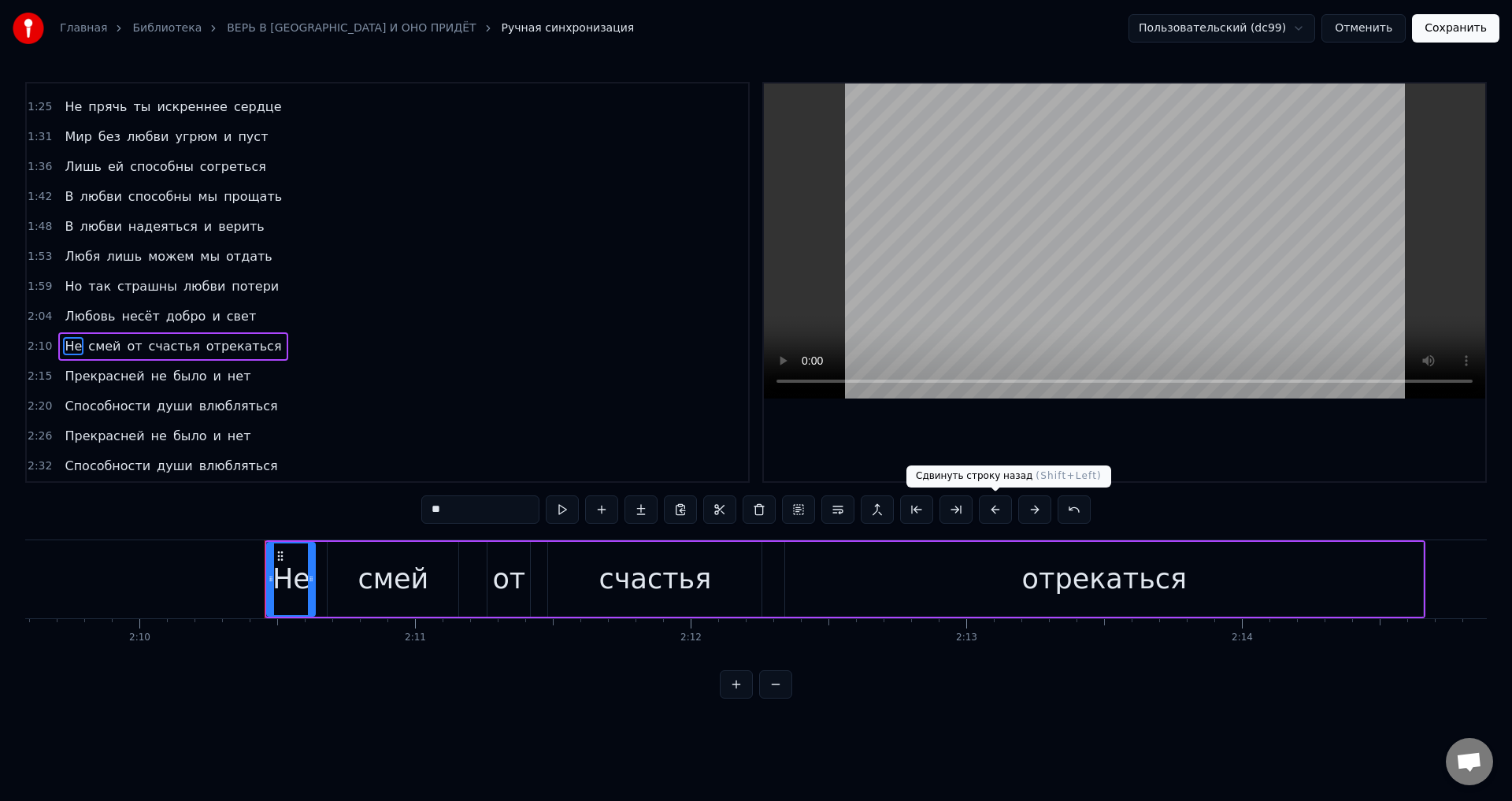
scroll to position [0, 35887]
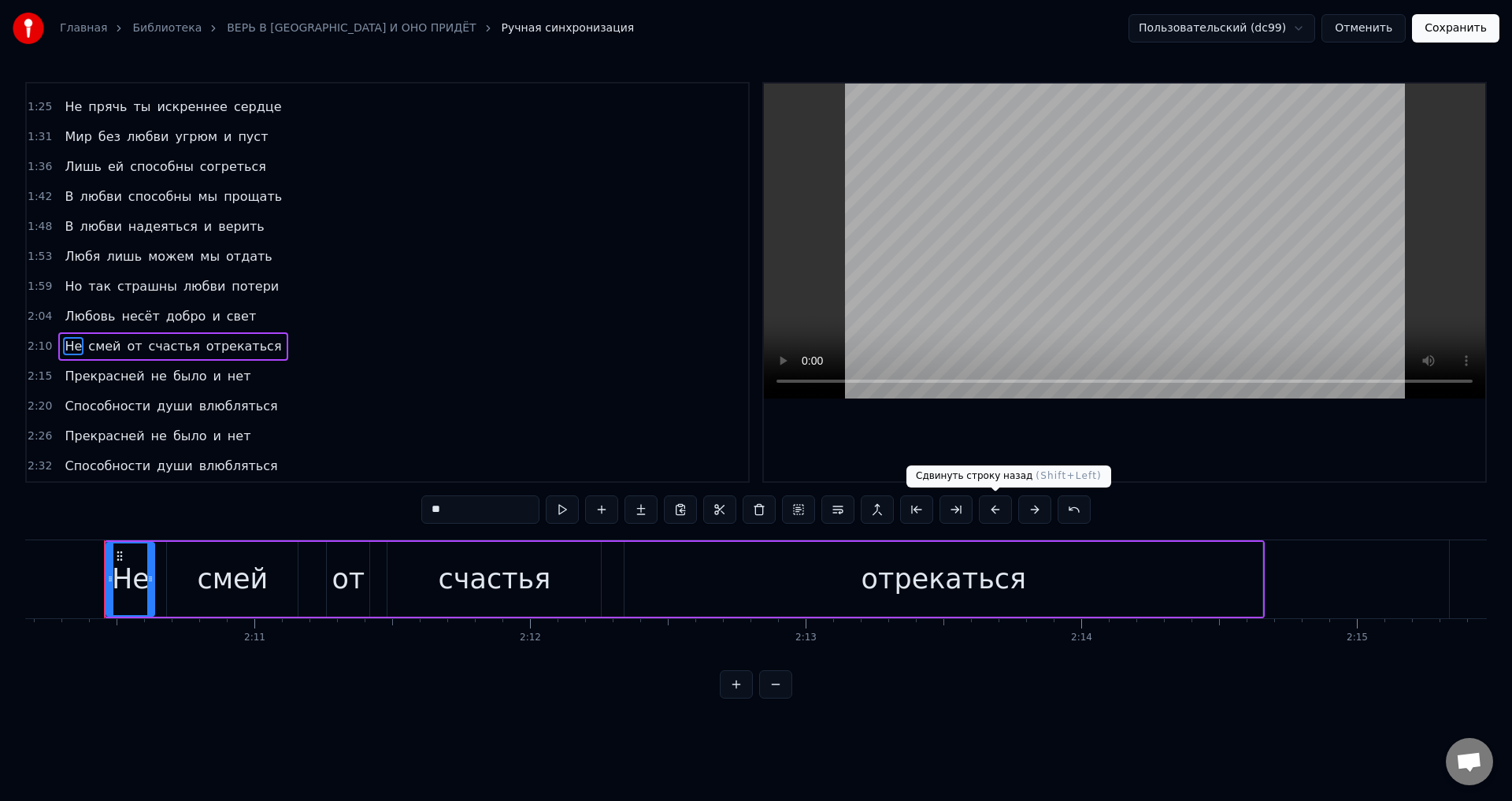
click at [999, 504] on button at bounding box center [995, 509] width 33 height 28
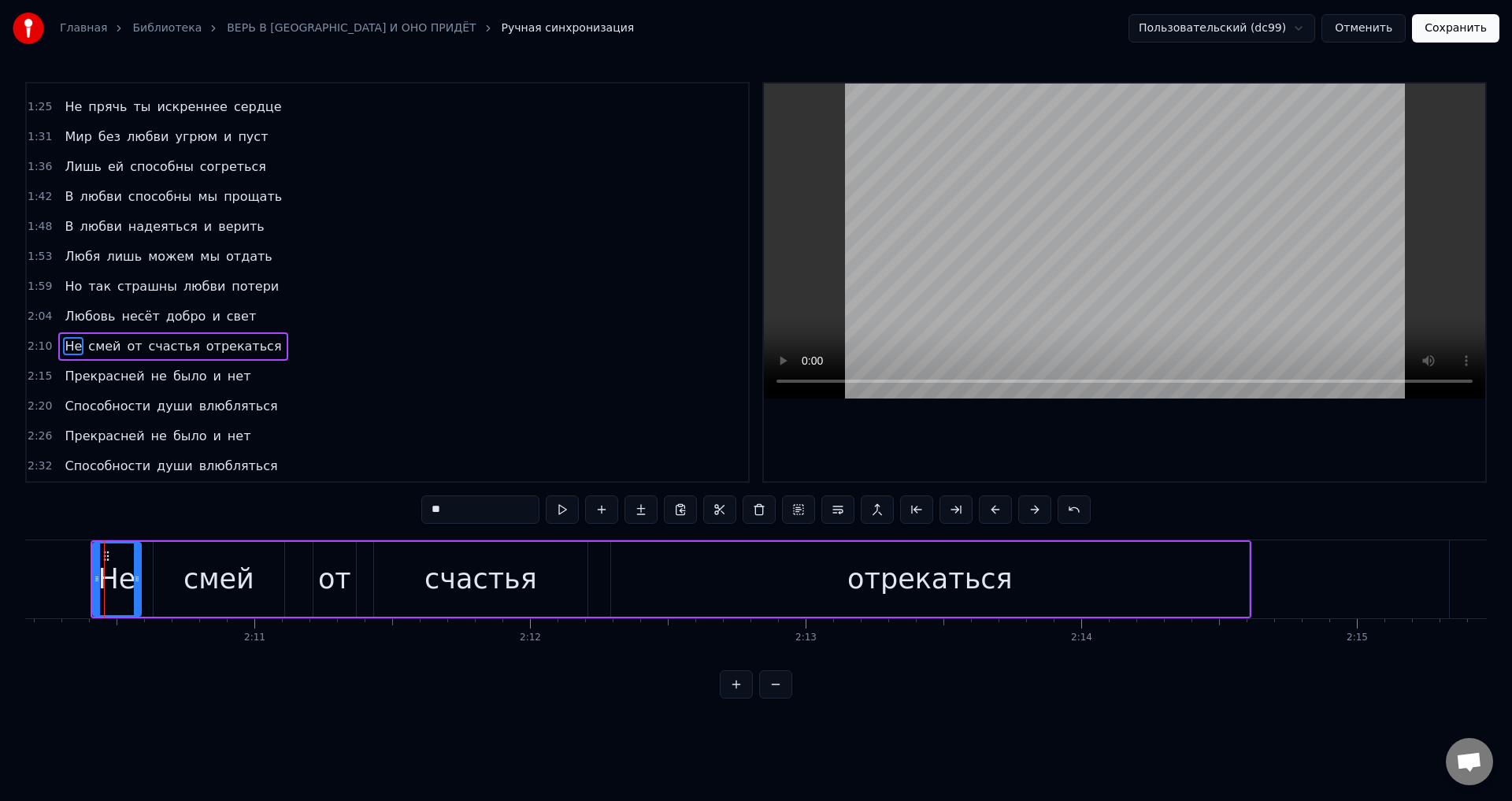
click at [93, 379] on span "Прекрасней" at bounding box center [105, 376] width 83 height 18
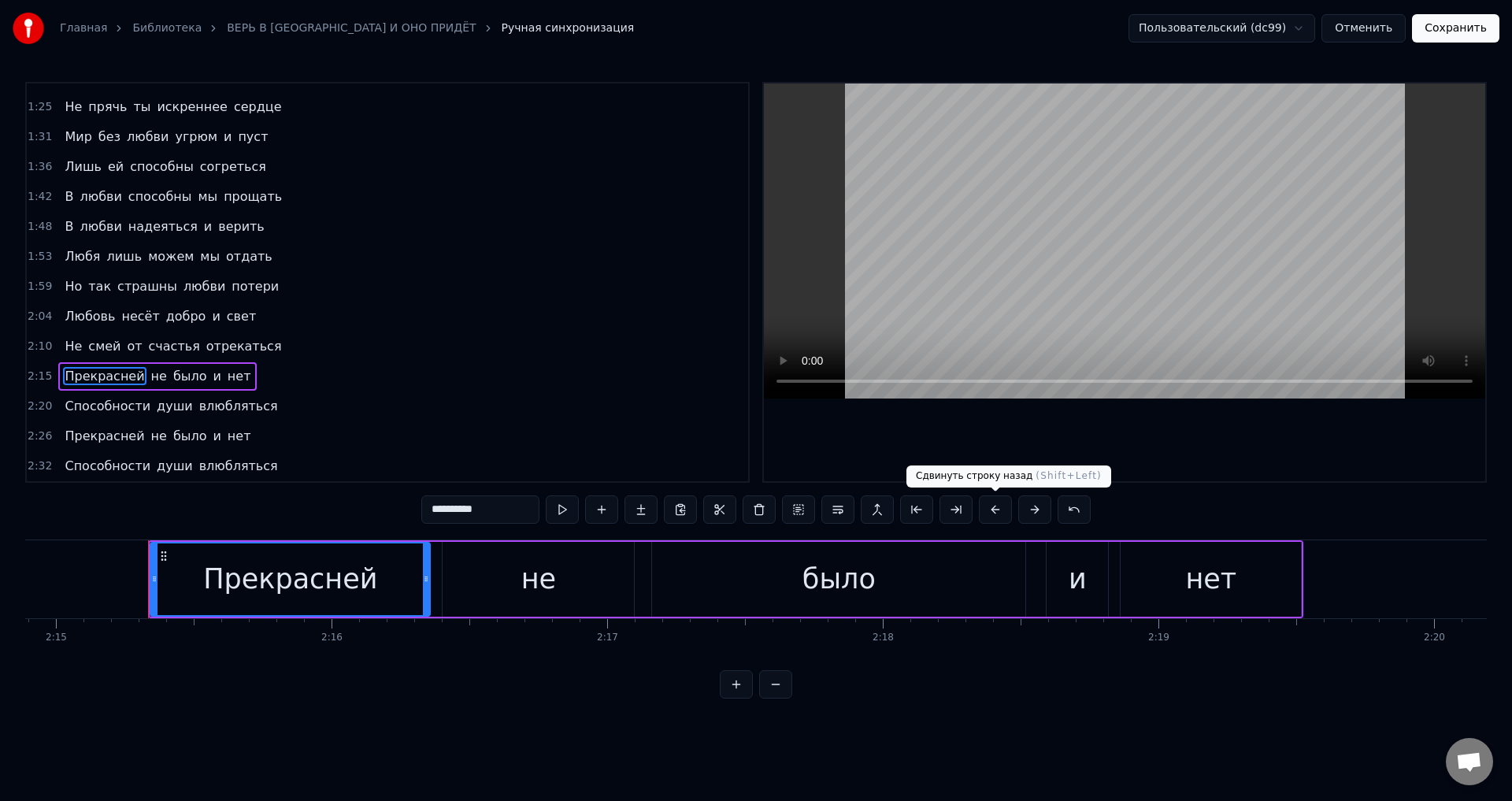
scroll to position [0, 37233]
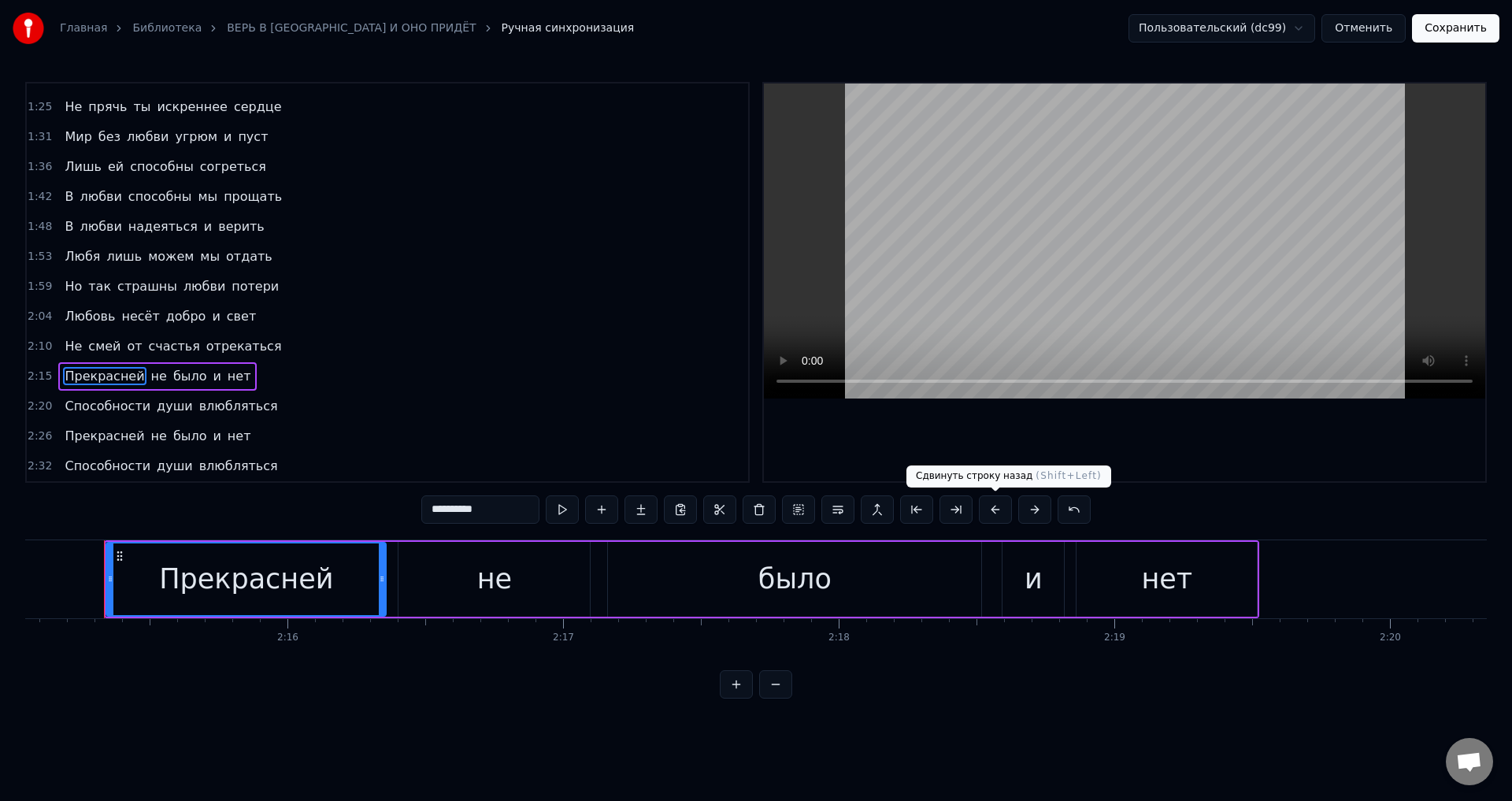
click at [997, 514] on button at bounding box center [995, 509] width 33 height 28
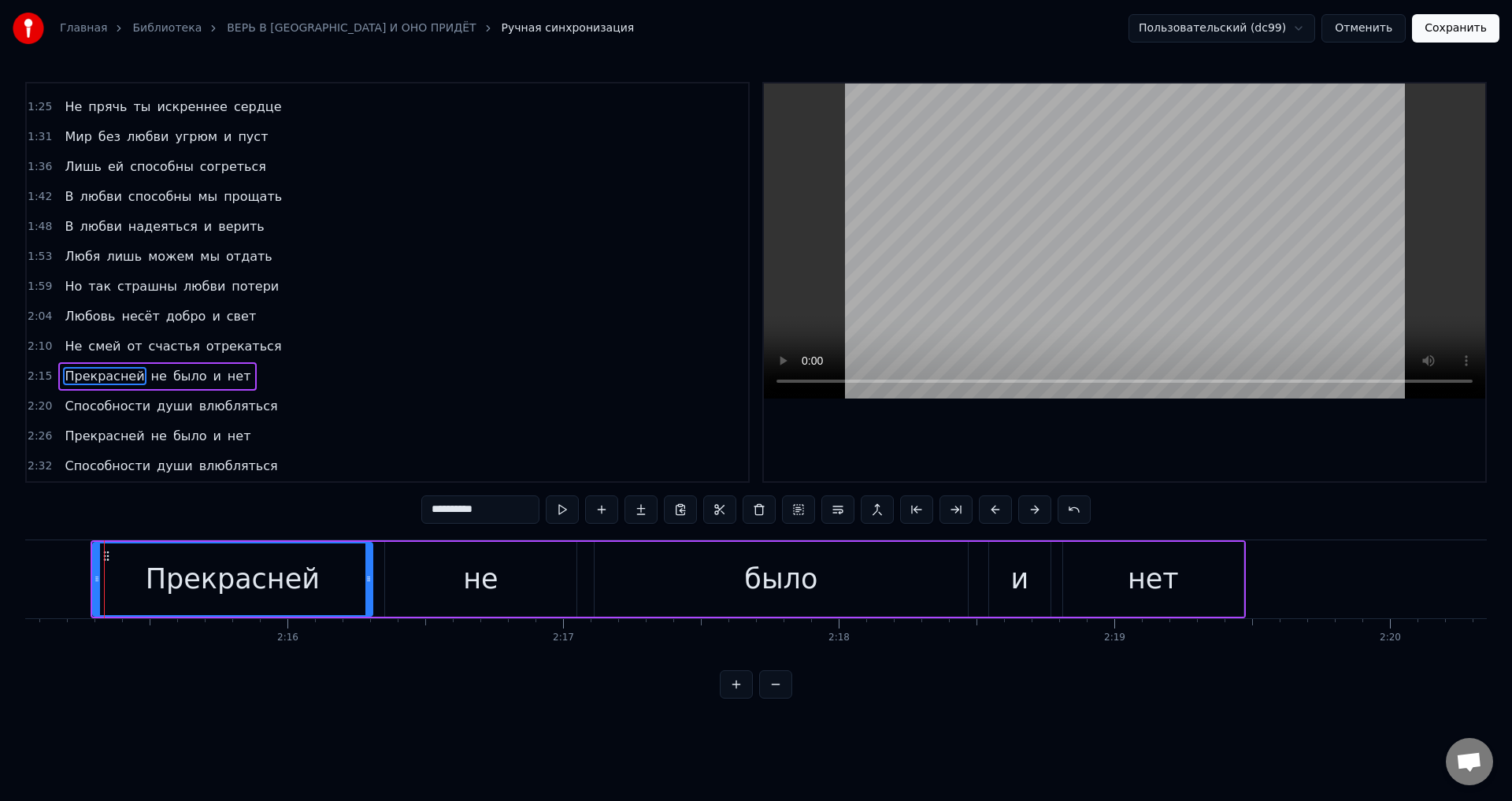
click at [102, 410] on span "Способности" at bounding box center [108, 406] width 89 height 18
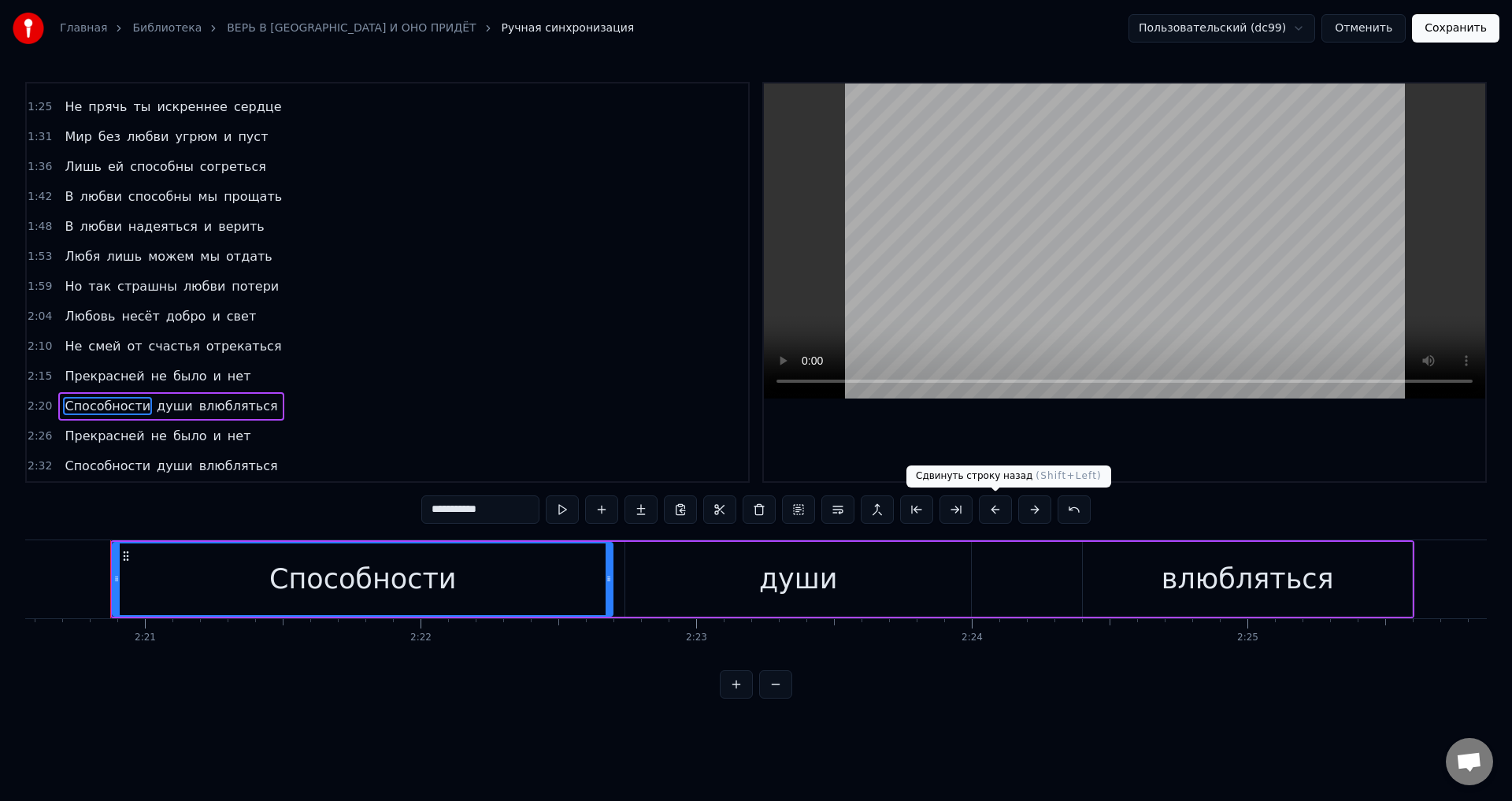
scroll to position [0, 38760]
click at [995, 513] on button at bounding box center [995, 509] width 33 height 28
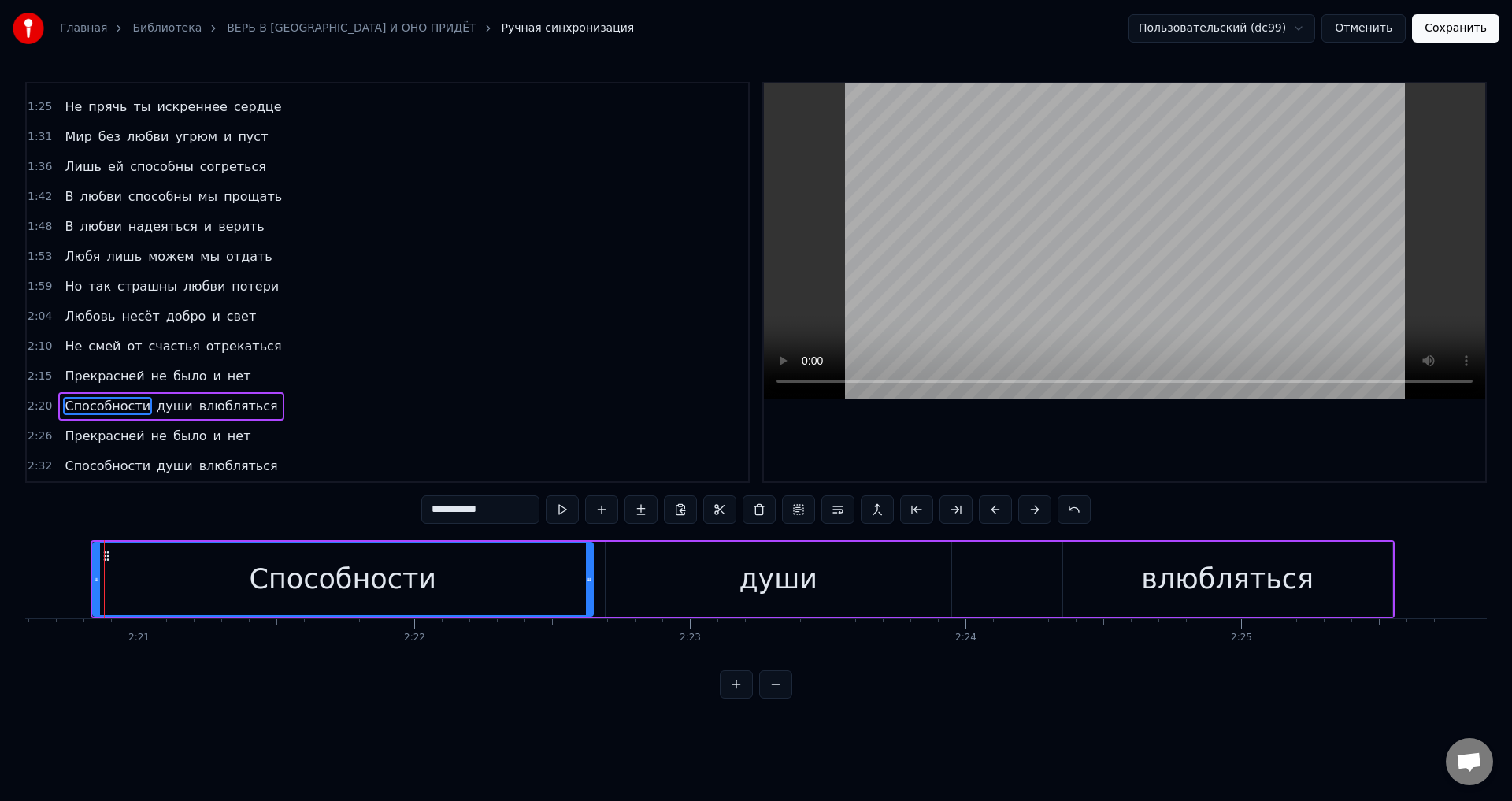
click at [77, 438] on span "Прекрасней" at bounding box center [105, 435] width 83 height 18
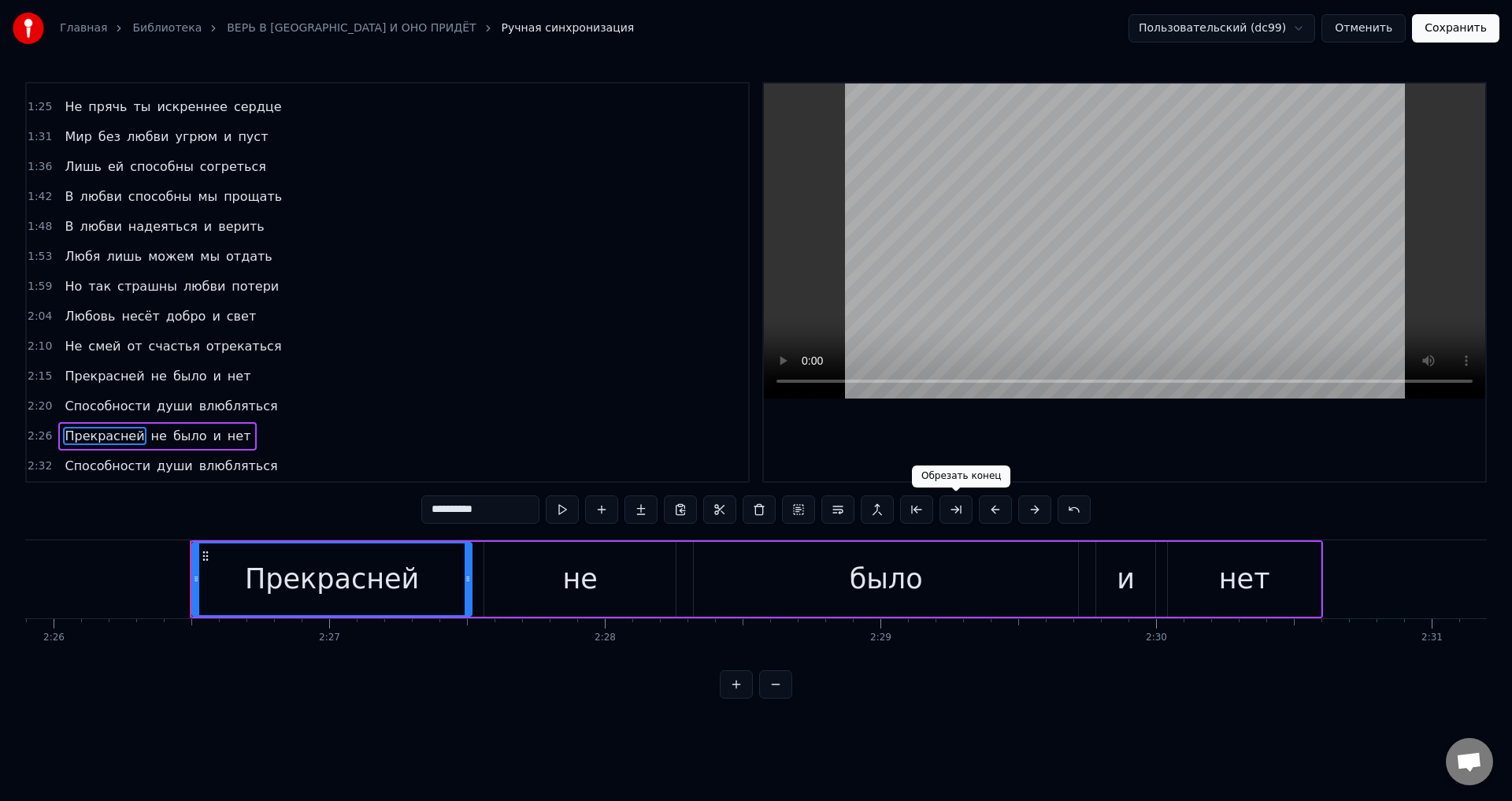
scroll to position [0, 40310]
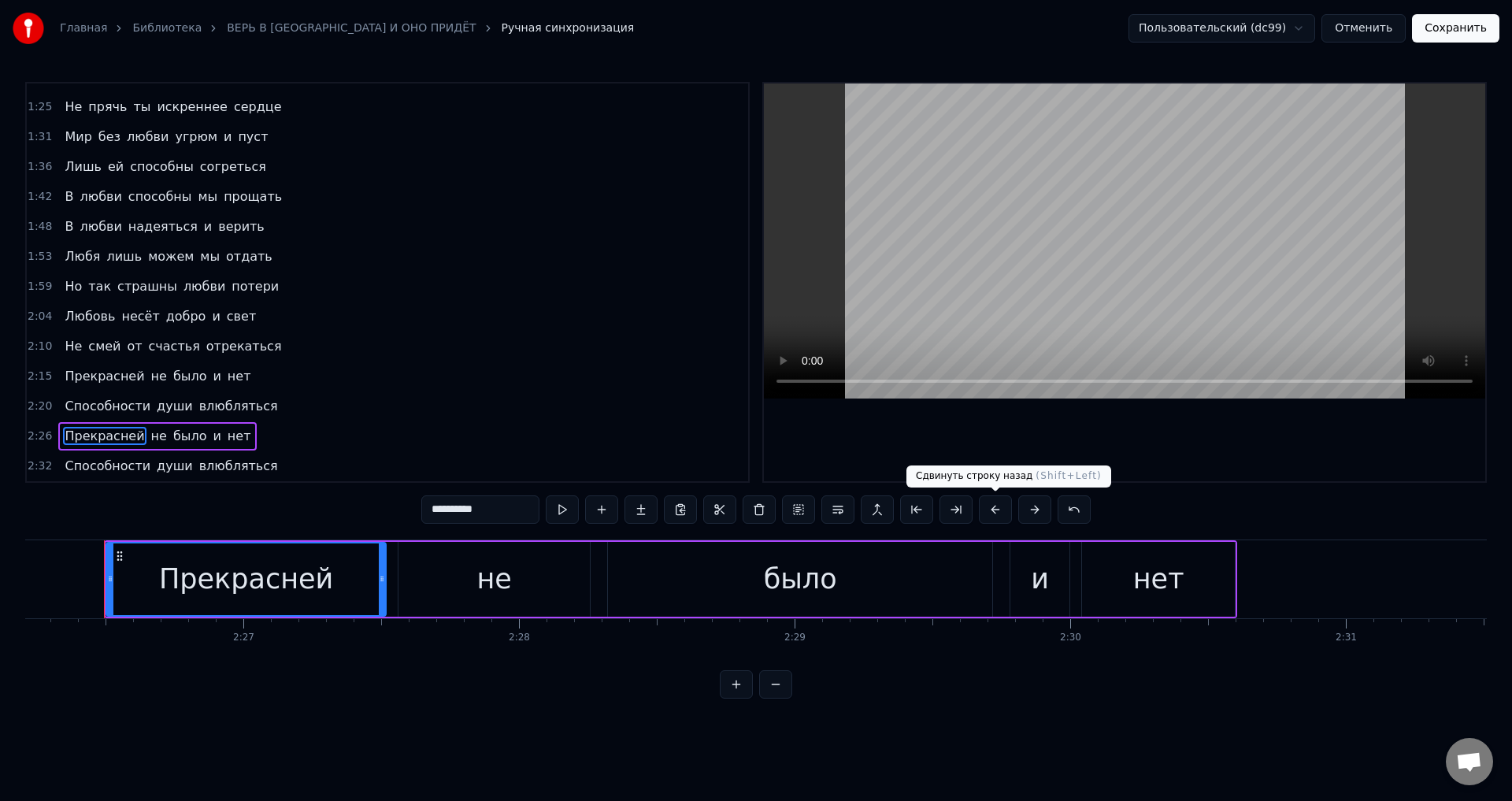
click at [994, 508] on button at bounding box center [995, 509] width 33 height 28
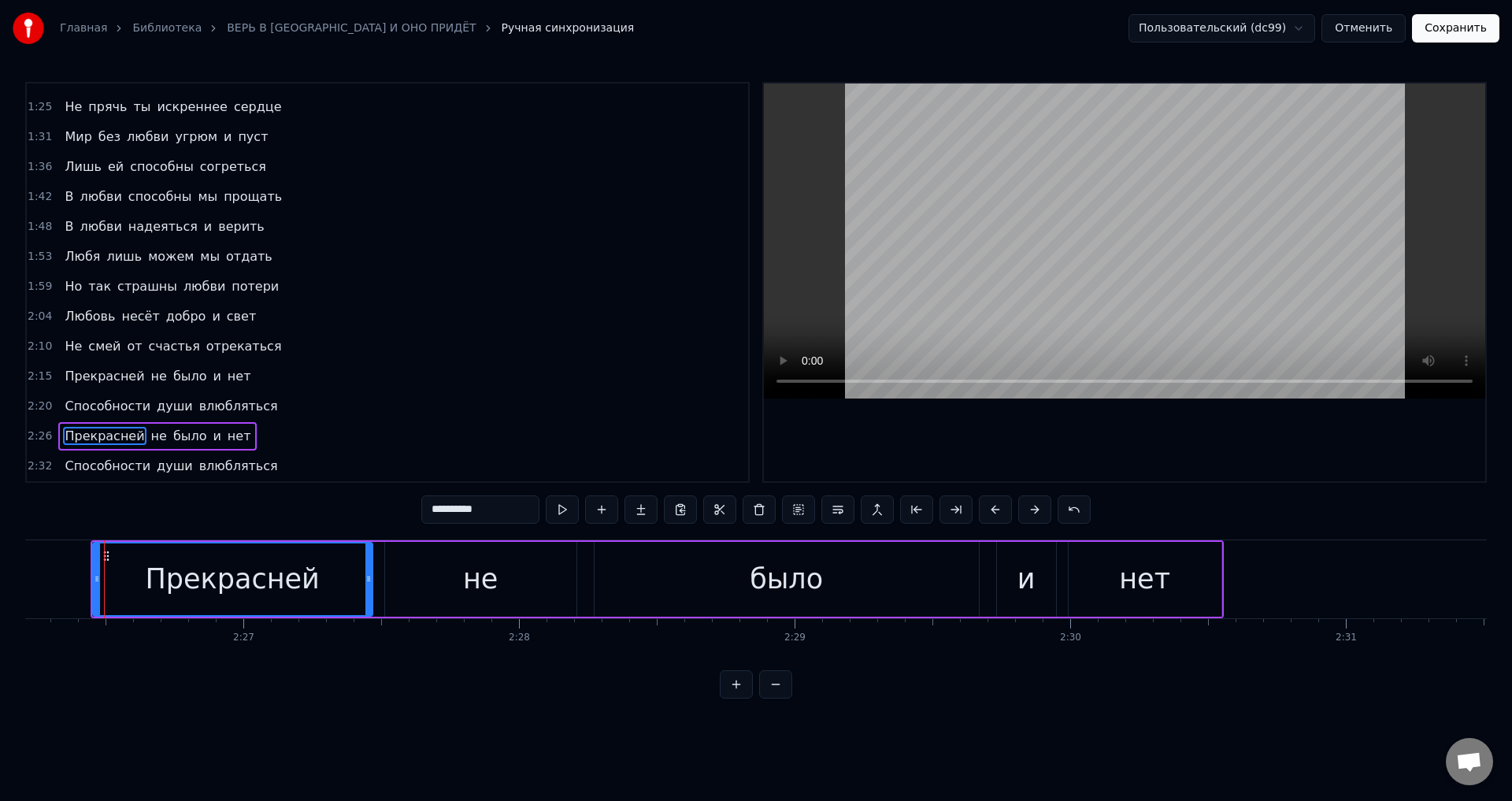
click at [86, 461] on span "Способности" at bounding box center [108, 465] width 89 height 18
type input "**********"
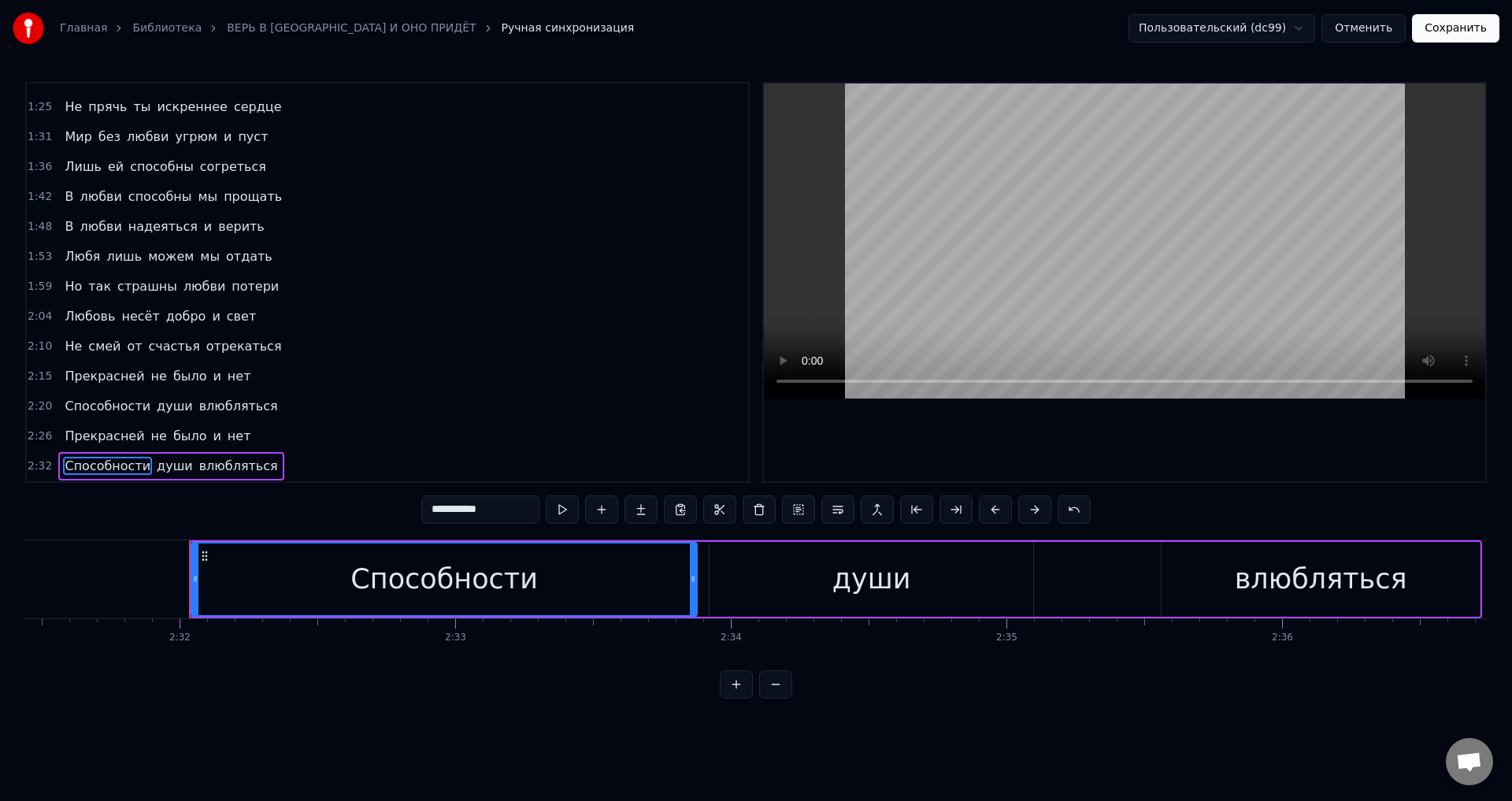
scroll to position [0, 41837]
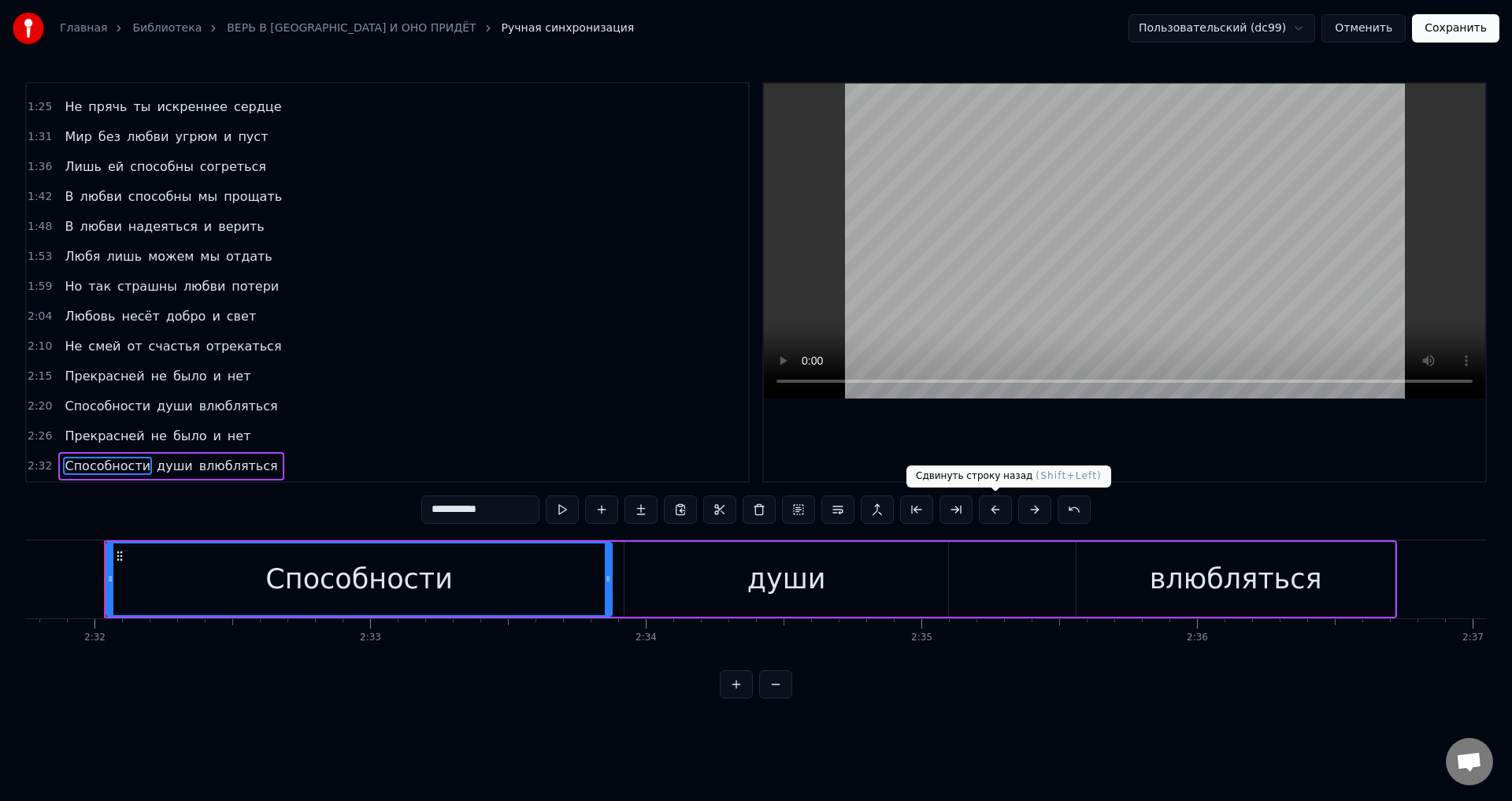
click at [999, 504] on button at bounding box center [995, 509] width 33 height 28
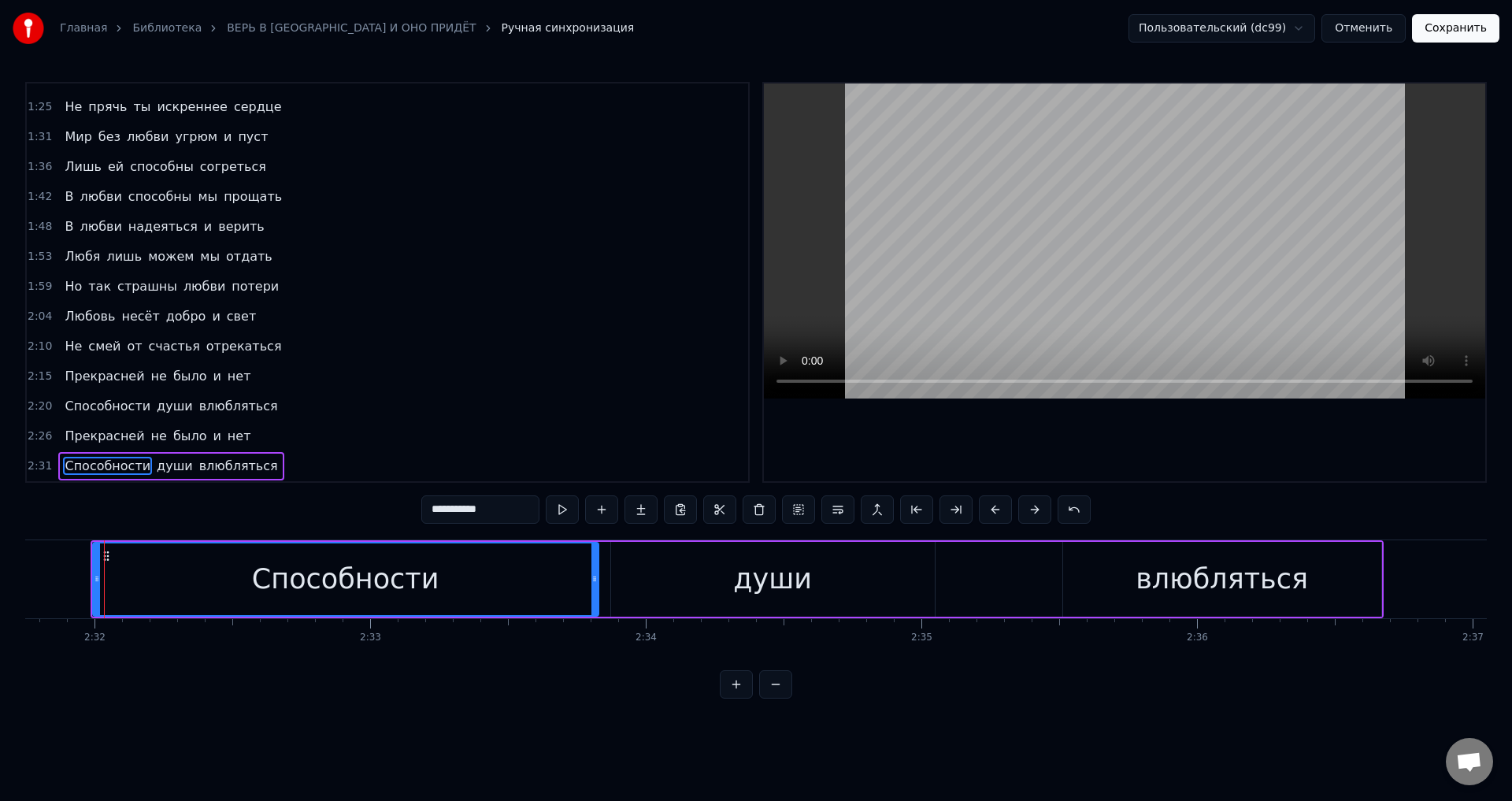
click at [1439, 36] on button "Сохранить" at bounding box center [1456, 28] width 88 height 28
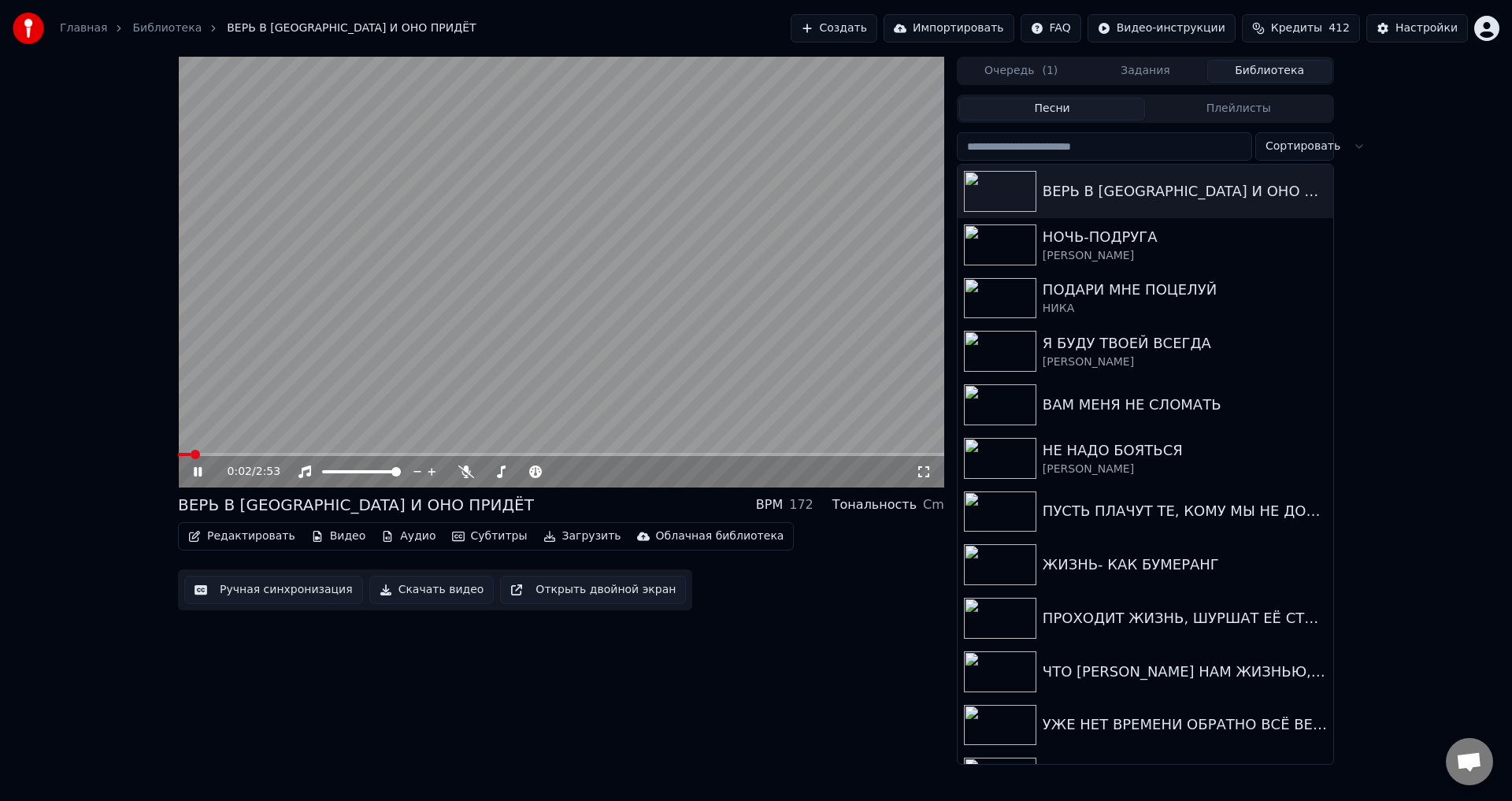
click at [923, 473] on icon at bounding box center [924, 472] width 15 height 13
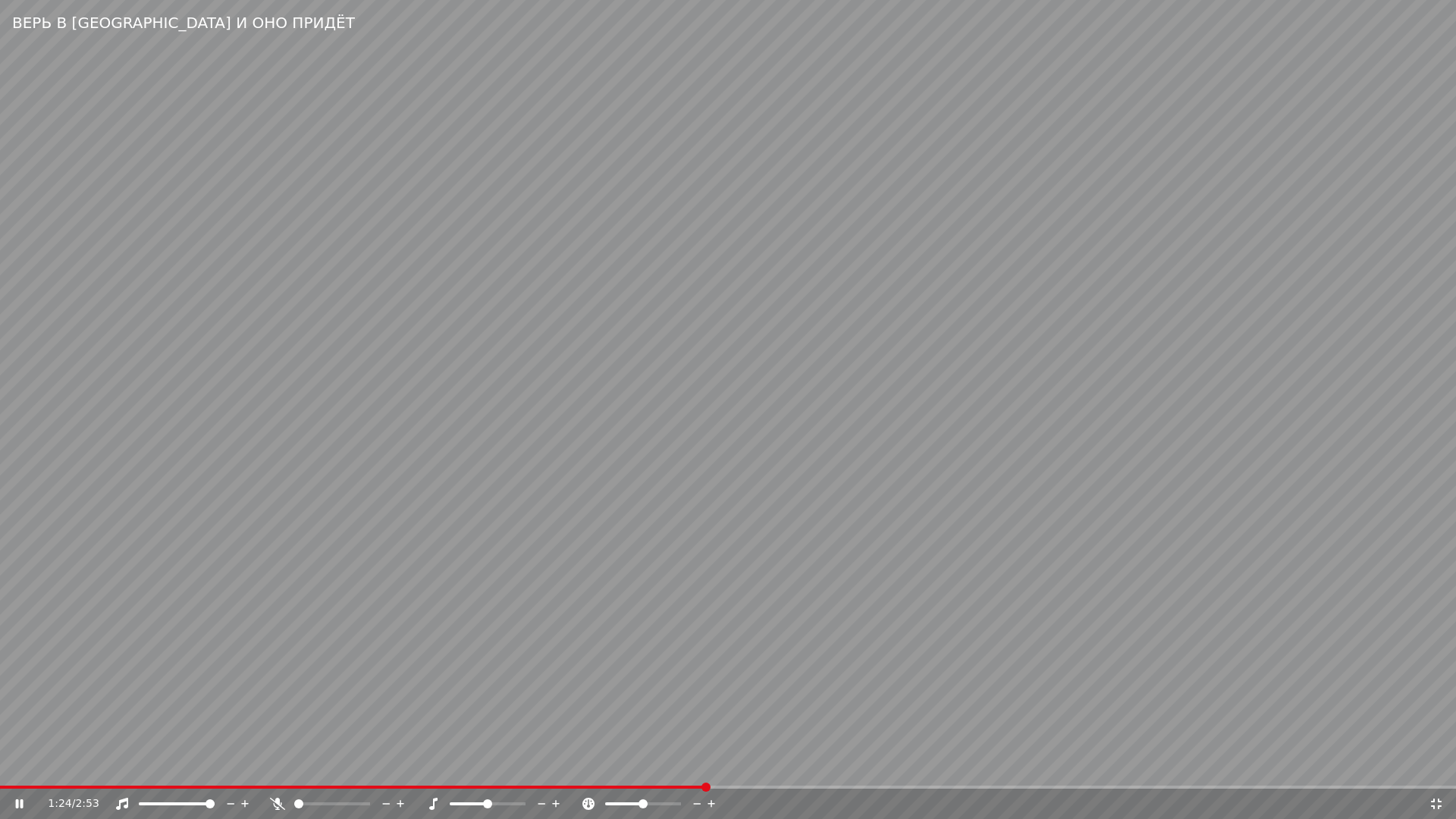
click at [706, 771] on span at bounding box center [353, 787] width 706 height 3
click at [880, 716] on video at bounding box center [728, 409] width 1456 height 819
click at [637, 491] on video at bounding box center [728, 409] width 1456 height 819
click at [1439, 771] on icon at bounding box center [1437, 804] width 11 height 11
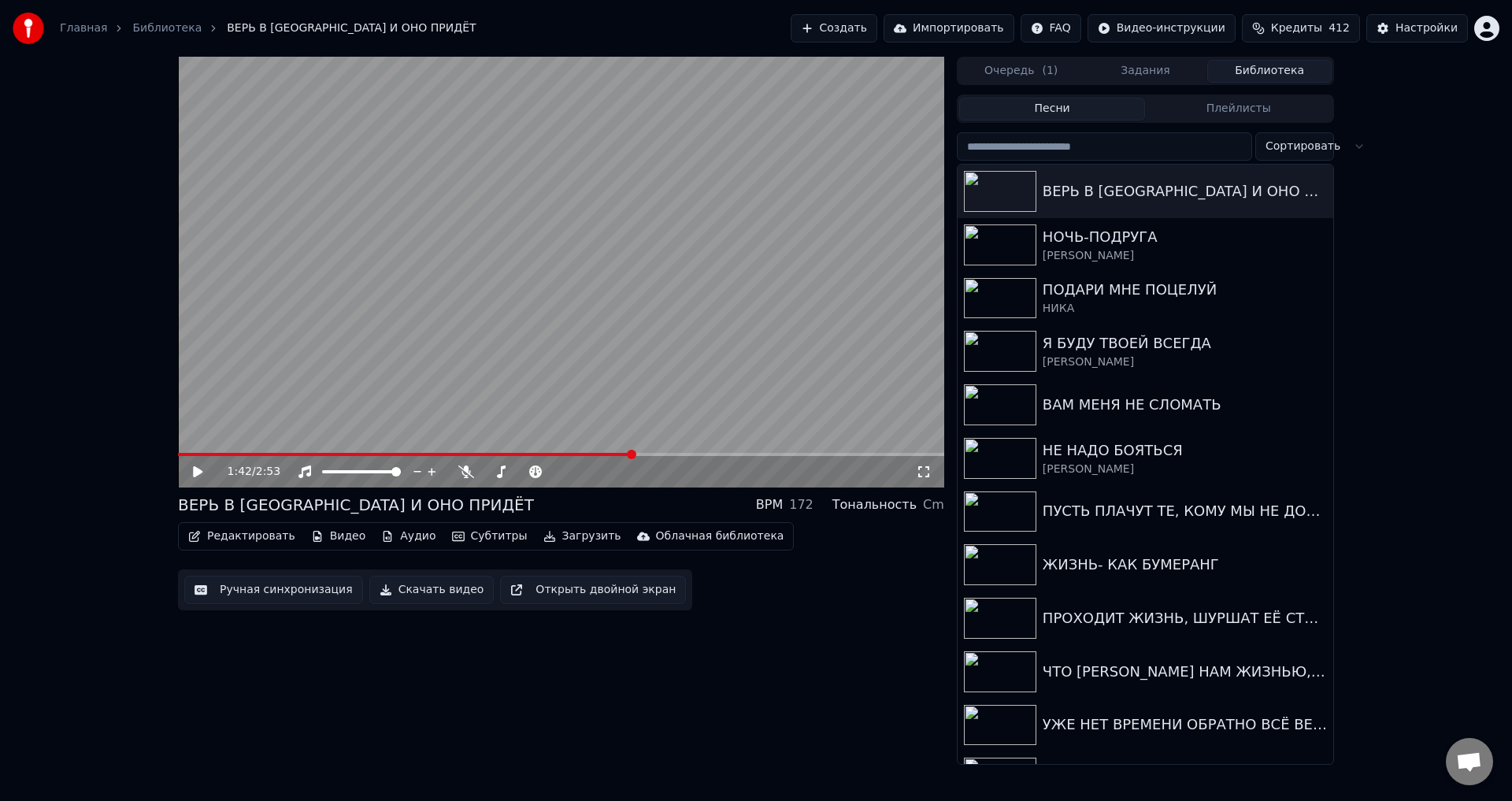
click at [269, 591] on button "Ручная синхронизация" at bounding box center [274, 590] width 179 height 28
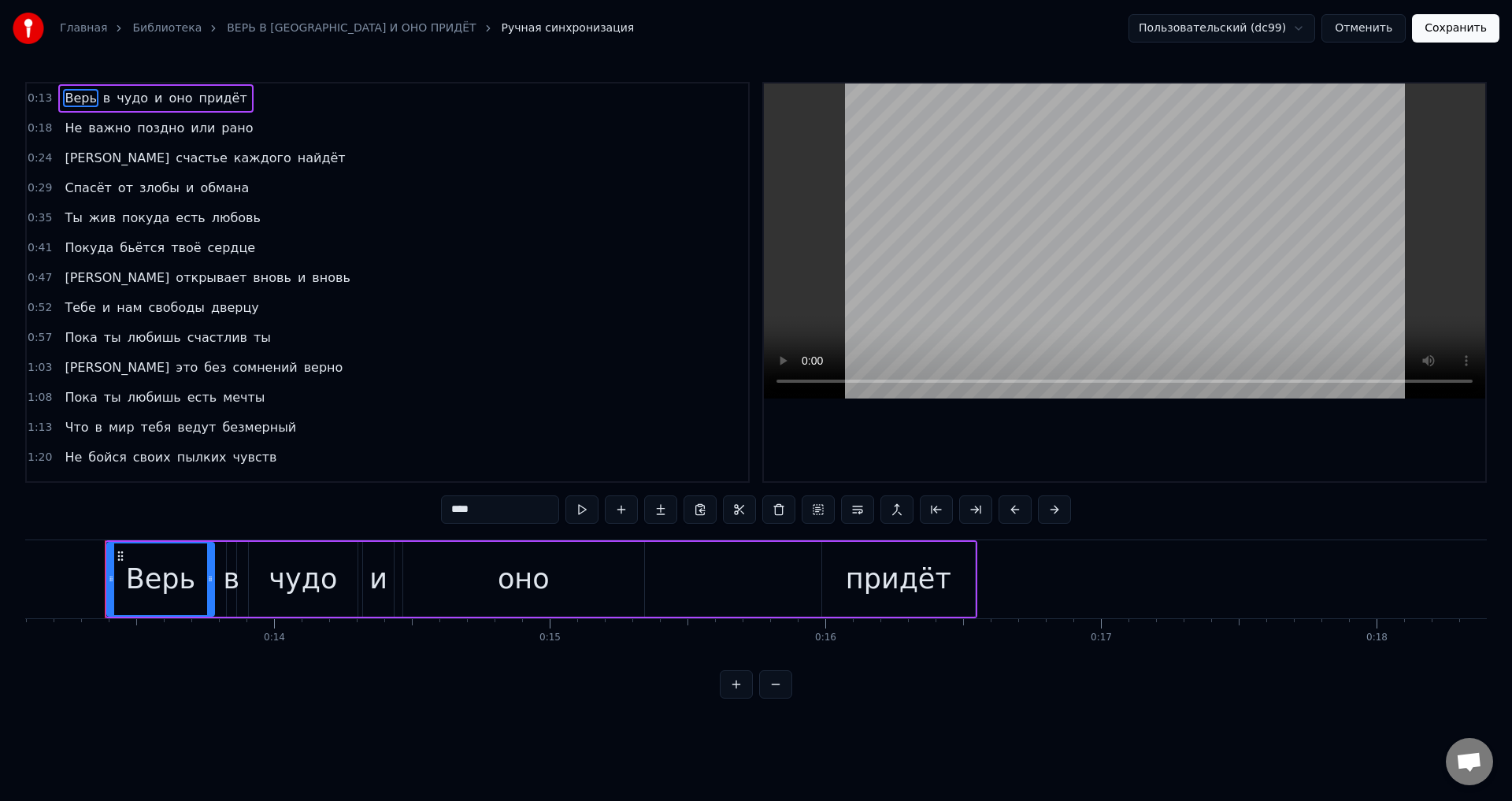
scroll to position [79, 0]
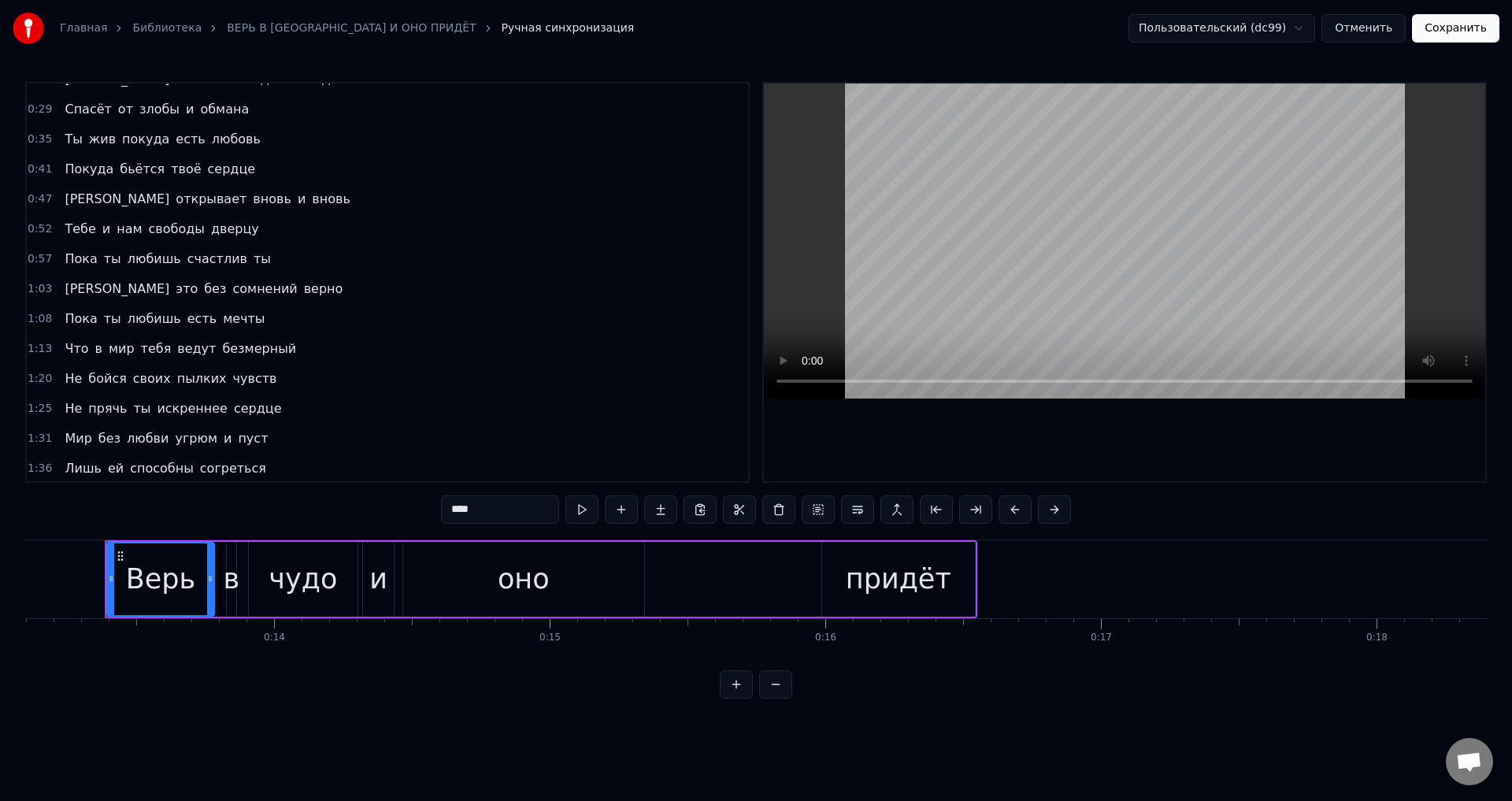
click at [67, 439] on span "Мир" at bounding box center [78, 438] width 30 height 18
type input "***"
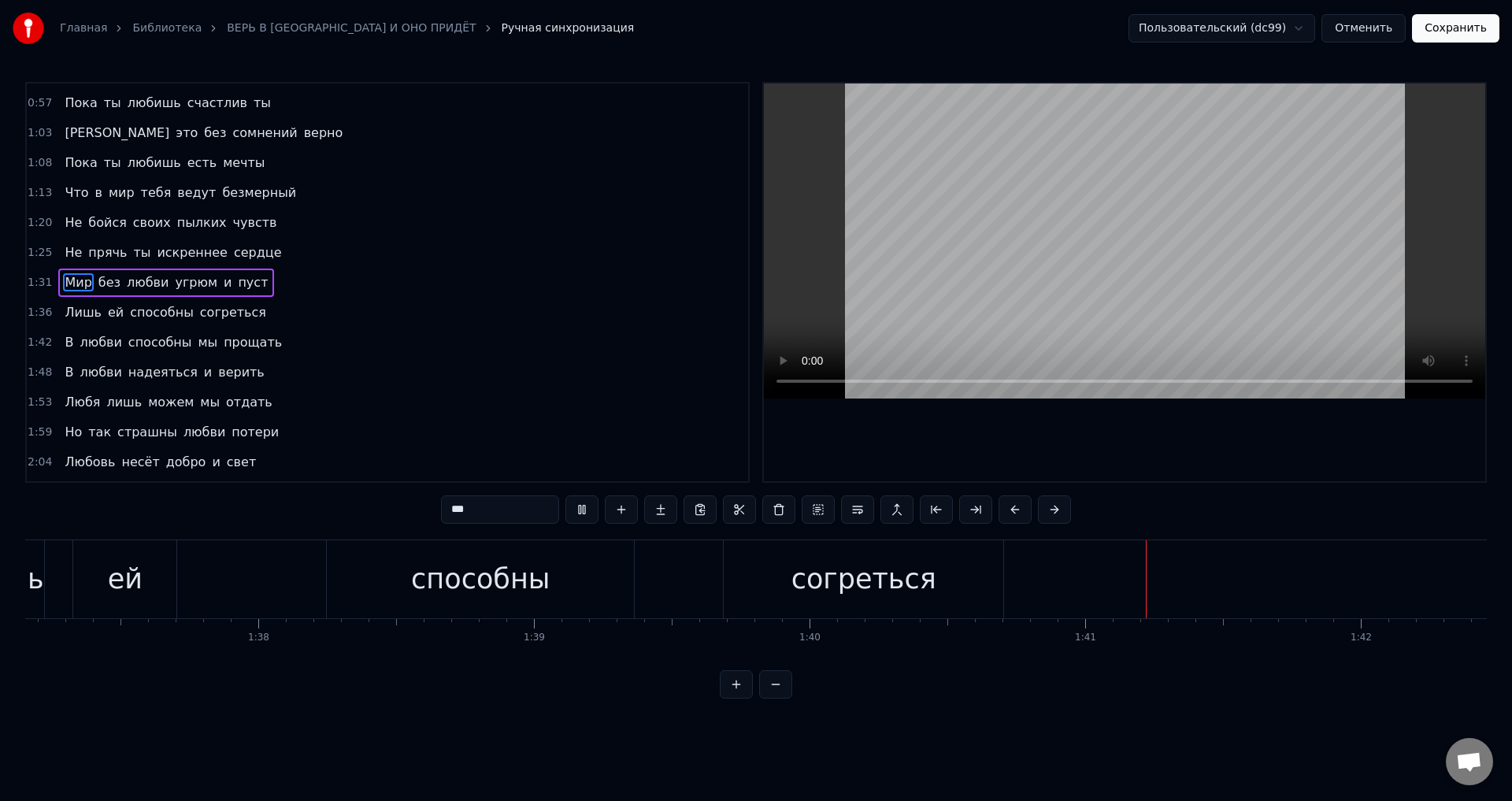
scroll to position [0, 27417]
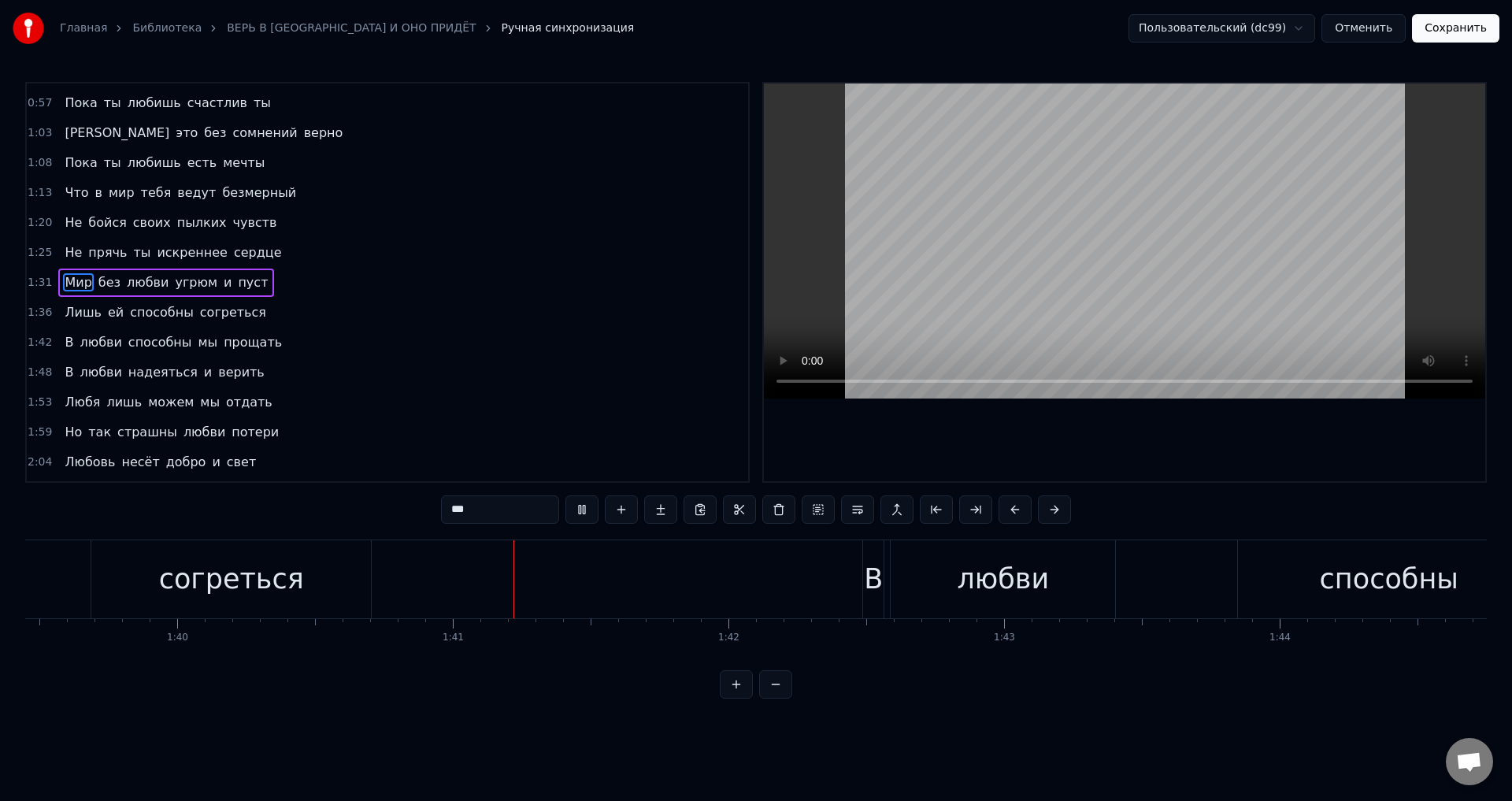
click at [1359, 32] on button "Отменить" at bounding box center [1364, 28] width 84 height 28
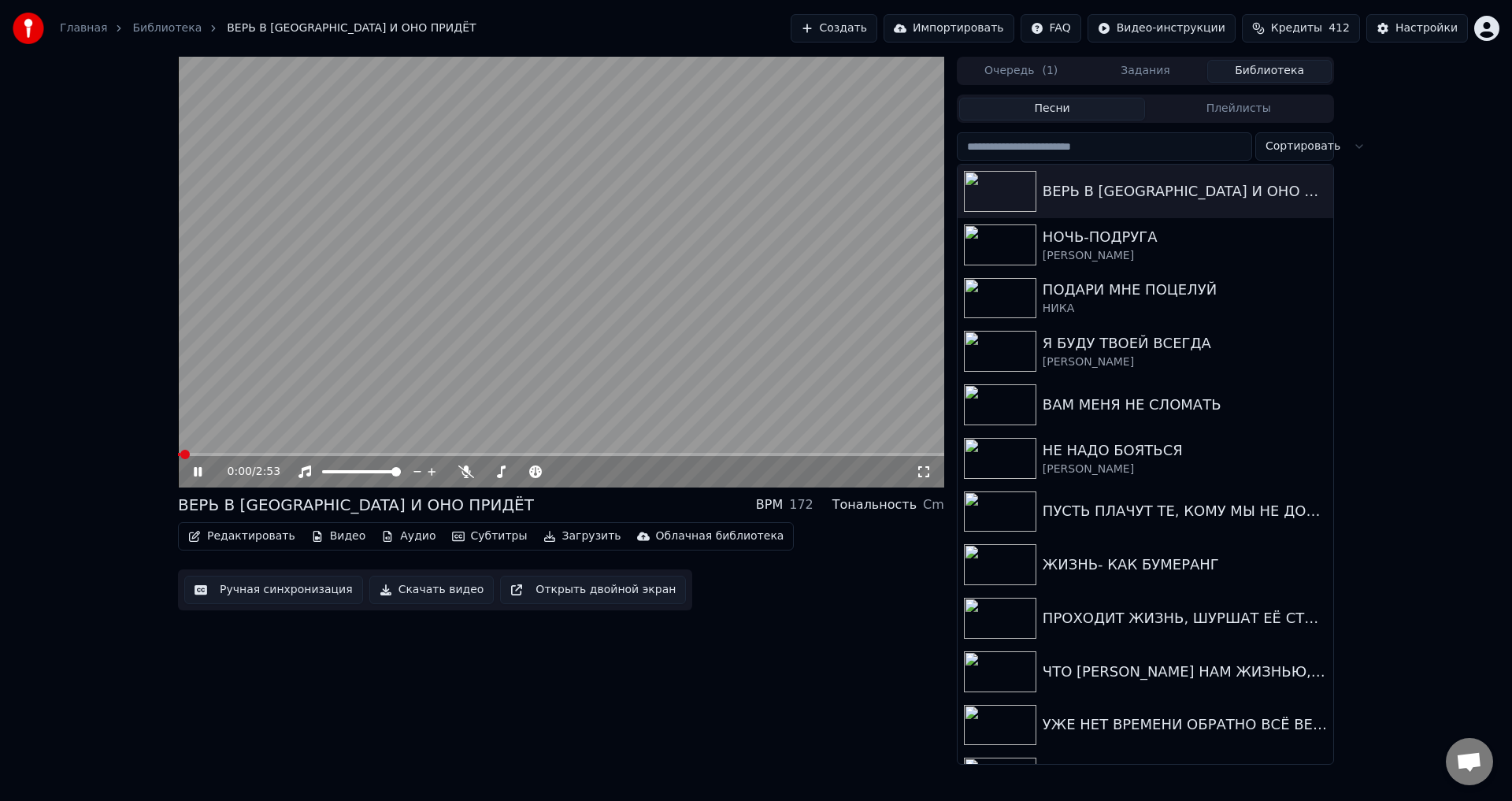
click at [422, 451] on video at bounding box center [561, 272] width 766 height 431
click at [423, 452] on video at bounding box center [561, 272] width 766 height 431
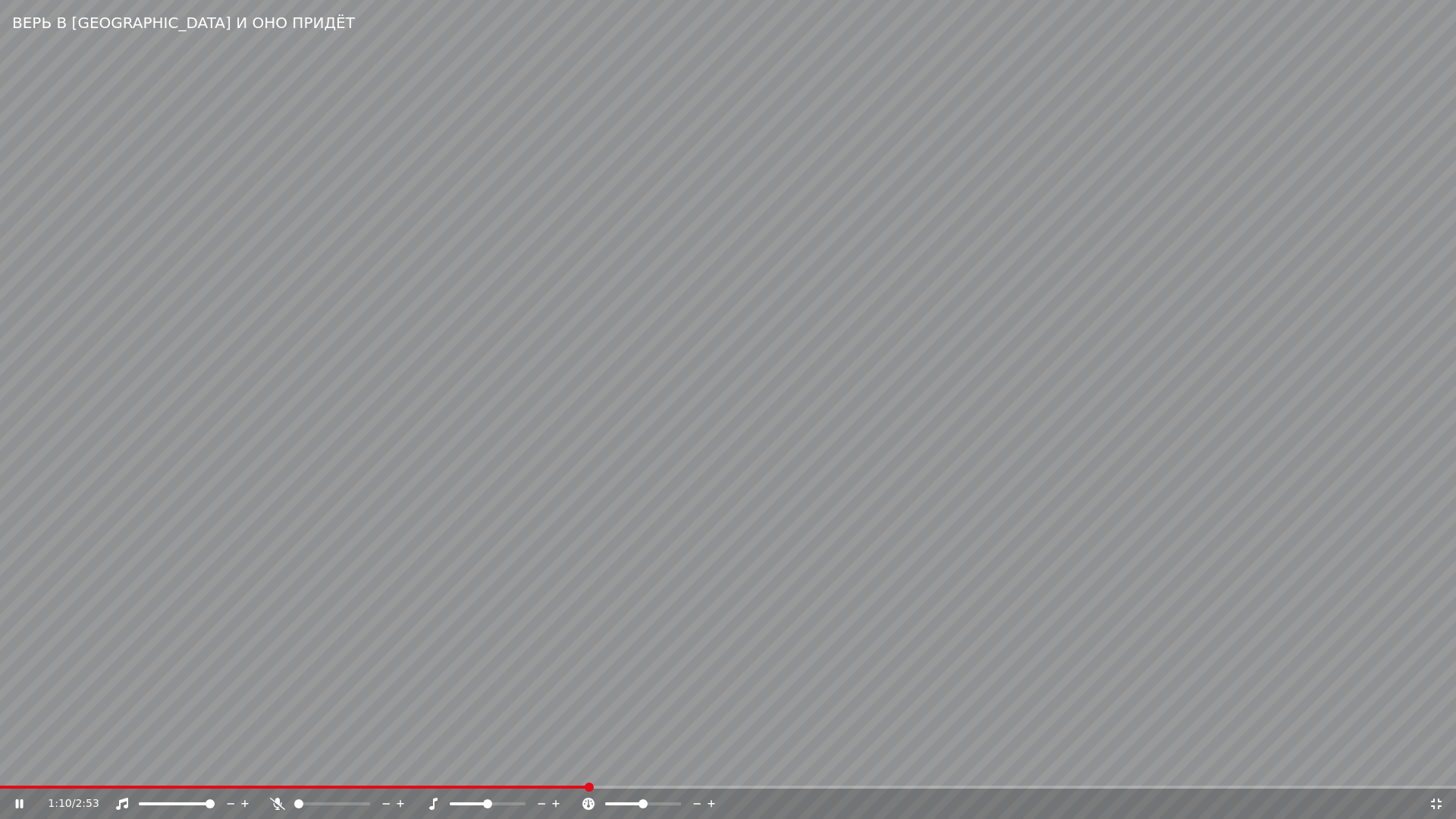
click at [586, 771] on span at bounding box center [728, 787] width 1456 height 3
click at [735, 771] on span at bounding box center [728, 787] width 1456 height 3
click at [790, 771] on span at bounding box center [728, 787] width 1456 height 3
click at [1436, 771] on icon at bounding box center [1436, 804] width 15 height 13
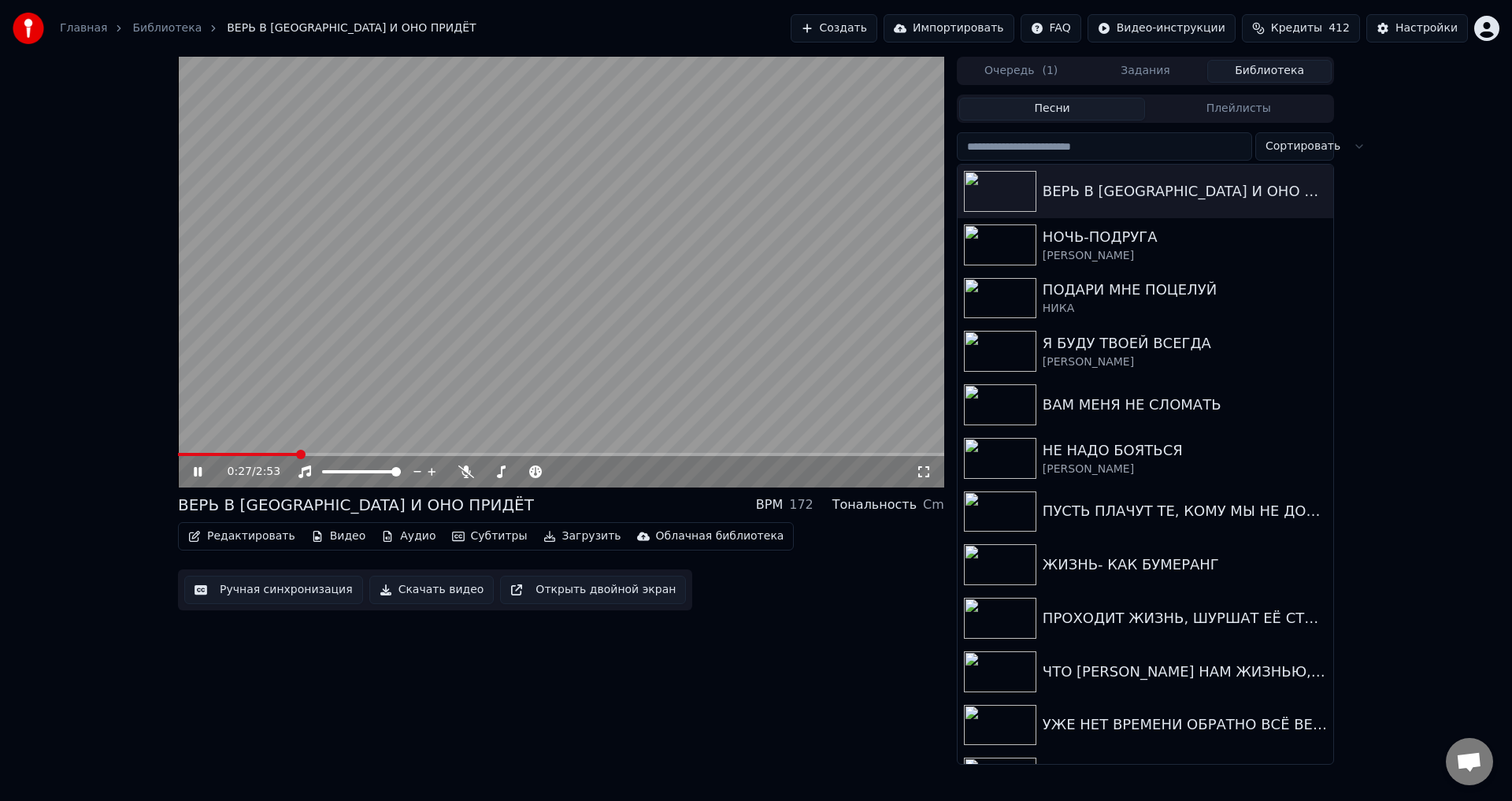
click at [297, 455] on span at bounding box center [237, 454] width 119 height 3
click at [240, 453] on span at bounding box center [209, 454] width 63 height 3
drag, startPoint x: 841, startPoint y: 435, endPoint x: 902, endPoint y: 452, distance: 63.3
click at [842, 435] on video at bounding box center [561, 272] width 766 height 431
click at [921, 469] on icon at bounding box center [924, 472] width 15 height 13
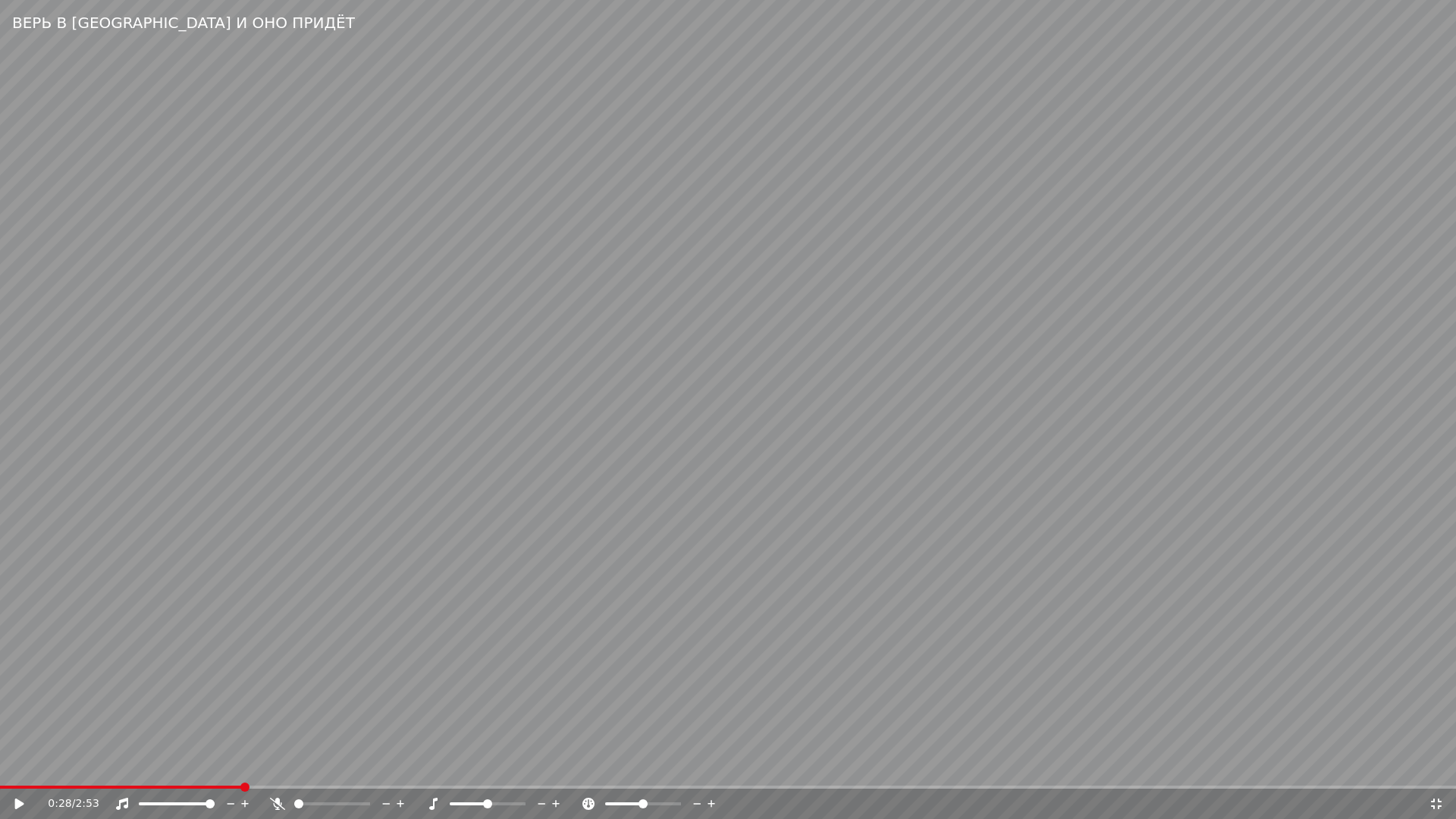
click at [836, 445] on video at bounding box center [728, 409] width 1456 height 819
click at [156, 733] on video at bounding box center [728, 409] width 1456 height 819
click at [446, 771] on span at bounding box center [223, 787] width 446 height 3
click at [681, 745] on video at bounding box center [728, 409] width 1456 height 819
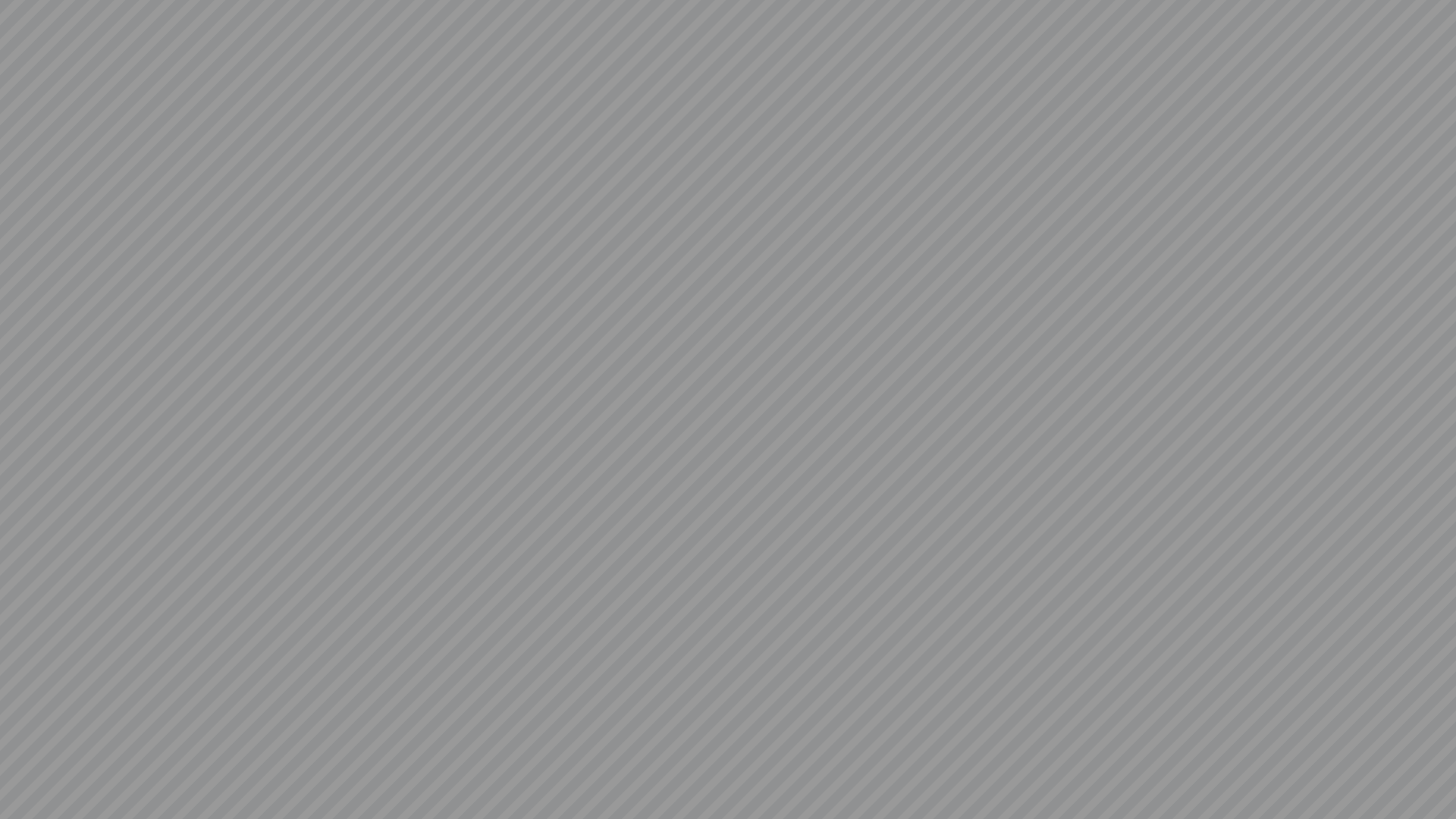
click at [681, 742] on video at bounding box center [728, 409] width 1456 height 819
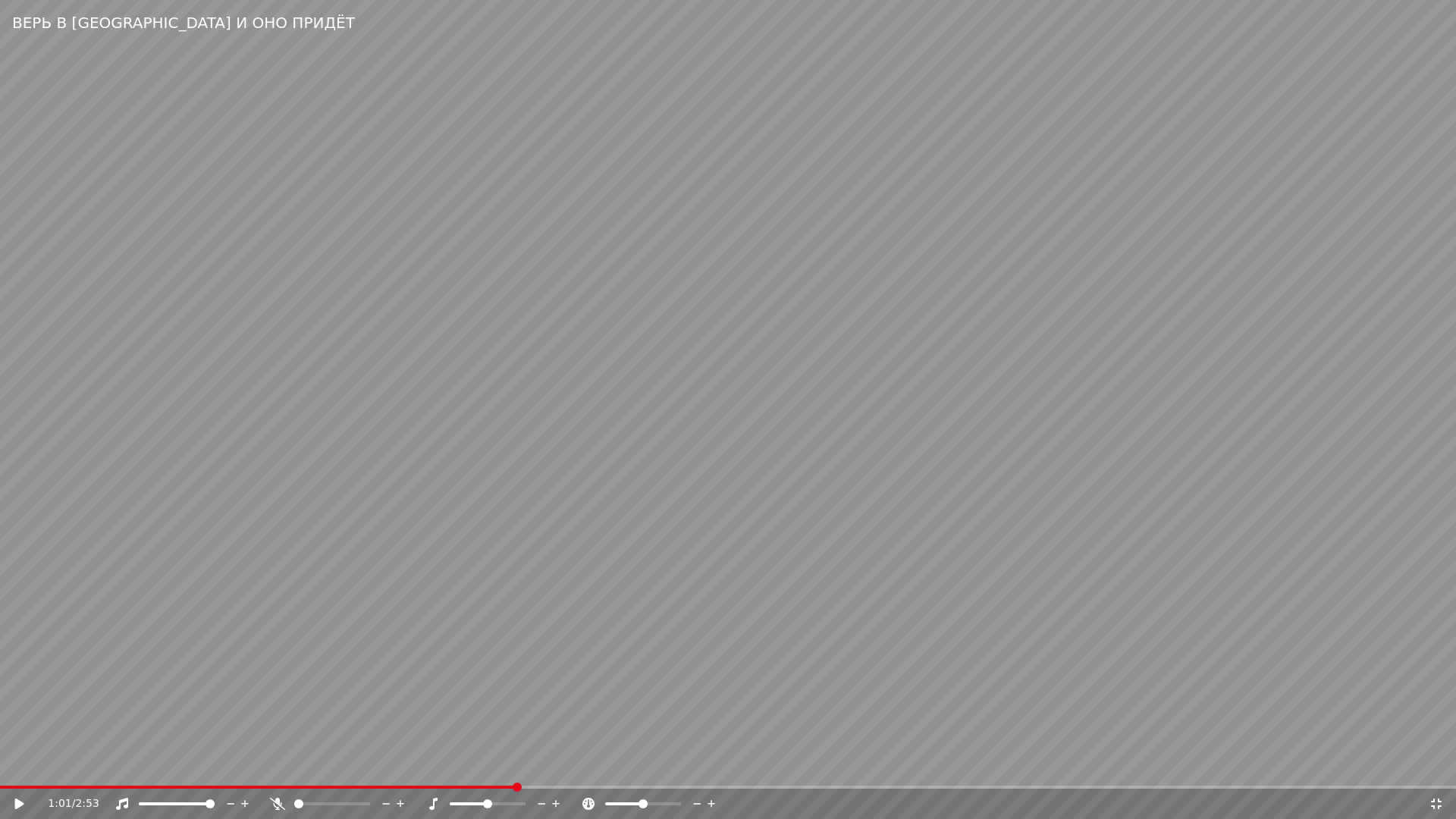
click at [1441, 771] on icon at bounding box center [1437, 804] width 11 height 11
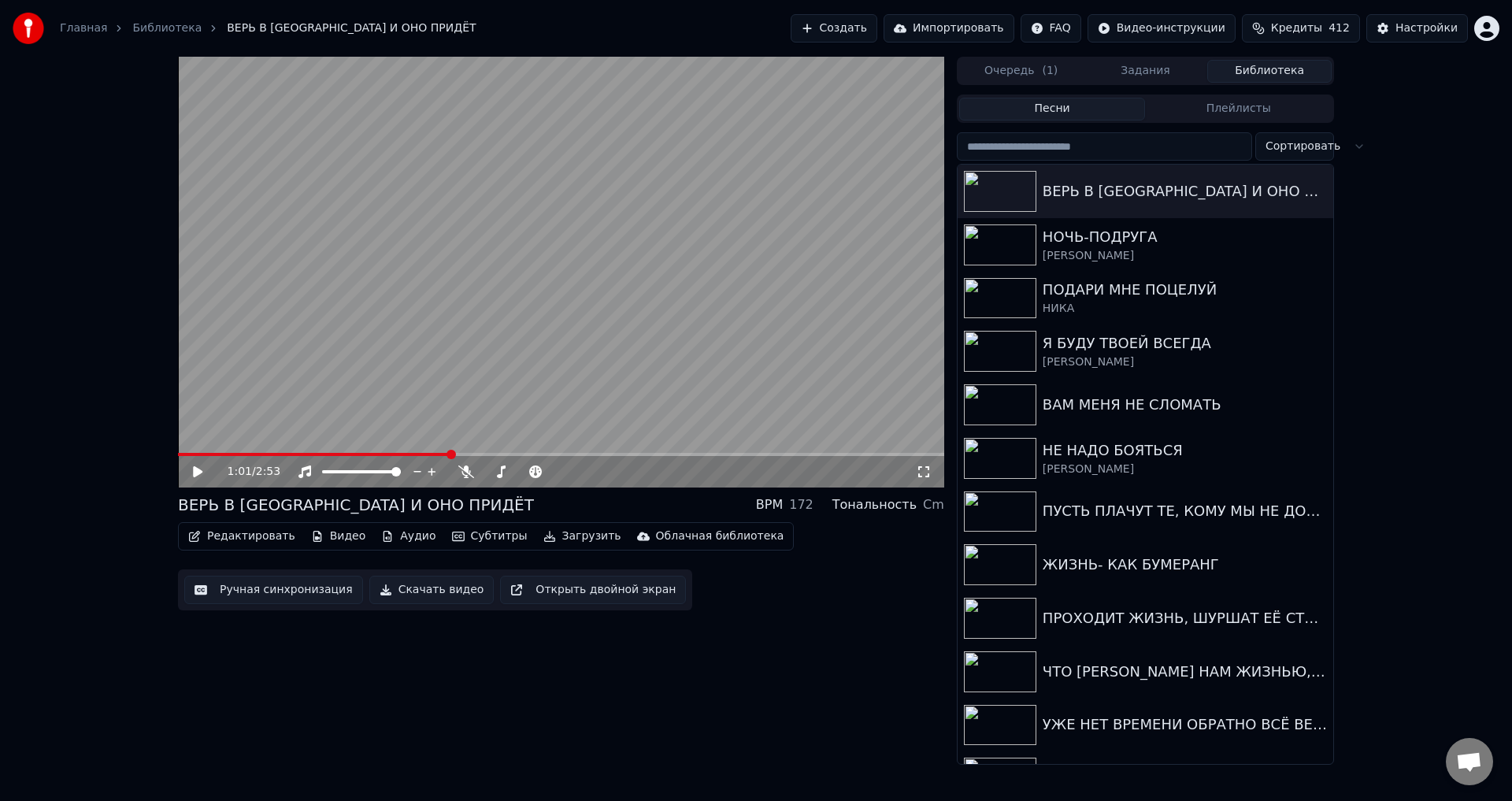
click at [281, 591] on button "Ручная синхронизация" at bounding box center [274, 590] width 179 height 28
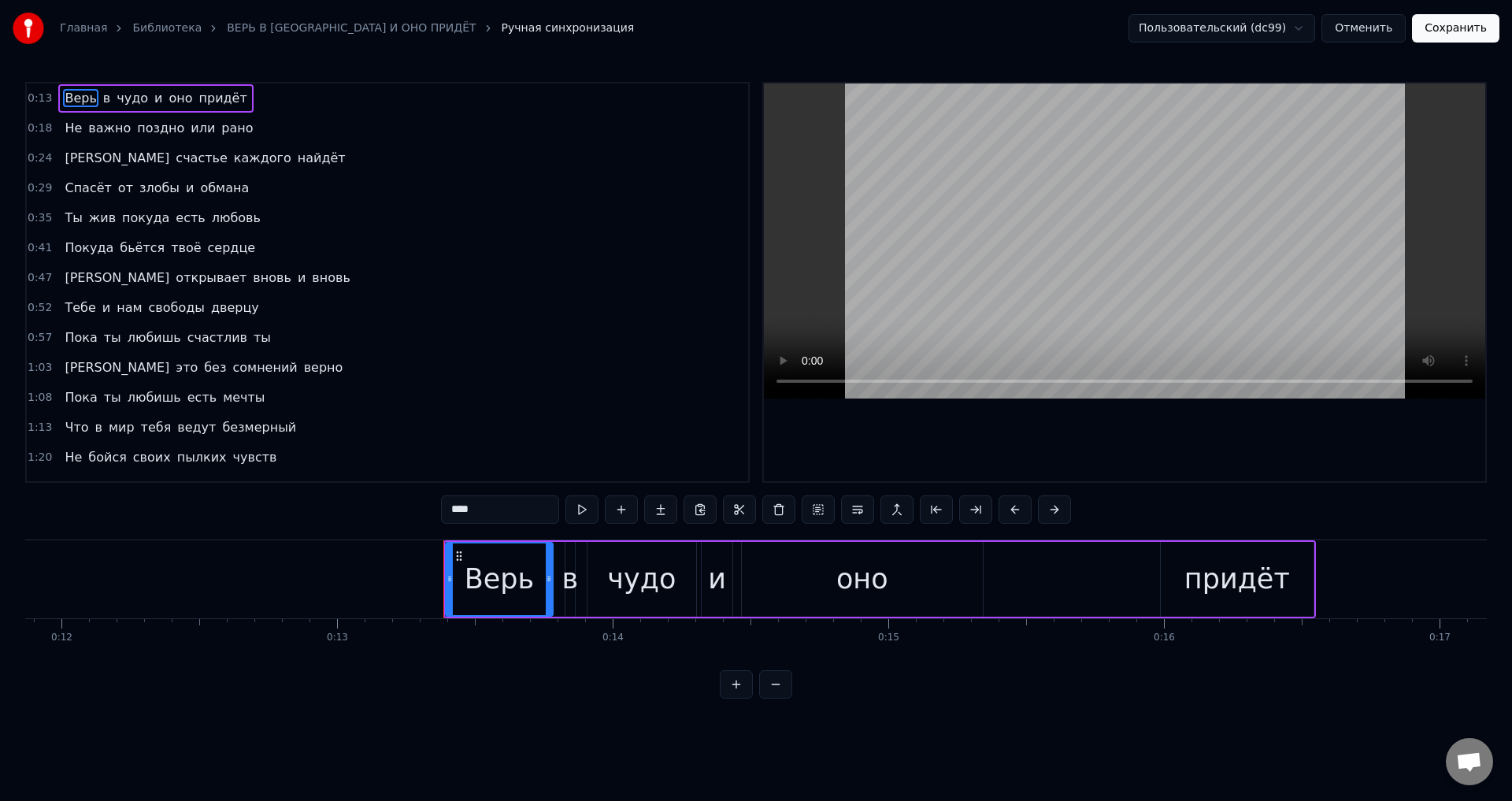
click at [63, 337] on span "Пока" at bounding box center [81, 337] width 36 height 18
type input "****"
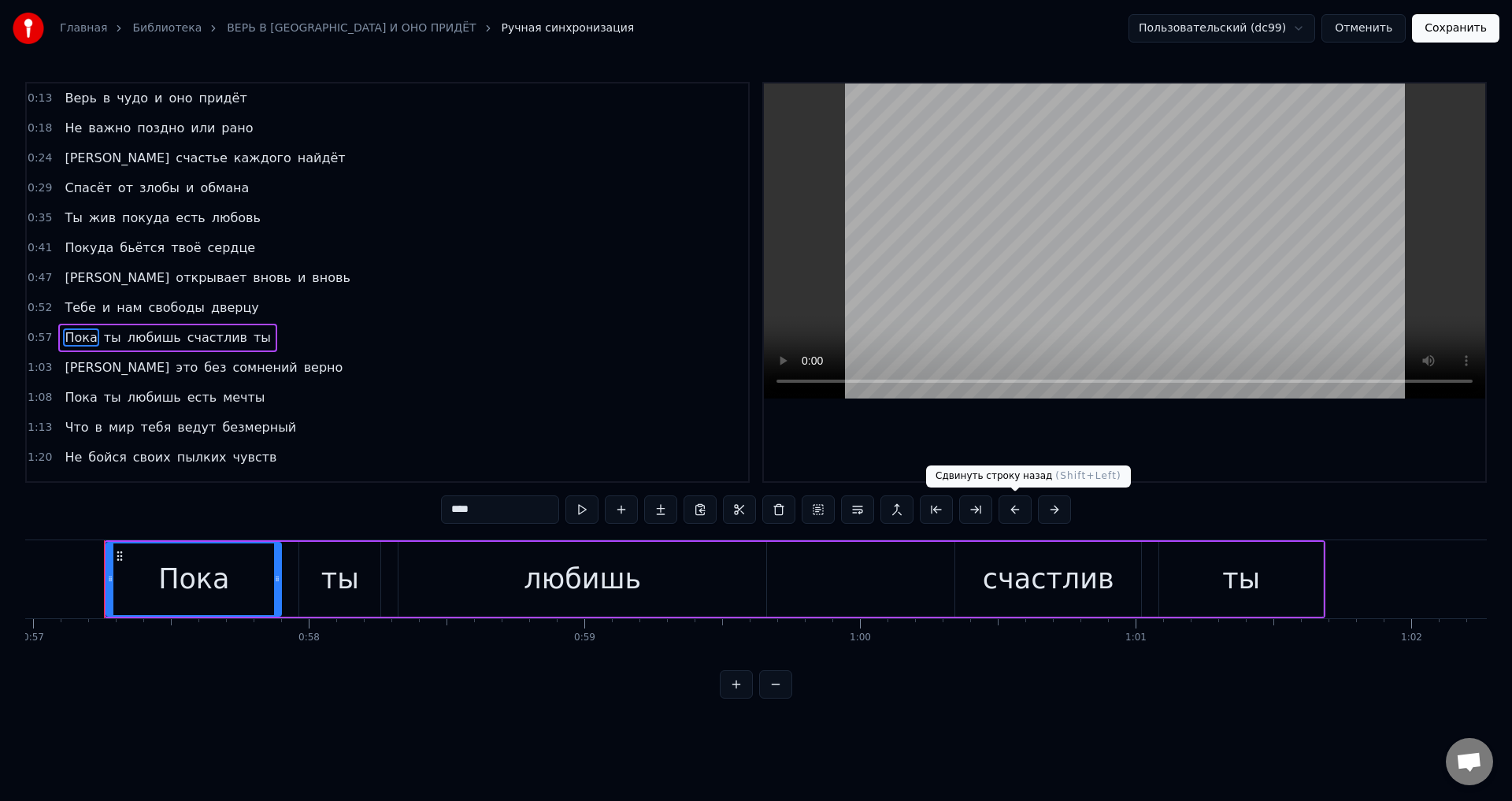
click at [1011, 510] on button at bounding box center [1015, 509] width 33 height 28
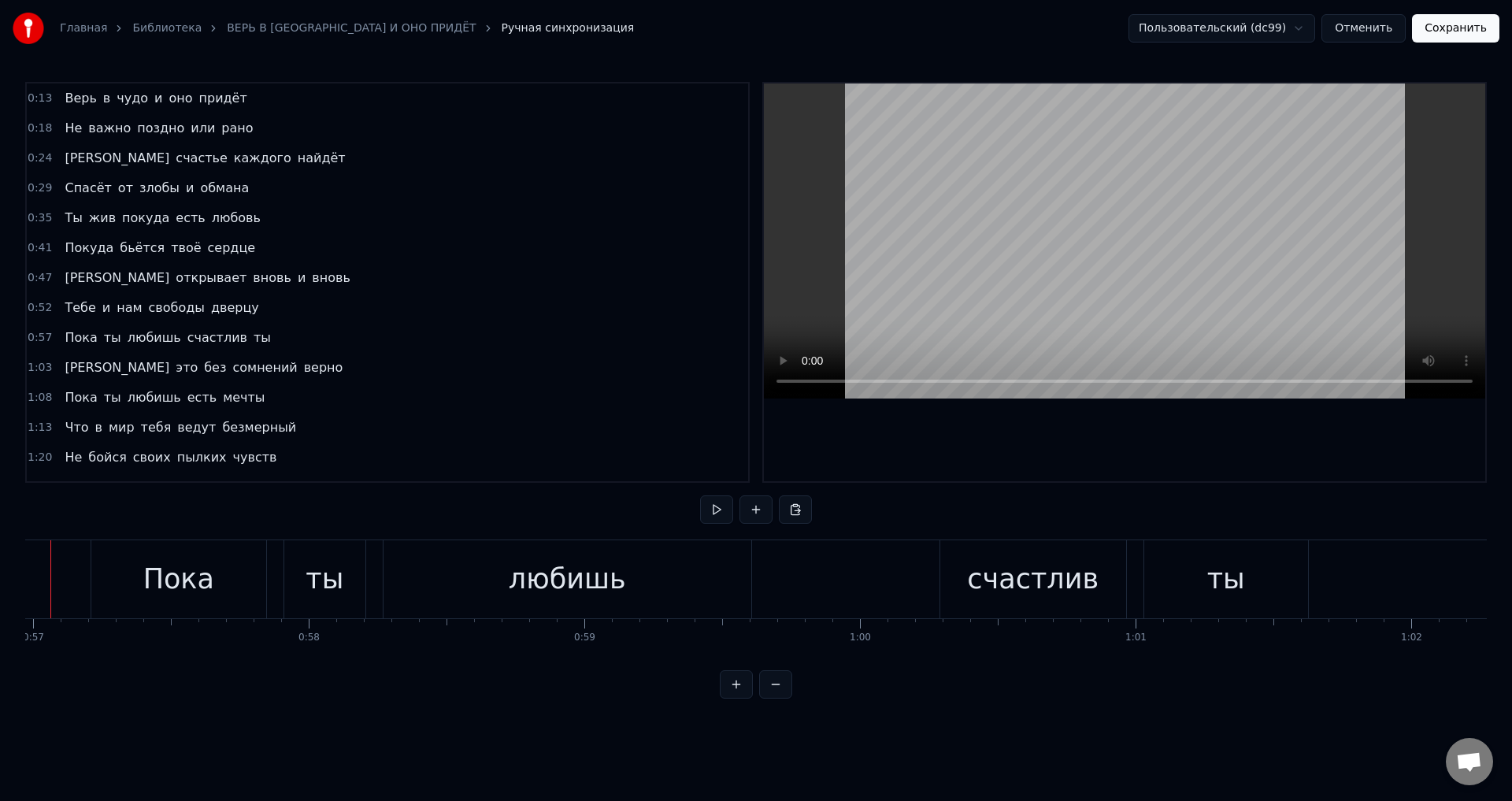
scroll to position [0, 15653]
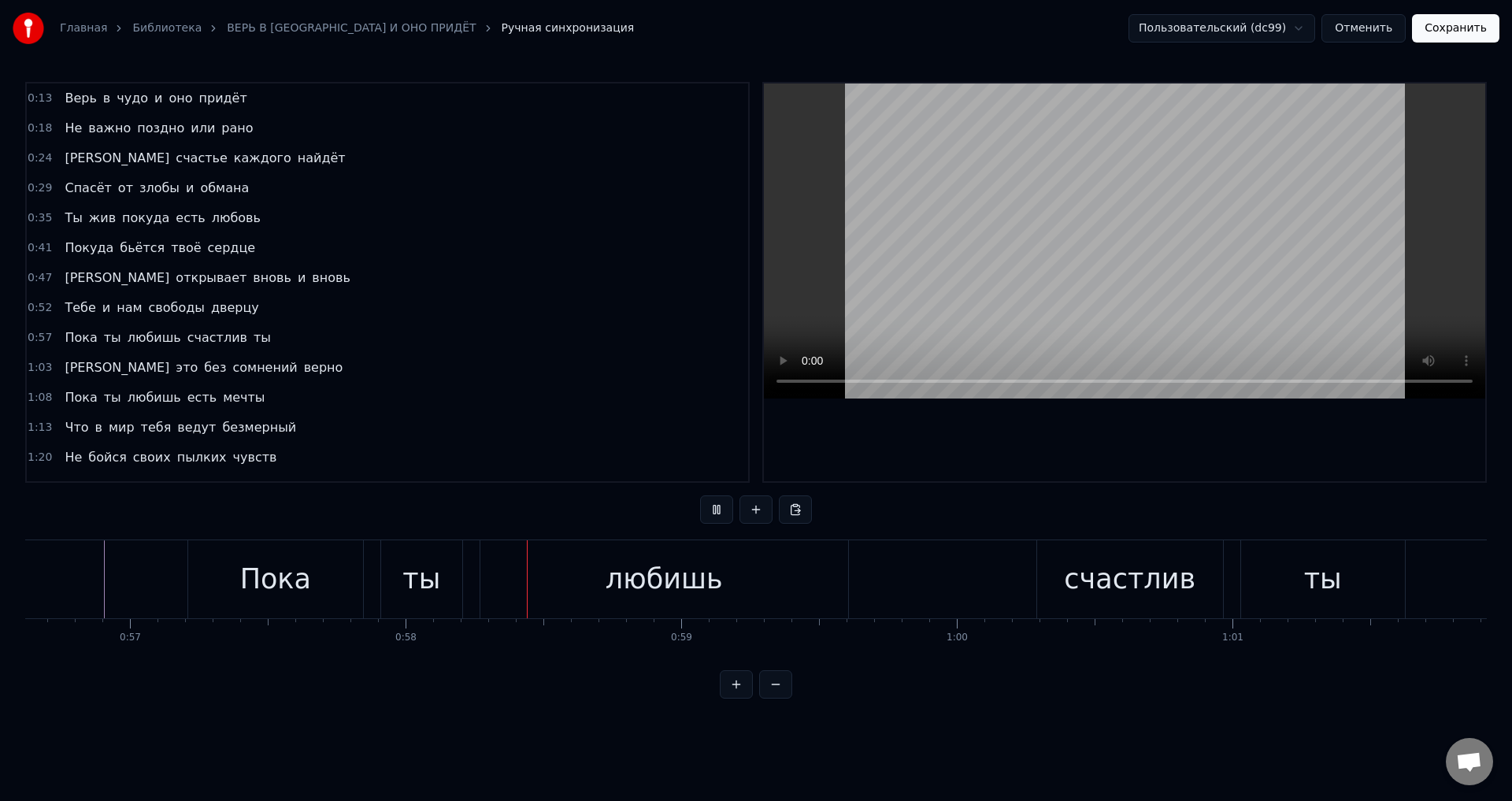
click at [1454, 26] on button "Сохранить" at bounding box center [1456, 28] width 88 height 28
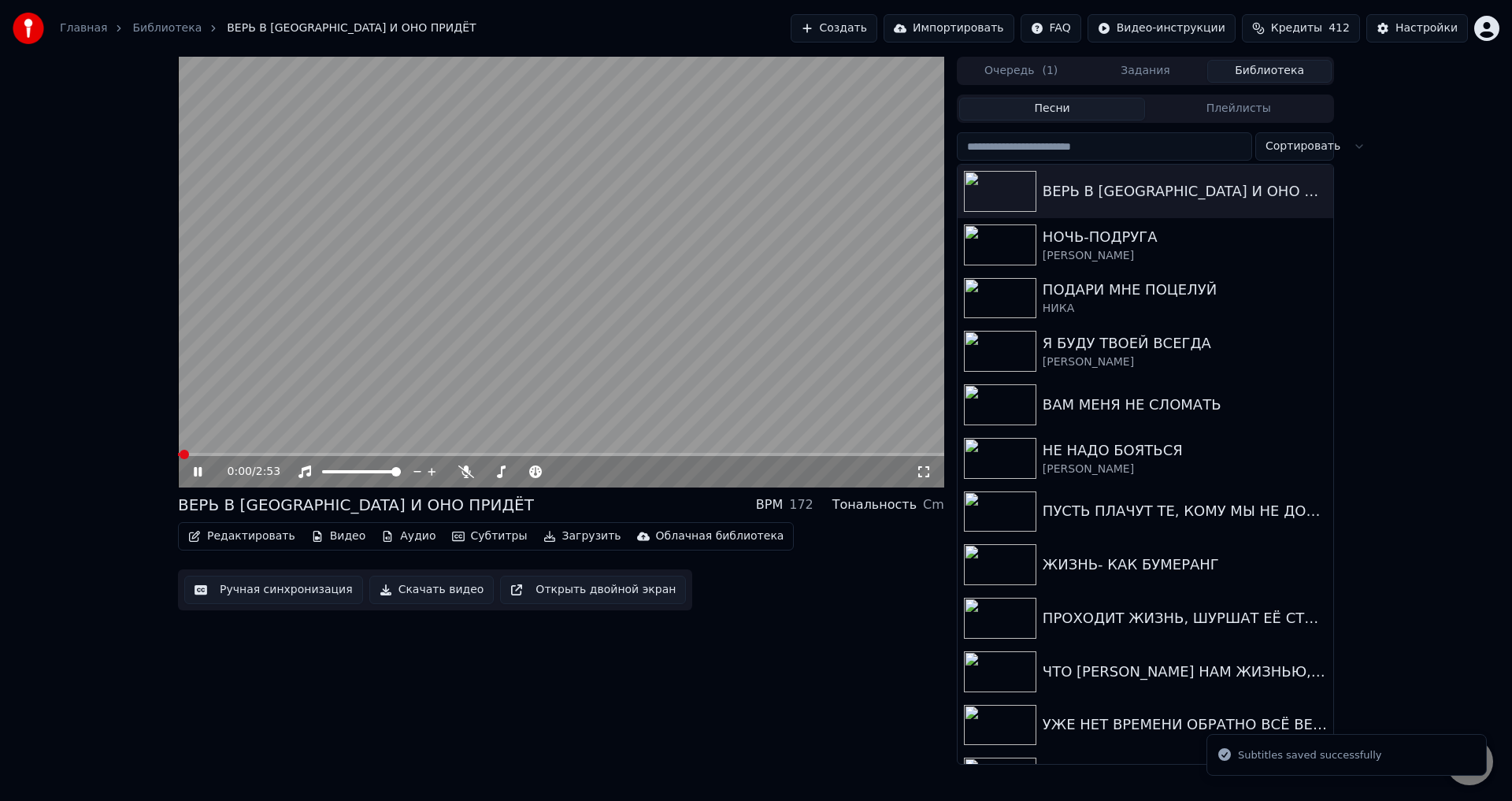
click at [293, 453] on span at bounding box center [561, 454] width 766 height 3
click at [330, 453] on span at bounding box center [561, 454] width 766 height 3
click at [366, 453] on span at bounding box center [561, 454] width 766 height 3
click at [925, 471] on icon at bounding box center [924, 472] width 15 height 13
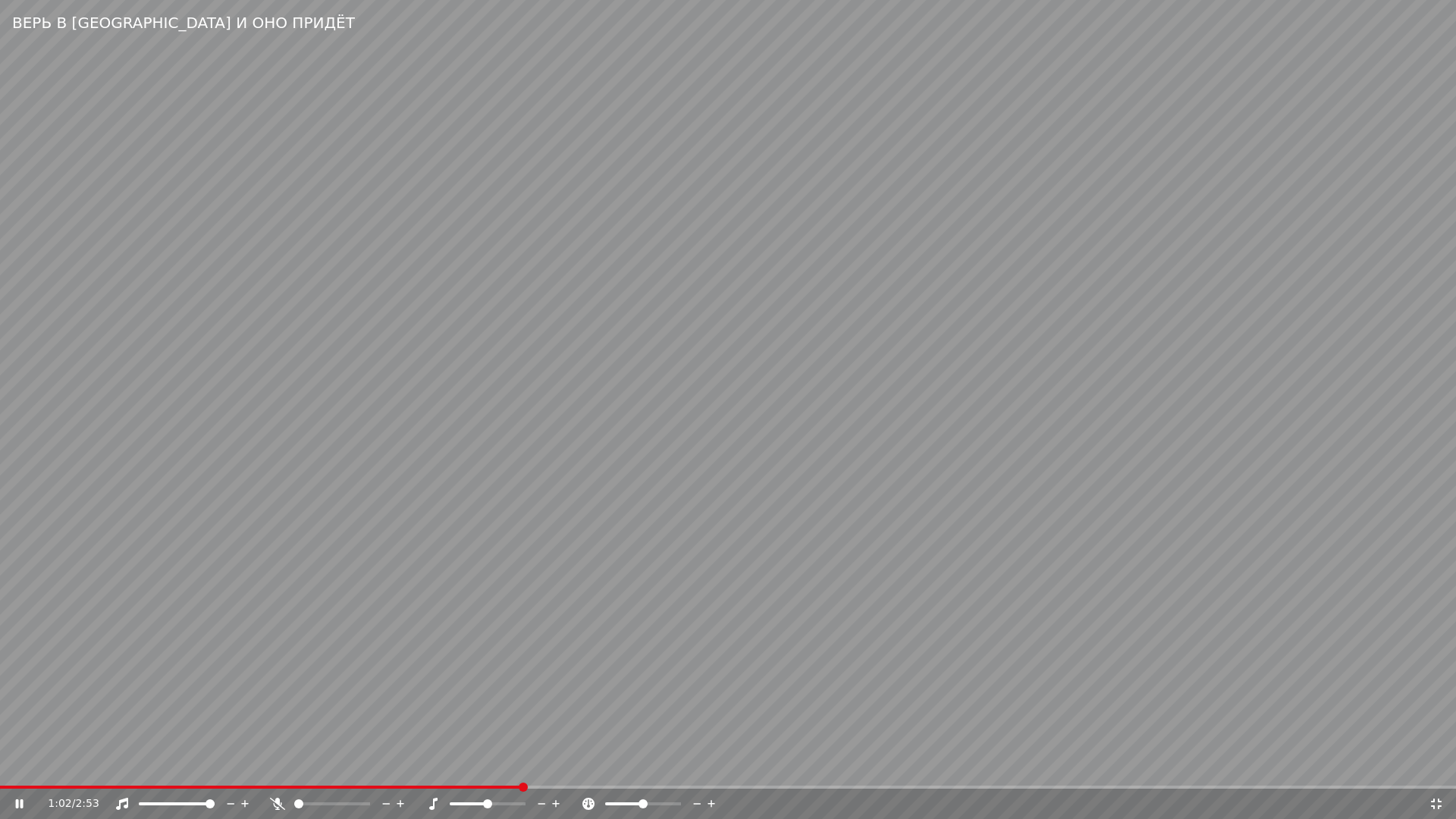
drag, startPoint x: 604, startPoint y: 699, endPoint x: 932, endPoint y: 729, distance: 329.4
click at [608, 700] on video at bounding box center [728, 409] width 1456 height 819
click at [433, 771] on span at bounding box center [261, 787] width 523 height 3
click at [710, 734] on video at bounding box center [728, 409] width 1456 height 819
click at [401, 771] on video at bounding box center [728, 409] width 1456 height 819
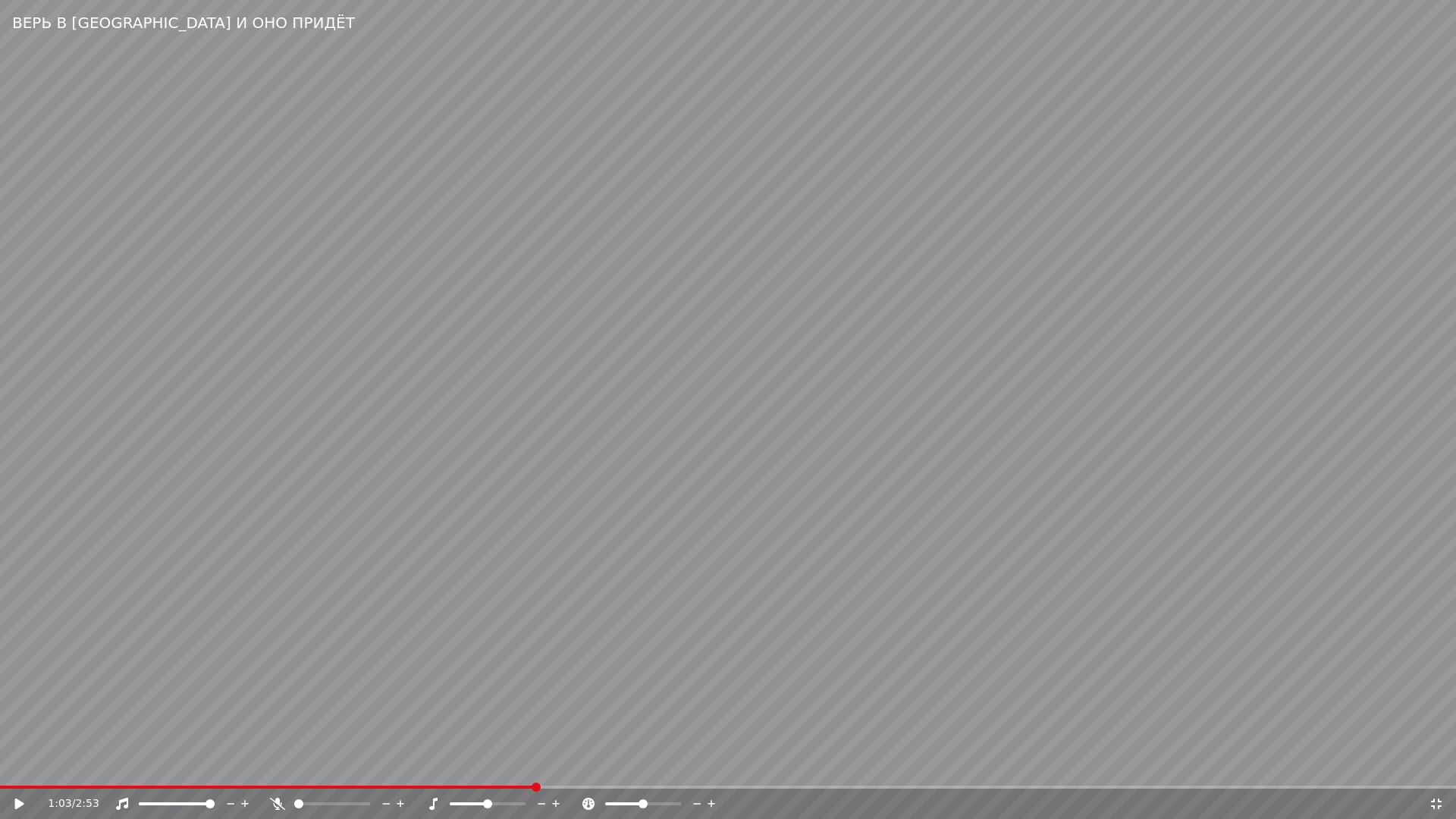
click at [430, 771] on span at bounding box center [268, 787] width 535 height 3
click at [776, 708] on video at bounding box center [728, 409] width 1456 height 819
click at [1434, 771] on icon at bounding box center [1436, 804] width 15 height 13
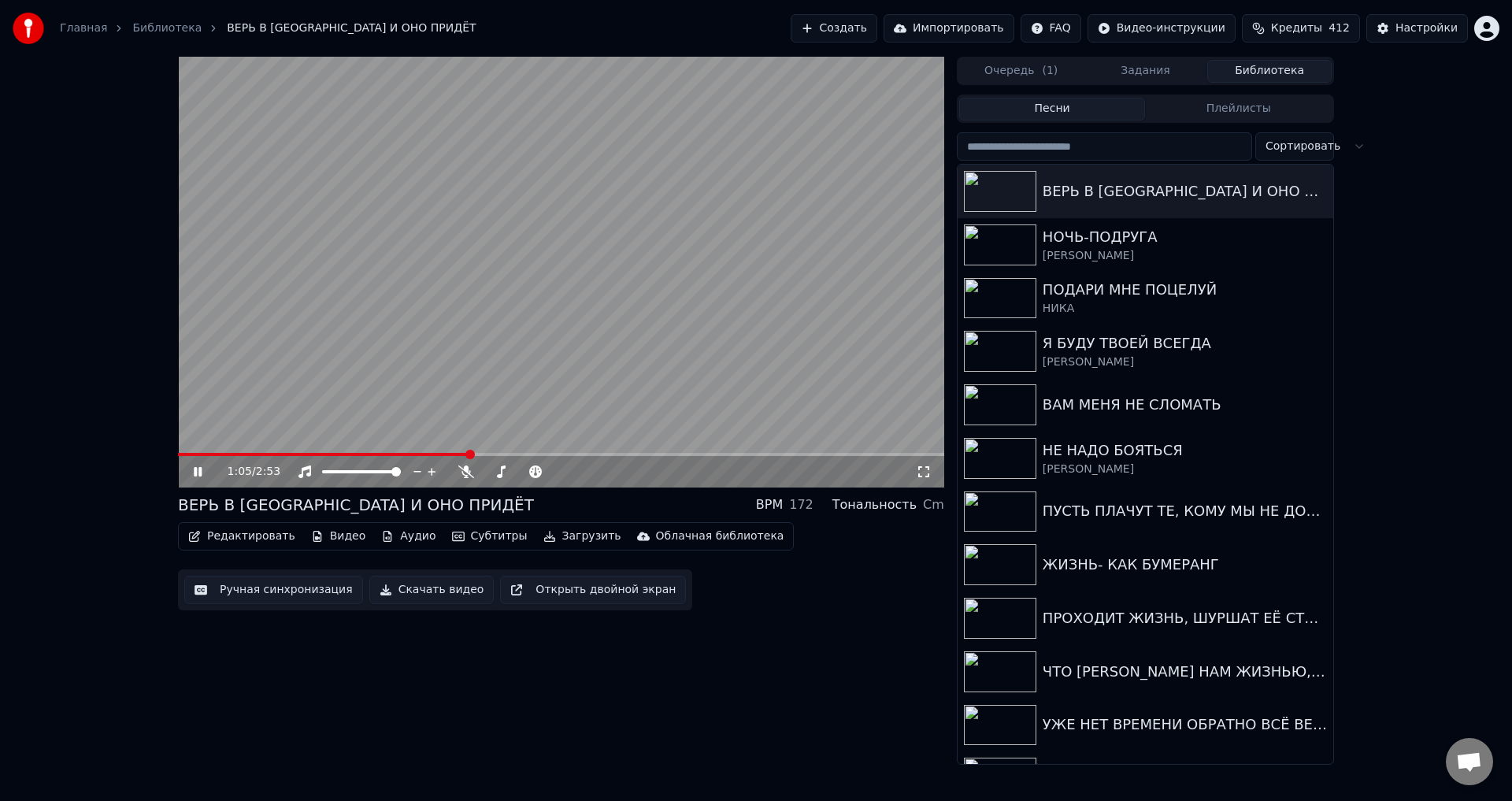
click at [559, 297] on video at bounding box center [561, 272] width 766 height 431
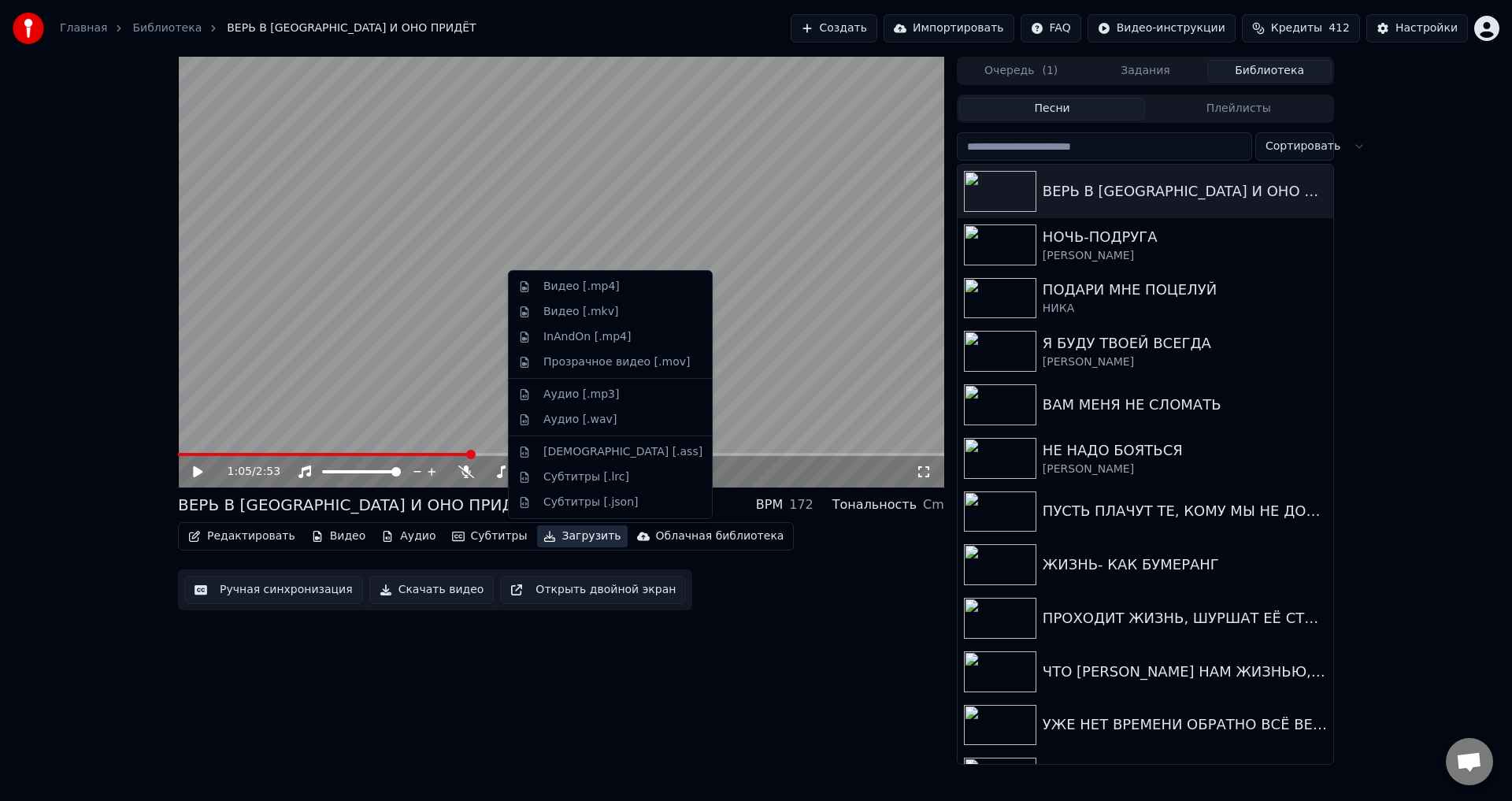
click at [572, 536] on button "Загрузить" at bounding box center [582, 536] width 90 height 22
click at [577, 288] on div "Видео [.mp4]" at bounding box center [582, 286] width 76 height 15
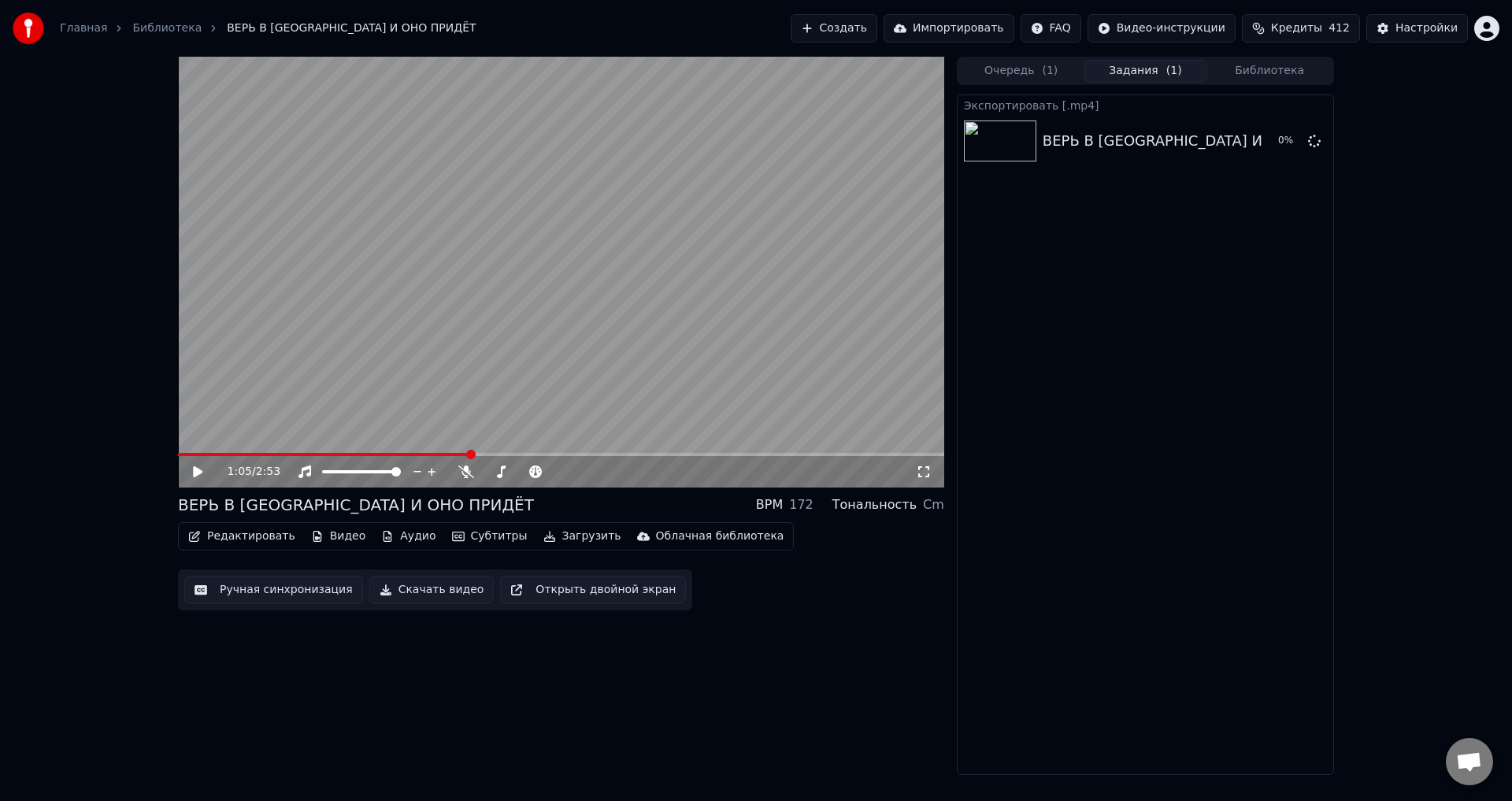
click at [569, 538] on button "Загрузить" at bounding box center [582, 536] width 90 height 22
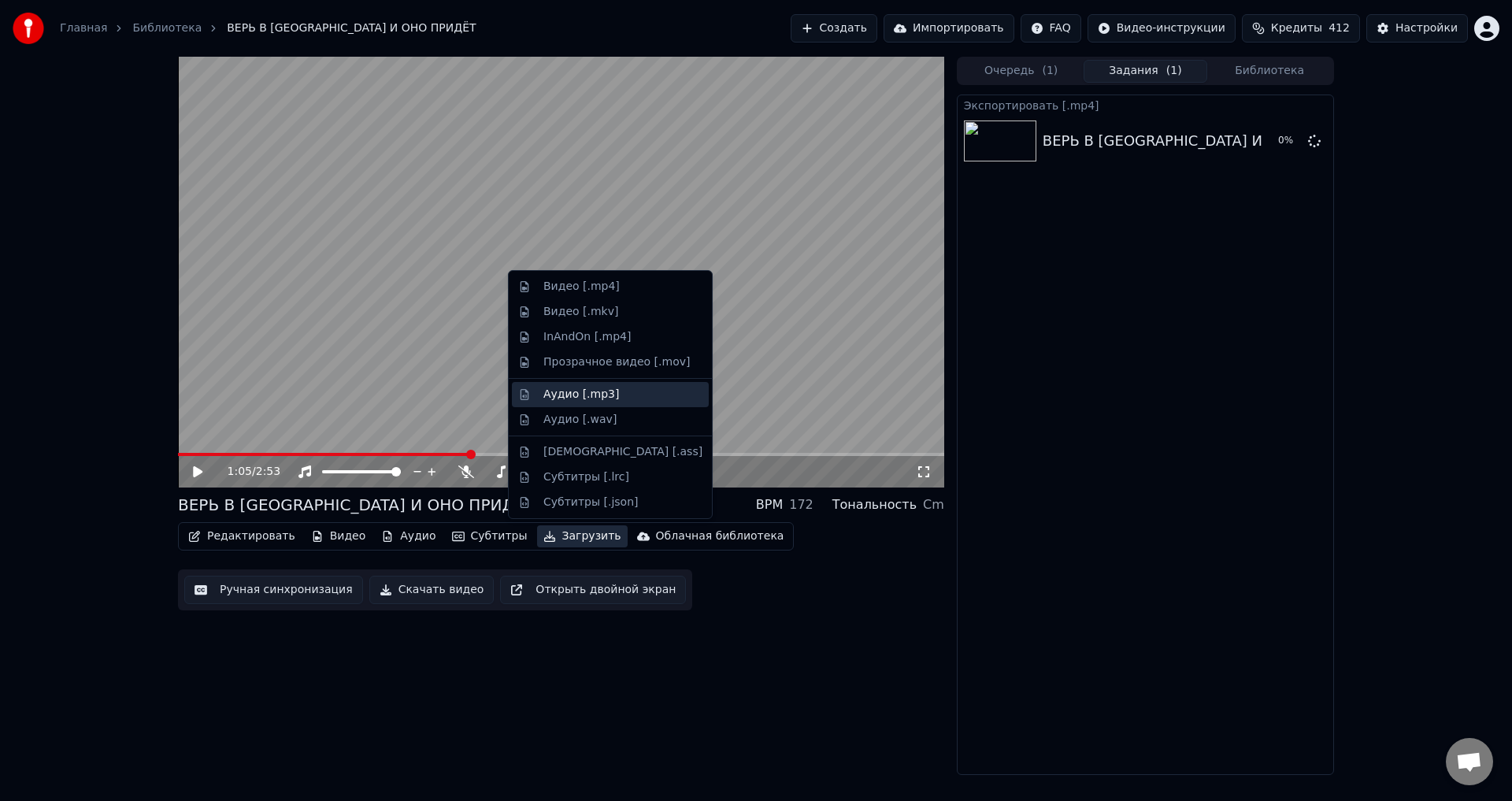
click at [564, 394] on div "Аудио [.mp3]" at bounding box center [581, 394] width 76 height 15
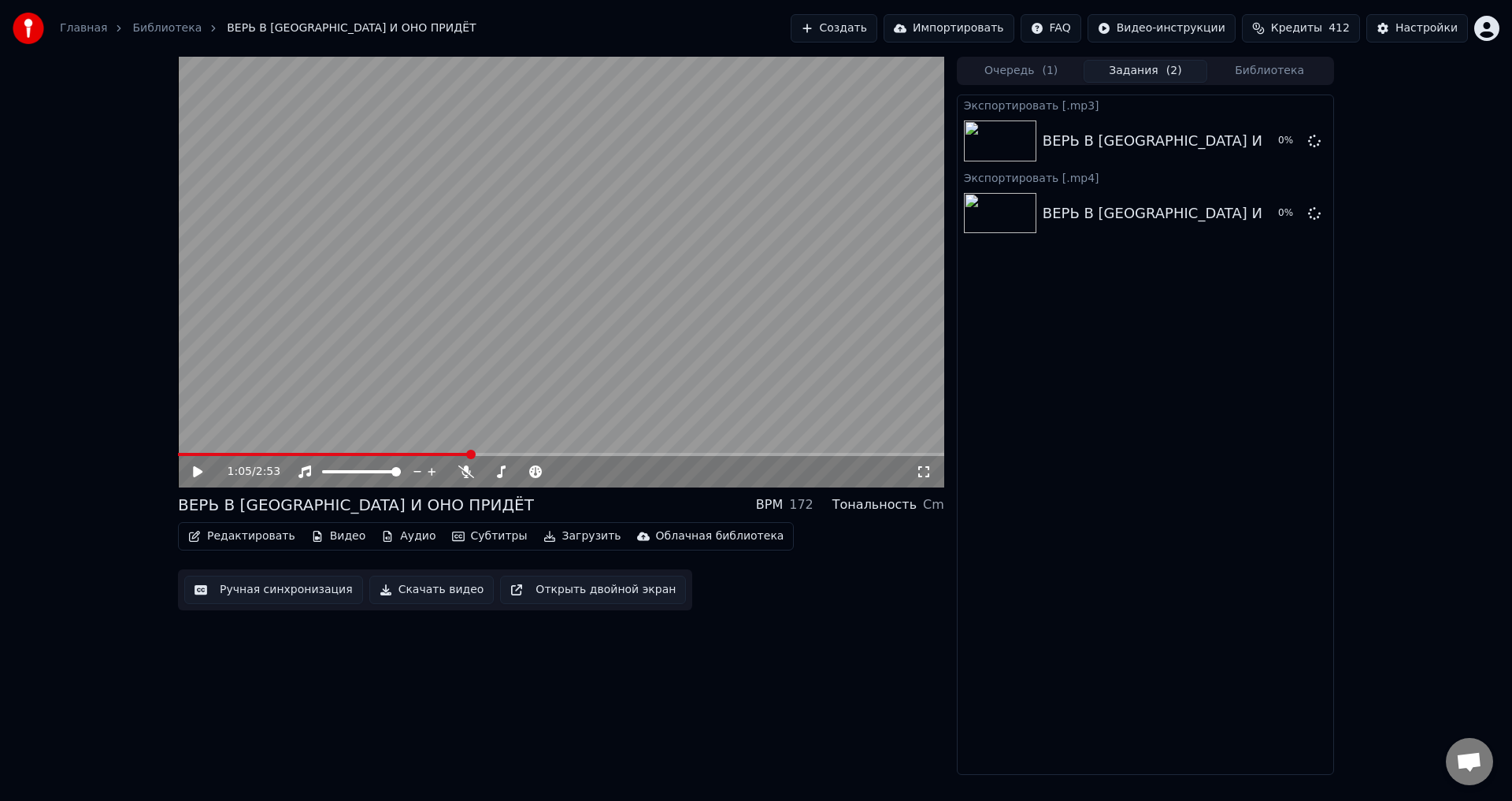
click at [572, 537] on button "Загрузить" at bounding box center [582, 536] width 90 height 22
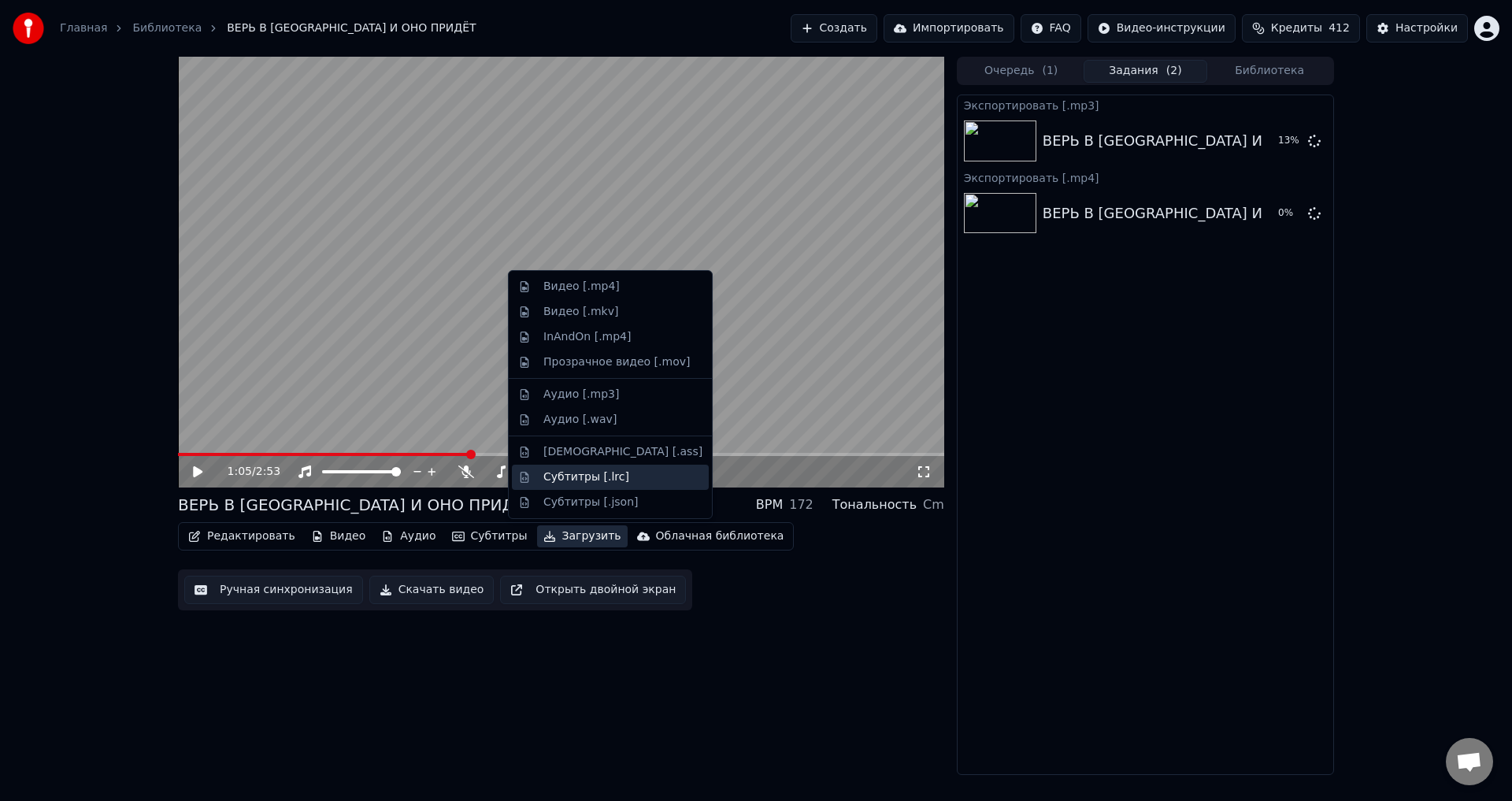
click at [552, 476] on div "Субтитры [.lrc]" at bounding box center [587, 477] width 86 height 15
